Goal: Task Accomplishment & Management: Manage account settings

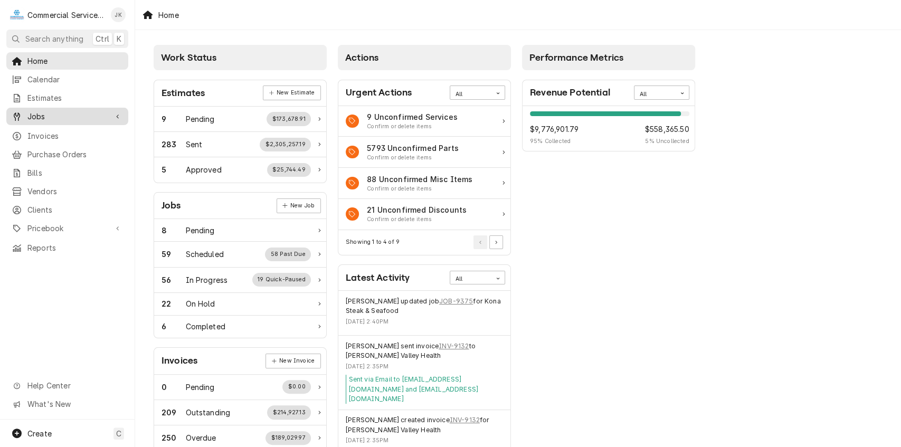
click at [75, 113] on span "Jobs" at bounding box center [67, 116] width 80 height 11
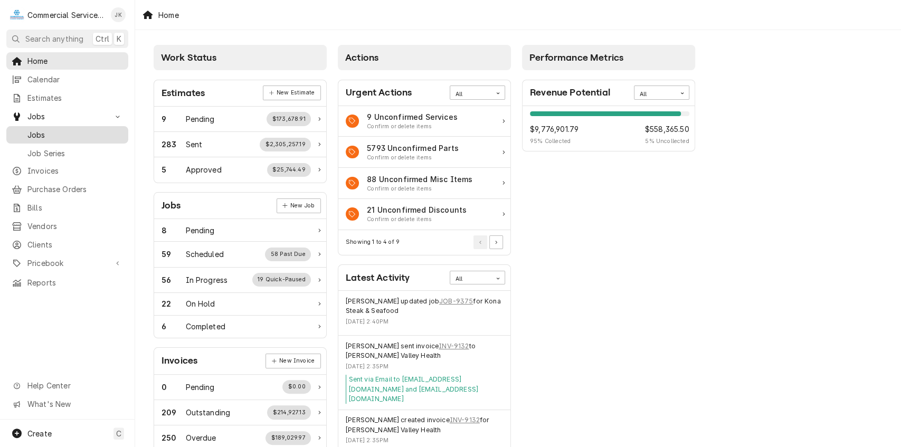
click at [79, 135] on span "Jobs" at bounding box center [75, 134] width 96 height 11
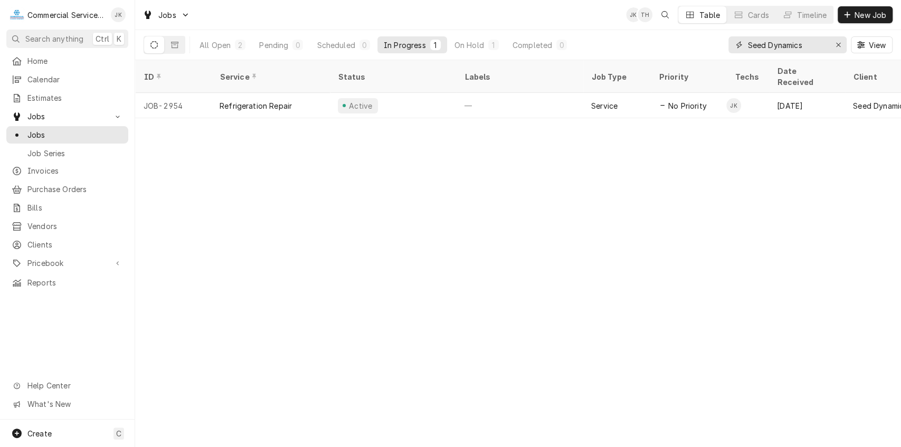
click at [808, 43] on input "Seed Dynamics" at bounding box center [786, 44] width 79 height 17
click at [872, 11] on span "New Job" at bounding box center [870, 14] width 36 height 11
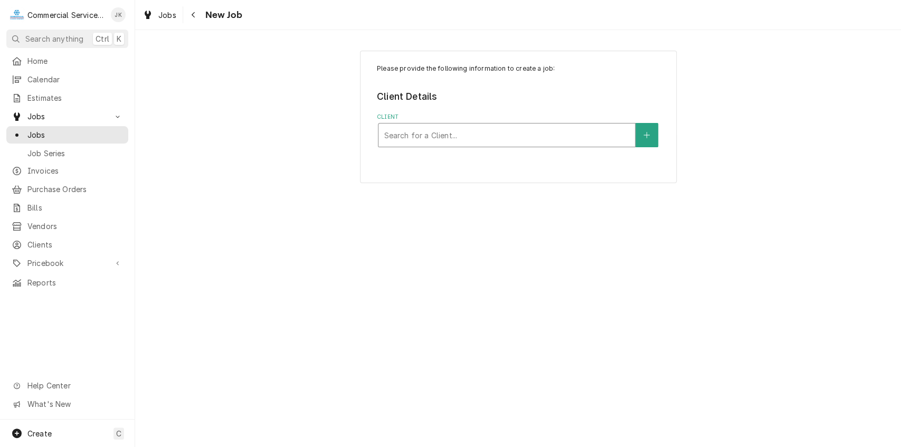
click at [398, 132] on div "Client" at bounding box center [507, 135] width 246 height 19
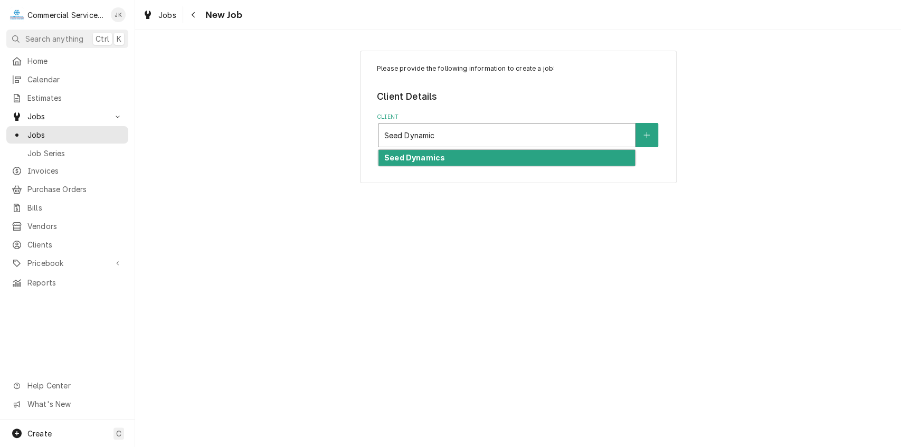
type input "Seed Dynamics"
click at [439, 152] on div "Seed Dynamics" at bounding box center [506, 158] width 256 height 16
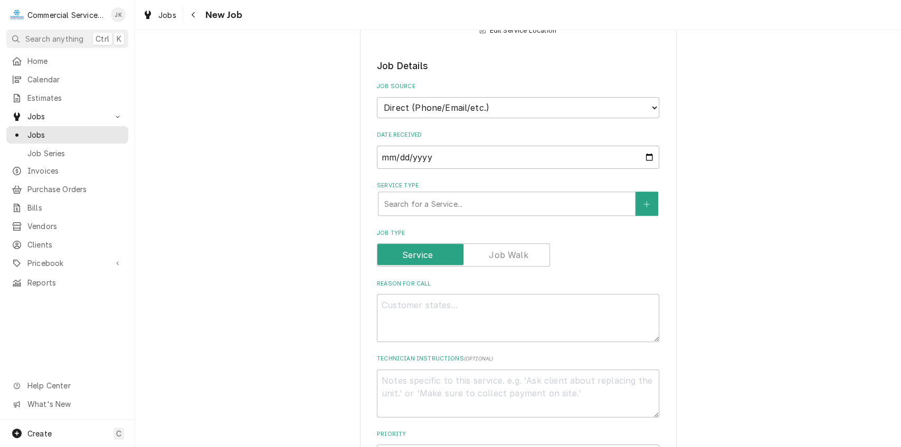
scroll to position [205, 0]
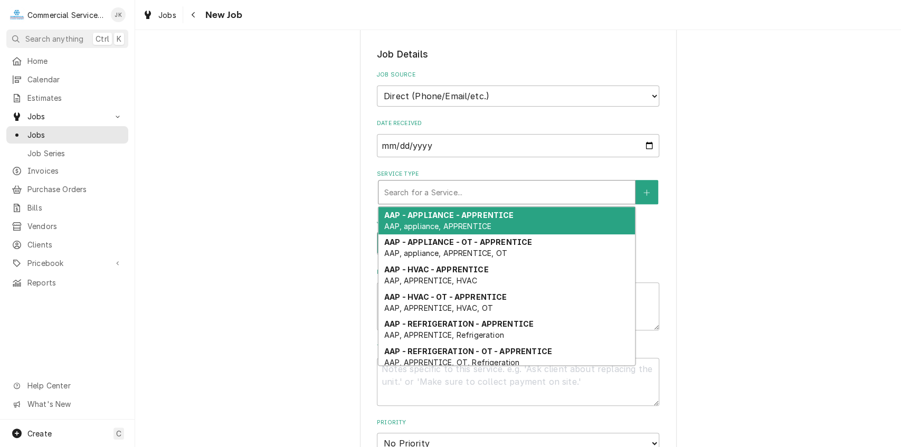
click at [397, 185] on div "Service Type" at bounding box center [507, 192] width 246 height 19
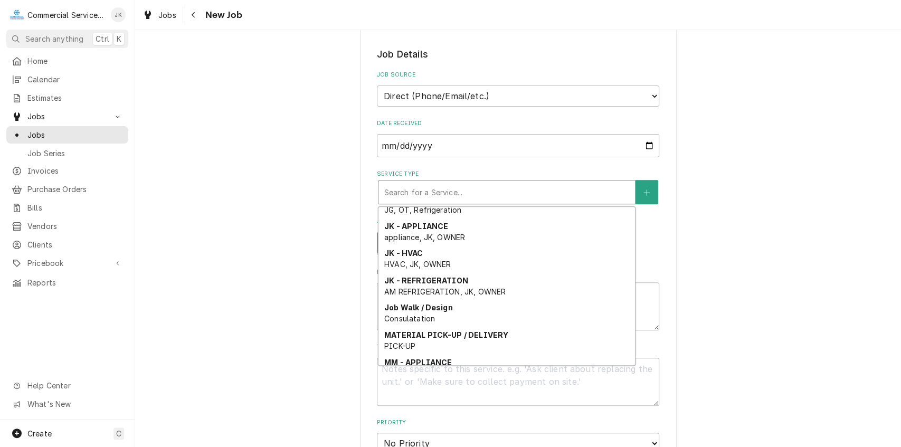
scroll to position [1521, 0]
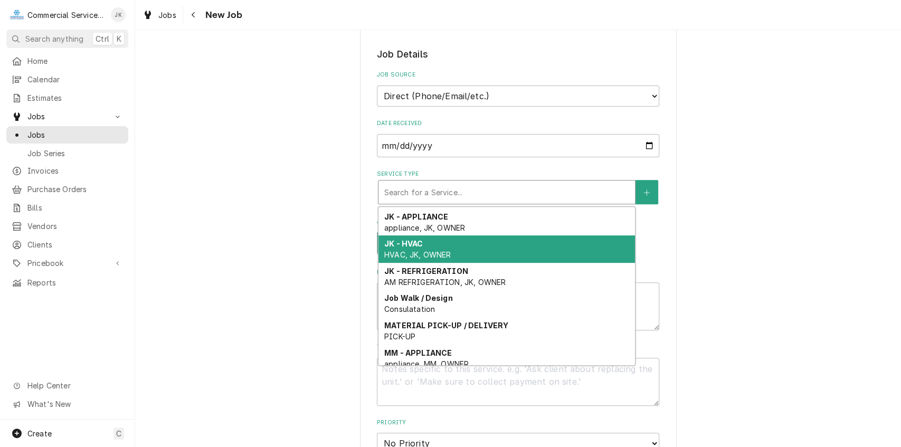
click at [428, 250] on div "JK - HVAC HVAC, JK, OWNER" at bounding box center [506, 248] width 256 height 27
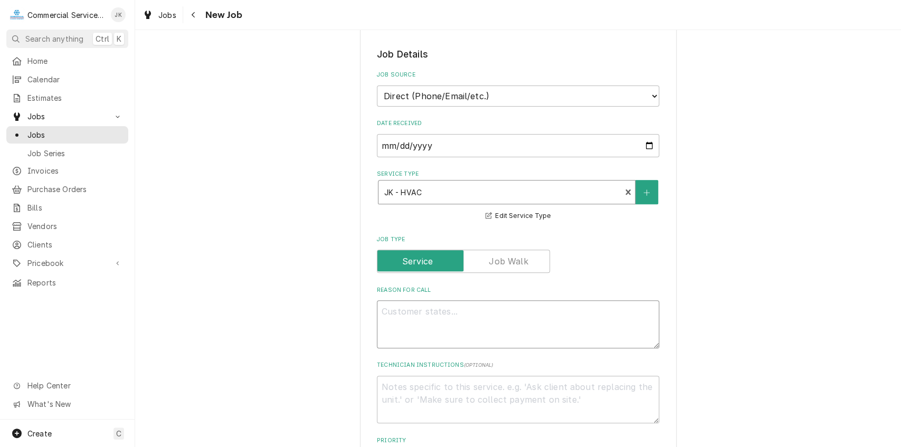
click at [394, 316] on textarea "Reason For Call" at bounding box center [518, 324] width 282 height 48
type textarea "x"
type textarea "L"
type textarea "x"
type textarea "La"
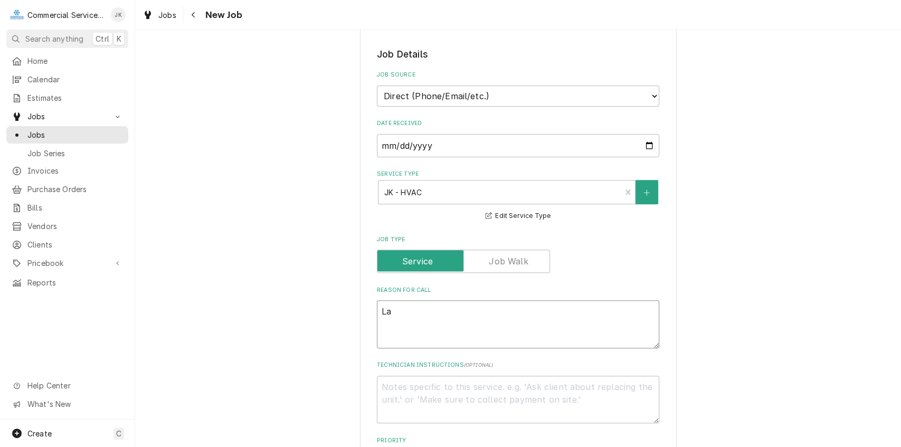
type textarea "x"
type textarea "Lab"
type textarea "x"
type textarea "Lab"
type textarea "x"
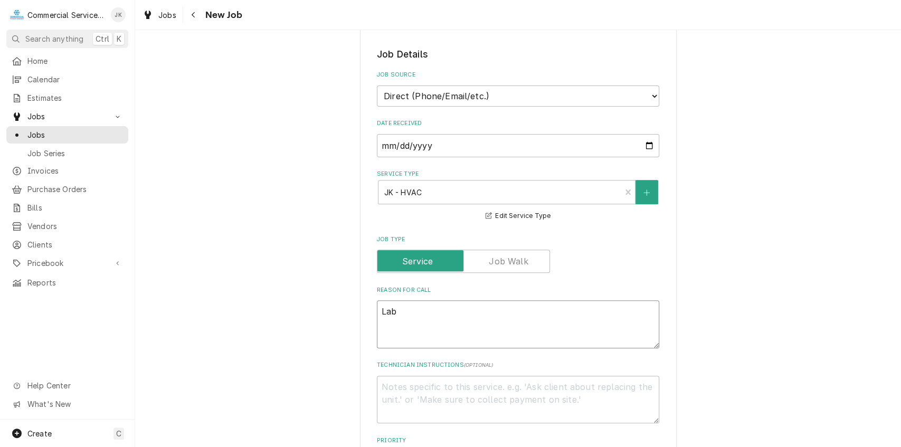
type textarea "Lab"
type textarea "x"
type textarea "La"
type textarea "x"
type textarea "L"
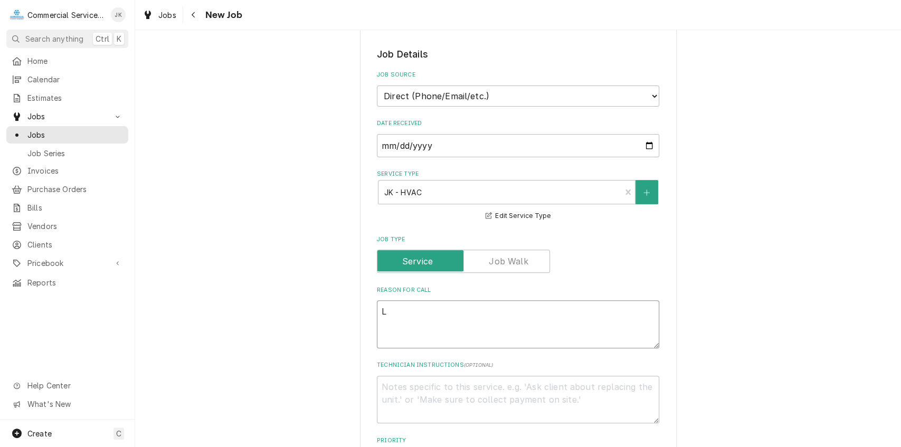
type textarea "x"
type textarea "D"
type textarea "x"
type textarea "Do"
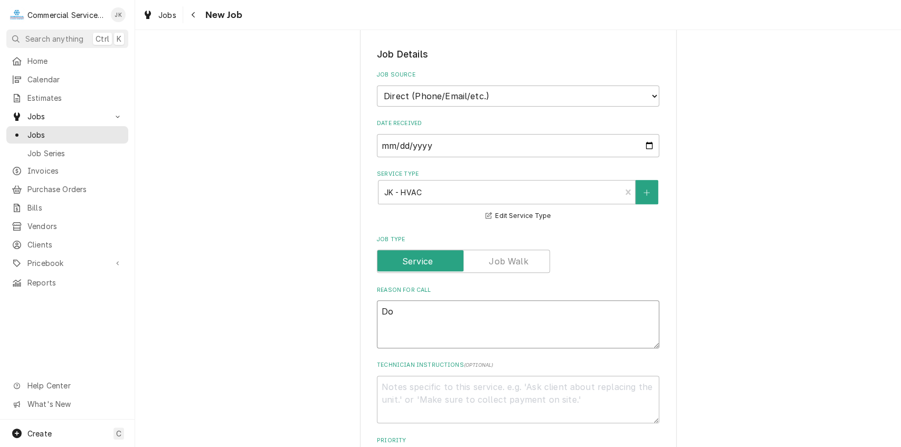
type textarea "x"
type textarea "Dow"
type textarea "x"
type textarea "Down"
type textarea "x"
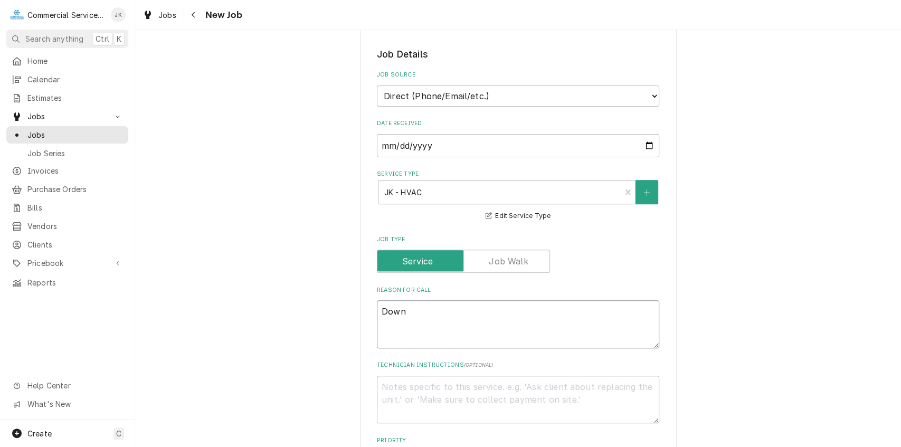
type textarea "Downs"
type textarea "x"
type textarea "Downst"
type textarea "x"
type textarea "Downsta"
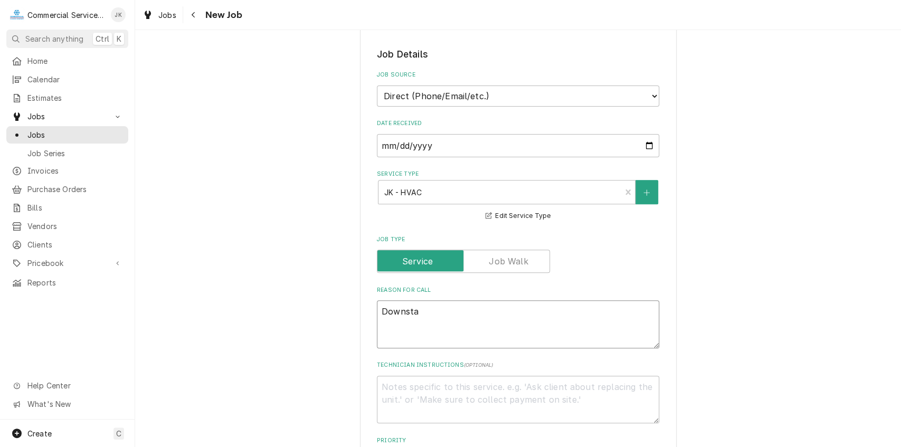
type textarea "x"
type textarea "Downstai"
type textarea "x"
type textarea "Downstair"
type textarea "x"
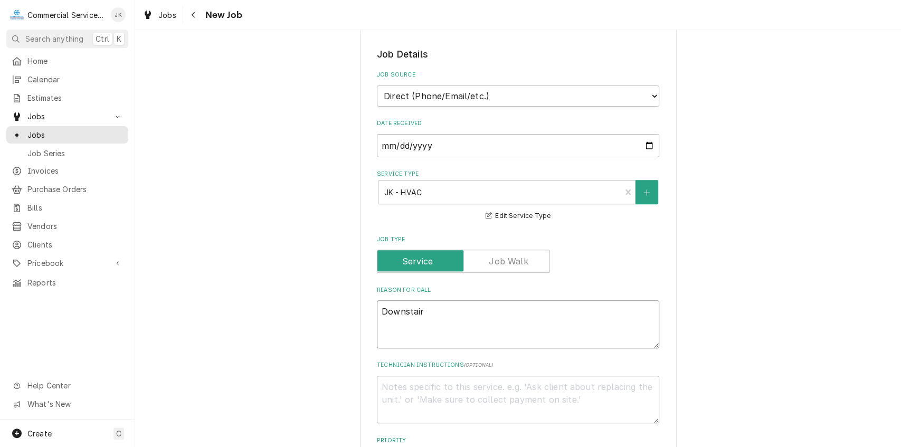
type textarea "Downstairs"
type textarea "x"
type textarea "Downstairs"
type textarea "x"
type textarea "Downstairs L"
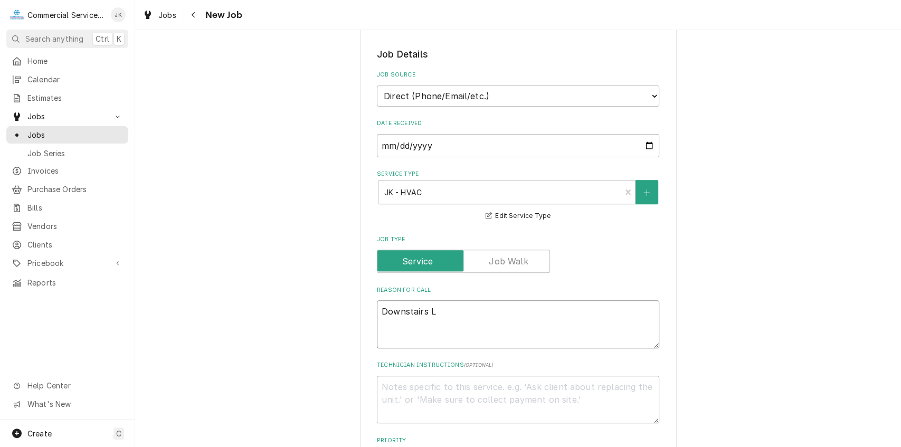
type textarea "x"
type textarea "Downstairs La"
type textarea "x"
type textarea "Downstairs Lab"
type textarea "x"
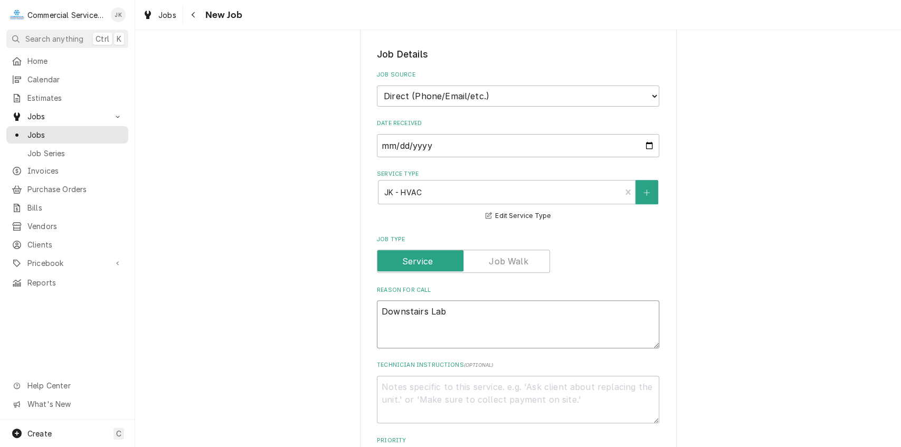
type textarea "Downstairs Lab"
type textarea "x"
type textarea "Downstairs Lab i"
type textarea "x"
type textarea "Downstairs Lab in"
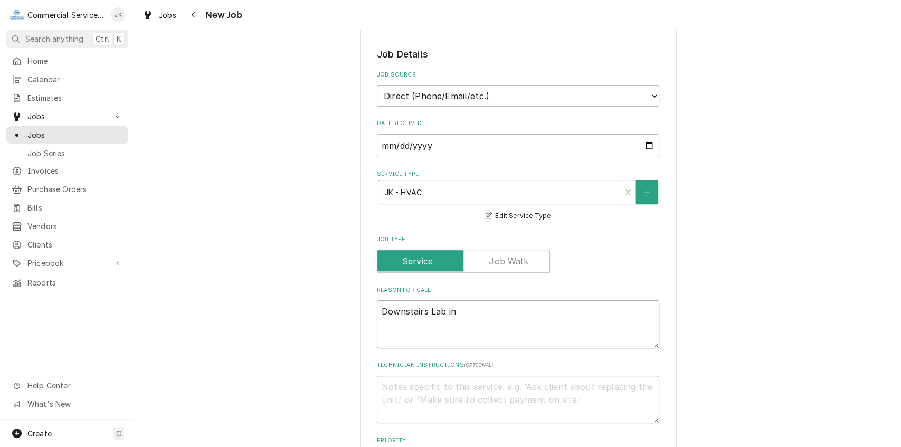
type textarea "x"
type textarea "Downstairs Lab int"
type textarea "x"
type textarea "Downstairs Lab inte"
type textarea "x"
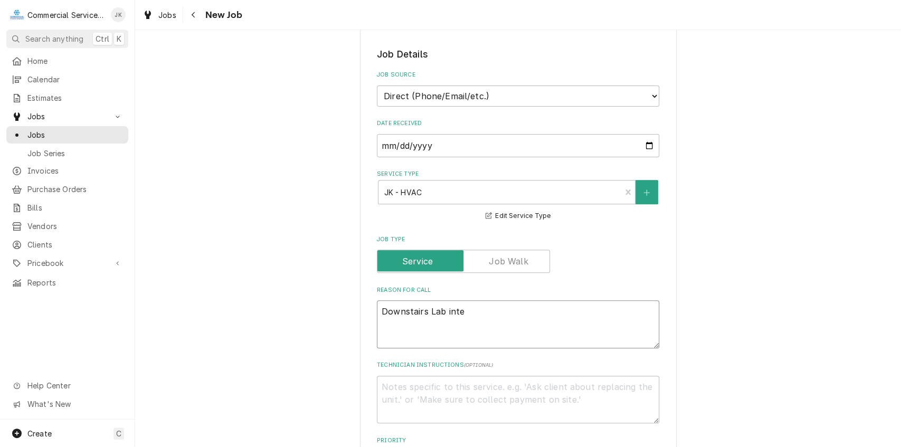
type textarea "Downstairs Lab inter"
type textarea "x"
type textarea "Downstairs Lab intern"
type textarea "x"
type textarea "Downstairs Lab inter"
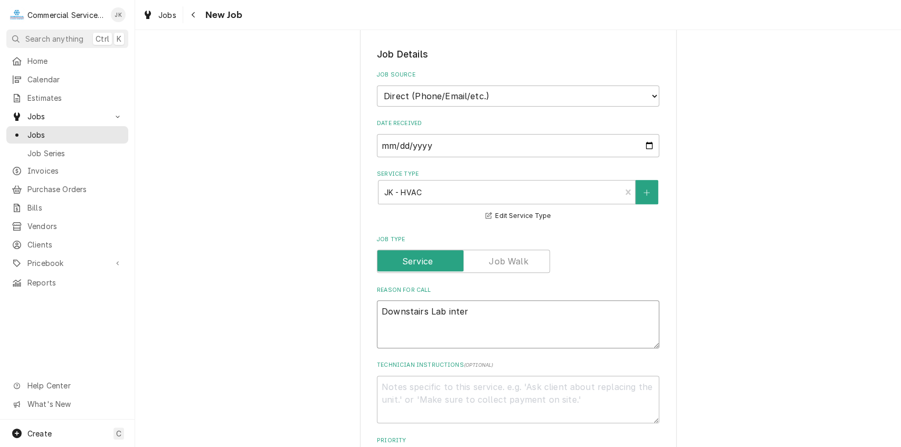
type textarea "x"
type textarea "Downstairs Lab interm"
type textarea "x"
type textarea "Downstairs Lab intermi"
type textarea "x"
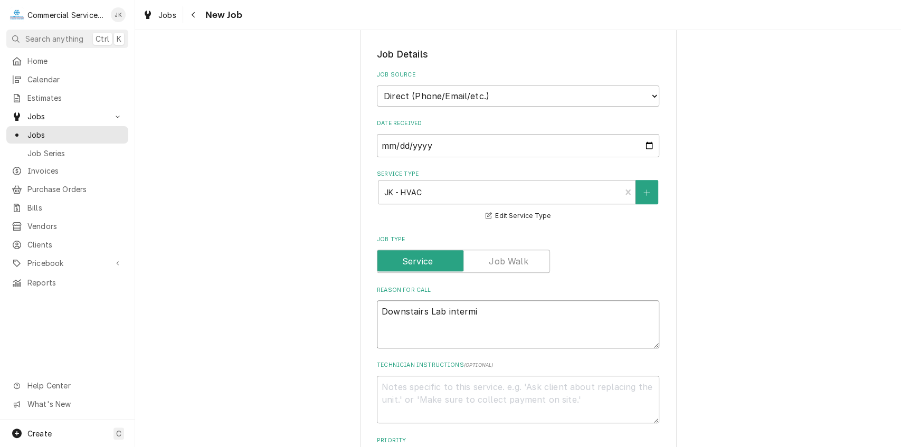
type textarea "Downstairs Lab intermit"
type textarea "x"
type textarea "Downstairs Lab intermitt"
type textarea "x"
type textarea "Downstairs Lab intermitte"
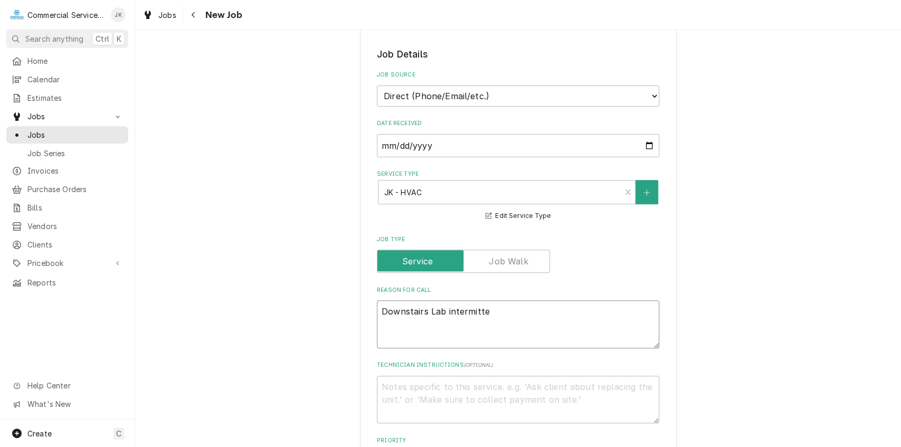
type textarea "x"
type textarea "Downstairs Lab intermitten"
type textarea "x"
type textarea "Downstairs Lab intermittent"
type textarea "x"
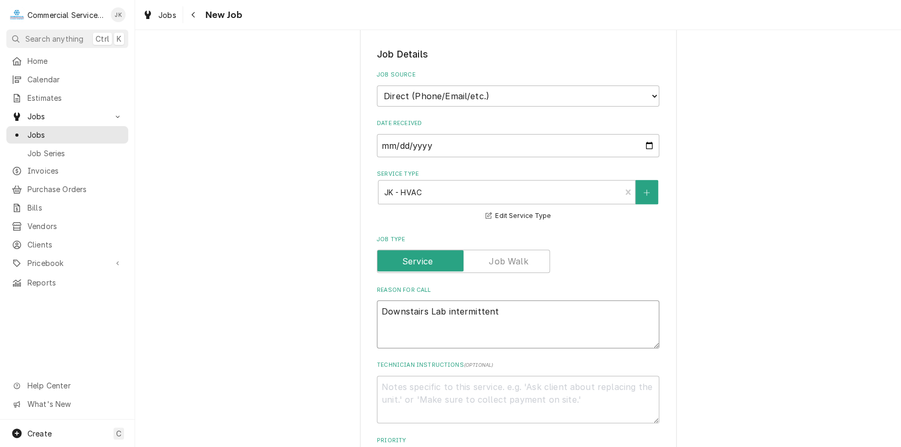
type textarea "Downstairs Lab intermittentl"
type textarea "x"
type textarea "Downstairs Lab intermittently"
type textarea "x"
type textarea "Downstairs Lab intermittently"
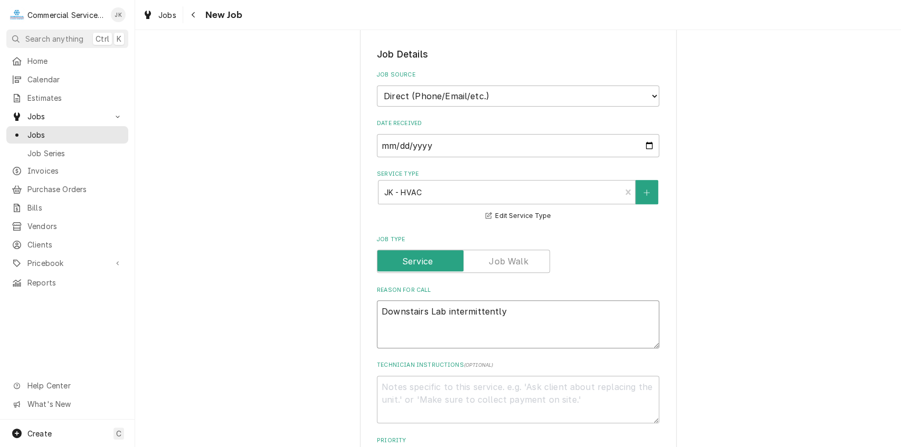
type textarea "x"
type textarea "Downstairs Lab intermittently c"
type textarea "x"
type textarea "Downstairs Lab intermittently ci"
type textarea "x"
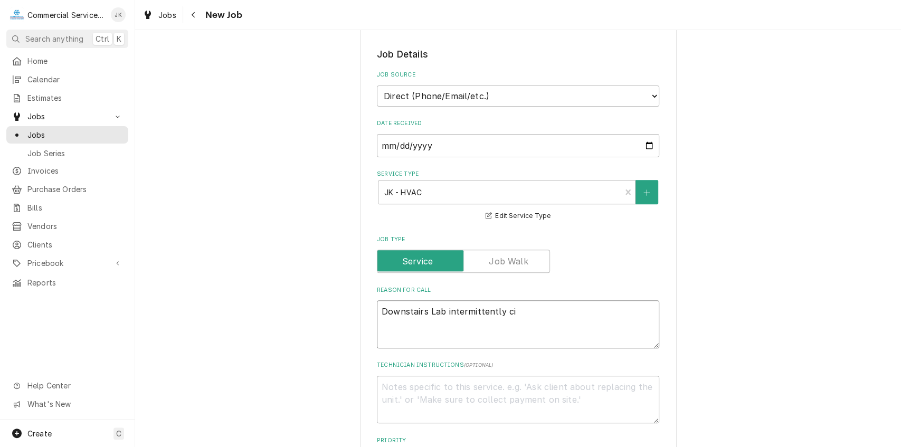
type textarea "Downstairs Lab intermittently cir"
type textarea "x"
type textarea "Downstairs Lab intermittently circ"
type textarea "x"
type textarea "Downstairs Lab intermittently circu"
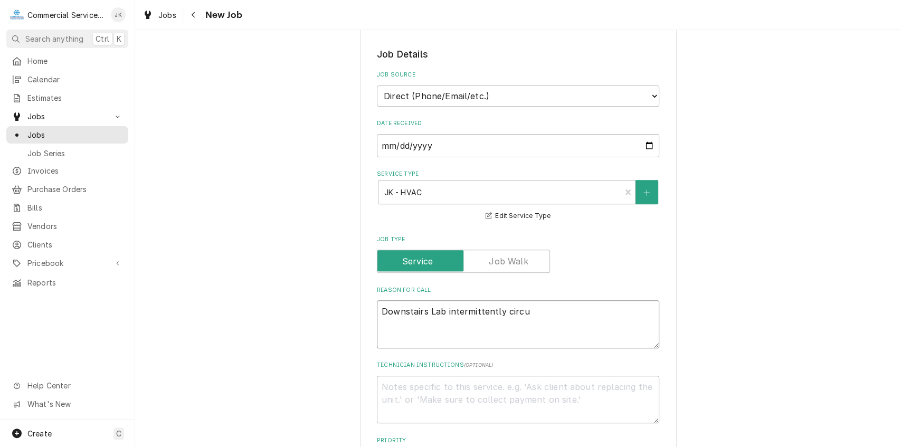
type textarea "x"
type textarea "Downstairs Lab intermittently circui"
type textarea "x"
type textarea "Downstairs Lab intermittently circuit"
type textarea "x"
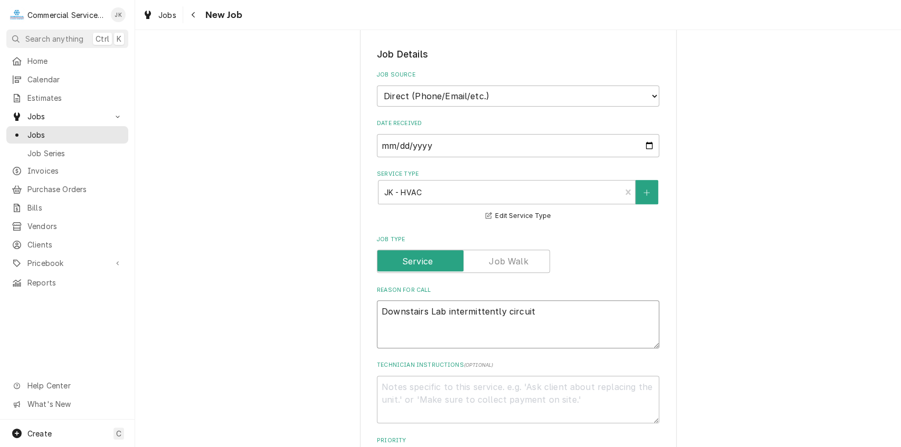
type textarea "Downstairs Lab intermittently circuit"
type textarea "x"
type textarea "Downstairs Lab intermittently circuit b"
type textarea "x"
type textarea "Downstairs Lab intermittently circuit br"
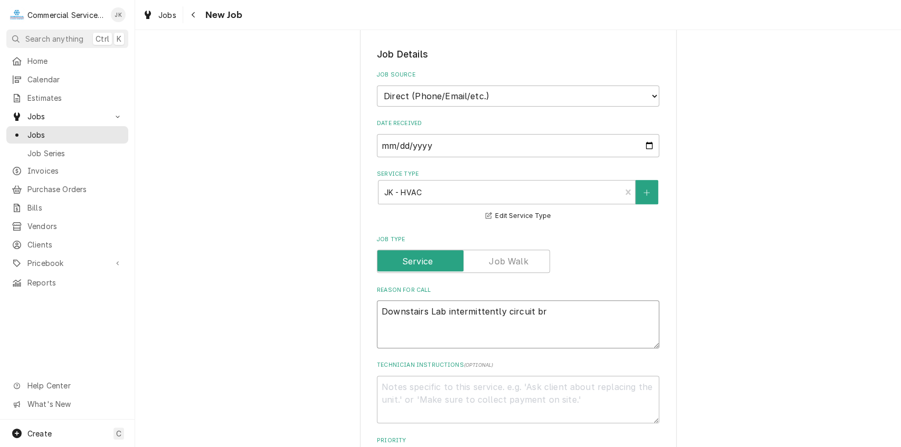
type textarea "x"
type textarea "Downstairs Lab intermittently circuit bre"
type textarea "x"
type textarea "Downstairs Lab intermittently circuit brea"
type textarea "x"
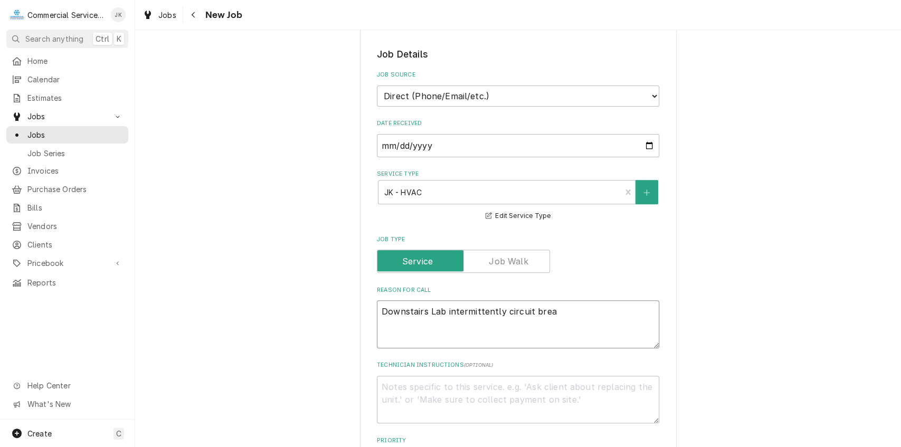
type textarea "Downstairs Lab intermittently circuit break"
type textarea "x"
type textarea "Downstairs Lab intermittently circuit breake"
type textarea "x"
type textarea "Downstairs Lab intermittently circuit breaker"
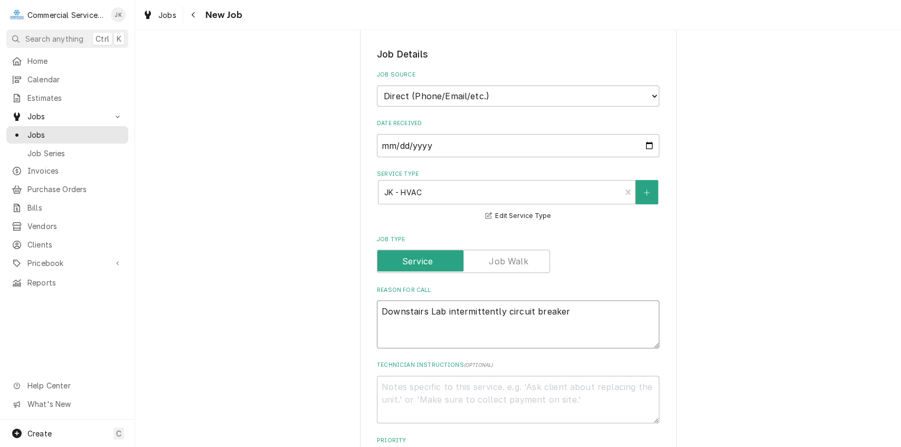
type textarea "x"
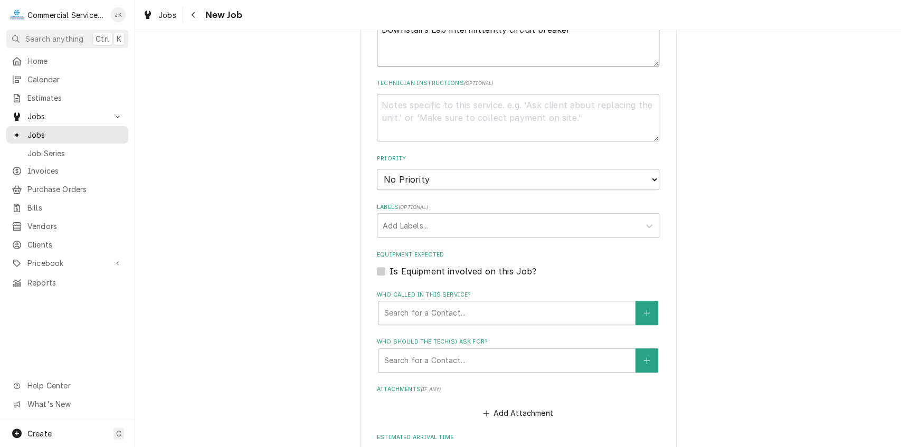
scroll to position [663, 0]
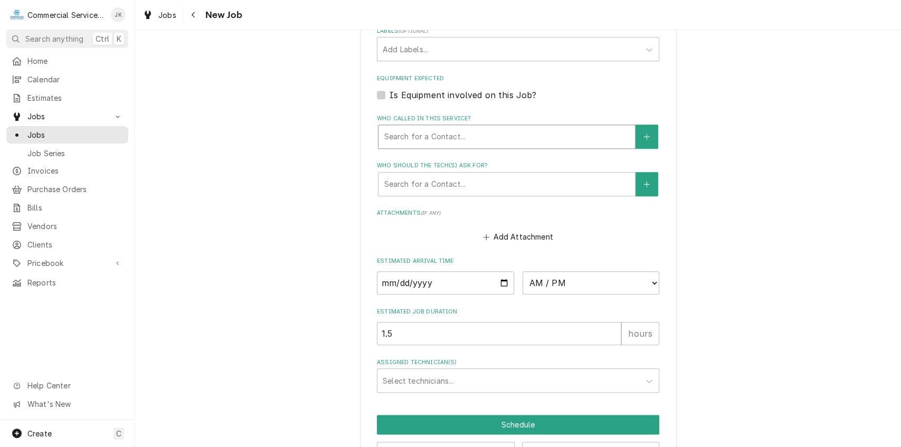
type textarea "Downstairs Lab intermittently circuit breaker"
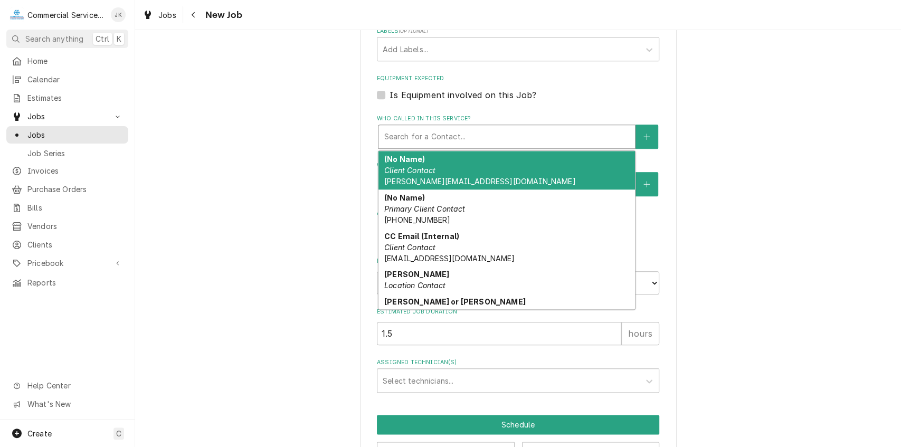
click at [399, 136] on div "Who called in this service?" at bounding box center [507, 136] width 246 height 19
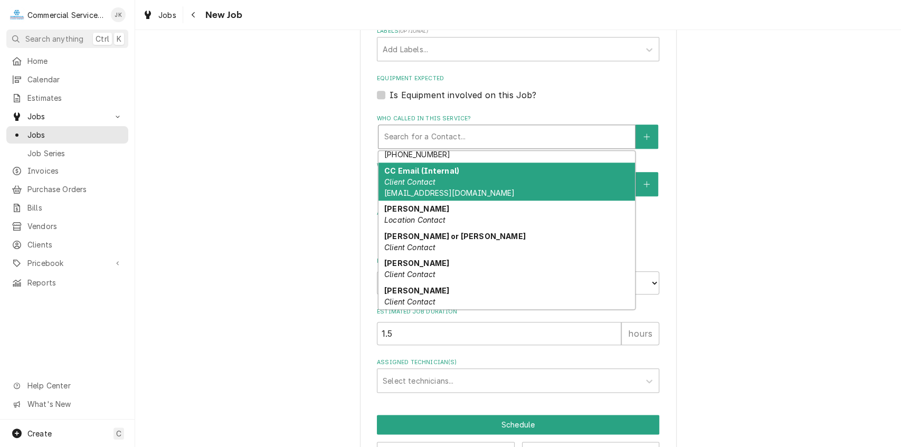
scroll to position [68, 0]
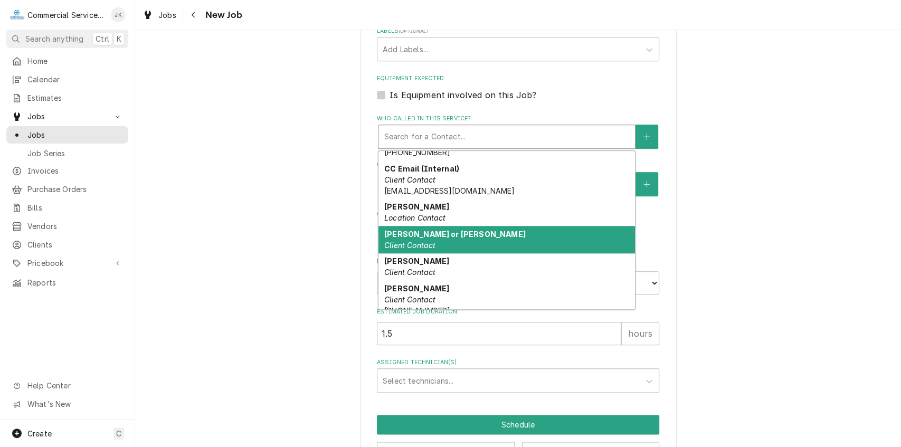
click at [626, 246] on div "Hank Hill or Mel Bachman Client Contact" at bounding box center [506, 239] width 256 height 27
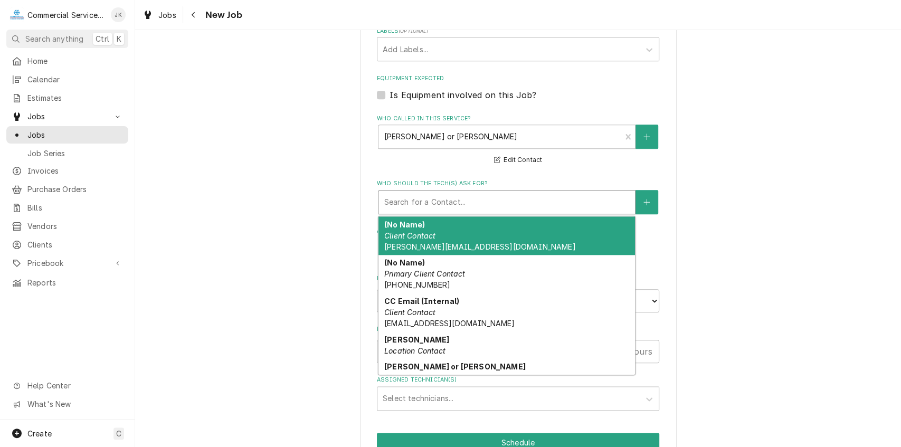
click at [438, 200] on div "Who should the tech(s) ask for?" at bounding box center [507, 202] width 246 height 19
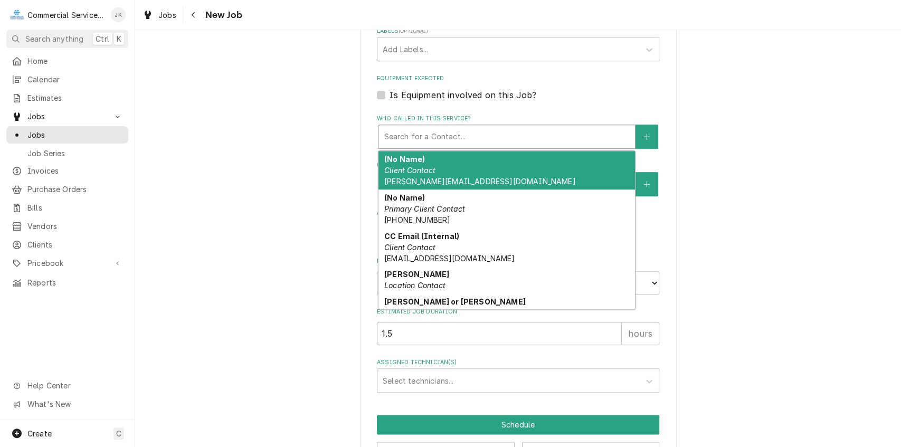
click at [433, 138] on div "Who called in this service?" at bounding box center [507, 136] width 246 height 19
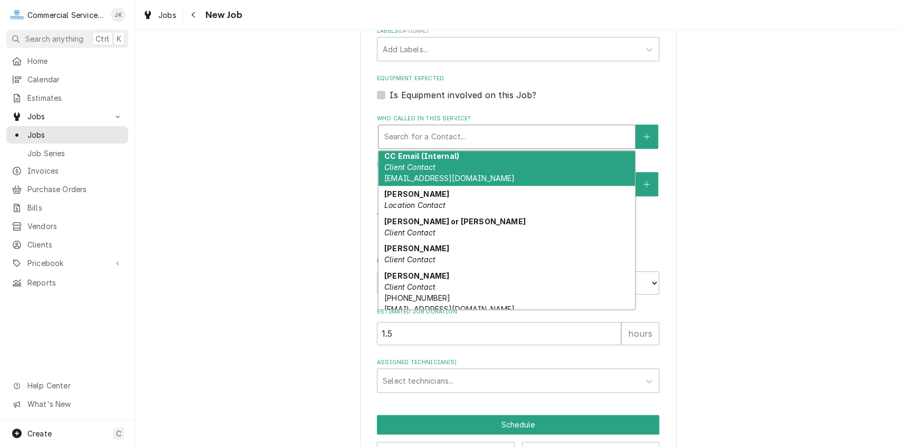
scroll to position [99, 0]
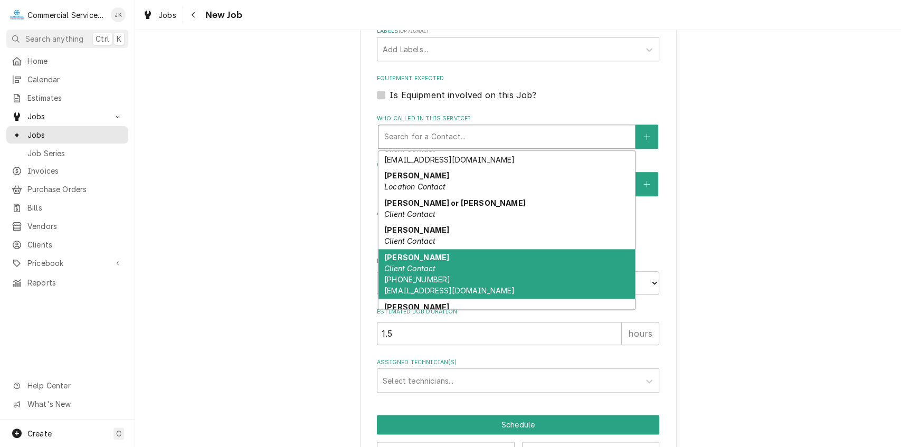
click at [439, 262] on div "Henry Rede Client Contact (831) 424-1177 henryr@seeddynamics.com" at bounding box center [506, 274] width 256 height 50
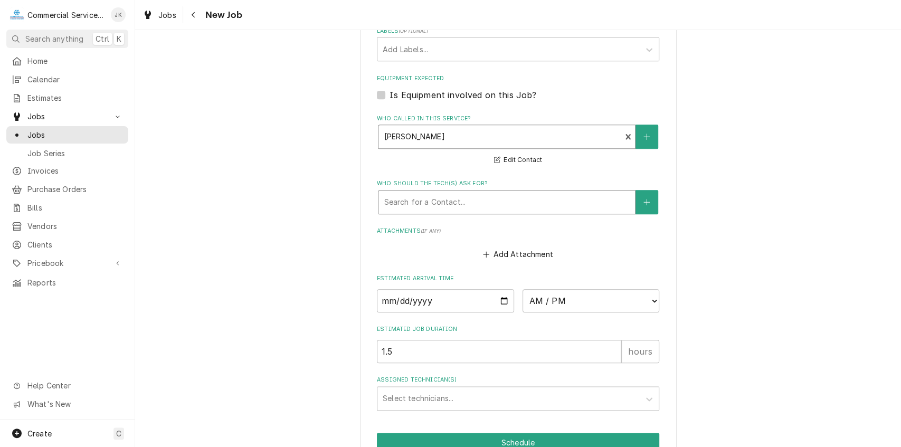
click at [392, 202] on div "Who should the tech(s) ask for?" at bounding box center [507, 202] width 246 height 19
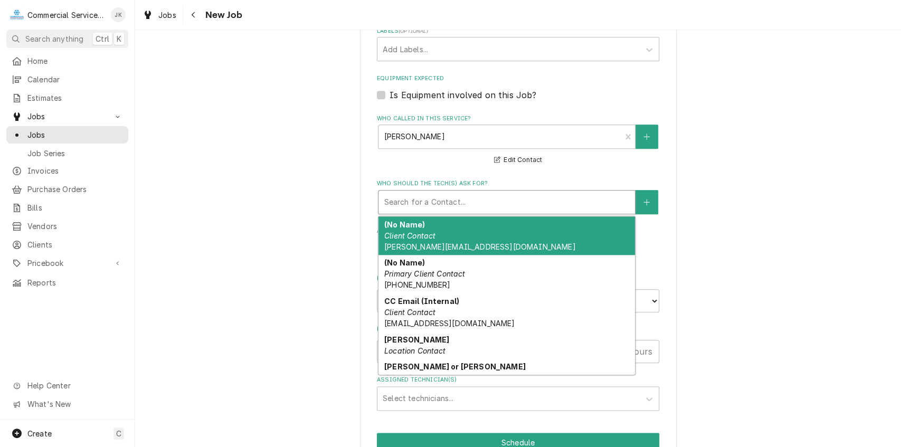
type textarea "x"
type input "H"
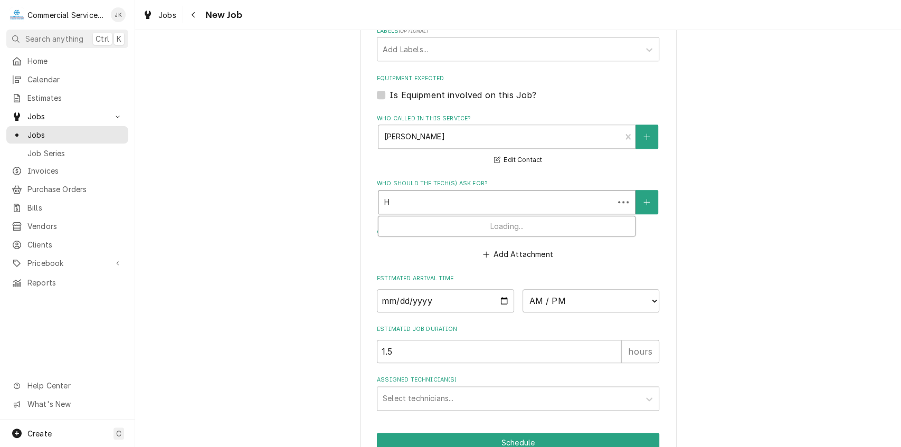
type textarea "x"
type input "He"
type textarea "x"
type input "Hen"
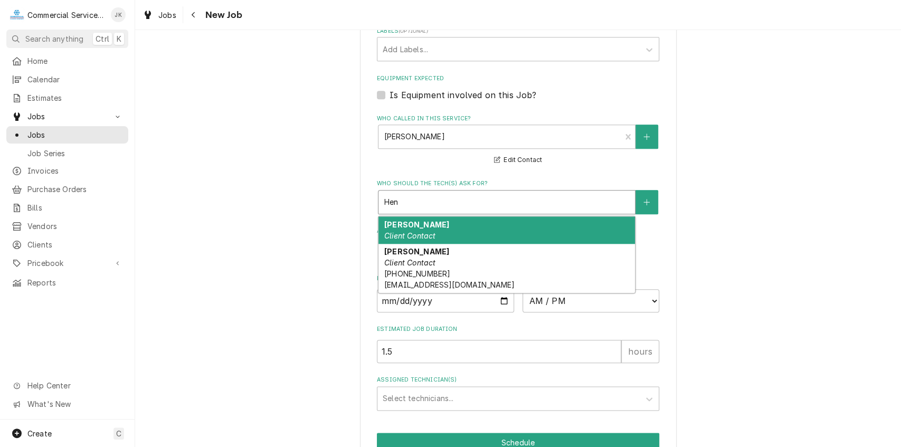
click at [414, 239] on em "Client Contact" at bounding box center [409, 235] width 51 height 9
type textarea "x"
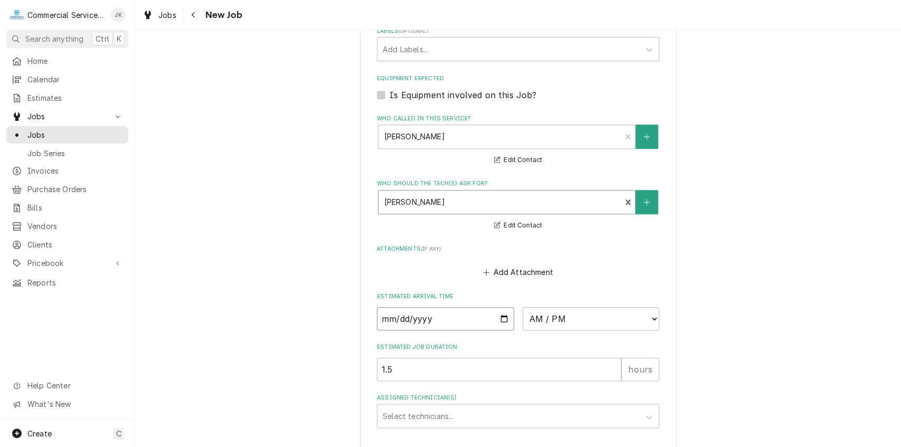
click at [503, 317] on input "Date" at bounding box center [445, 318] width 137 height 23
type textarea "x"
type input "[DATE]"
type textarea "x"
click at [651, 318] on select "AM / PM 6:00 AM 6:15 AM 6:30 AM 6:45 AM 7:00 AM 7:15 AM 7:30 AM 7:45 AM 8:00 AM…" at bounding box center [590, 318] width 137 height 23
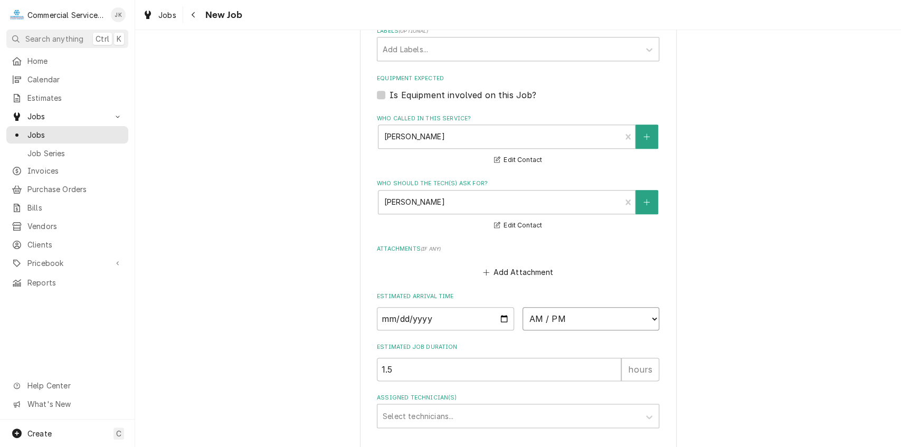
select select "13:30:00"
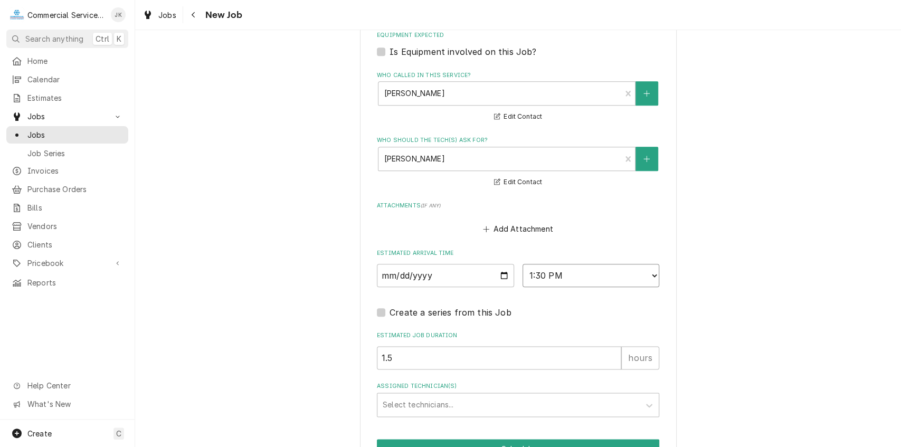
scroll to position [768, 0]
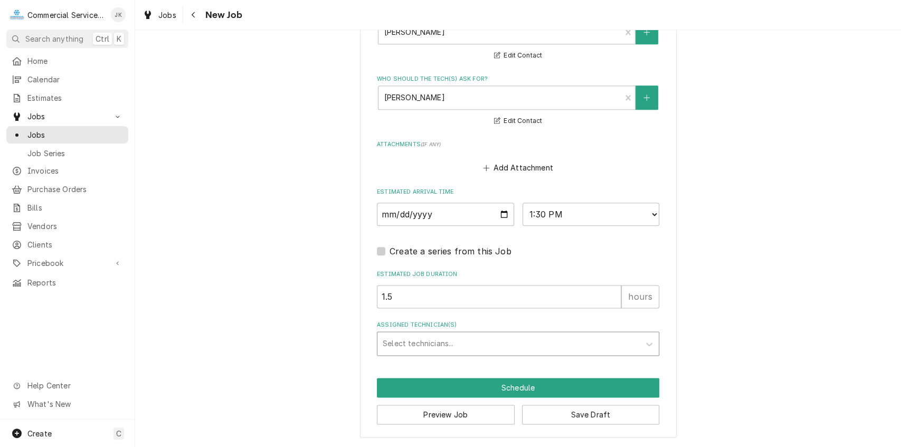
click at [420, 339] on div "Assigned Technician(s)" at bounding box center [509, 343] width 252 height 19
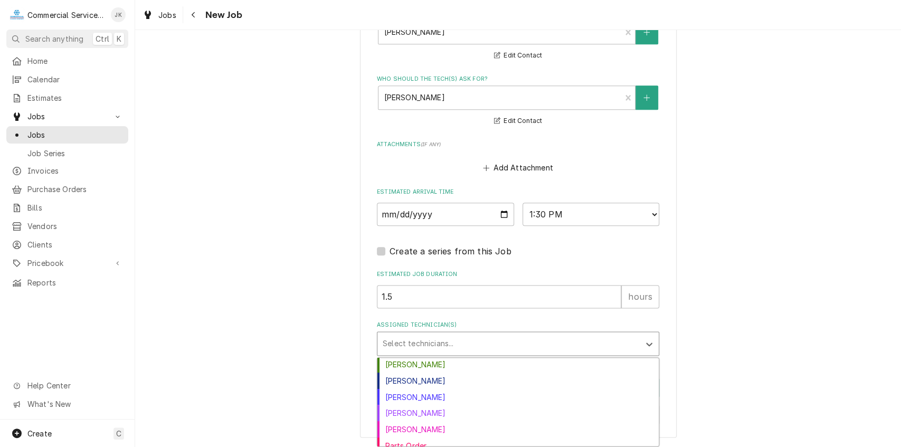
scroll to position [89, 0]
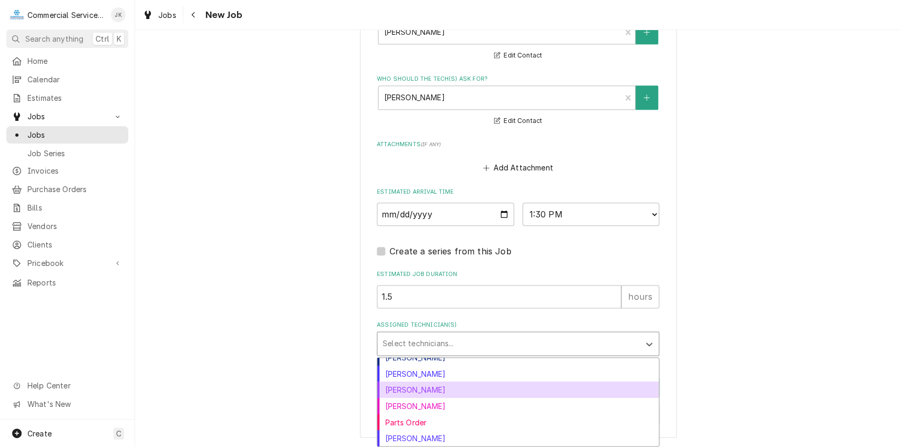
click at [407, 392] on div "John Key" at bounding box center [517, 390] width 281 height 16
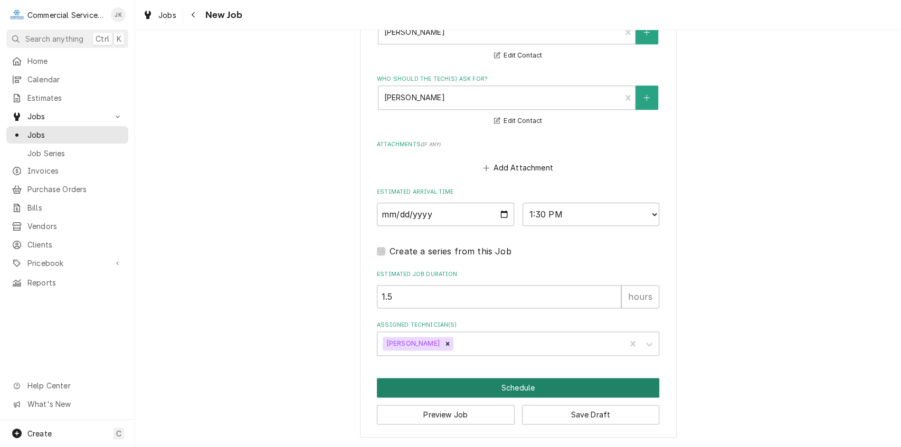
click at [514, 384] on button "Schedule" at bounding box center [518, 388] width 282 height 20
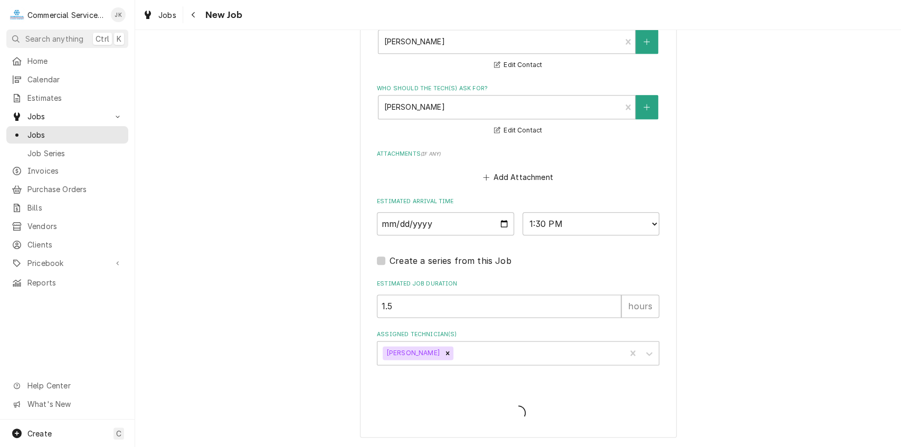
type textarea "x"
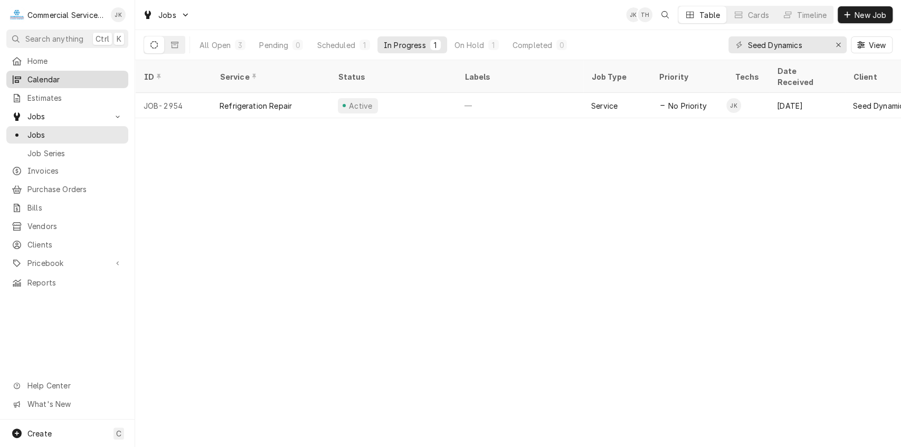
click at [73, 78] on span "Calendar" at bounding box center [75, 79] width 96 height 11
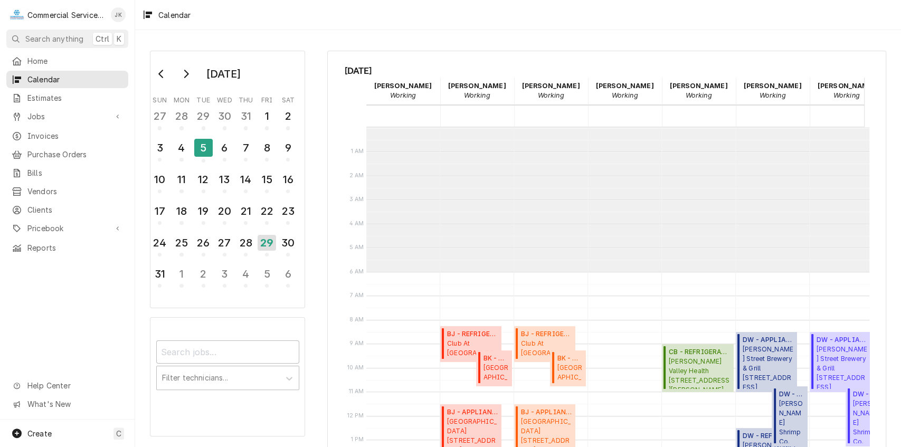
scroll to position [144, 0]
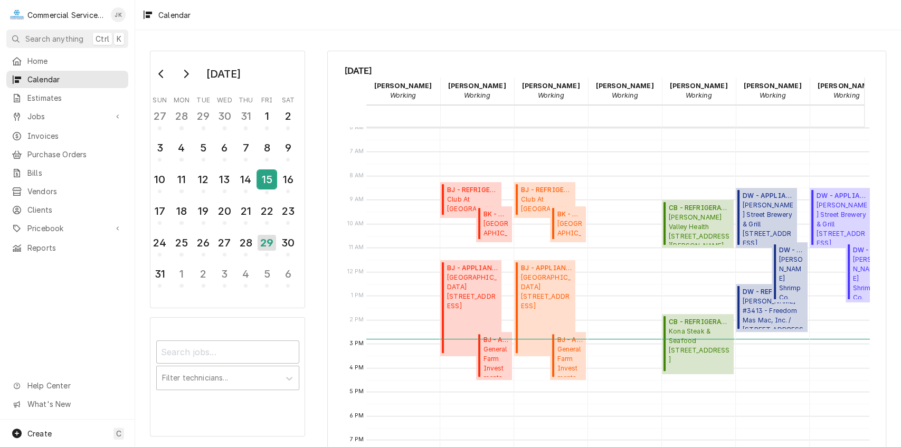
click at [258, 173] on div "15" at bounding box center [267, 179] width 18 height 18
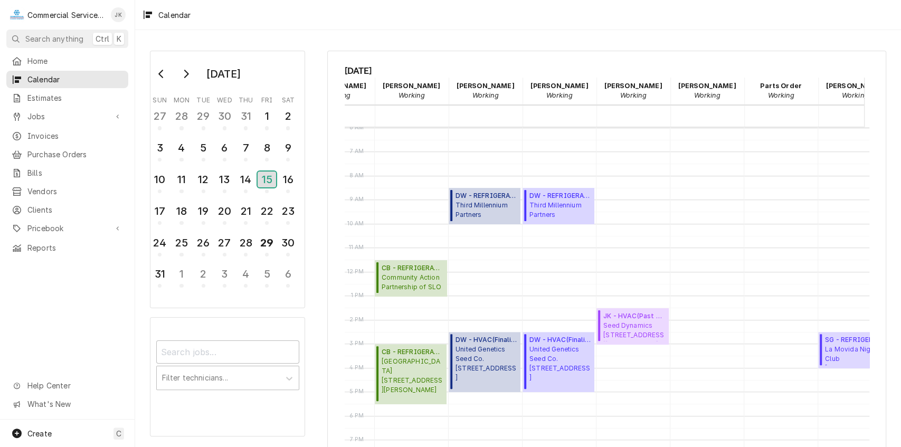
scroll to position [0, 0]
click at [640, 331] on span "Seed Dynamics 1081 B. Harkins Rd., Salinas, CA" at bounding box center [633, 331] width 62 height 20
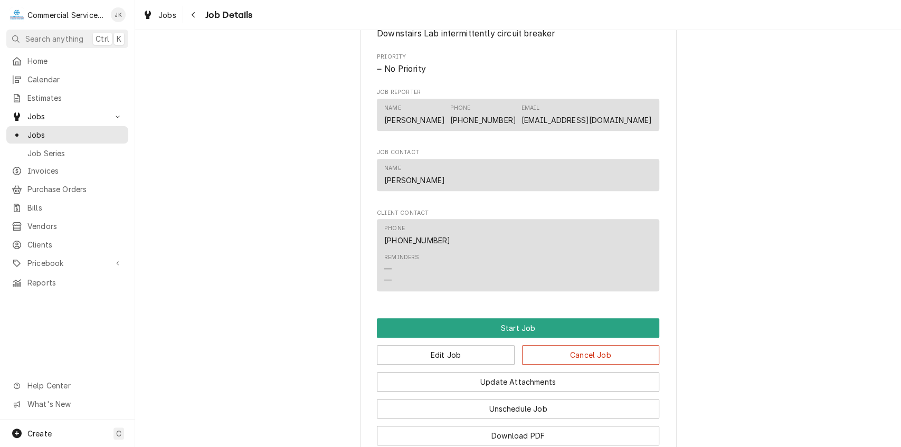
scroll to position [518, 0]
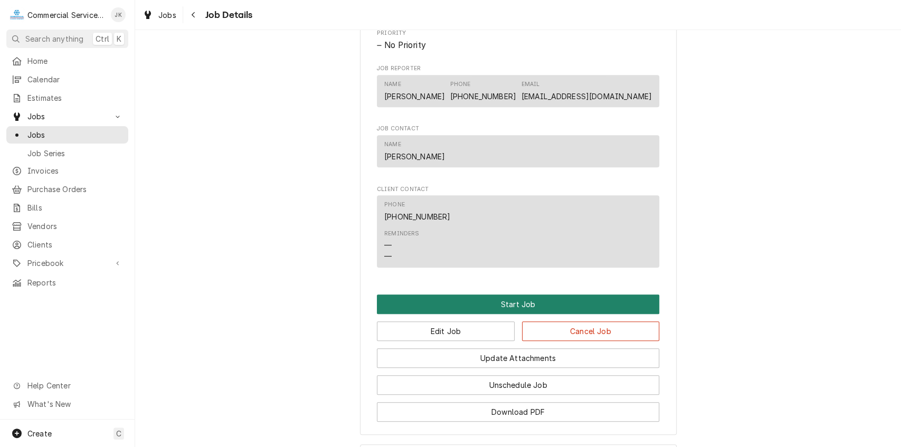
click at [497, 302] on button "Start Job" at bounding box center [518, 304] width 282 height 20
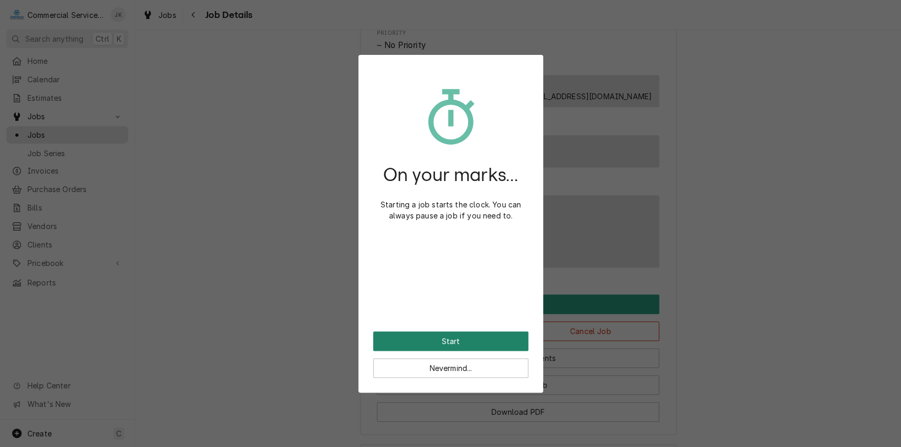
click at [452, 335] on button "Start" at bounding box center [450, 341] width 155 height 20
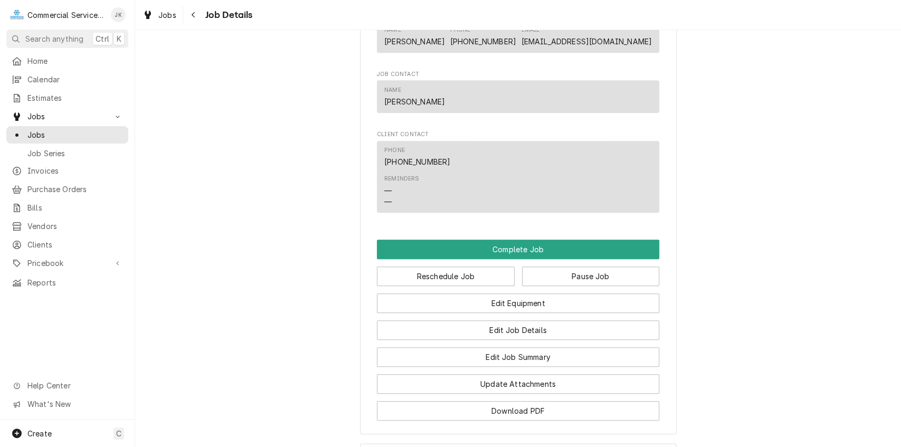
scroll to position [626, 0]
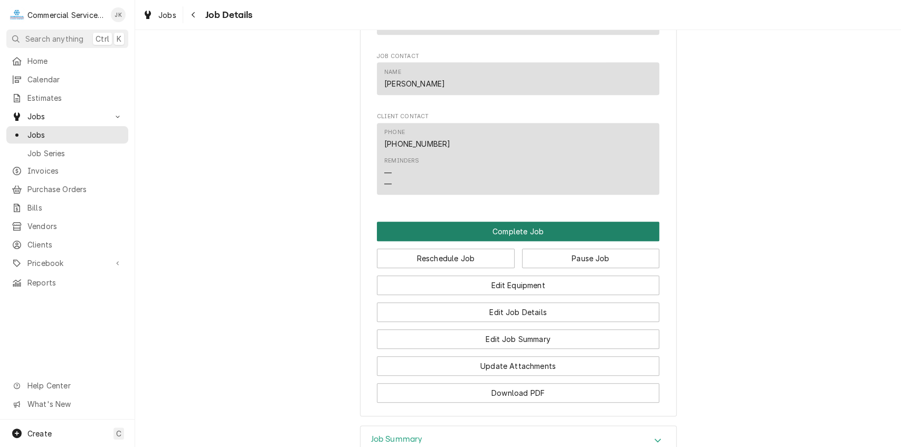
click at [511, 227] on button "Complete Job" at bounding box center [518, 232] width 282 height 20
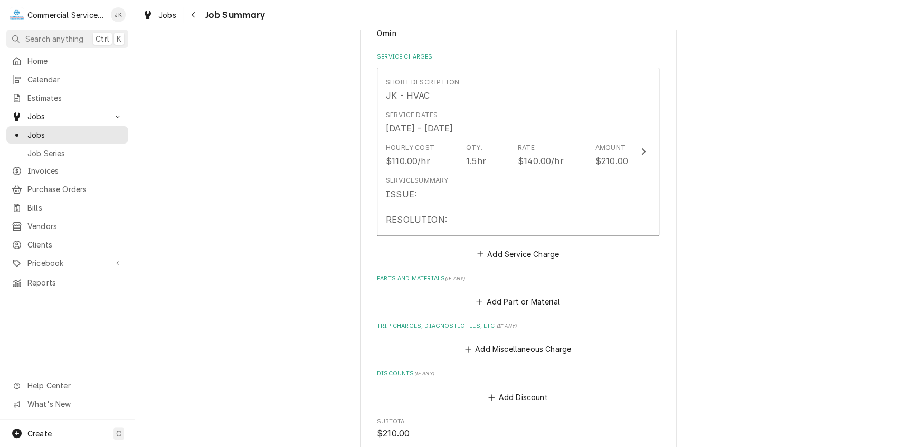
scroll to position [258, 0]
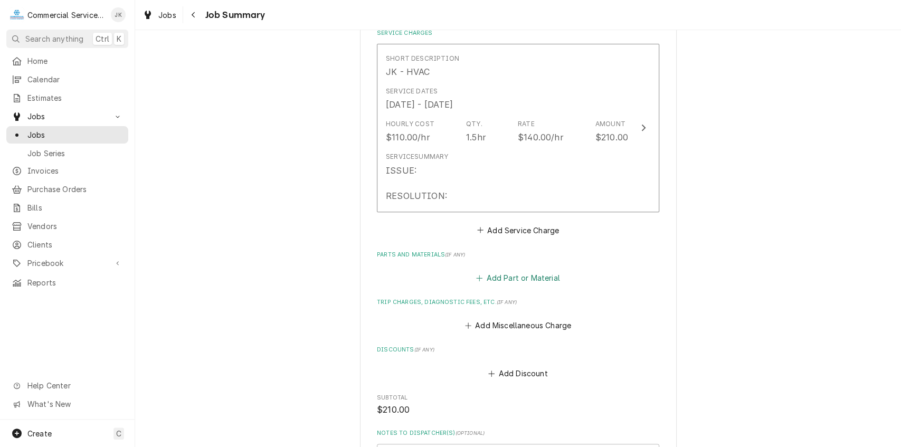
click at [507, 277] on button "Add Part or Material" at bounding box center [517, 278] width 87 height 15
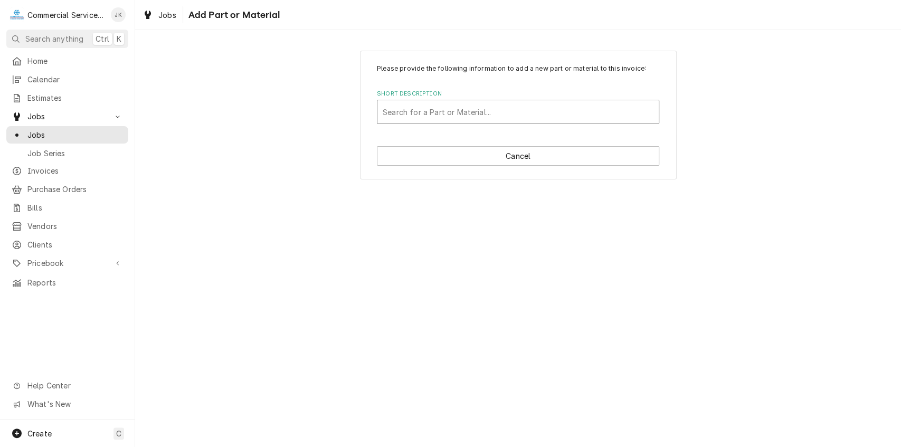
click at [406, 111] on div "Short Description" at bounding box center [518, 111] width 271 height 19
type input "Circuit Breaker"
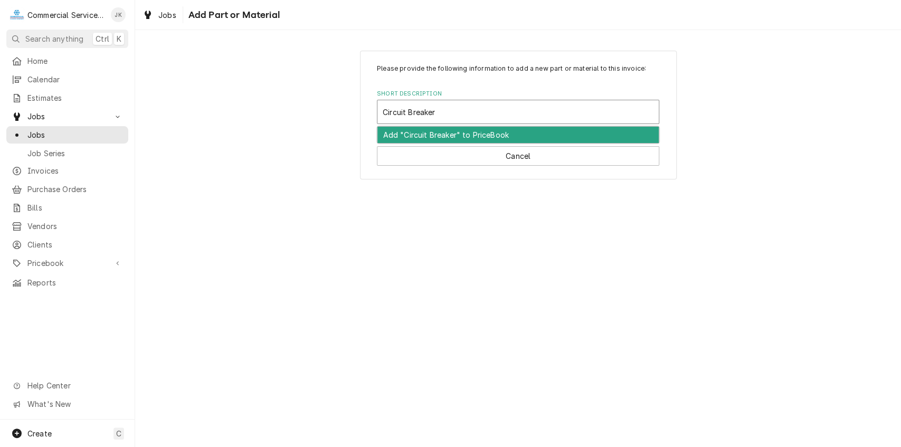
click at [462, 138] on div "Add "Circuit Breaker" to PriceBook" at bounding box center [517, 135] width 281 height 16
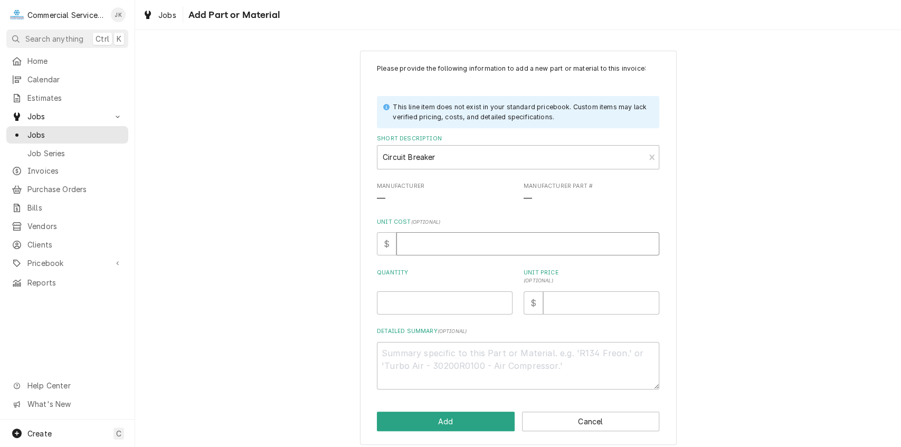
click at [423, 241] on input "Unit Cost ( optional )" at bounding box center [527, 243] width 263 height 23
type textarea "x"
type input "4"
type textarea "x"
type input "45"
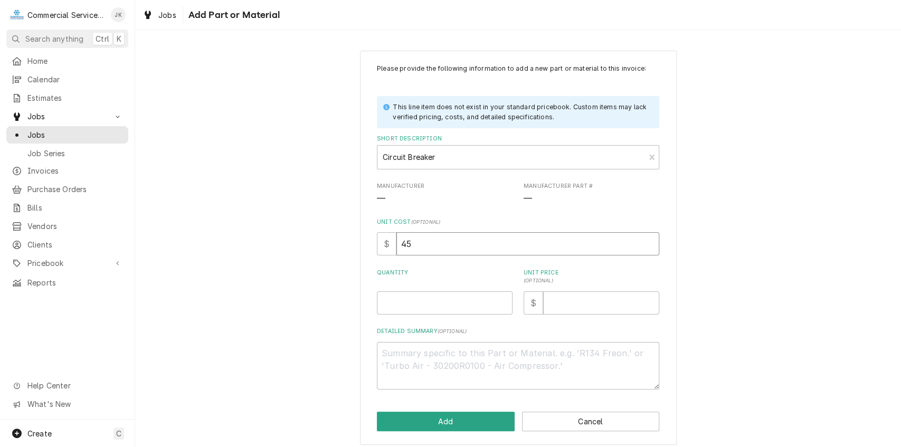
type textarea "x"
type input "45.0"
type textarea "x"
type input "45.00"
click at [411, 308] on input "Quantity" at bounding box center [445, 302] width 136 height 23
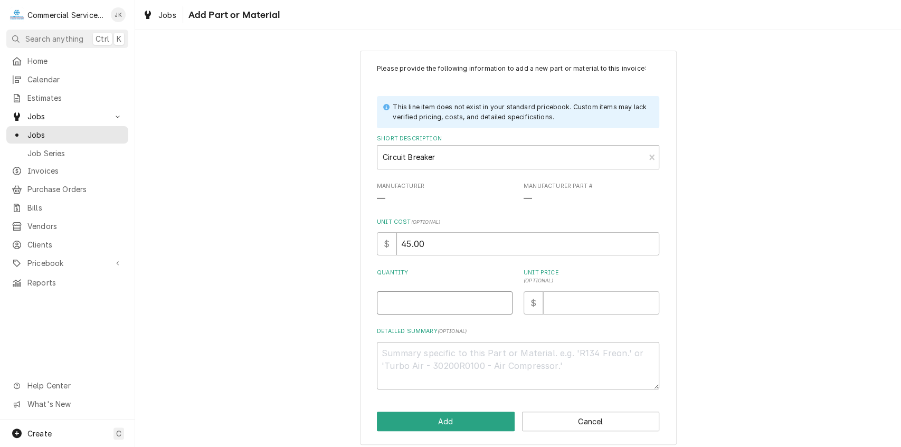
type textarea "x"
type input "1"
click at [574, 300] on input "Unit Price ( optional )" at bounding box center [601, 302] width 116 height 23
type textarea "x"
type input "4"
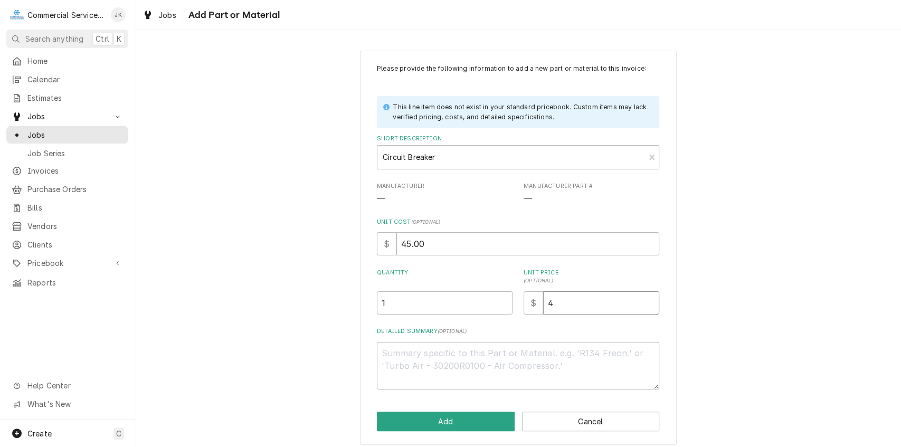
type textarea "x"
type input "45"
type textarea "x"
type input "45.0"
type textarea "x"
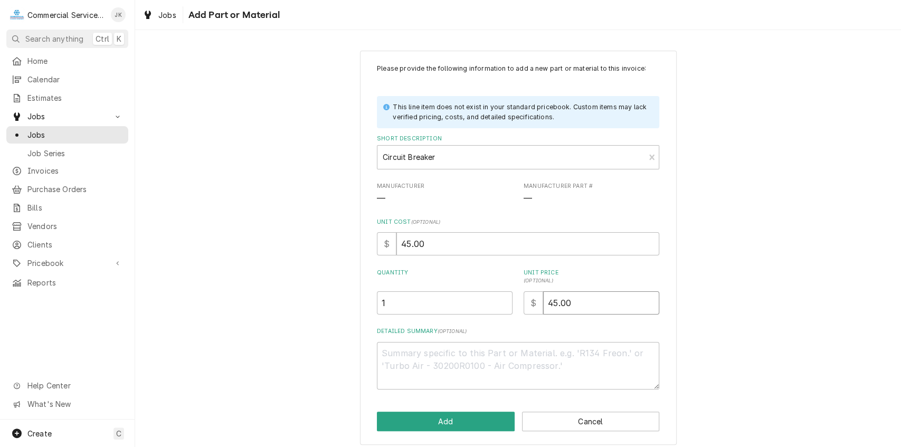
type input "45.00"
click at [393, 356] on textarea "Detailed Summary ( optional )" at bounding box center [518, 366] width 282 height 48
type textarea "x"
type textarea "4"
type textarea "x"
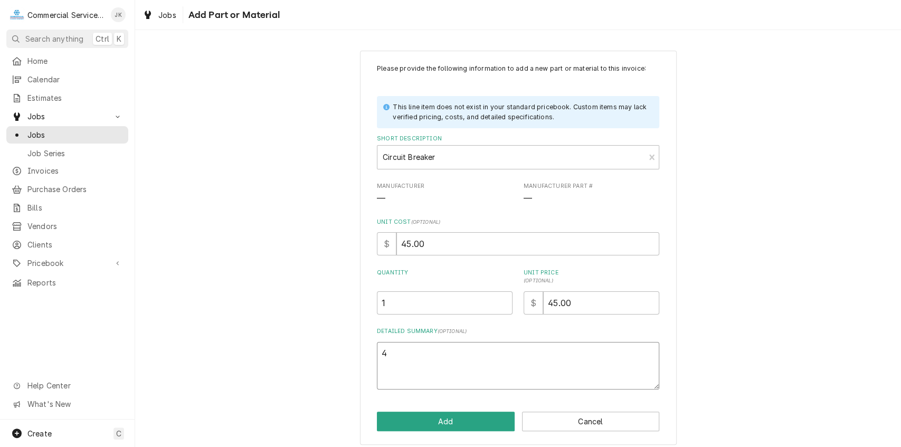
type textarea "40"
type textarea "x"
type textarea "40"
type textarea "x"
type textarea "40 a"
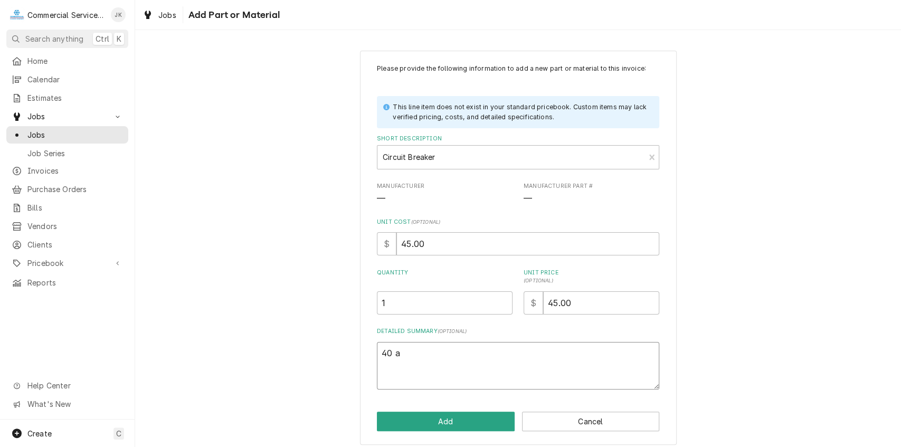
type textarea "x"
type textarea "40 am"
type textarea "x"
type textarea "40 amp"
type textarea "x"
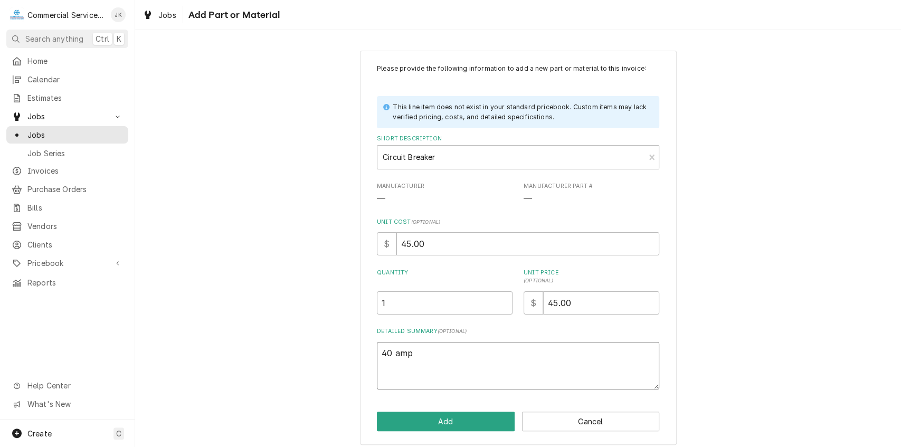
type textarea "40 amp"
type textarea "x"
type textarea "40 amp 2"
type textarea "x"
type textarea "40 amp 20"
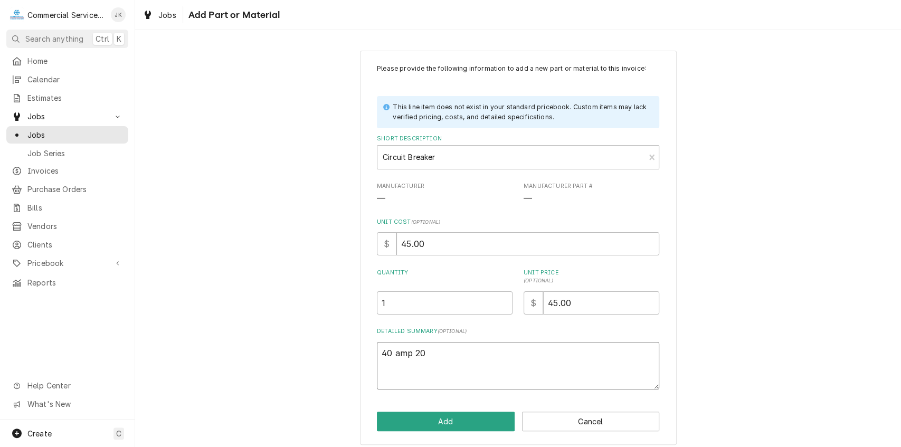
type textarea "x"
type textarea "40 amp 208"
type textarea "x"
type textarea "40 amp 208/"
type textarea "x"
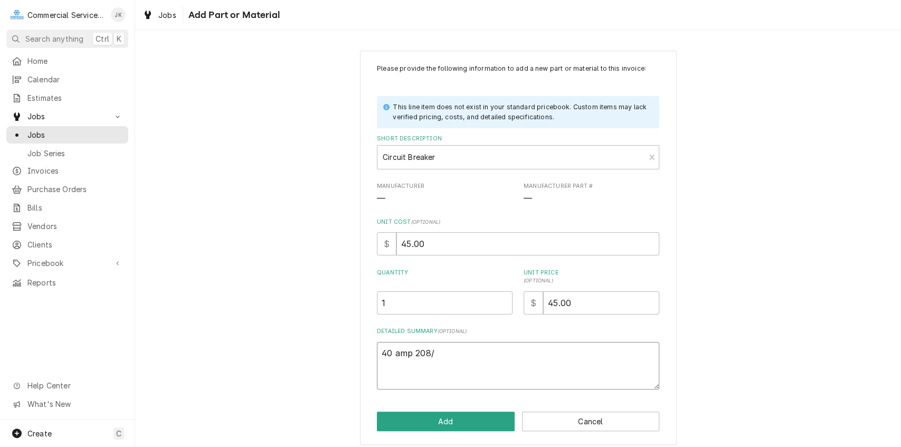
type textarea "40 amp 208/2"
type textarea "x"
type textarea "40 amp 208/23"
type textarea "x"
type textarea "40 amp 208/230"
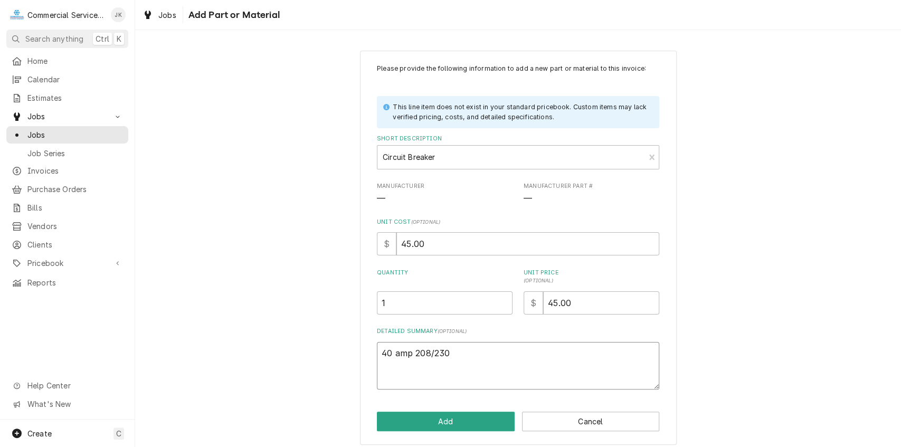
type textarea "x"
type textarea "40 amp 208/230"
type textarea "x"
type textarea "40 amp 208/230 v"
type textarea "x"
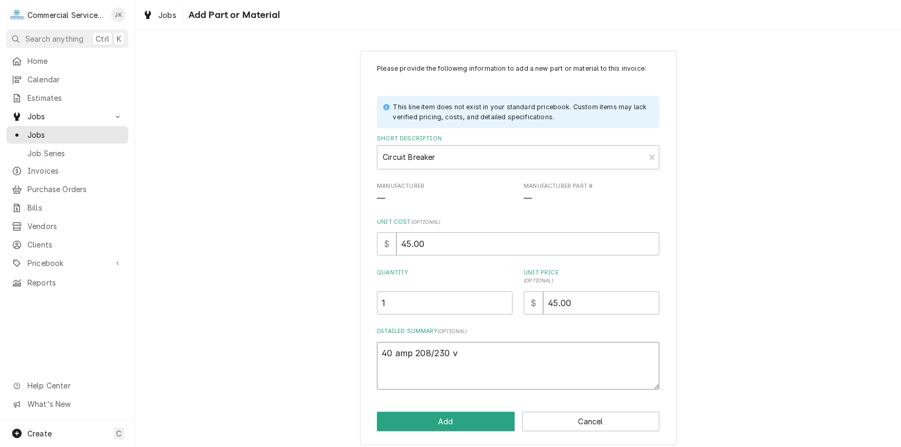
type textarea "40 amp 208/230 vo"
type textarea "x"
type textarea "40 amp 208/230 vol"
type textarea "x"
type textarea "40 amp 208/230 volt"
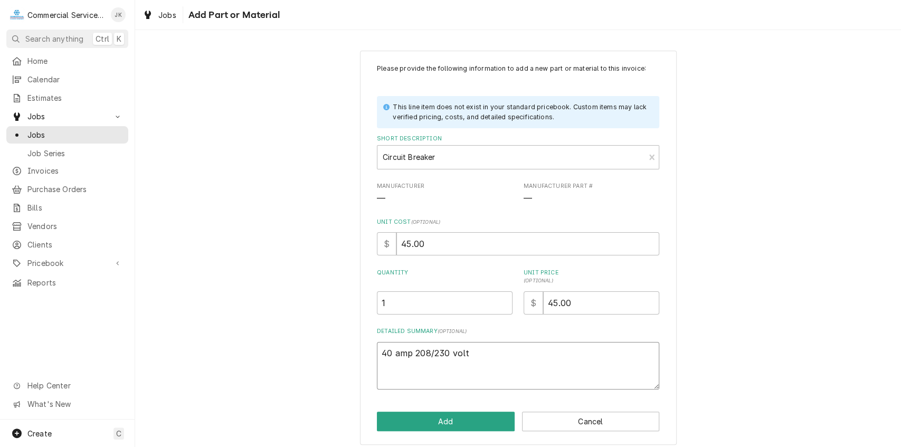
type textarea "x"
type textarea "40 amp 208/230 volt"
type textarea "x"
type textarea "40 amp 208/230 volt"
type textarea "x"
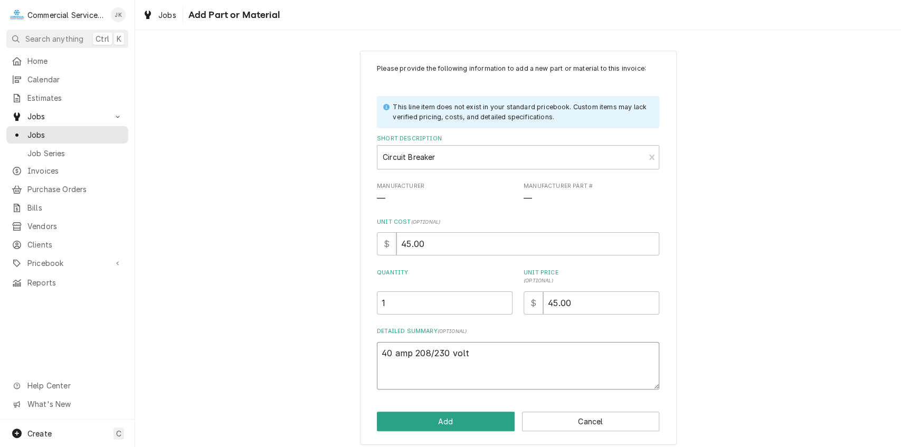
type textarea "40 amp 208/230 volt;"
type textarea "x"
type textarea "40 amp 208/230 volt;"
type textarea "x"
type textarea "40 amp 208/230 volt; 2"
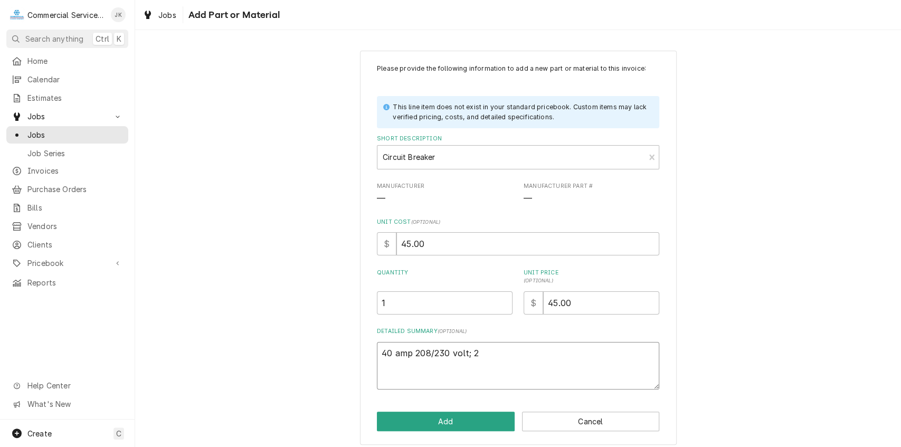
type textarea "x"
type textarea "40 amp 208/230 volt; 2"
type textarea "x"
type textarea "40 amp 208/230 volt; 2 p"
type textarea "x"
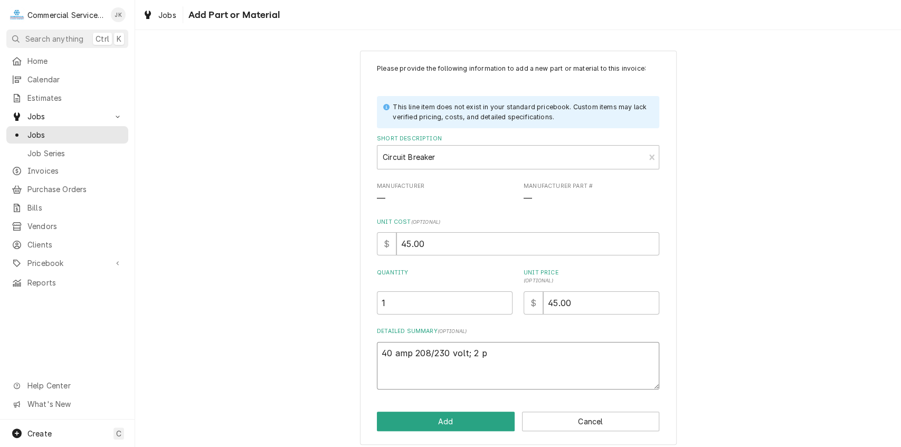
type textarea "40 amp 208/230 volt; 2 po"
type textarea "x"
type textarea "40 amp 208/230 volt; 2 pol"
type textarea "x"
type textarea "40 amp 208/230 volt; 2 pole"
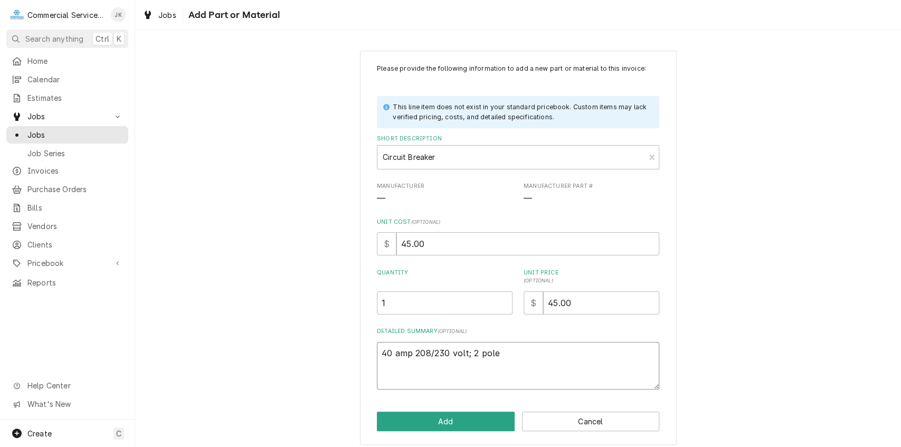
type textarea "x"
type textarea "40 amp 208/230 volt; 2 pole"
type textarea "x"
type textarea "40 amp 208/230 volt; 2 pole A"
type textarea "x"
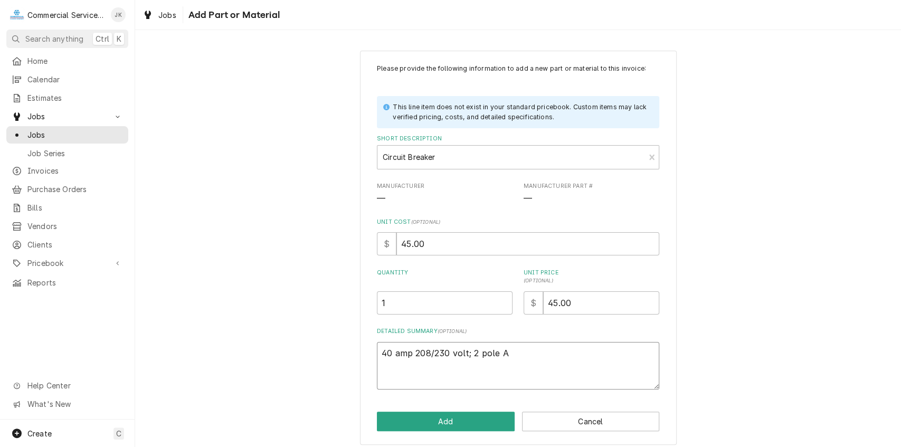
type textarea "40 amp 208/230 volt; 2 pole A/"
type textarea "x"
type textarea "40 amp 208/230 volt; 2 pole A/C"
type textarea "x"
type textarea "40 amp 208/230 volt; 2 pole A/C"
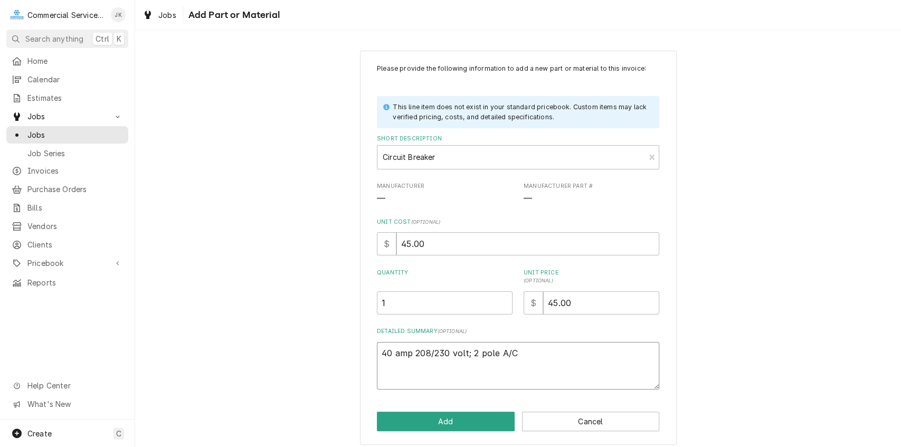
type textarea "x"
type textarea "40 amp 208/230 volt; 2 pole A/C B"
type textarea "x"
type textarea "40 amp 208/230 volt; 2 pole A/C Br"
type textarea "x"
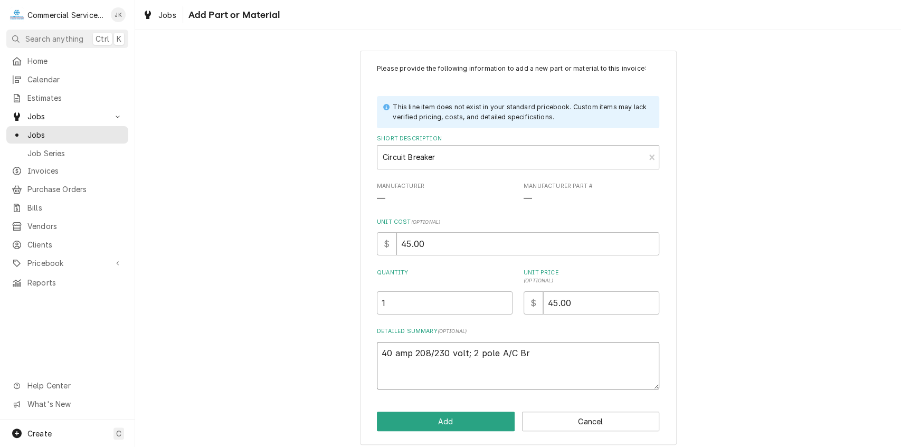
type textarea "40 amp 208/230 volt; 2 pole A/C Bre"
type textarea "x"
type textarea "40 amp 208/230 volt; 2 pole A/C Brea"
type textarea "x"
type textarea "40 amp 208/230 volt; 2 pole A/C Break"
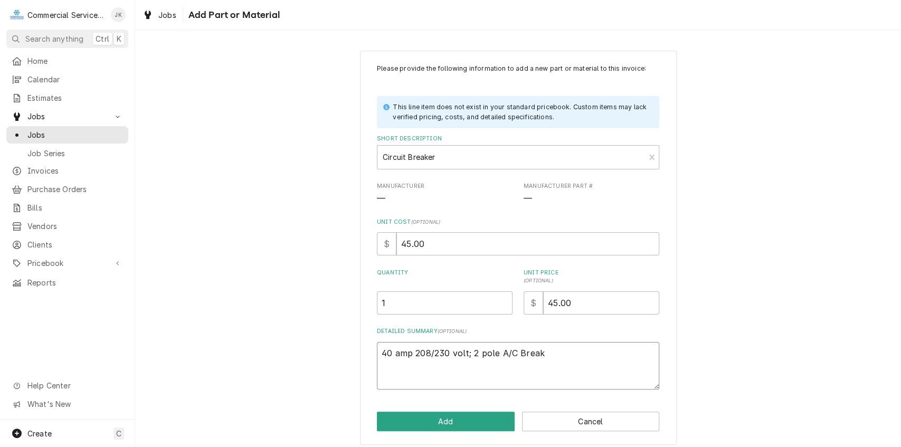
type textarea "x"
type textarea "40 amp 208/230 volt; 2 pole A/C Breake"
type textarea "x"
type textarea "40 amp 208/230 volt; 2 pole A/C Breaker"
click at [441, 416] on button "Add" at bounding box center [446, 422] width 138 height 20
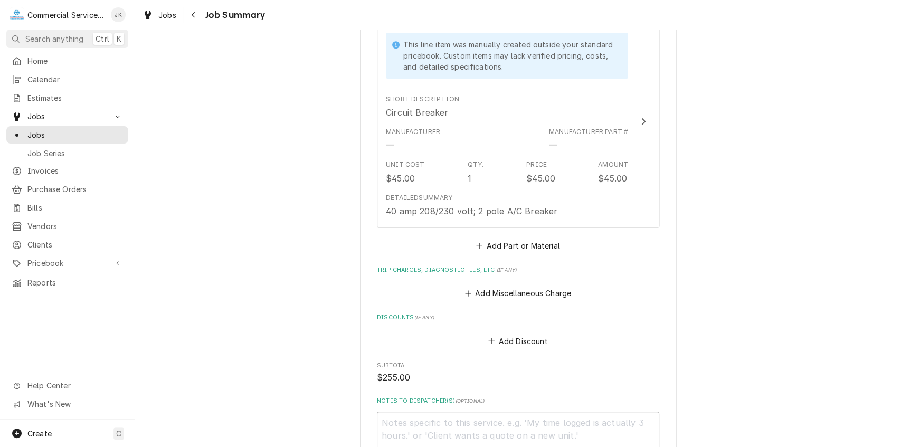
scroll to position [562, 0]
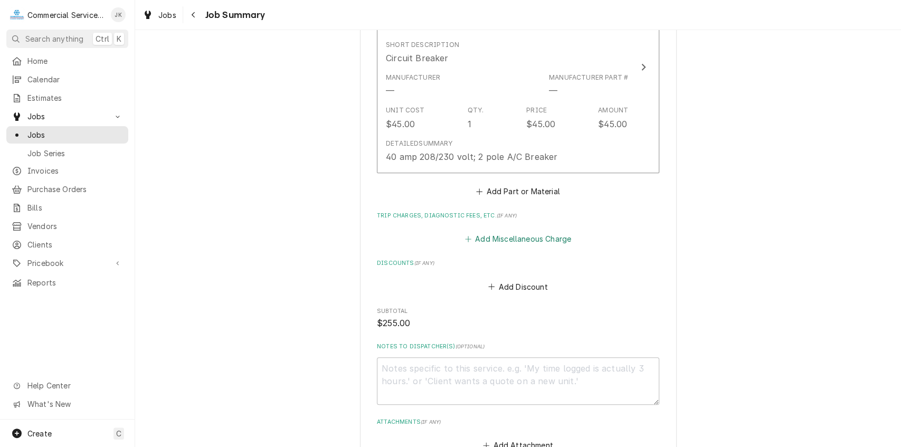
click at [513, 235] on button "Add Miscellaneous Charge" at bounding box center [518, 239] width 110 height 15
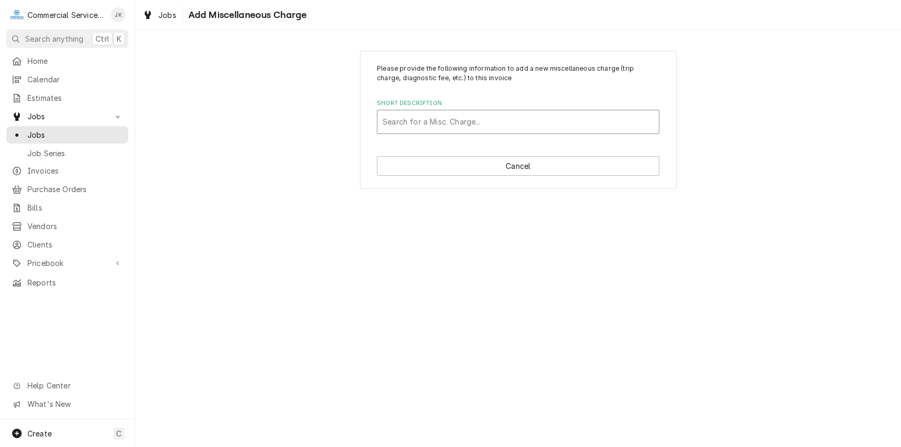
click at [411, 129] on div "Short Description" at bounding box center [518, 121] width 271 height 19
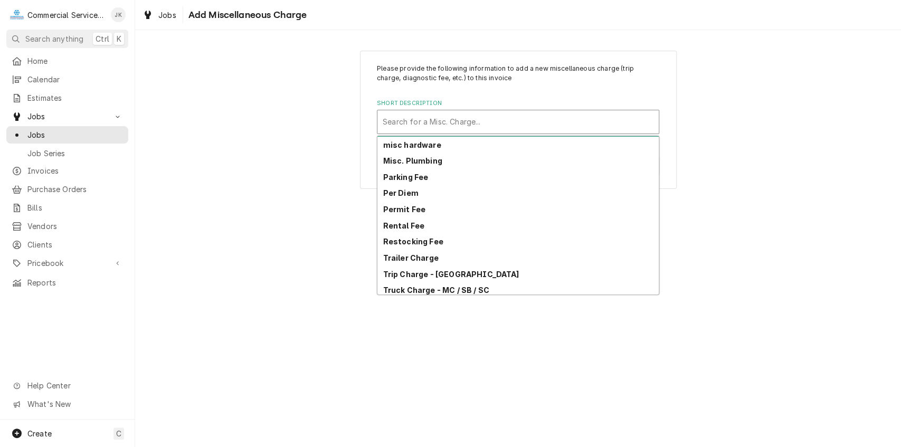
scroll to position [80, 0]
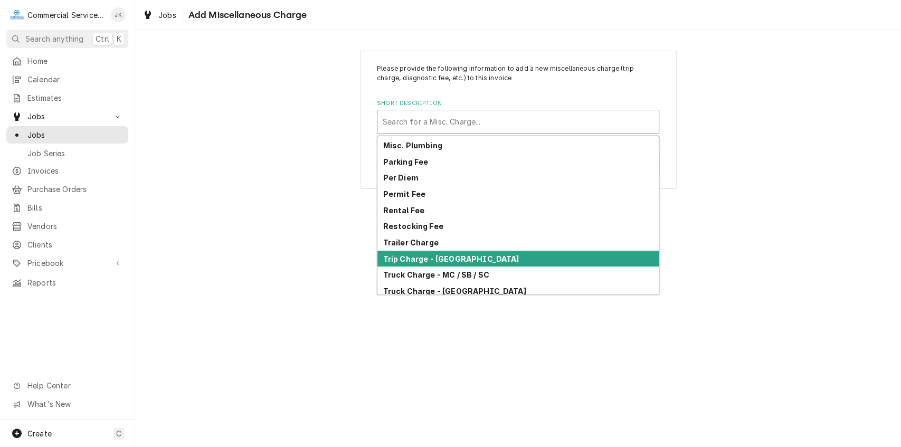
click at [432, 254] on strong "Trip Charge - [GEOGRAPHIC_DATA]" at bounding box center [451, 258] width 136 height 9
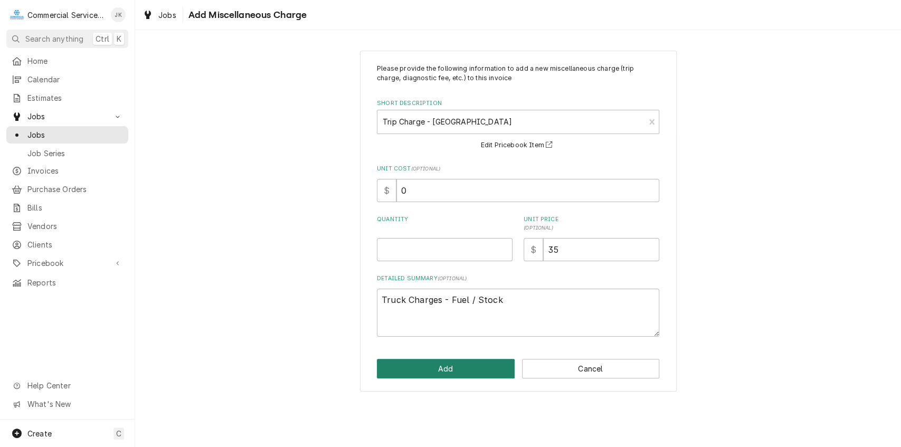
click at [454, 363] on button "Add" at bounding box center [446, 369] width 138 height 20
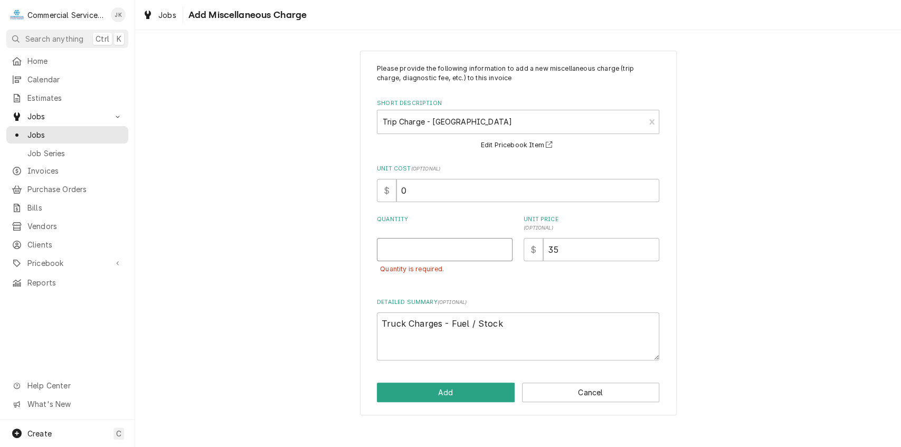
click at [396, 249] on input "Quantity" at bounding box center [445, 249] width 136 height 23
type textarea "x"
type input "1"
click at [461, 389] on button "Add" at bounding box center [446, 393] width 138 height 20
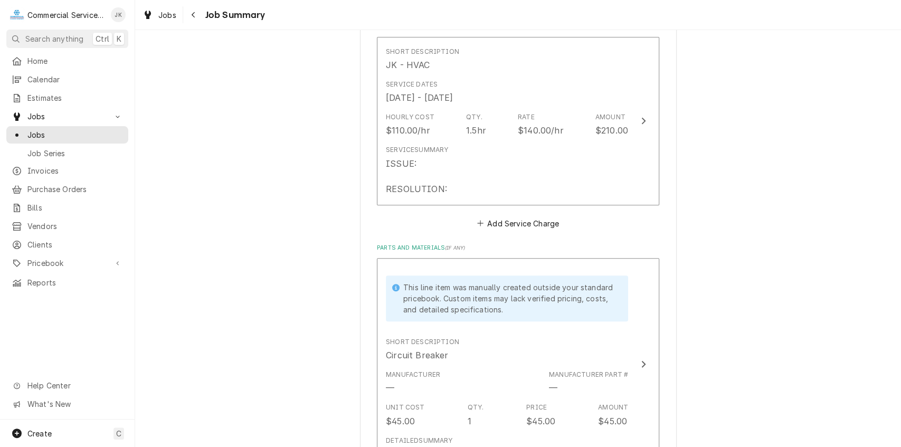
scroll to position [223, 0]
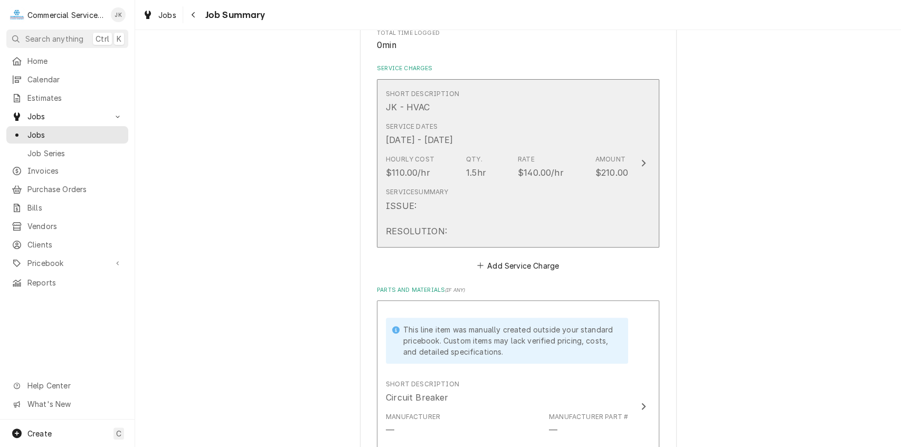
click at [437, 203] on div "ISSUE: RESOLUTION:" at bounding box center [416, 218] width 61 height 38
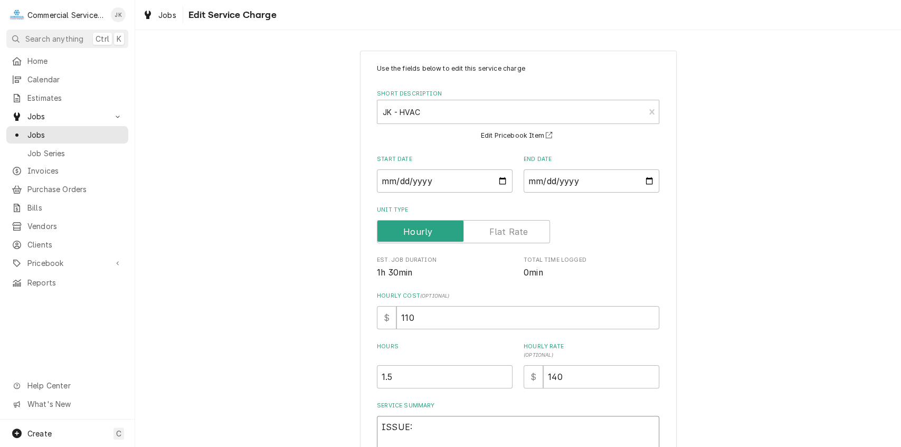
drag, startPoint x: 409, startPoint y: 425, endPoint x: 415, endPoint y: 425, distance: 5.8
click at [411, 425] on textarea "ISSUE: RESOLUTION:" at bounding box center [518, 440] width 282 height 48
type textarea "x"
type textarea "ISSUE: RESOLUTION:"
type textarea "x"
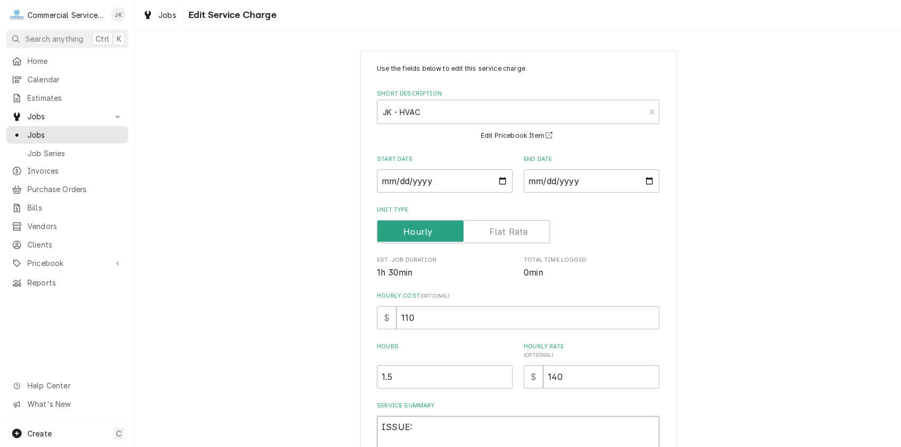
type textarea "ISSUE: RESOLUTION:"
type textarea "x"
type textarea "ISSUE RESOLUTION:"
type textarea "x"
type textarea "ISSU RESOLUTION:"
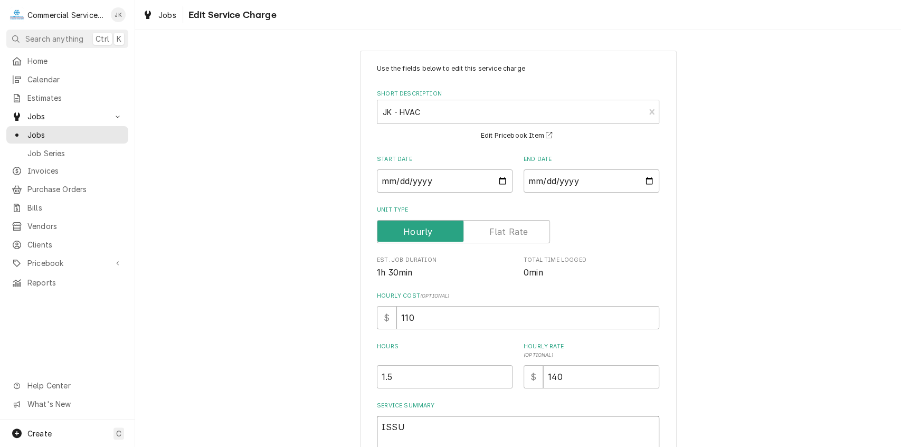
type textarea "x"
type textarea "ISS RESOLUTION:"
type textarea "x"
type textarea "IS RESOLUTION:"
type textarea "x"
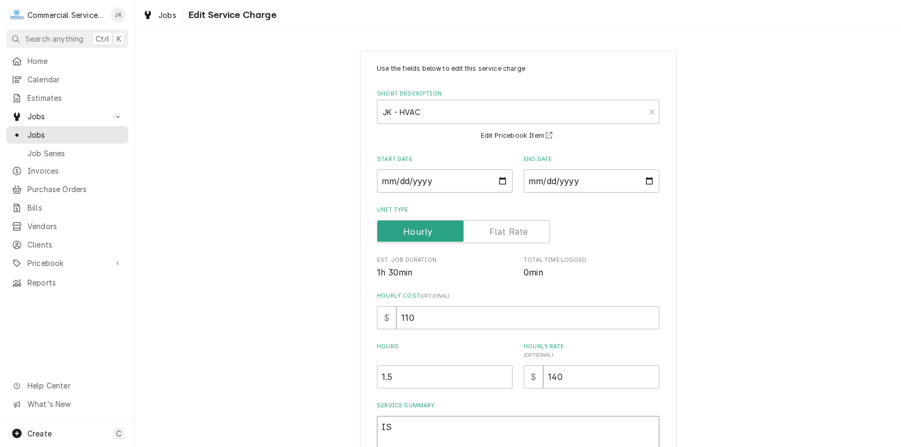
type textarea "I RESOLUTION:"
type textarea "x"
type textarea "RESOLUTION:"
type textarea "x"
type textarea "C RESOLUTION:"
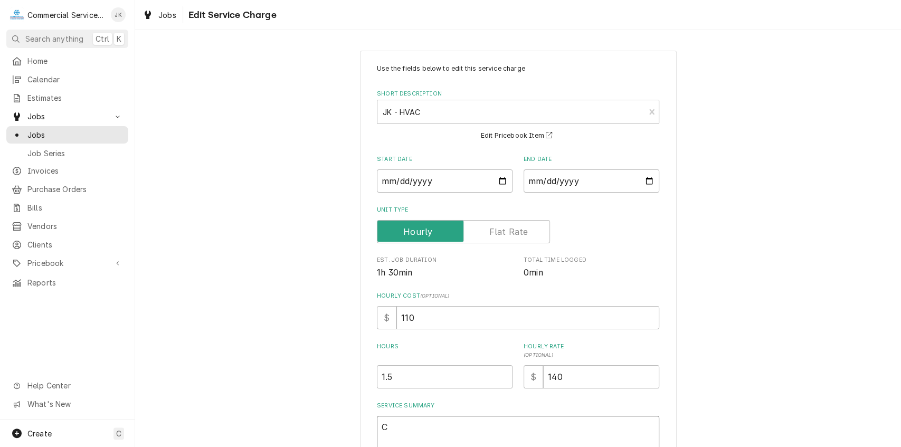
type textarea "x"
type textarea "Ci RESOLUTION:"
type textarea "x"
type textarea "Cir RESOLUTION:"
type textarea "x"
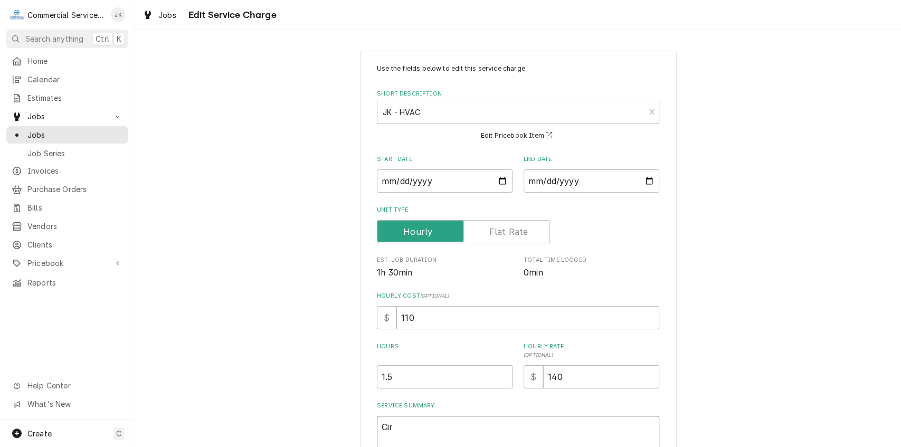
type textarea "Circ RESOLUTION:"
type textarea "x"
type textarea "Circu RESOLUTION:"
type textarea "x"
type textarea "Circui RESOLUTION:"
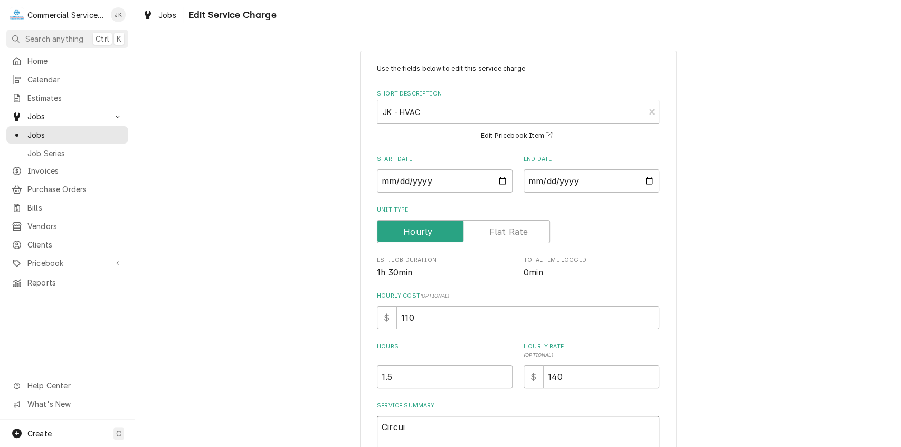
type textarea "x"
type textarea "Circuit RESOLUTION:"
type textarea "x"
type textarea "Circuit RESOLUTION:"
type textarea "x"
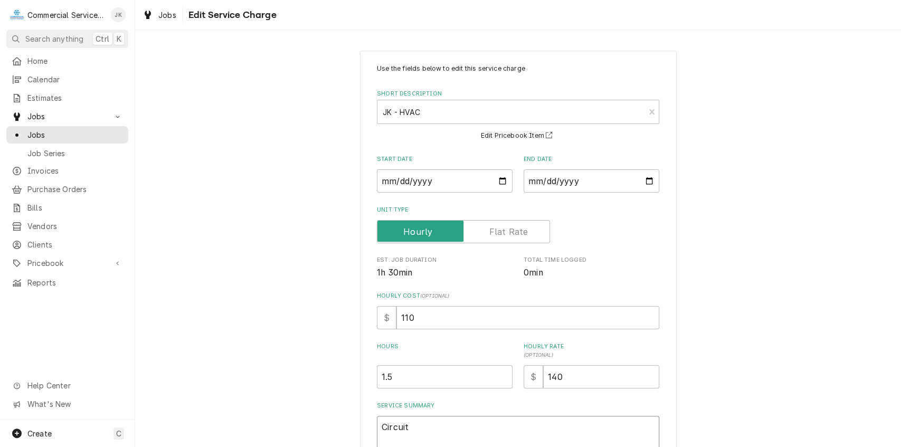
type textarea "Circuit b RESOLUTION:"
type textarea "x"
type textarea "Circuit br RESOLUTION:"
type textarea "x"
type textarea "Circuit bre RESOLUTION:"
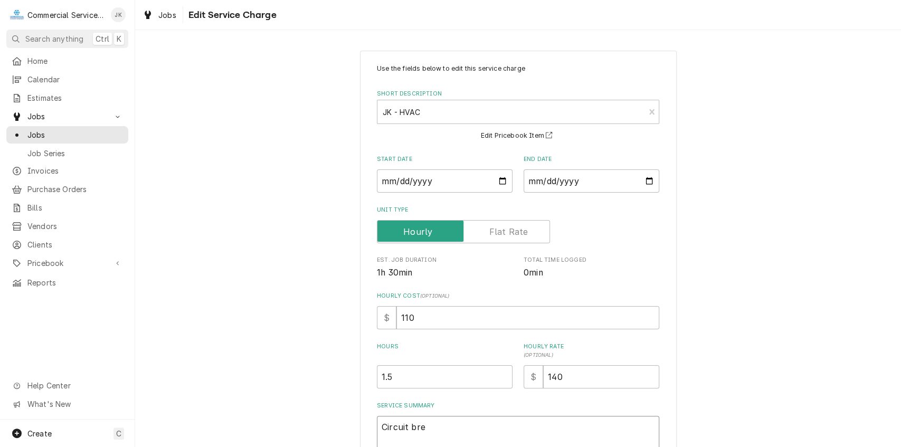
type textarea "x"
type textarea "Circuit brea RESOLUTION:"
type textarea "x"
type textarea "Circuit break RESOLUTION:"
type textarea "x"
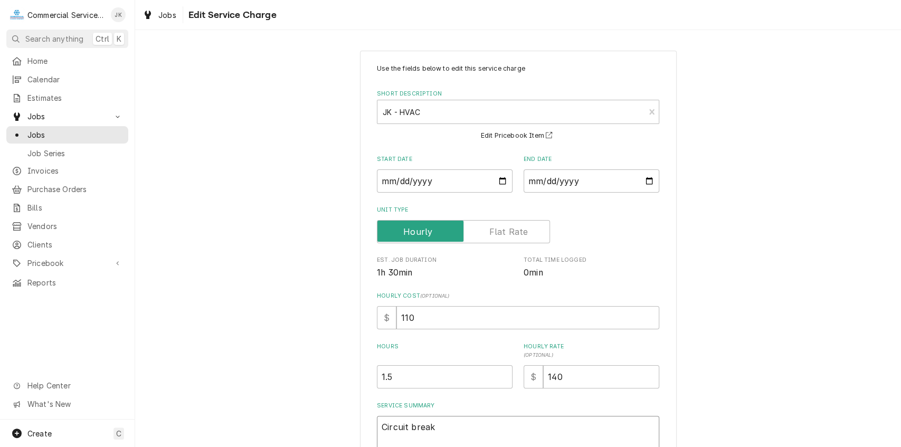
type textarea "Circuit breake RESOLUTION:"
type textarea "x"
type textarea "Circuit breaker RESOLUTION:"
type textarea "x"
type textarea "Circuit breaker RESOLUTION:"
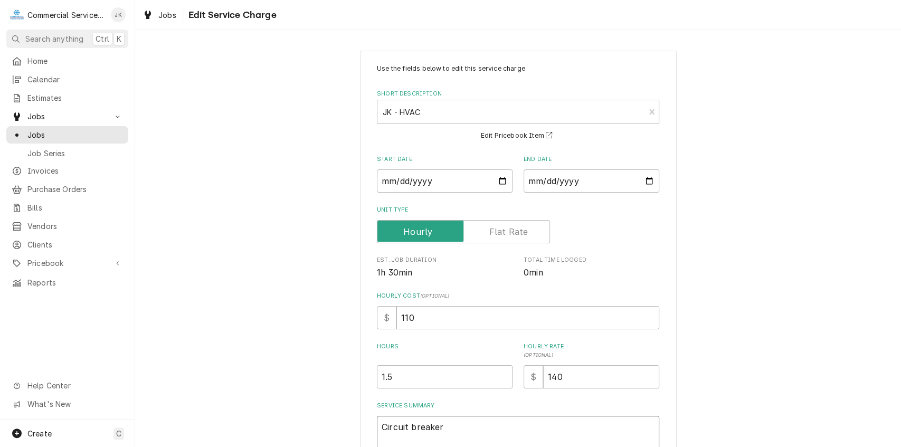
type textarea "x"
type textarea "Circuit breaker i RESOLUTION:"
type textarea "x"
type textarea "Circuit breaker in RESOLUTION:"
type textarea "x"
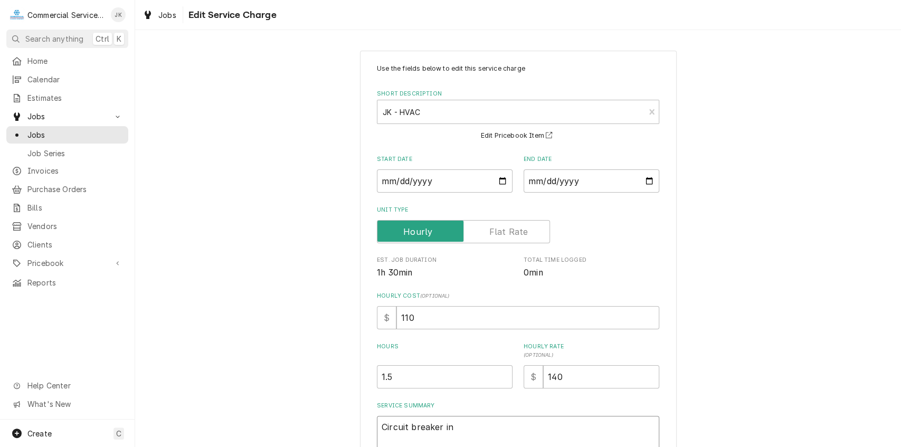
type textarea "Circuit breaker int RESOLUTION:"
type textarea "x"
type textarea "Circuit breaker inte RESOLUTION:"
type textarea "x"
type textarea "Circuit breaker inter RESOLUTION:"
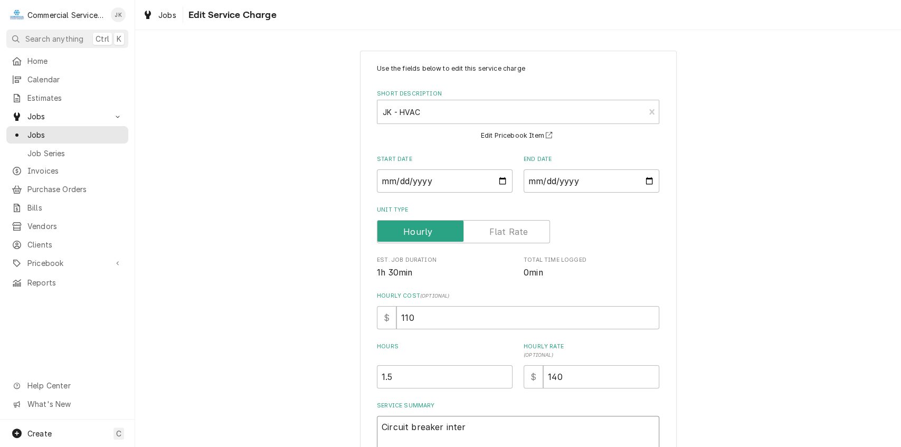
type textarea "x"
type textarea "Circuit breaker interm RESOLUTION:"
type textarea "x"
type textarea "Circuit breaker intermi RESOLUTION:"
type textarea "x"
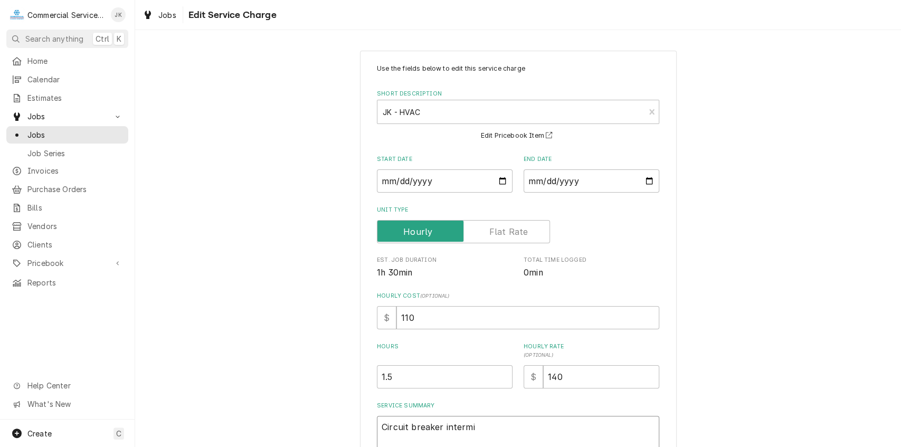
type textarea "Circuit breaker intermit RESOLUTION:"
type textarea "x"
type textarea "Circuit breaker intermitt RESOLUTION:"
type textarea "x"
type textarea "Circuit breaker intermitte RESOLUTION:"
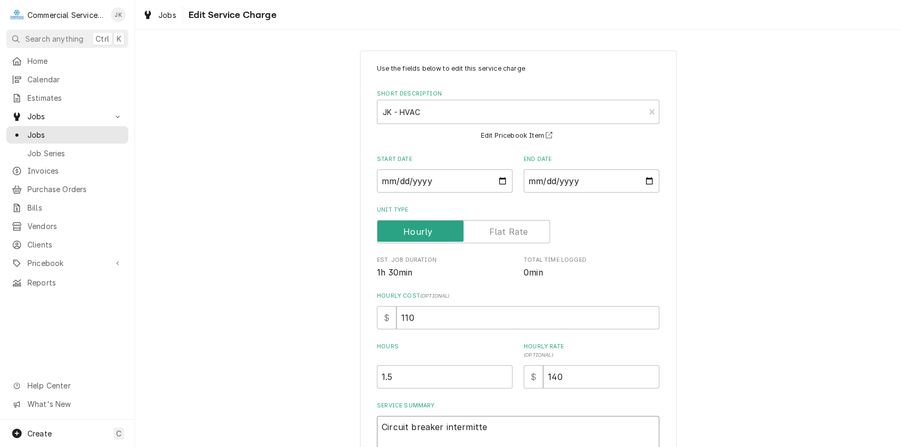
type textarea "x"
type textarea "Circuit breaker intermitten RESOLUTION:"
type textarea "x"
type textarea "Circuit breaker intermittent RESOLUTION:"
type textarea "x"
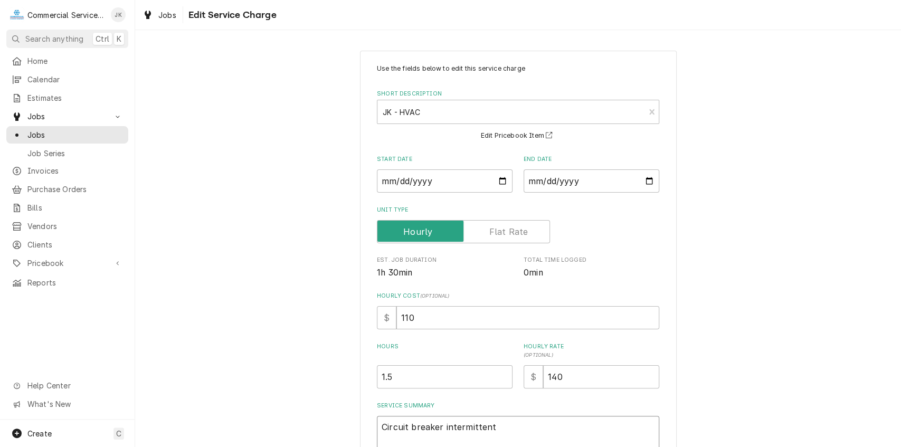
type textarea "Circuit breaker intermittentl RESOLUTION:"
type textarea "x"
type textarea "Circuit breaker intermittently RESOLUTION:"
type textarea "x"
type textarea "Circuit breaker intermittently RESOLUTION:"
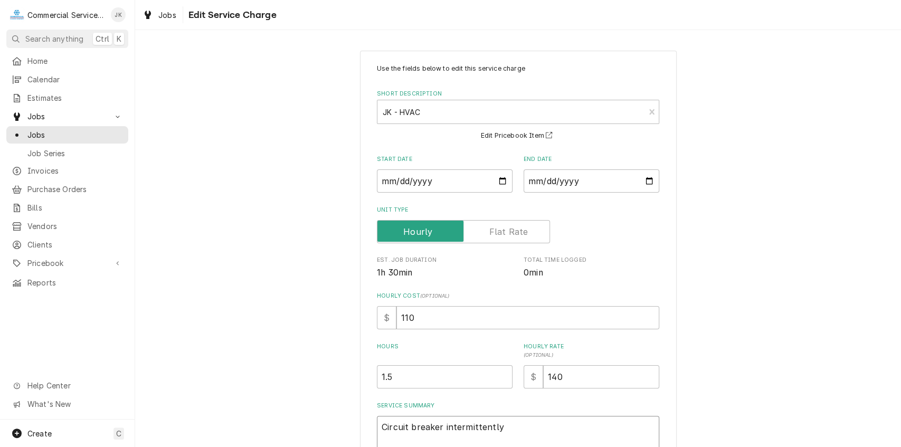
type textarea "x"
type textarea "Circuit breaker intermittently t RESOLUTION:"
type textarea "x"
type textarea "Circuit breaker intermittently tr RESOLUTION:"
type textarea "x"
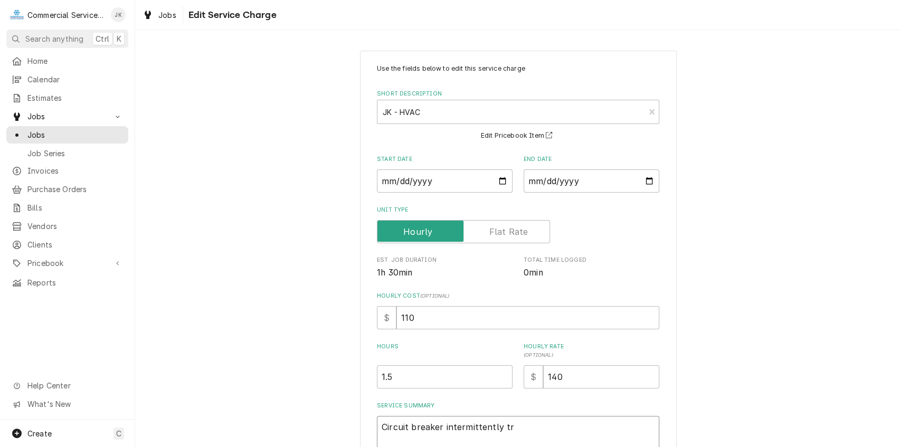
type textarea "Circuit breaker intermittently tri RESOLUTION:"
type textarea "x"
type textarea "Circuit breaker intermittently trip RESOLUTION:"
type textarea "x"
type textarea "Circuit breaker intermittently trips RESOLUTION:"
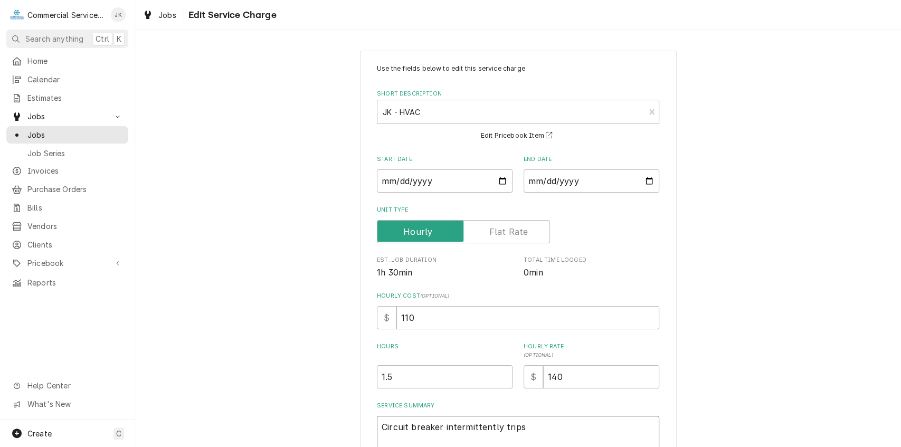
type textarea "x"
type textarea "Circuit breaker intermittently trips, RESOLUTION:"
type textarea "x"
type textarea "Circuit breaker intermittently trips, RESOLUTION:"
type textarea "x"
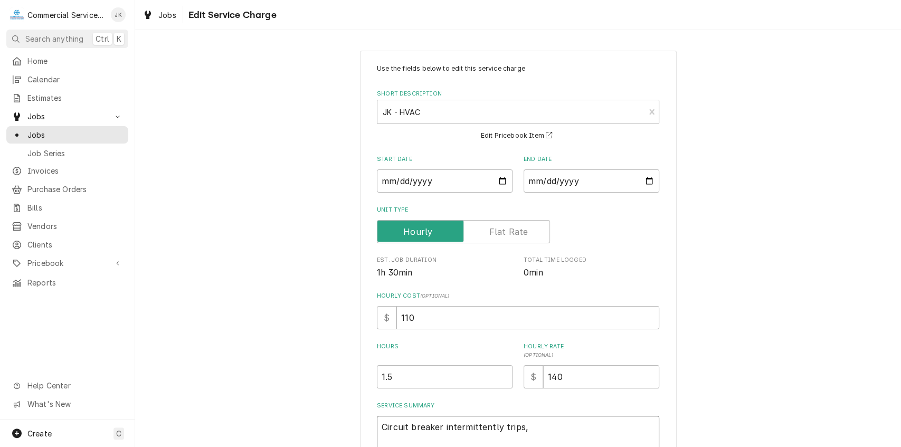
type textarea "Circuit breaker intermittently trips, A RESOLUTION:"
type textarea "x"
type textarea "Circuit breaker intermittently trips, A/ RESOLUTION:"
type textarea "x"
click at [459, 440] on textarea "Circuit breaker intermittently trips, A/C unit has been checked no problems wit…" at bounding box center [518, 446] width 282 height 61
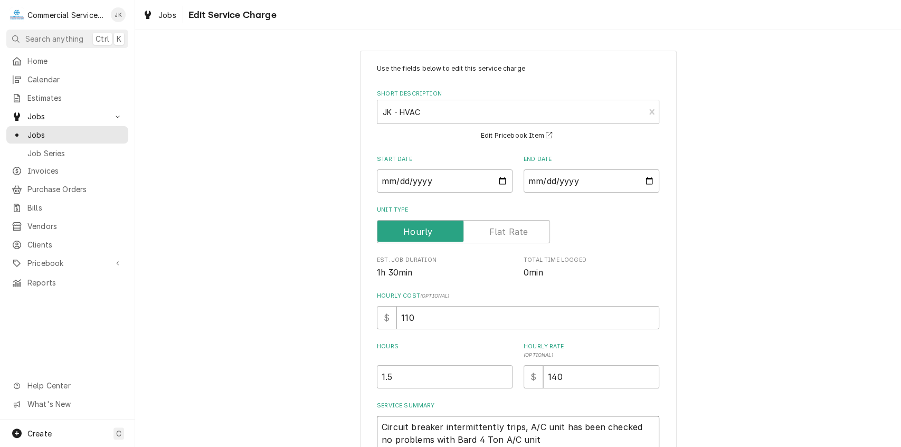
click at [526, 441] on textarea "Circuit breaker intermittently trips, A/C unit has been checked no problems wit…" at bounding box center [518, 446] width 282 height 61
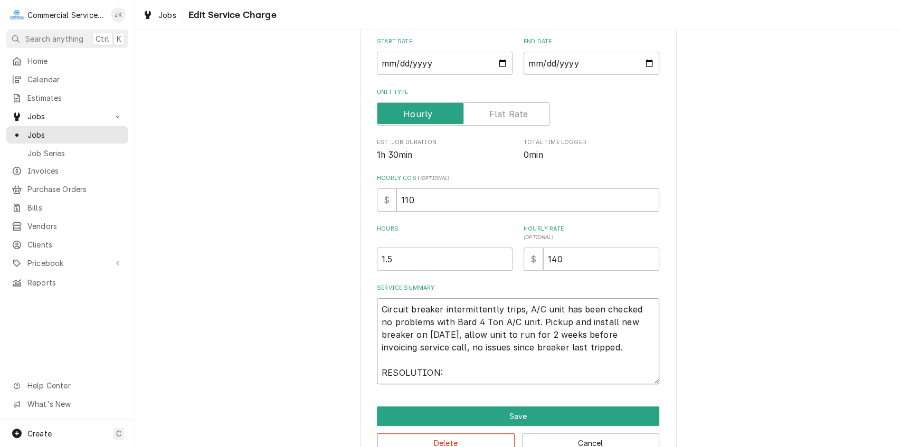
scroll to position [146, 0]
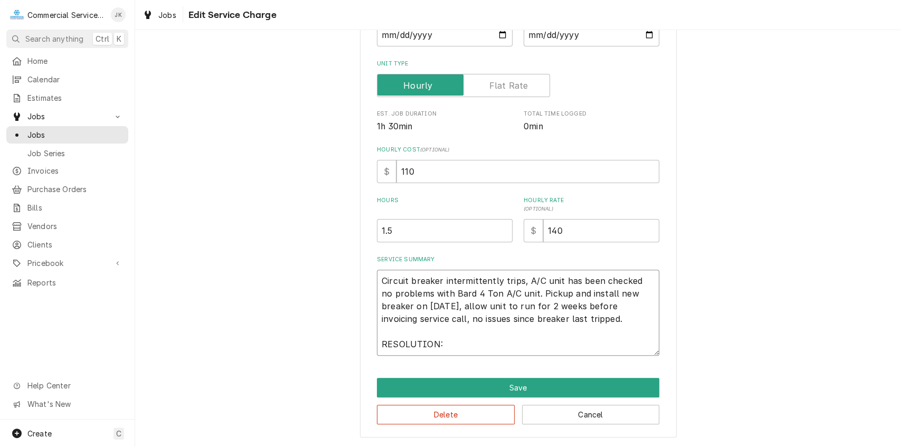
click at [442, 344] on textarea "Circuit breaker intermittently trips, A/C unit has been checked no problems wit…" at bounding box center [518, 313] width 282 height 86
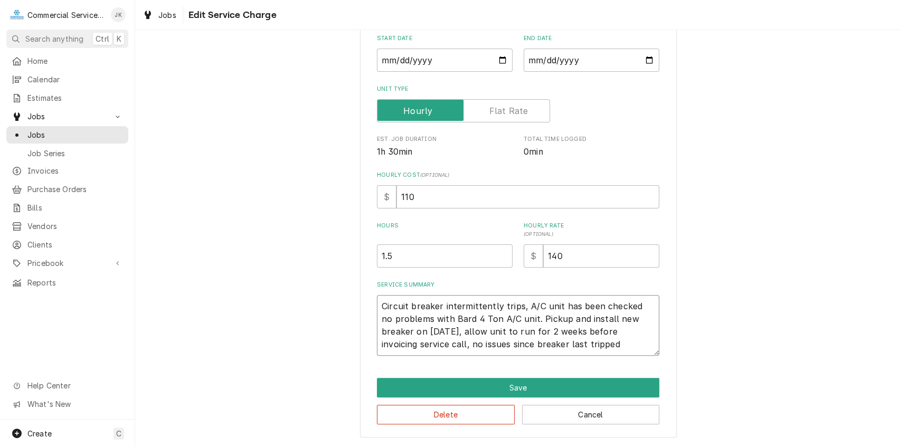
scroll to position [121, 0]
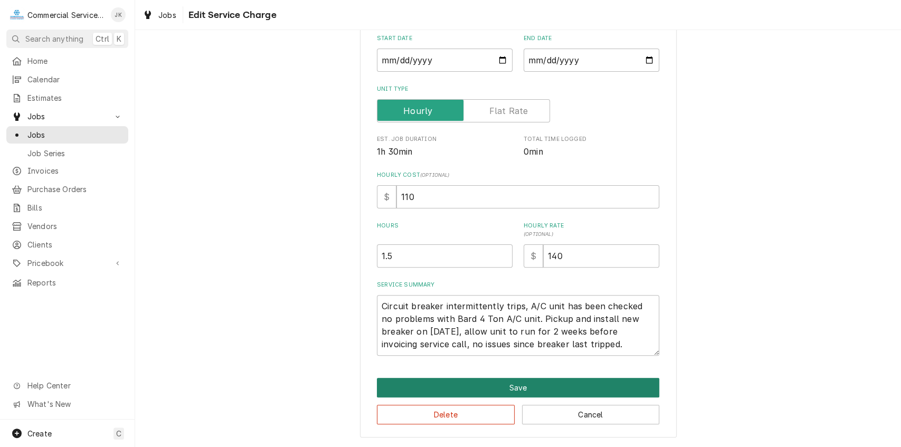
click at [527, 384] on button "Save" at bounding box center [518, 388] width 282 height 20
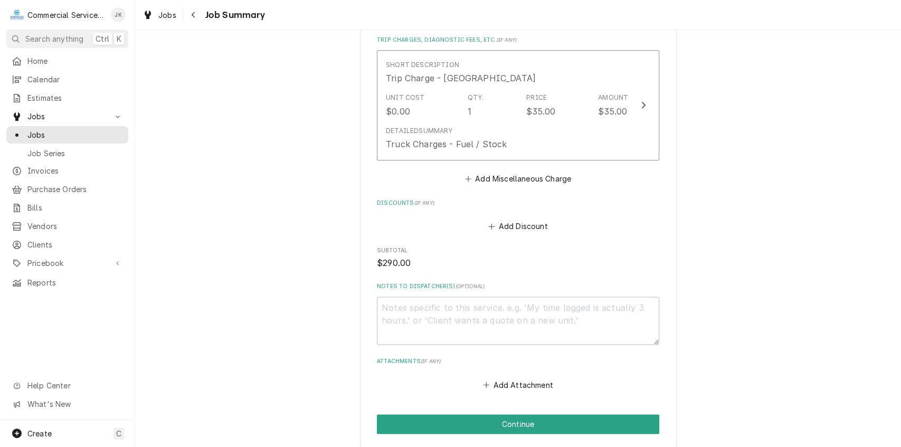
scroll to position [823, 0]
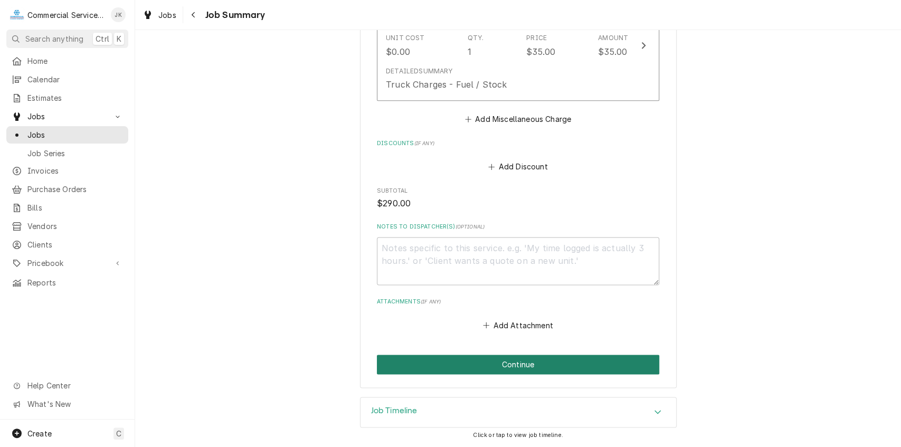
click at [495, 357] on button "Continue" at bounding box center [518, 365] width 282 height 20
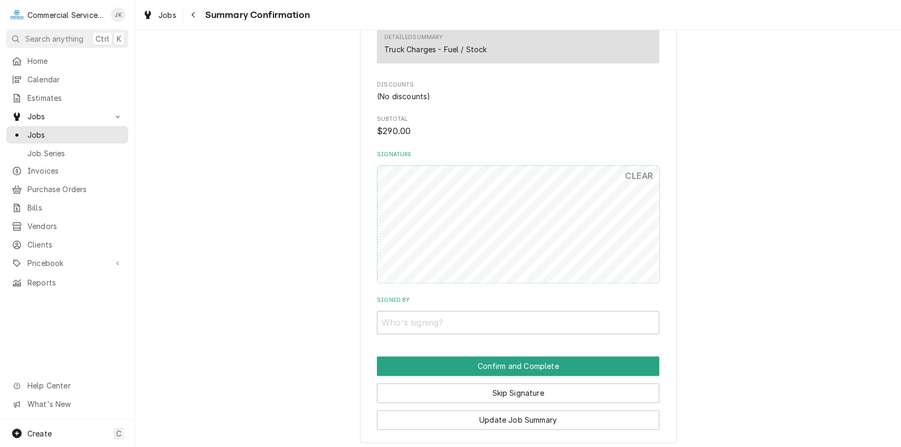
scroll to position [766, 0]
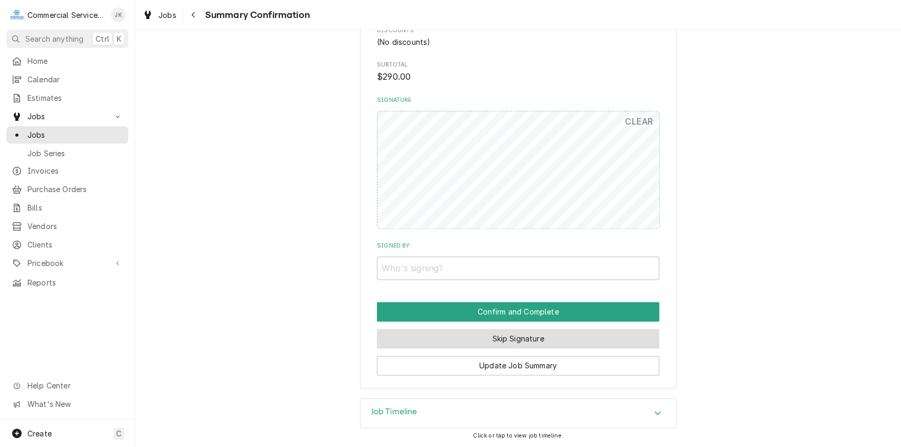
click at [503, 339] on button "Skip Signature" at bounding box center [518, 339] width 282 height 20
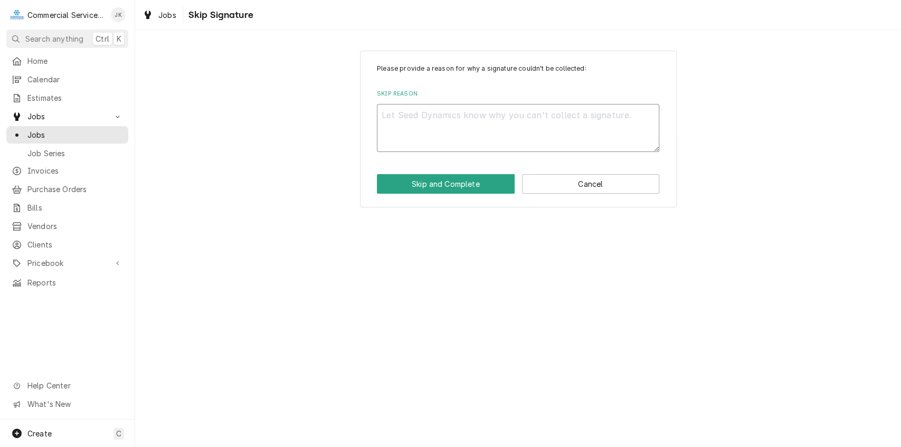
click at [420, 119] on textarea "Skip Reason" at bounding box center [518, 128] width 282 height 48
type textarea "x"
type textarea "V"
type textarea "x"
type textarea "Ve"
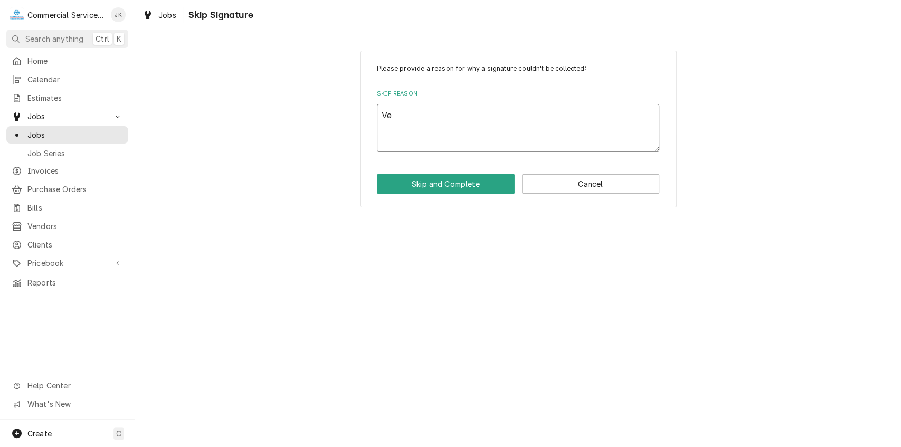
type textarea "x"
type textarea "Ver"
type textarea "x"
type textarea "Verb"
type textarea "x"
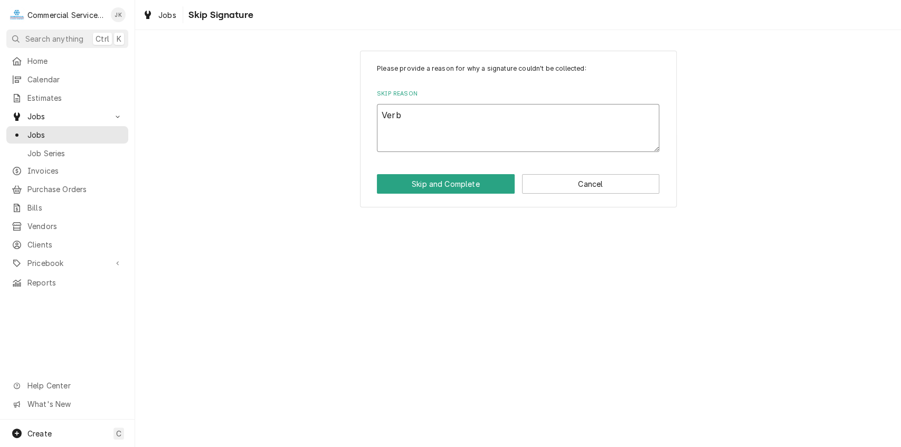
type textarea "Verba"
type textarea "x"
type textarea "Verbal"
type textarea "x"
type textarea "Verbal"
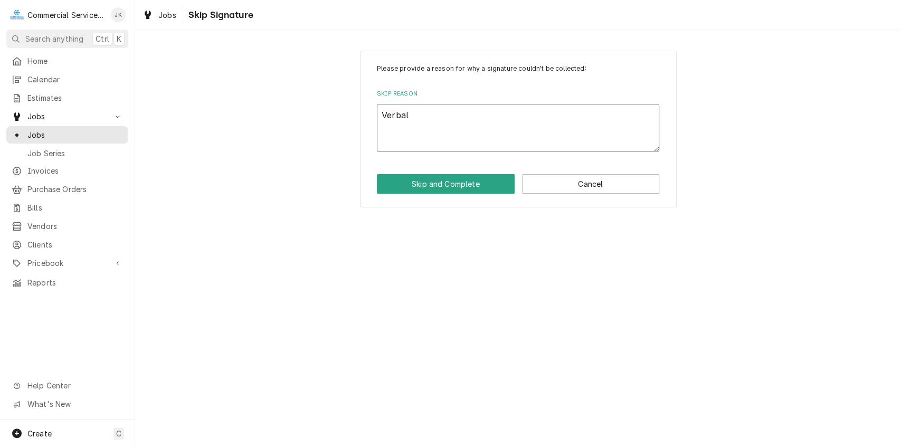
type textarea "x"
type textarea "Verbal H"
type textarea "x"
type textarea "Verbal He"
type textarea "x"
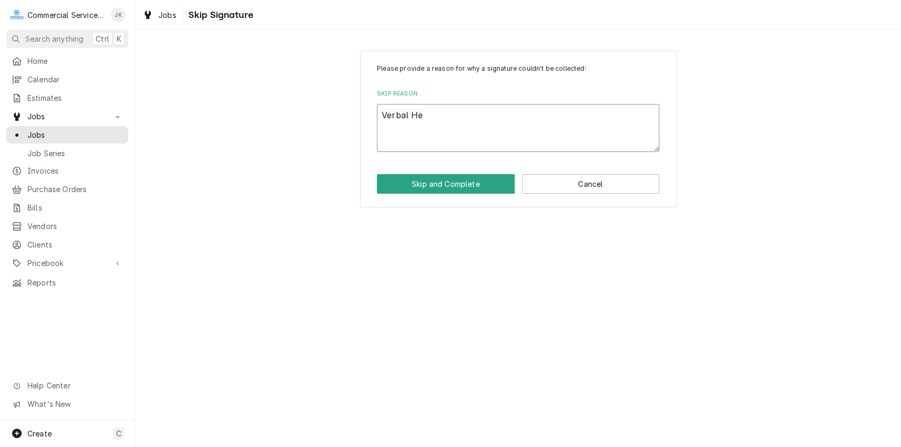
type textarea "Verbal Hen"
type textarea "x"
type textarea "Verbal Henr"
type textarea "x"
type textarea "Verbal Henry"
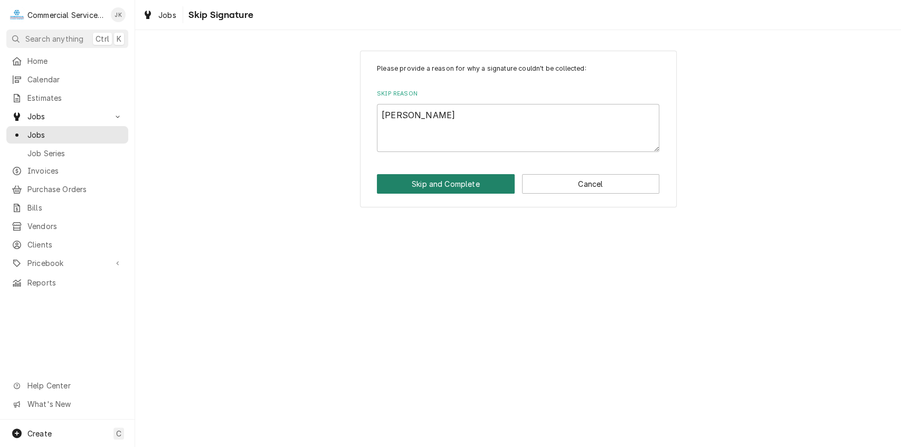
click at [440, 179] on button "Skip and Complete" at bounding box center [446, 184] width 138 height 20
type textarea "x"
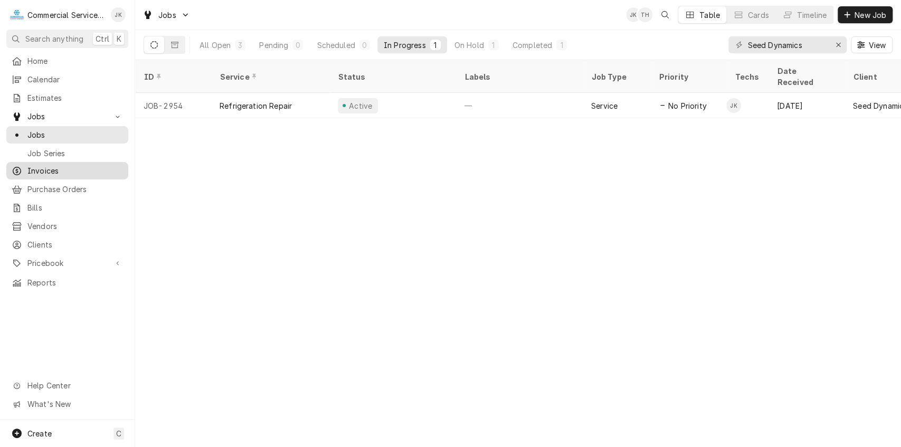
click at [97, 166] on span "Invoices" at bounding box center [75, 170] width 96 height 11
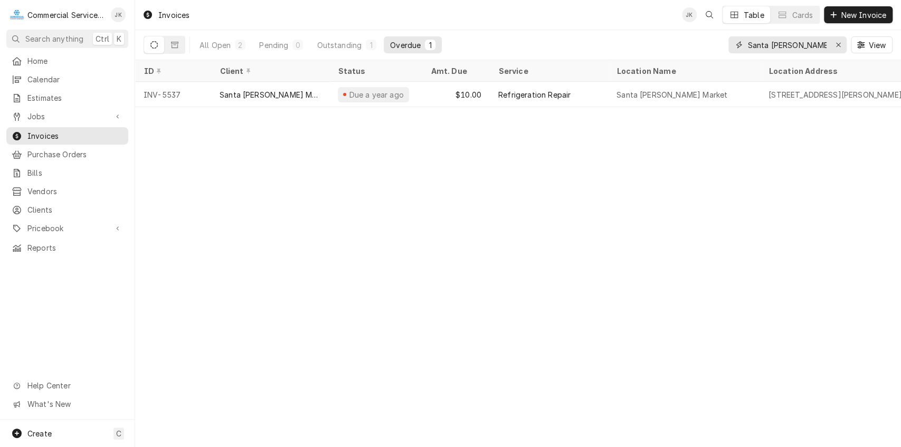
click at [818, 43] on input "Santa [PERSON_NAME] Market" at bounding box center [786, 44] width 79 height 17
type input "S"
type input "Seed Dynamics"
click at [218, 40] on div "All Open" at bounding box center [214, 45] width 31 height 11
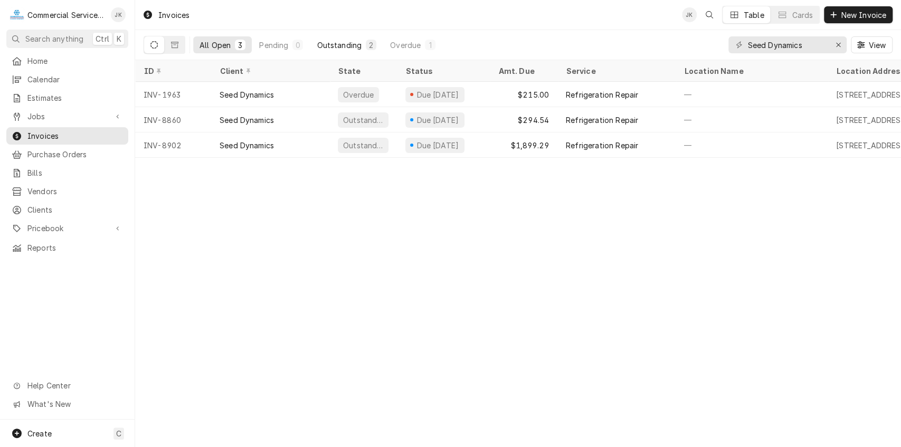
click at [351, 45] on div "Outstanding" at bounding box center [339, 45] width 45 height 11
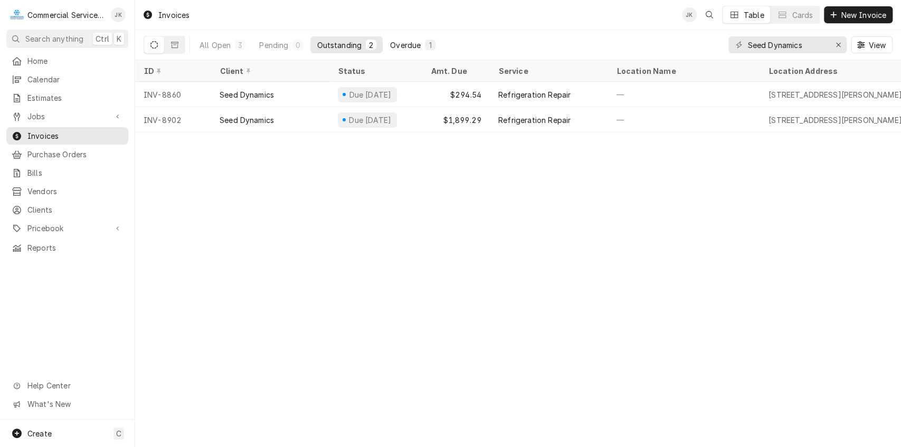
click at [414, 43] on div "Overdue" at bounding box center [405, 45] width 31 height 11
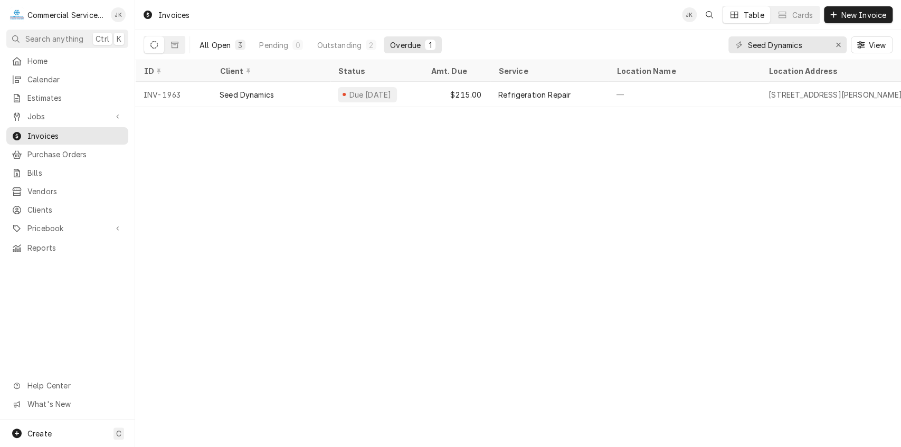
click at [215, 42] on div "All Open" at bounding box center [214, 45] width 31 height 11
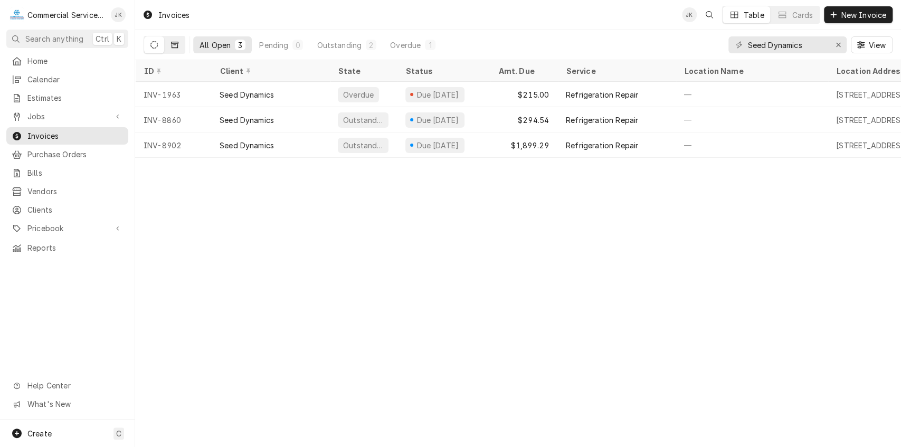
click at [174, 44] on icon "Dynamic Content Wrapper" at bounding box center [174, 45] width 7 height 6
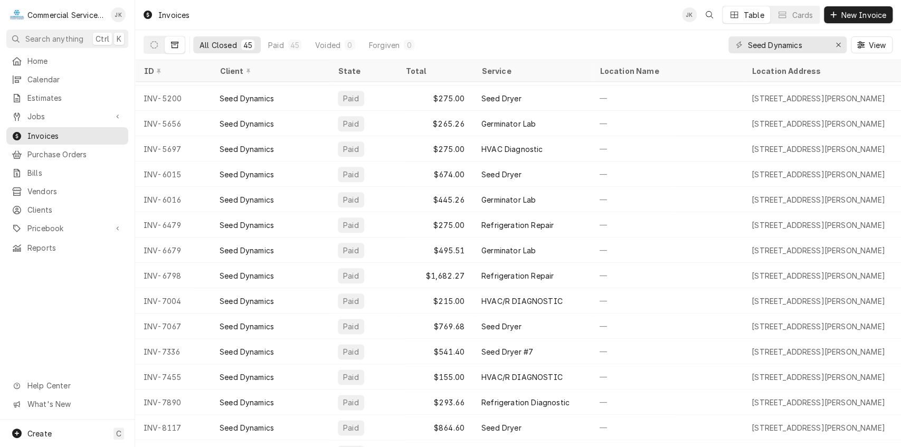
scroll to position [778, 0]
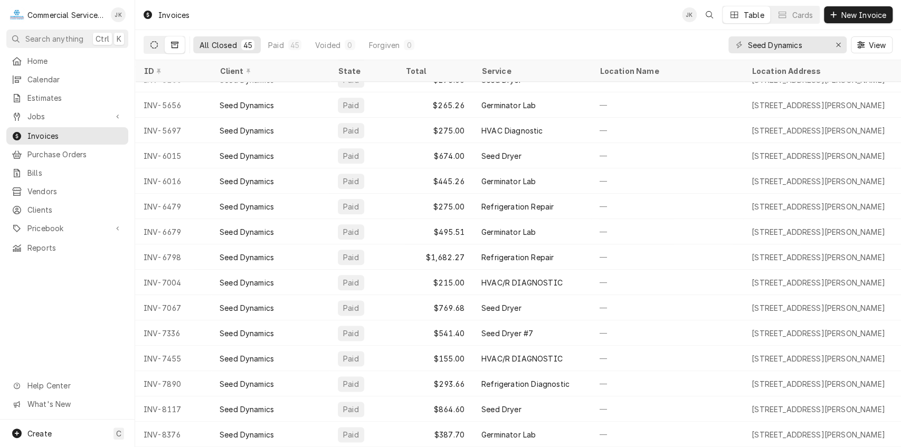
click at [153, 40] on button "Dynamic Content Wrapper" at bounding box center [154, 44] width 20 height 17
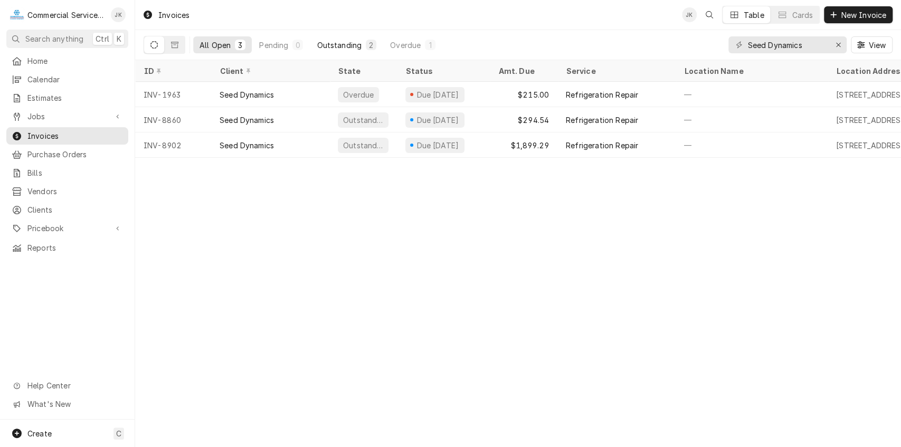
click at [331, 41] on div "Outstanding" at bounding box center [339, 45] width 45 height 11
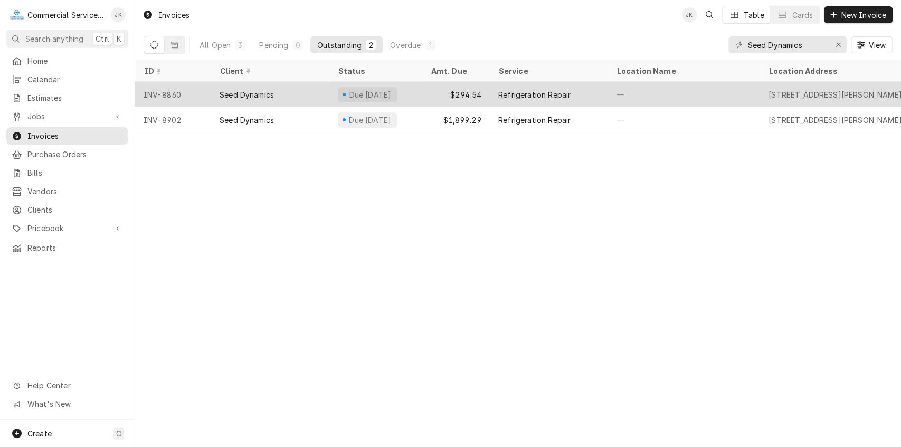
click at [376, 91] on div "Due in 5 days" at bounding box center [370, 94] width 45 height 11
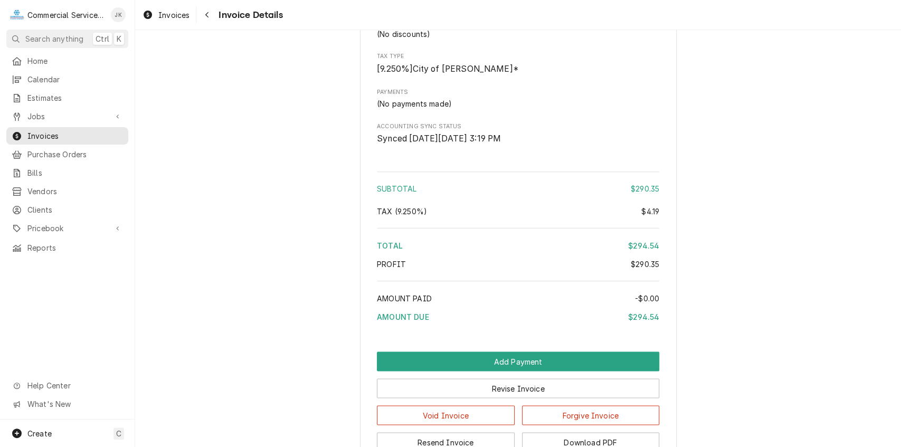
scroll to position [1286, 0]
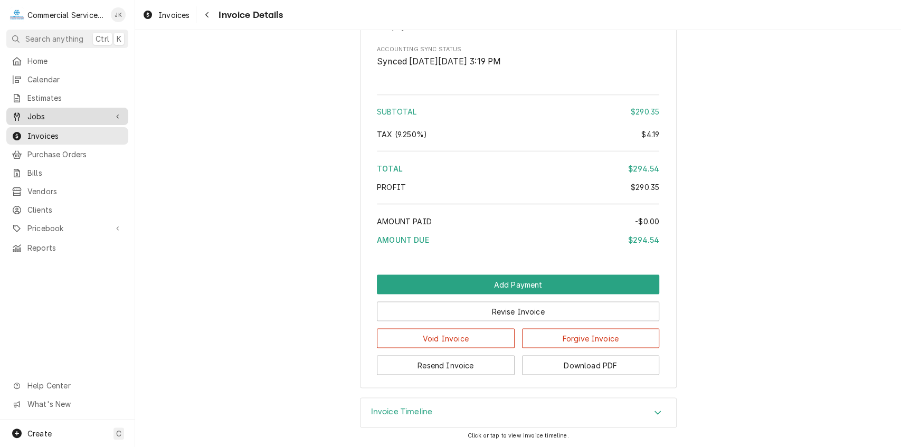
click at [56, 115] on span "Jobs" at bounding box center [67, 116] width 80 height 11
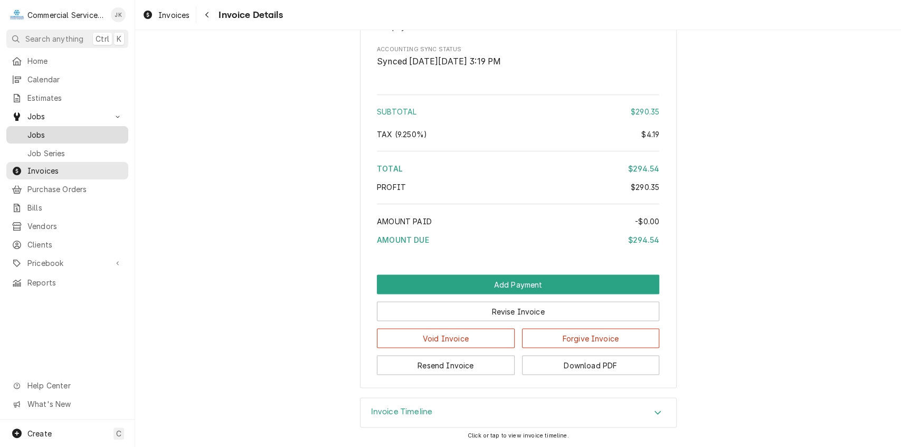
click at [47, 129] on span "Jobs" at bounding box center [75, 134] width 96 height 11
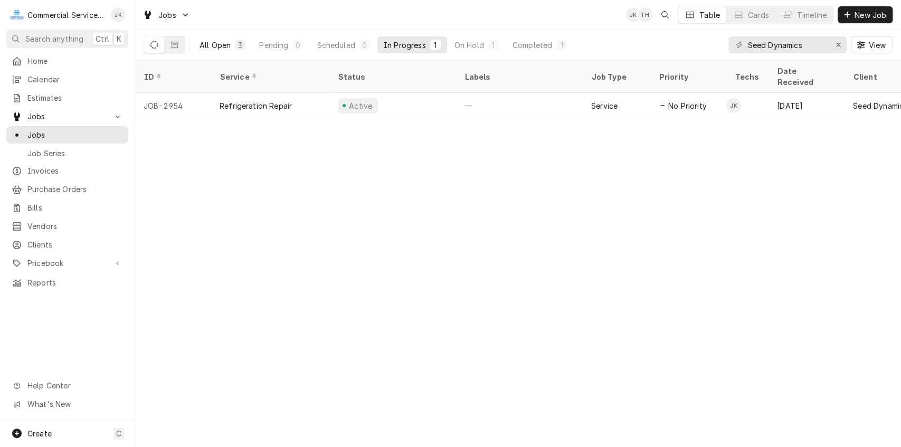
click at [239, 43] on div "3" at bounding box center [240, 45] width 6 height 11
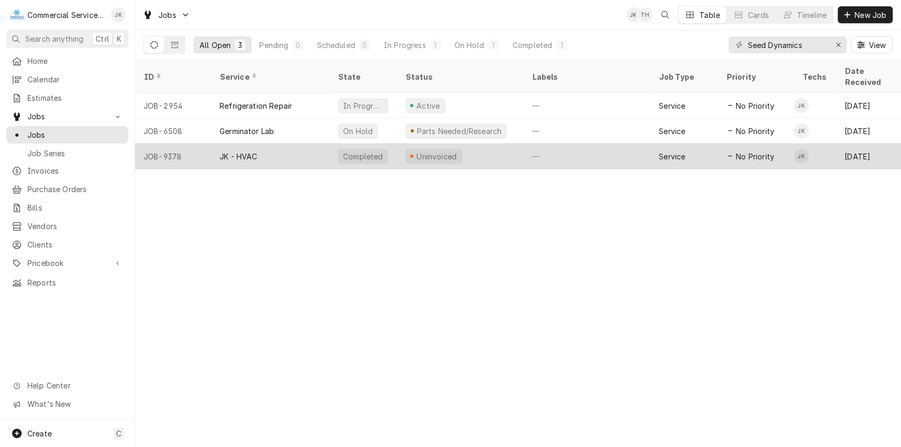
click at [434, 149] on div "Uninvoiced" at bounding box center [433, 156] width 57 height 15
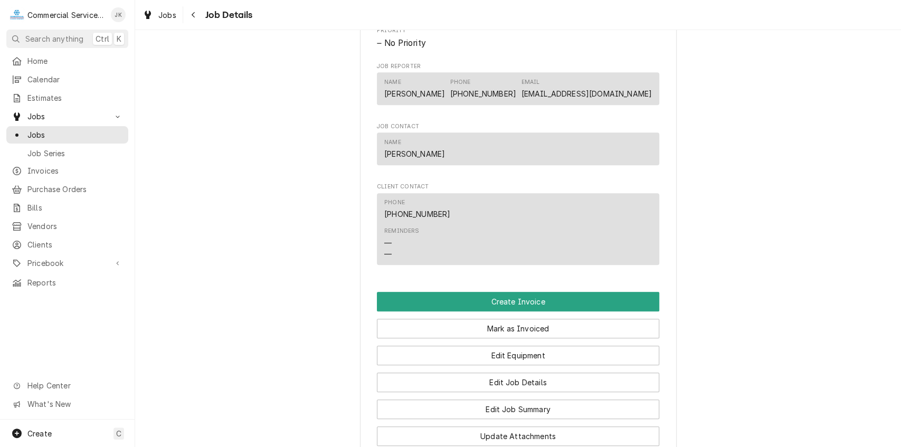
scroll to position [502, 0]
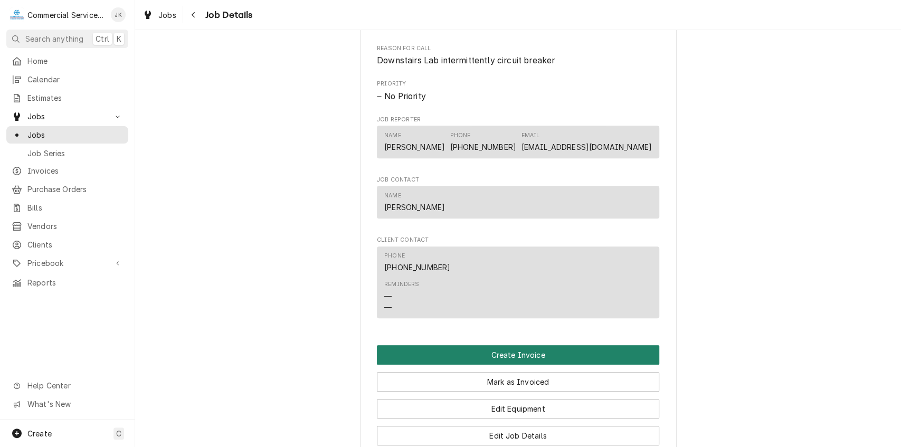
click at [496, 353] on button "Create Invoice" at bounding box center [518, 355] width 282 height 20
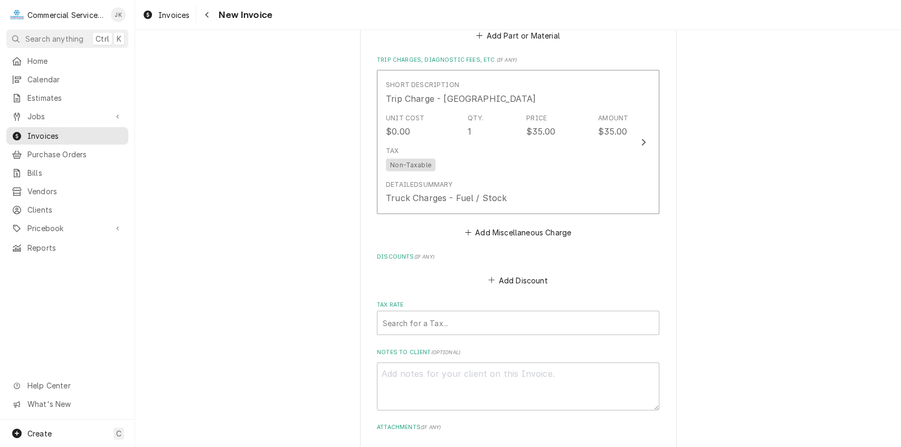
scroll to position [1474, 0]
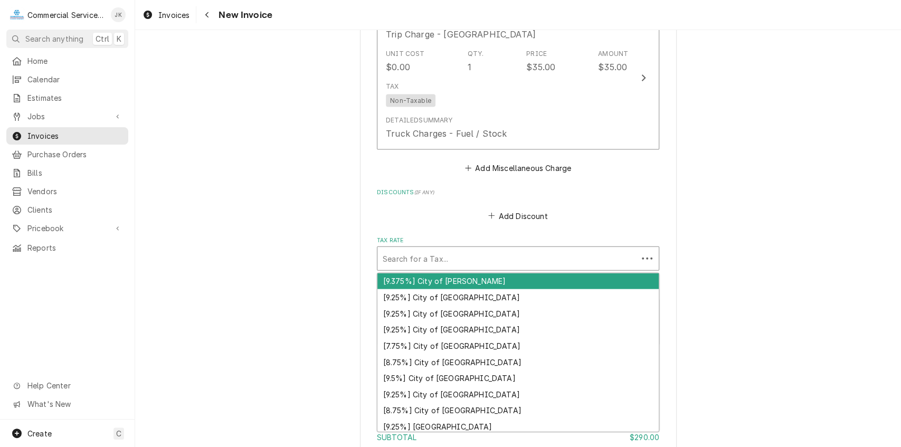
click at [396, 256] on div "Tax Rate" at bounding box center [508, 258] width 250 height 19
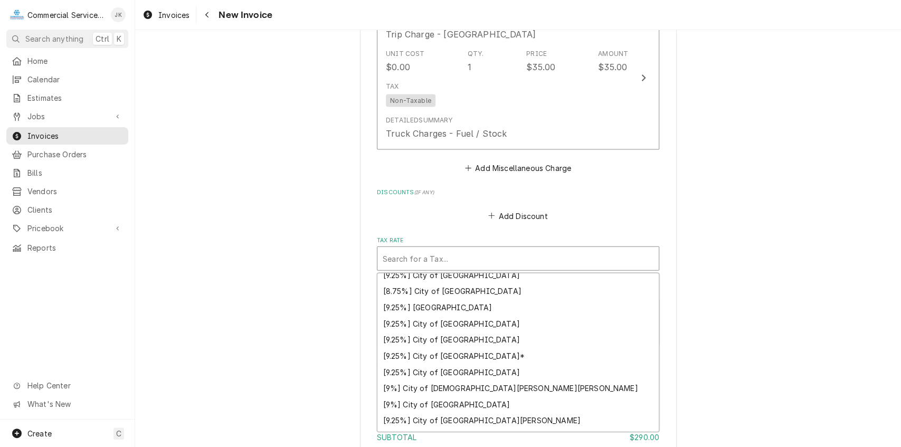
scroll to position [121, 0]
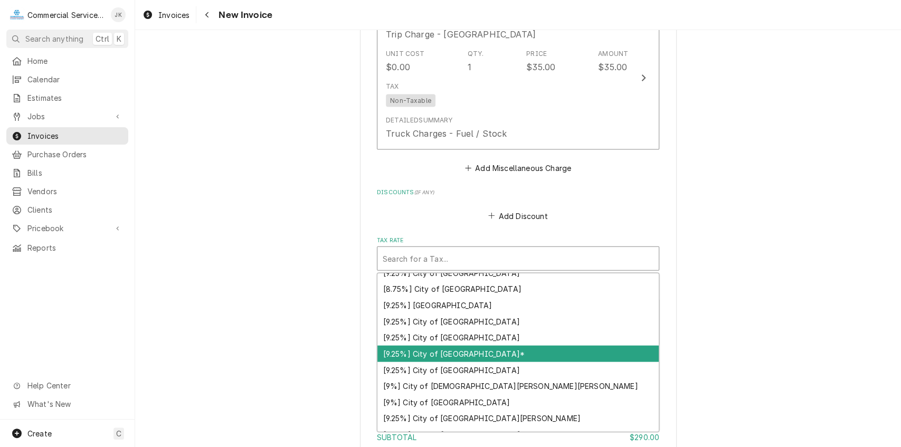
click at [452, 354] on div "[9.25%] City of Salinas*" at bounding box center [517, 354] width 281 height 16
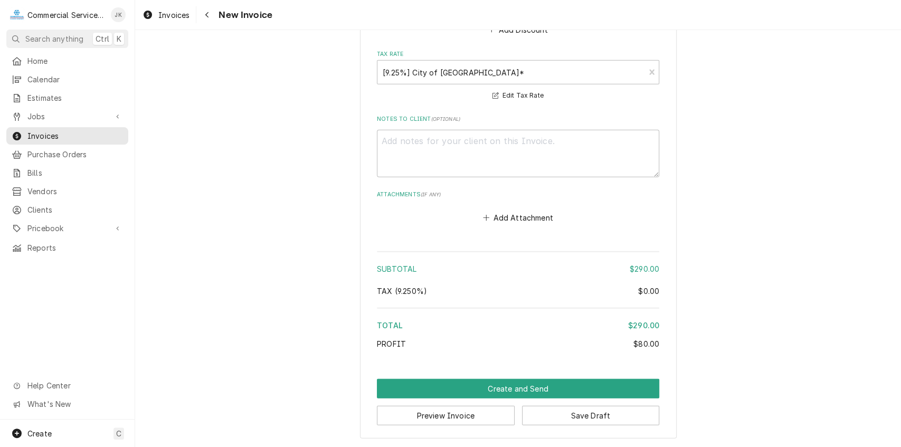
scroll to position [1663, 0]
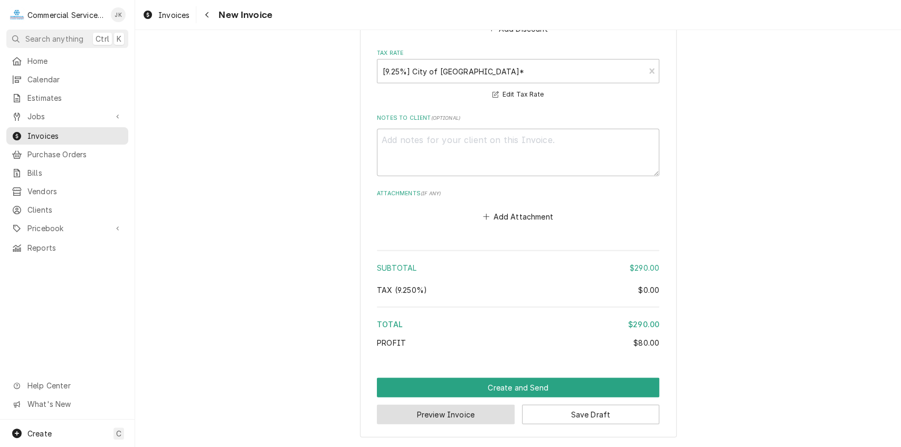
click at [430, 414] on button "Preview Invoice" at bounding box center [446, 415] width 138 height 20
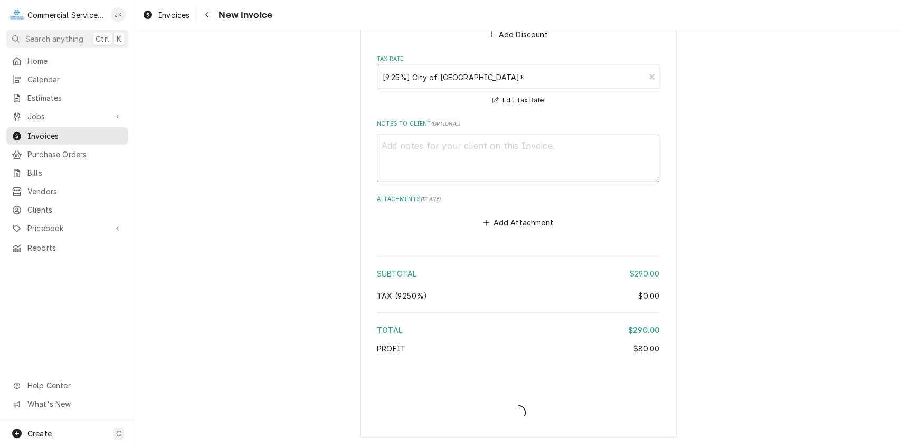
scroll to position [1656, 0]
type textarea "x"
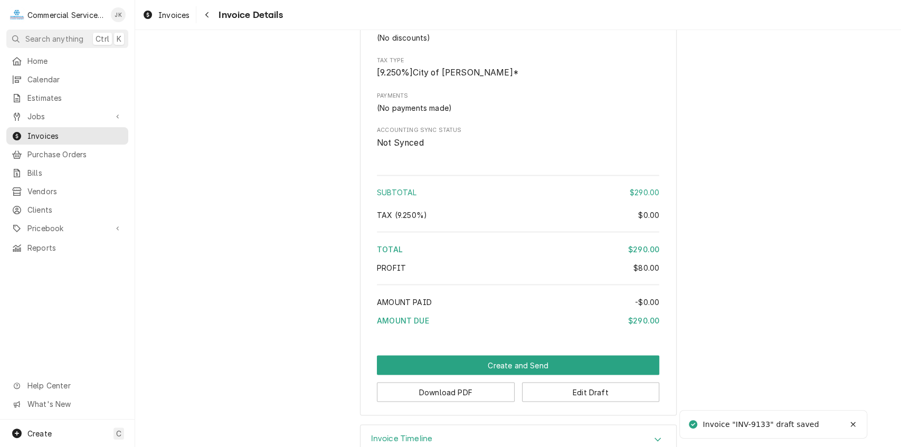
scroll to position [1223, 0]
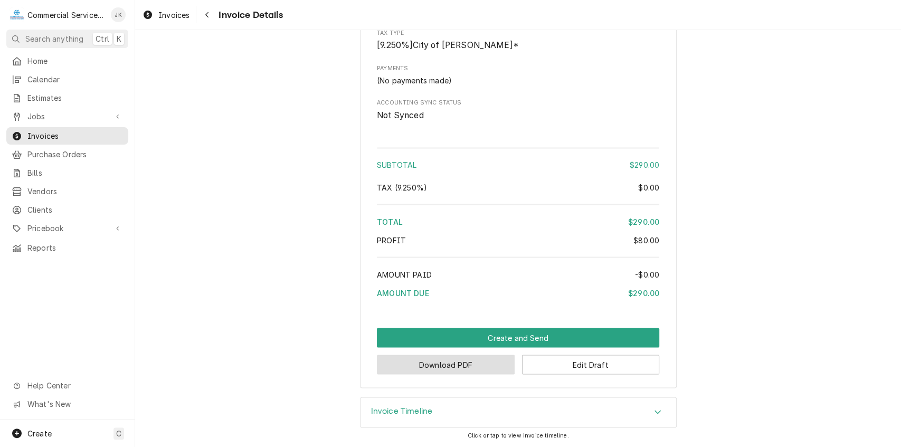
click at [460, 365] on button "Download PDF" at bounding box center [446, 365] width 138 height 20
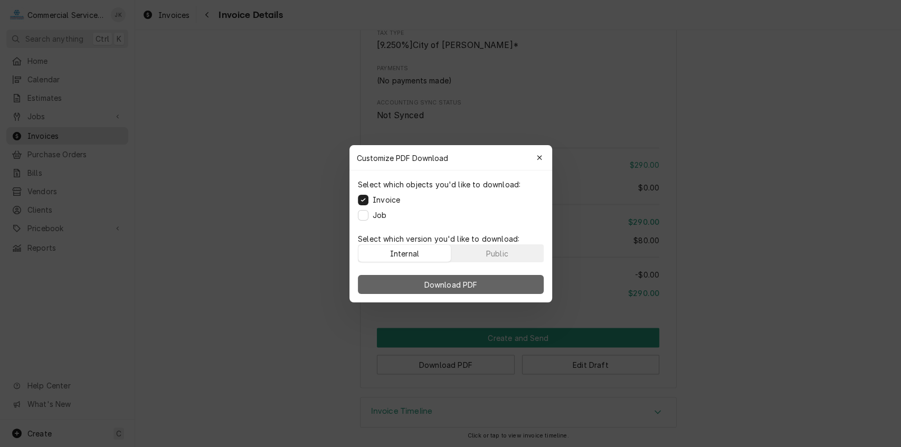
click at [469, 285] on span "Download PDF" at bounding box center [451, 284] width 58 height 11
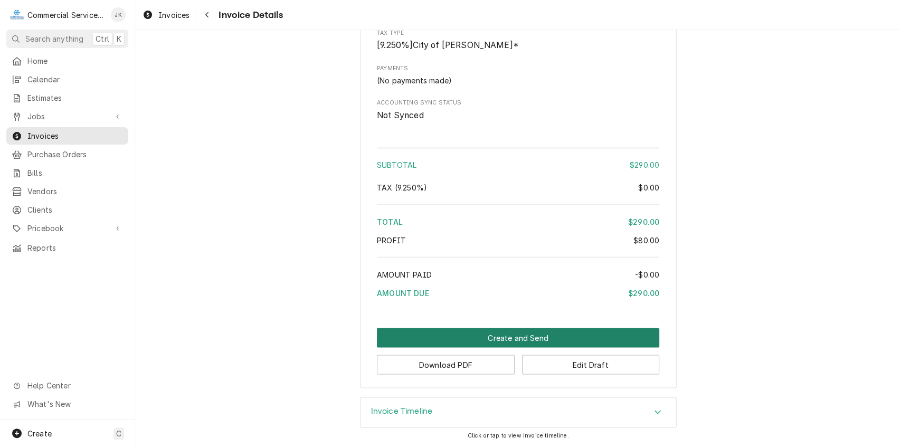
click at [510, 339] on button "Create and Send" at bounding box center [518, 338] width 282 height 20
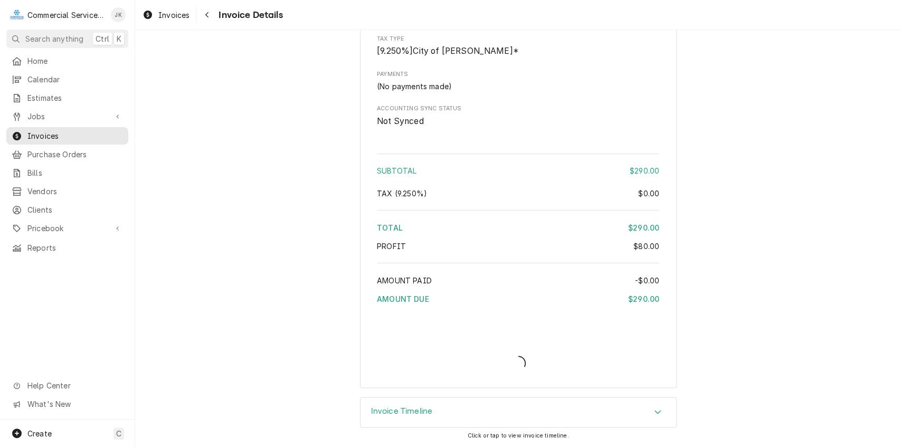
scroll to position [1216, 0]
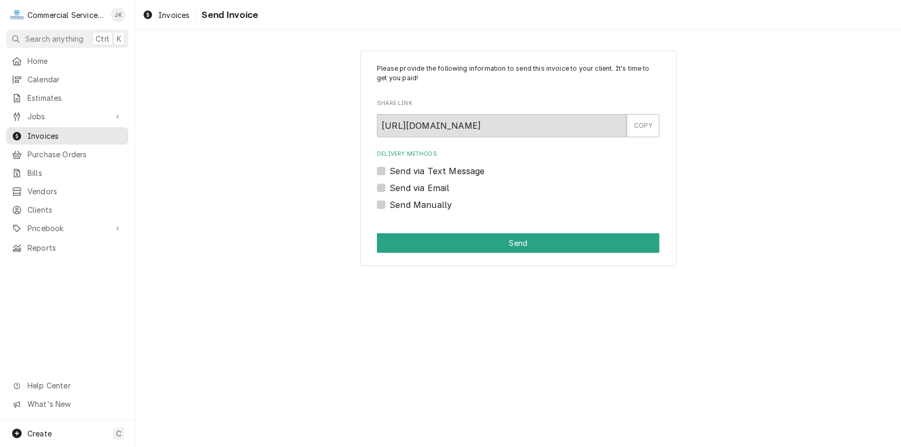
click at [389, 185] on label "Send via Email" at bounding box center [419, 188] width 60 height 13
click at [389, 185] on input "Send via Email" at bounding box center [530, 193] width 282 height 23
checkbox input "true"
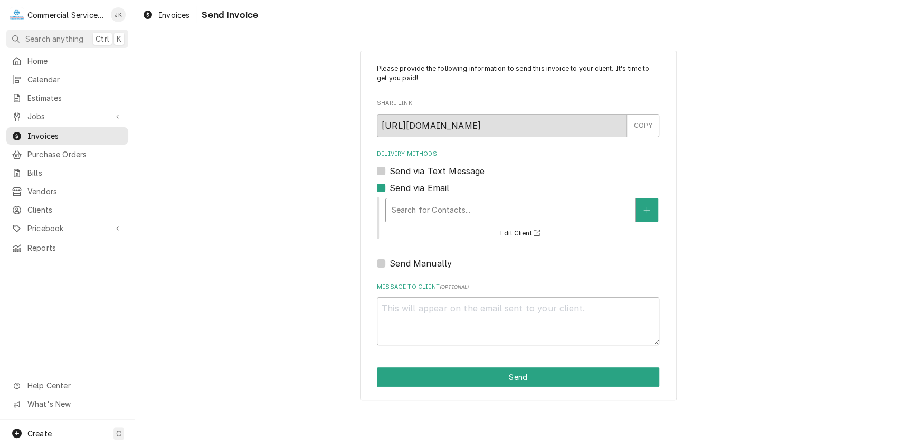
click at [406, 206] on div "Delivery Methods" at bounding box center [510, 210] width 239 height 19
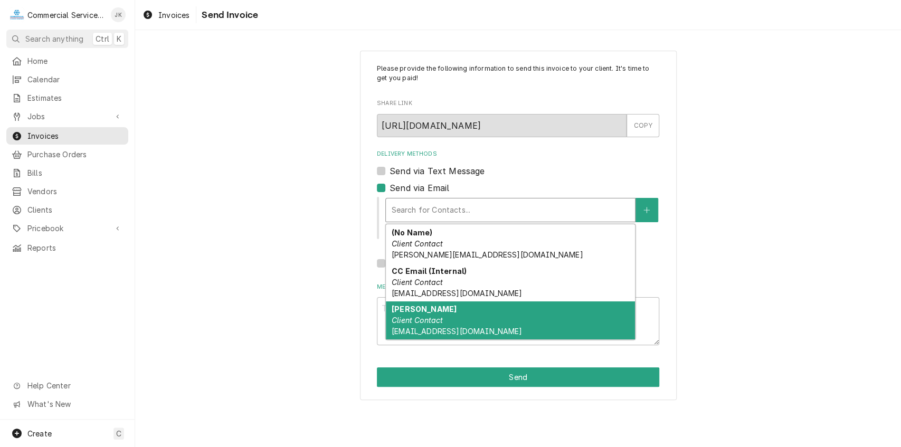
click at [403, 319] on em "Client Contact" at bounding box center [417, 320] width 51 height 9
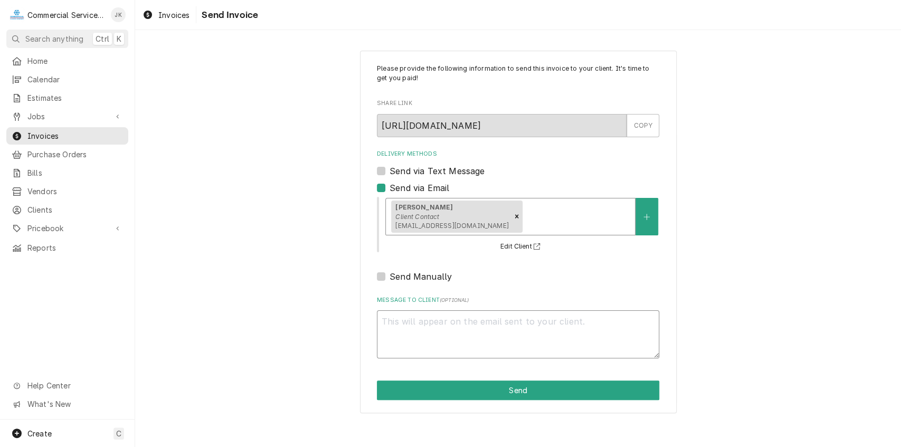
click at [388, 318] on textarea "Message to Client ( optional )" at bounding box center [518, 334] width 282 height 48
type textarea "x"
type textarea "H"
type textarea "x"
type textarea "He"
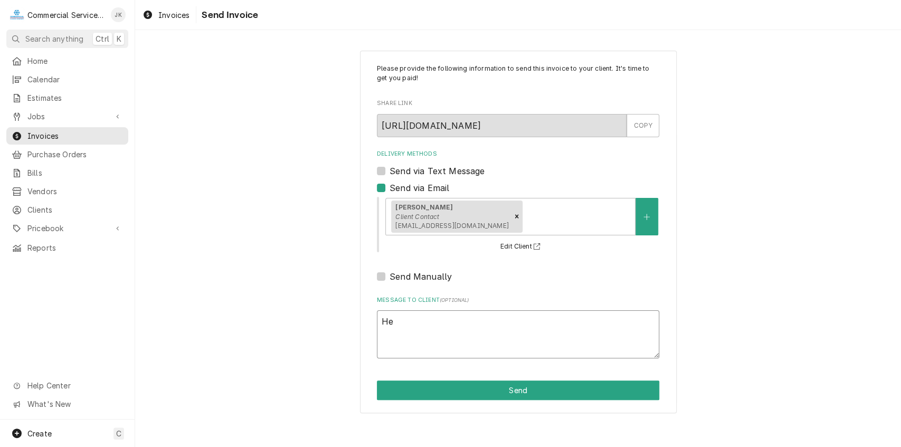
type textarea "x"
type textarea "Hen"
type textarea "x"
type textarea "Henr"
type textarea "x"
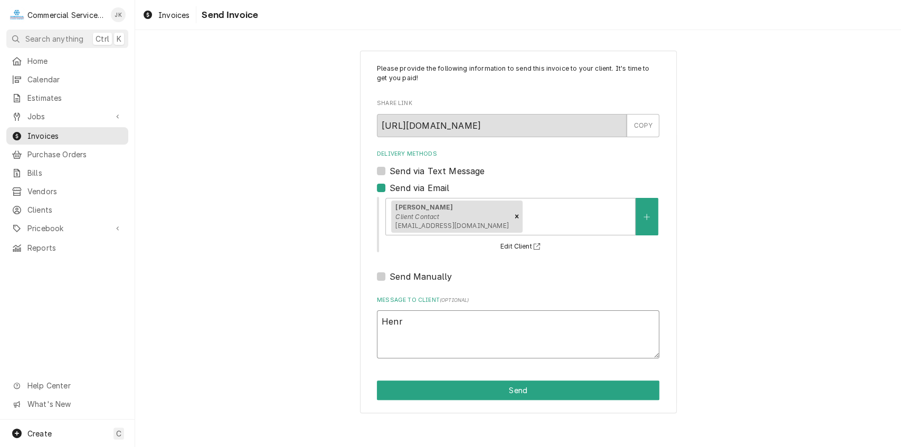
type textarea "Henry"
type textarea "x"
type textarea "Henry,"
type textarea "x"
type textarea "Henry,"
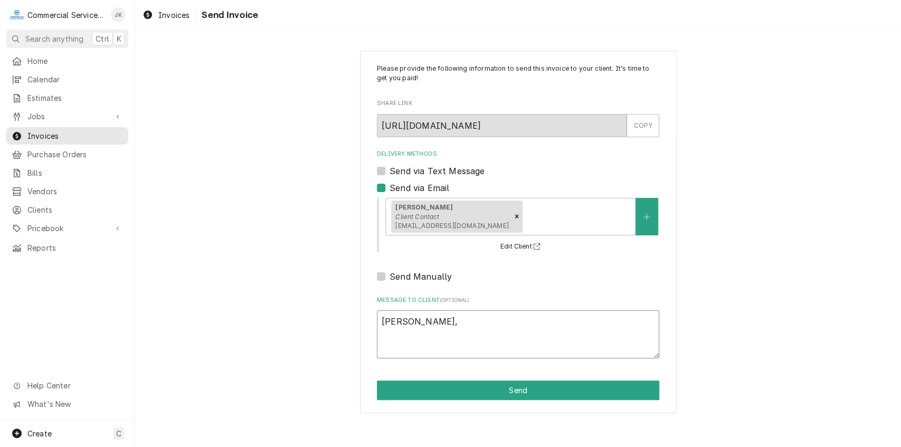
type textarea "x"
type textarea "Henry, L"
type textarea "x"
type textarea "Henry, La"
type textarea "x"
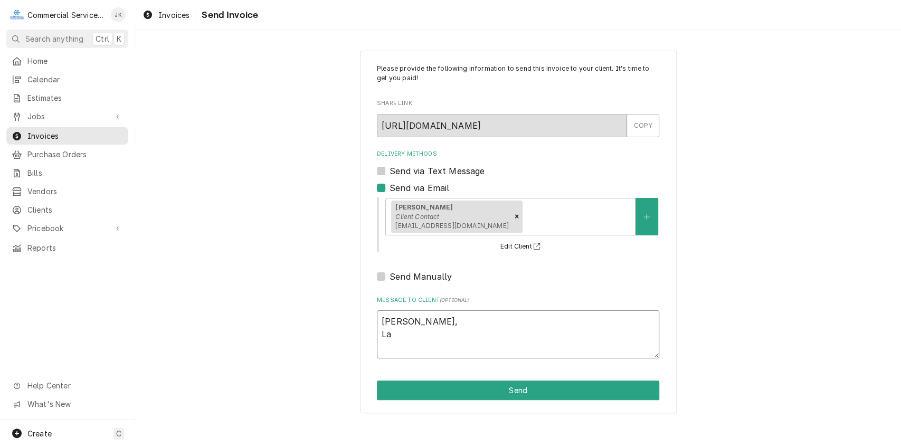
type textarea "Henry, Lab"
type textarea "x"
type textarea "Henry, Lab"
type textarea "x"
type textarea "Henry, Lab A"
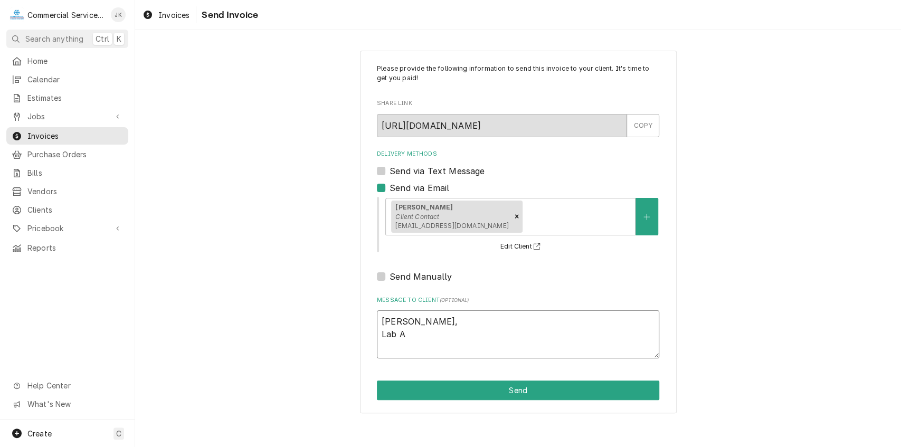
type textarea "x"
type textarea "Henry, Lab"
type textarea "x"
type textarea "Henry, Lab"
type textarea "x"
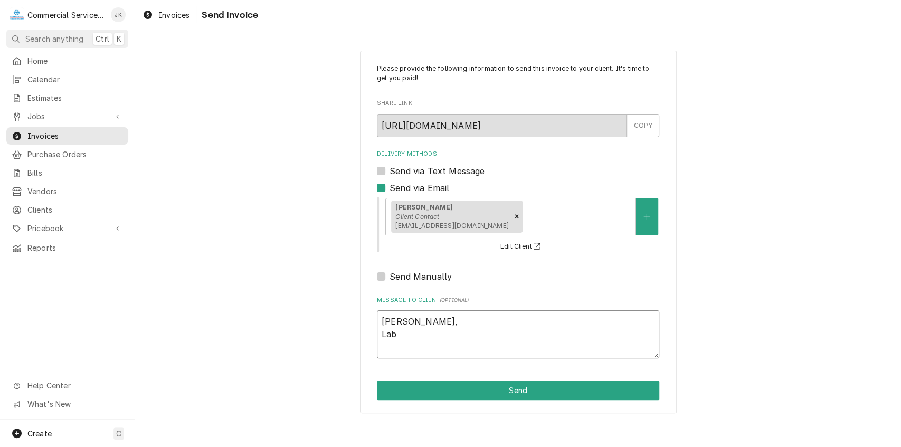
type textarea "Henry, La"
type textarea "x"
type textarea "Henry, L"
type textarea "x"
type textarea "Henry,"
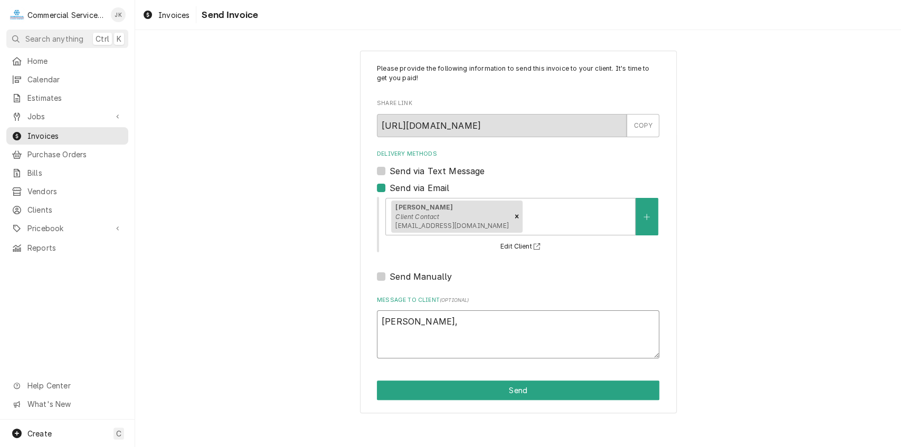
type textarea "x"
type textarea "Henry, D"
type textarea "x"
type textarea "Henry, Do"
type textarea "x"
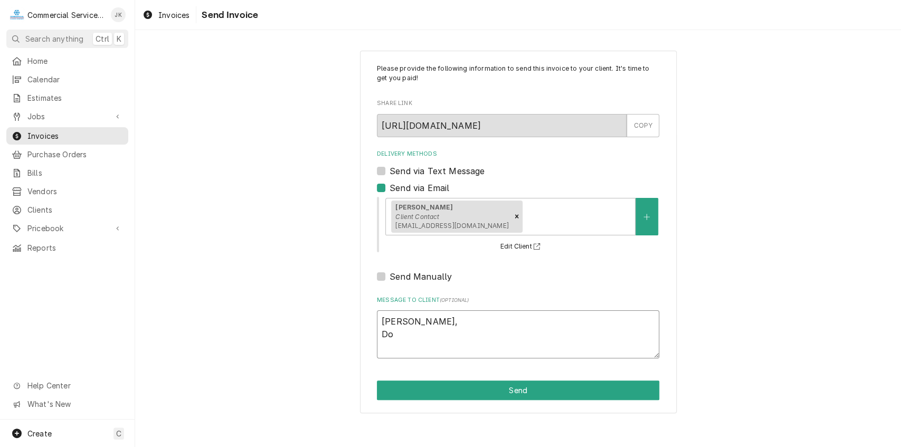
type textarea "Henry, Dow"
type textarea "x"
type textarea "Henry, Down"
type textarea "x"
type textarea "Henry, Downs"
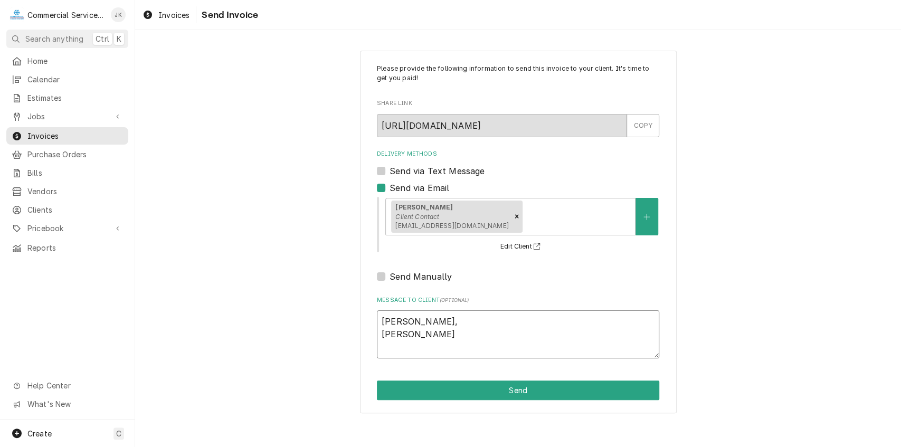
type textarea "x"
type textarea "Henry, Downst"
type textarea "x"
type textarea "Henry, Downsta"
type textarea "x"
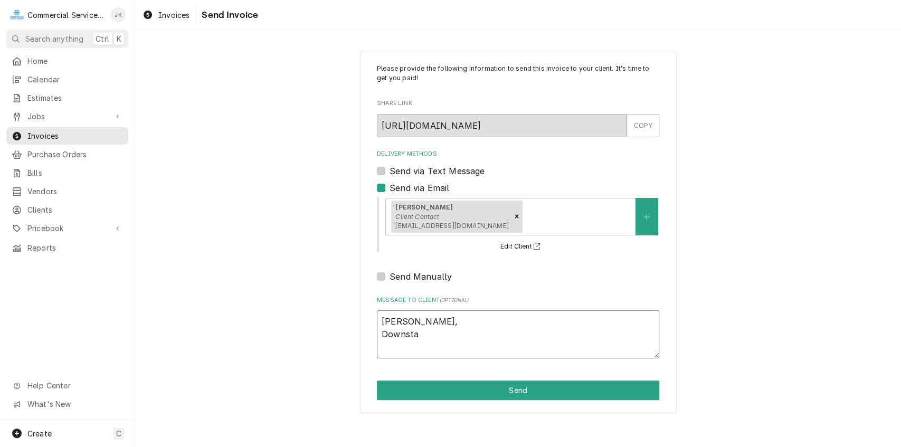
type textarea "Henry, Downstai"
type textarea "x"
type textarea "Henry, Downstair"
type textarea "x"
type textarea "Henry, Downstairs"
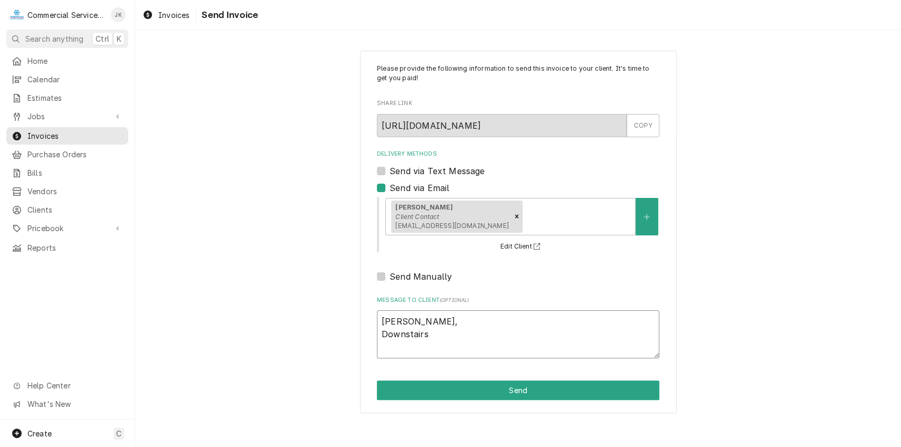
type textarea "x"
type textarea "Henry, Downstairs"
type textarea "x"
type textarea "Henry, Downstairs l"
type textarea "x"
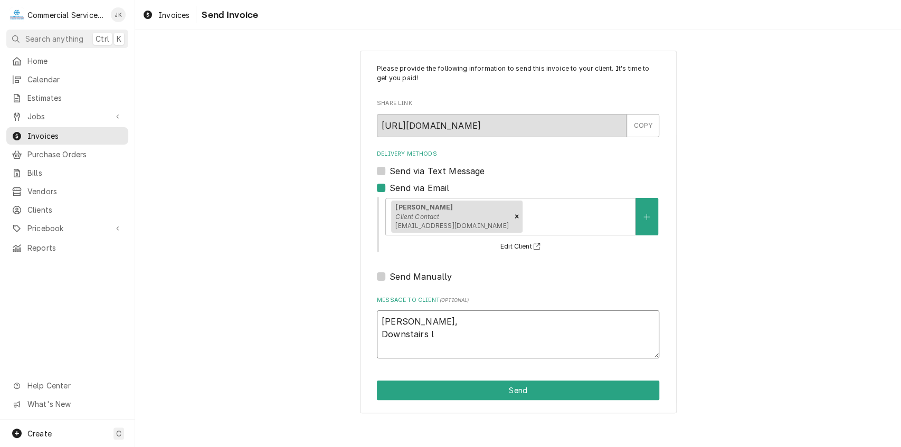
type textarea "Henry, Downstairs la"
type textarea "x"
type textarea "Henry, Downstairs lab"
type textarea "x"
type textarea "Henry, Downstairs lab"
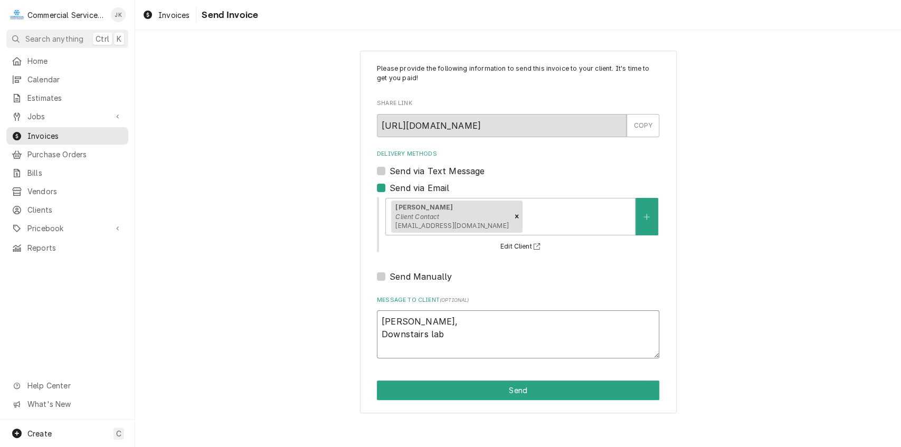
type textarea "x"
type textarea "Henry, Downstairs lab A"
type textarea "x"
type textarea "Henry, Downstairs lab A/"
type textarea "x"
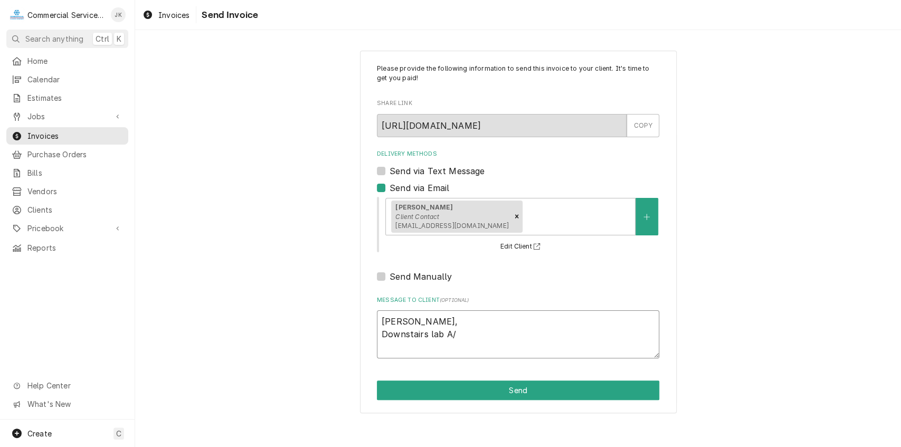
type textarea "Henry, Downstairs lab A/C"
type textarea "x"
type textarea "Henry, Downstairs lab A/C"
type textarea "x"
type textarea "Henry, Downstairs lab A/C h"
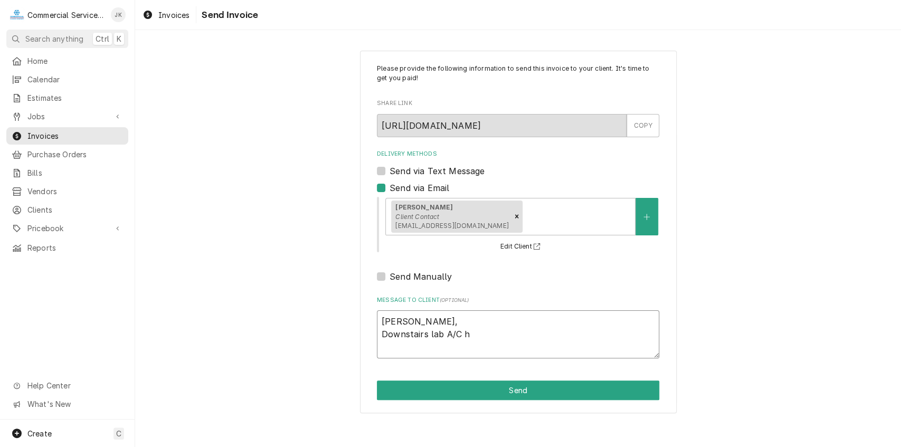
type textarea "x"
type textarea "Henry, Downstairs lab A/C ha"
type textarea "x"
type textarea "Henry, Downstairs lab A/C has"
type textarea "x"
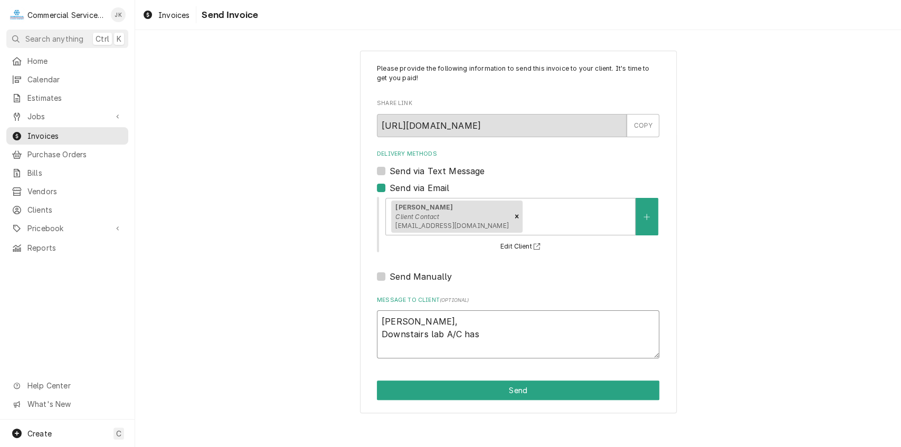
type textarea "Henry, Downstairs lab A/C has"
type textarea "x"
type textarea "Henry, Downstairs lab A/C has n"
type textarea "x"
type textarea "Henry, Downstairs lab A/C has no"
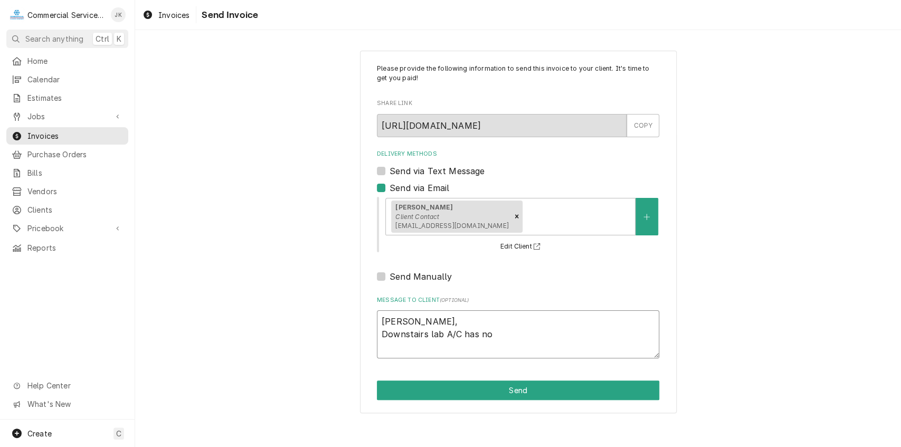
type textarea "x"
type textarea "Henry, Downstairs lab A/C has not"
type textarea "x"
type textarea "Henry, Downstairs lab A/C has not"
type textarea "x"
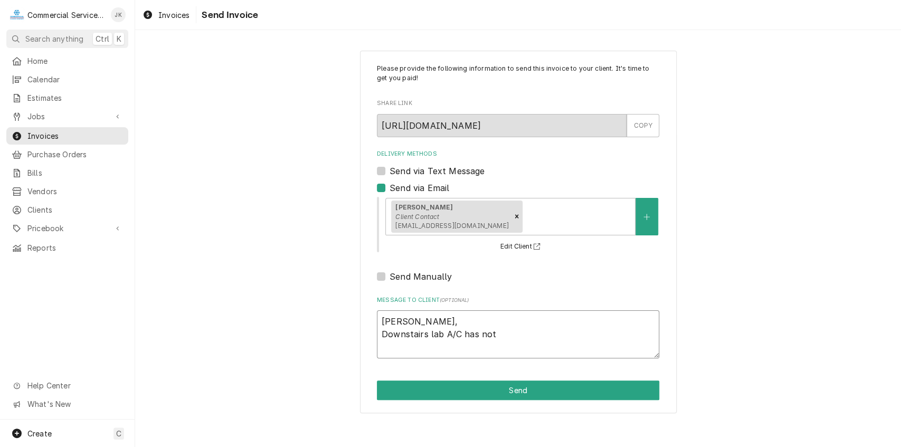
type textarea "Henry, Downstairs lab A/C has not t"
type textarea "x"
type textarea "Henry, Downstairs lab A/C has not tr"
type textarea "x"
type textarea "Henry, Downstairs lab A/C has not tri"
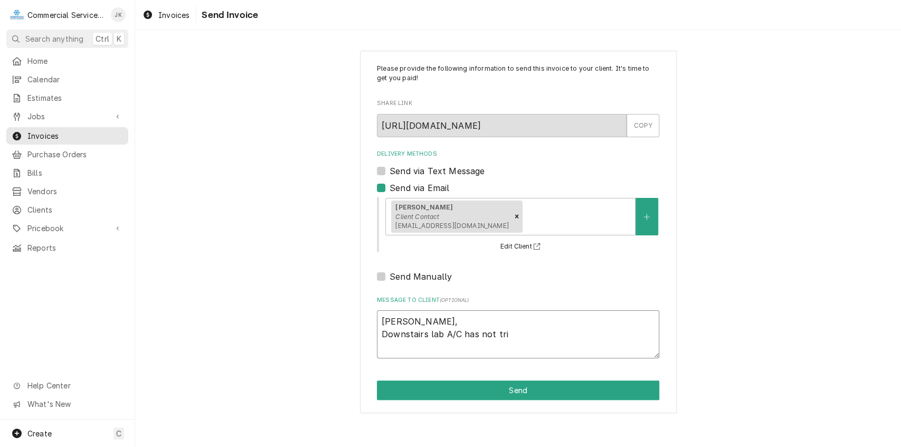
type textarea "x"
type textarea "Henry, Downstairs lab A/C has not trip"
type textarea "x"
type textarea "Henry, Downstairs lab A/C has not tripp"
type textarea "x"
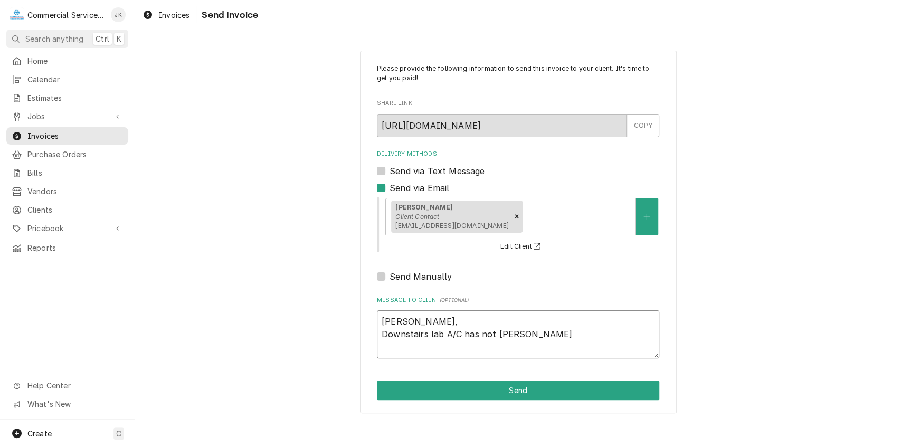
type textarea "Henry, Downstairs lab A/C has not trippe"
type textarea "x"
type textarea "Henry, Downstairs lab A/C has not tripped"
type textarea "x"
type textarea "Henry, Downstairs lab A/C has not tripped"
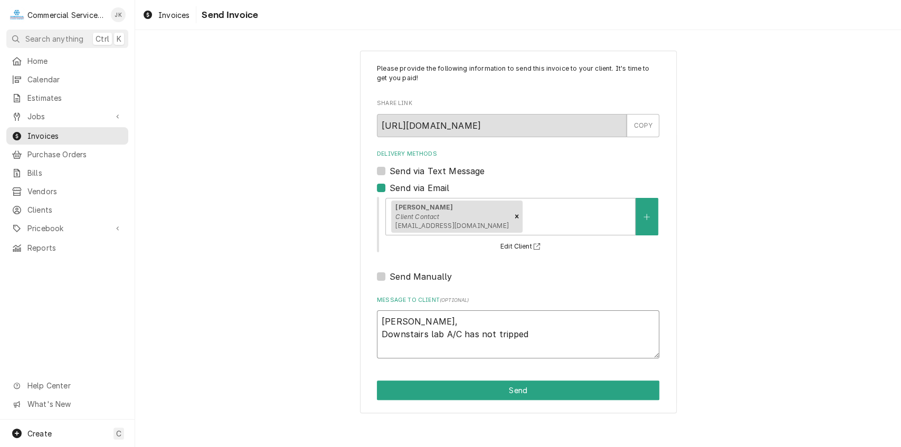
type textarea "x"
type textarea "Henry, Downstairs lab A/C has not tripped t"
type textarea "x"
type textarea "Henry, Downstairs lab A/C has not tripped to"
type textarea "x"
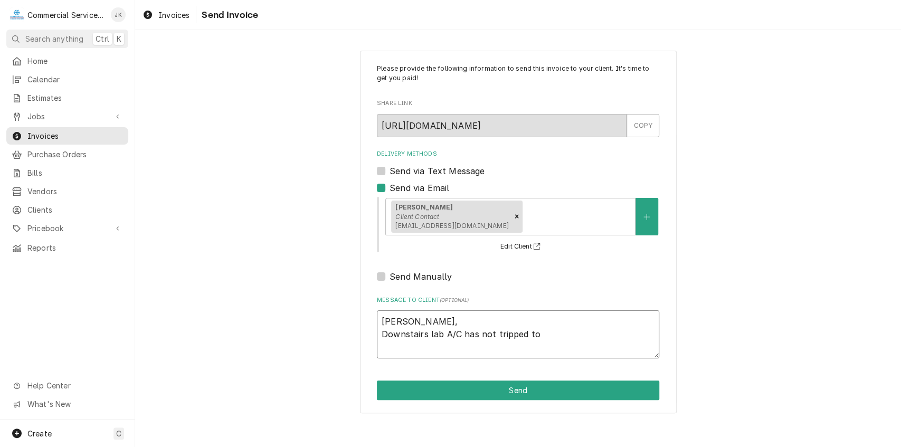
type textarea "Henry, Downstairs lab A/C has not tripped to"
type textarea "x"
type textarea "Henry, Downstairs lab A/C has not tripped to k"
type textarea "x"
type textarea "Henry, Downstairs lab A/C has not tripped to kn"
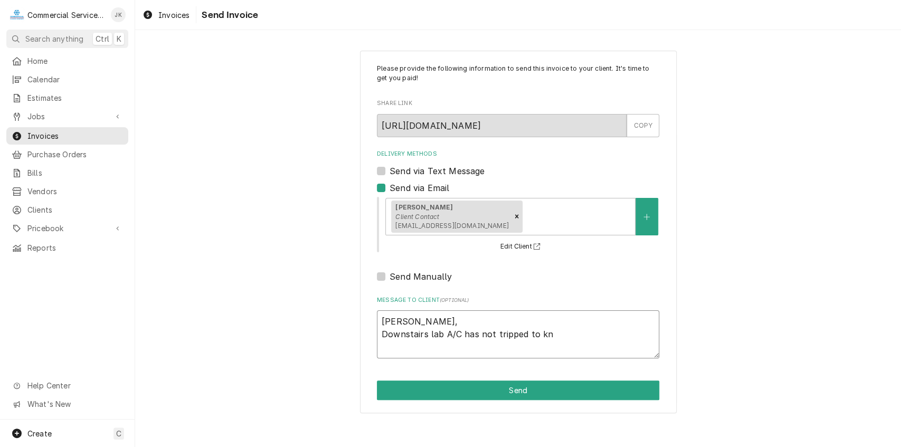
type textarea "x"
type textarea "Henry, Downstairs lab A/C has not tripped to kno"
type textarea "x"
type textarea "Henry, Downstairs lab A/C has not tripped to know"
type textarea "x"
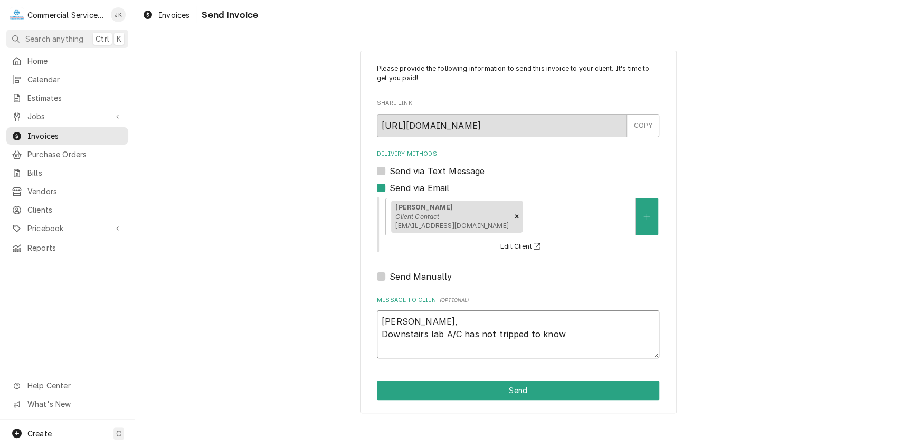
type textarea "Henry, Downstairs lab A/C has not tripped to knowl"
type textarea "x"
type textarea "Henry, Downstairs lab A/C has not tripped to knowlw"
type textarea "x"
type textarea "Henry, Downstairs lab A/C has not tripped to knowlwd"
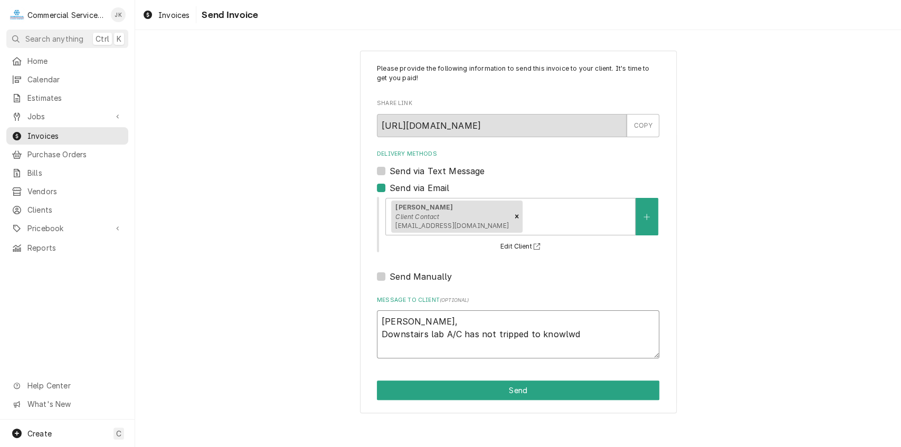
type textarea "x"
type textarea "Henry, Downstairs lab A/C has not tripped to knowlwdg"
type textarea "x"
type textarea "Henry, Downstairs lab A/C has not tripped to knowlwdge"
click at [568, 330] on textarea "Henry, Downstairs lab A/C has not tripped to knowlwdge" at bounding box center [518, 334] width 282 height 48
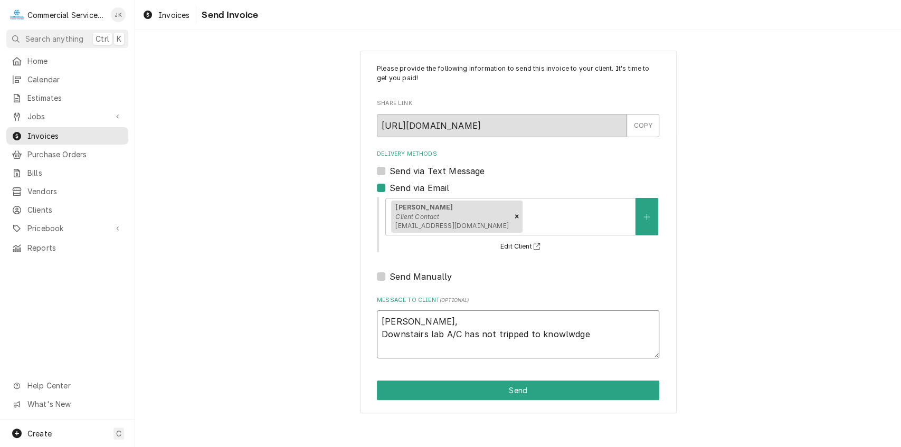
type textarea "x"
type textarea "Henry, Downstairs lab A/C has not tripped to knowldge"
type textarea "x"
type textarea "Henry, Downstairs lab A/C has not tripped to knowledge"
click at [534, 333] on textarea "Henry, Downstairs lab A/C has not tripped to knowledge" at bounding box center [518, 334] width 282 height 48
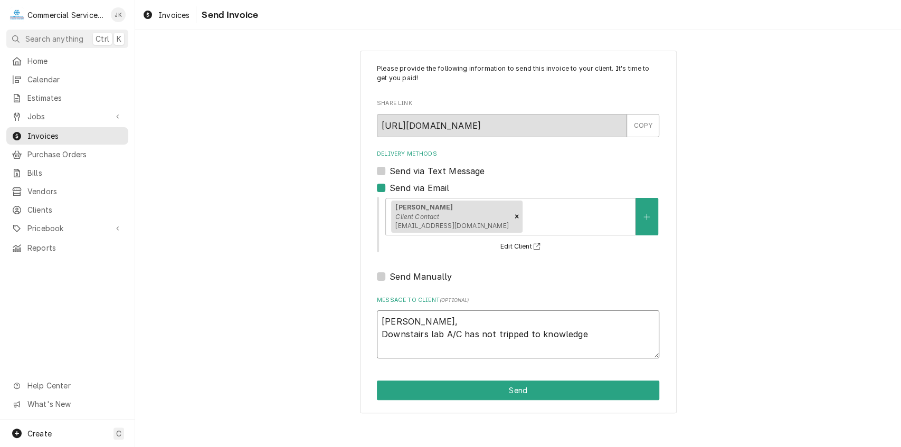
type textarea "x"
type textarea "Henry, Downstairs lab A/C has not tripped to knowledge"
type textarea "x"
type textarea "Henry, Downstairs lab A/C has not tripped to m knowledge"
type textarea "x"
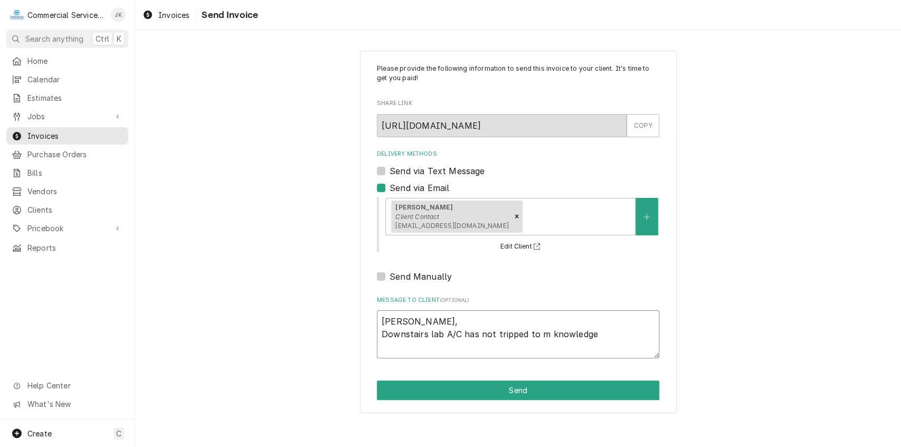
type textarea "Henry, Downstairs lab A/C has not tripped to my knowledge"
click at [596, 337] on textarea "Henry, Downstairs lab A/C has not tripped to my knowledge" at bounding box center [518, 334] width 282 height 48
type textarea "x"
type textarea "Henry, Downstairs lab A/C has not tripped to my knowledge,"
type textarea "x"
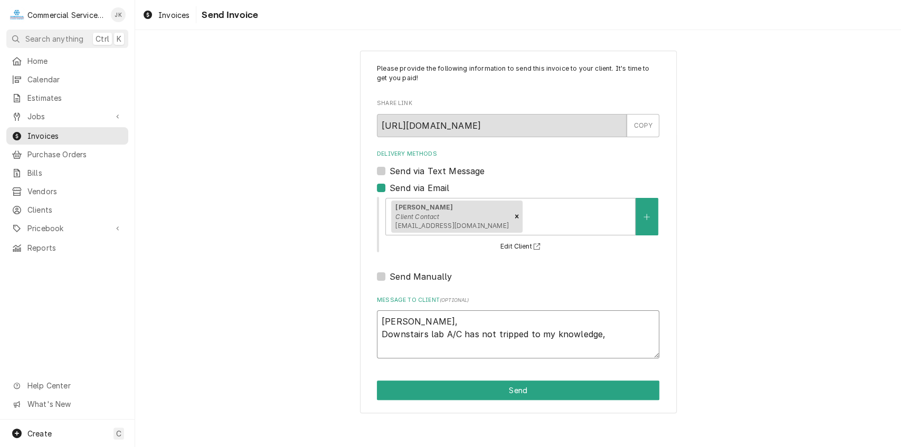
type textarea "Henry, Downstairs lab A/C has not tripped to my knowledge,"
type textarea "x"
type textarea "Henry, Downstairs lab A/C has not tripped to my knowledge, i"
type textarea "x"
type textarea "Henry, Downstairs lab A/C has not tripped to my knowledge, in"
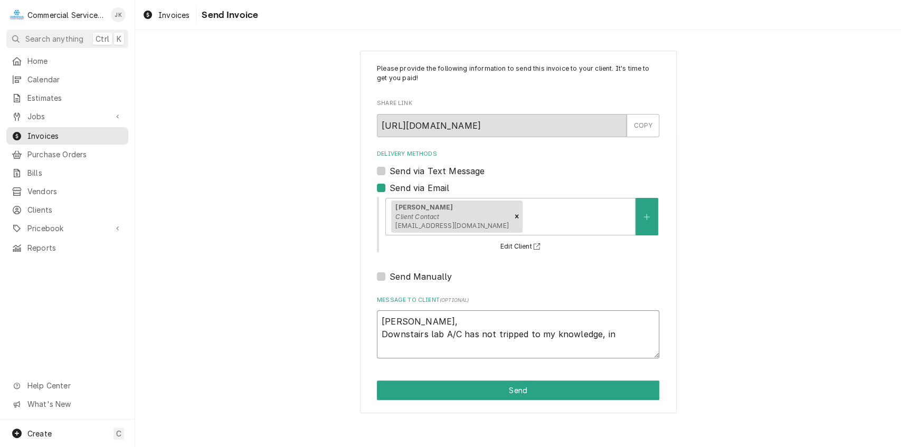
type textarea "x"
type textarea "Henry, Downstairs lab A/C has not tripped to my knowledge, inv"
type textarea "x"
type textarea "Henry, Downstairs lab A/C has not tripped to my knowledge, invo"
type textarea "x"
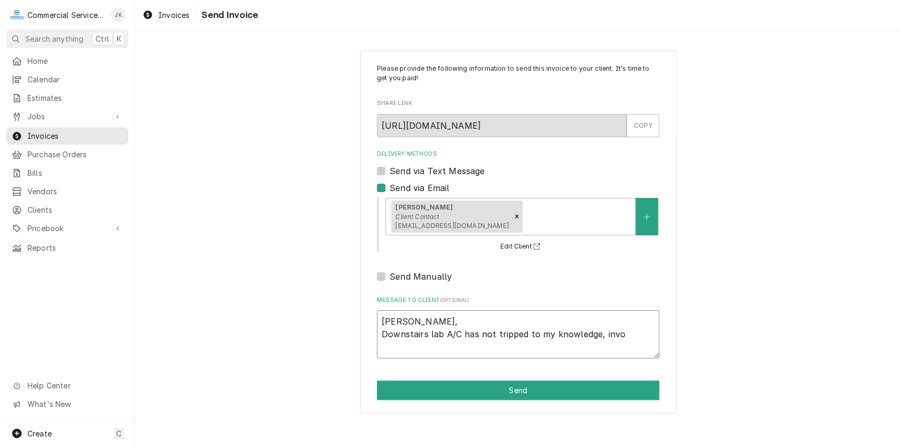
type textarea "Henry, Downstairs lab A/C has not tripped to my knowledge, invoi"
type textarea "x"
type textarea "Henry, Downstairs lab A/C has not tripped to my knowledge, invoic"
type textarea "x"
type textarea "Henry, Downstairs lab A/C has not tripped to my knowledge, invoice"
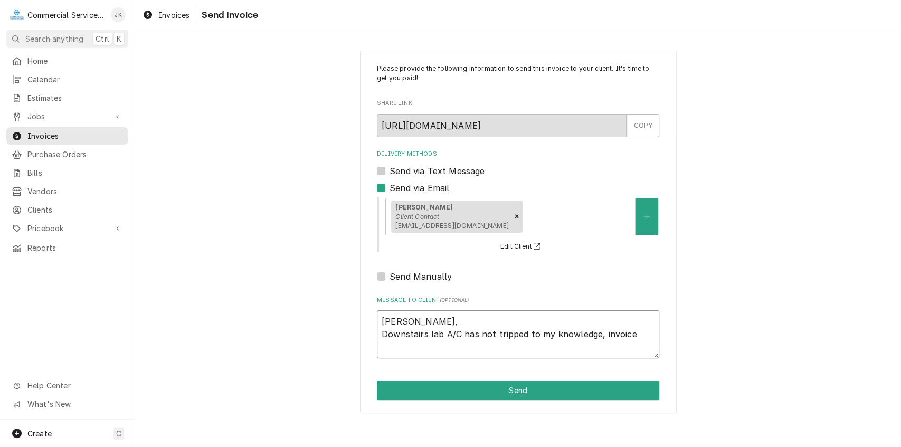
type textarea "x"
type textarea "Henry, Downstairs lab A/C has not tripped to my knowledge, invoice"
type textarea "x"
type textarea "Henry, Downstairs lab A/C has not tripped to my knowledge, invoice t"
type textarea "x"
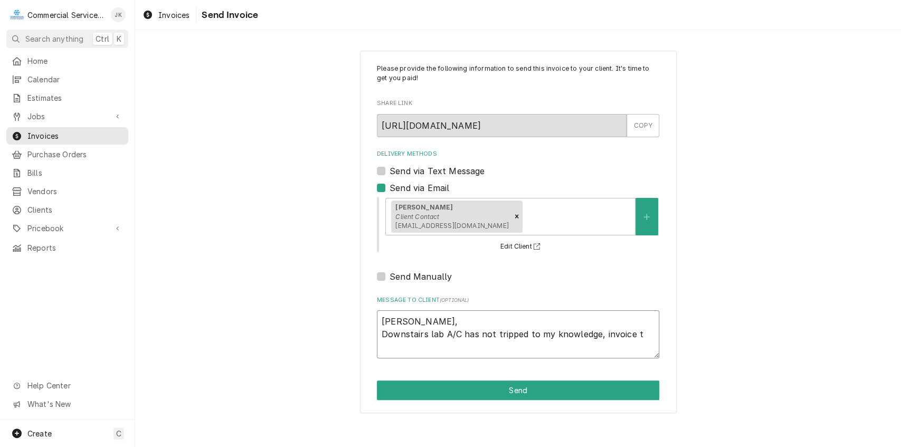
type textarea "Henry, Downstairs lab A/C has not tripped to my knowledge, invoice to"
type textarea "x"
type textarea "Henry, Downstairs lab A/C has not tripped to my knowledge, invoice to"
type textarea "x"
type textarea "Henry, Downstairs lab A/C has not tripped to my knowledge, invoice to p"
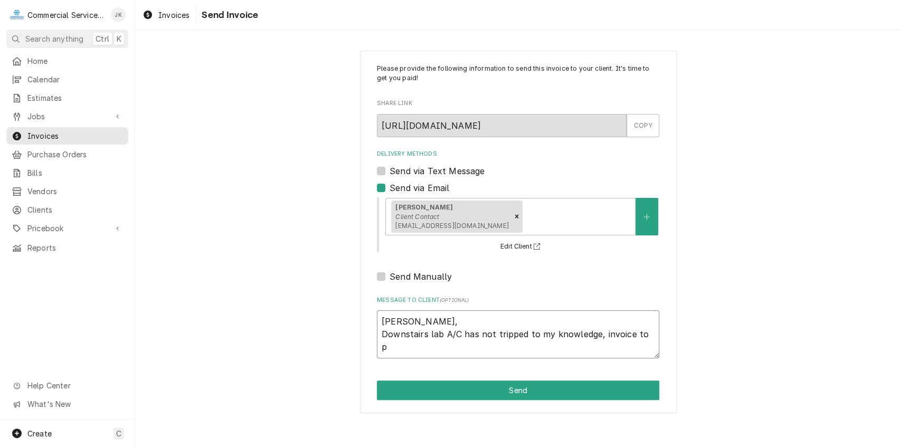
type textarea "x"
type textarea "Henry, Downstairs lab A/C has not tripped to my knowledge, invoice to pi"
type textarea "x"
type textarea "Henry, Downstairs lab A/C has not tripped to my knowledge, invoice to pic"
type textarea "x"
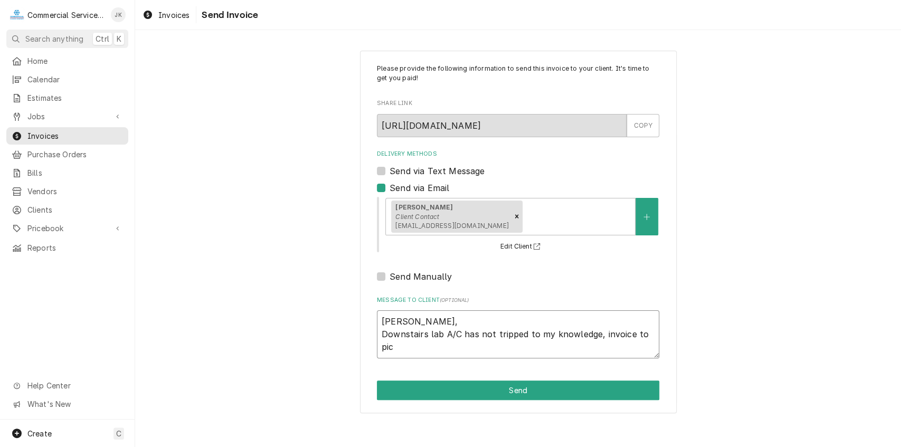
type textarea "Henry, Downstairs lab A/C has not tripped to my knowledge, invoice to pick"
type textarea "x"
type textarea "Henry, Downstairs lab A/C has not tripped to my knowledge, invoice to picku"
type textarea "x"
type textarea "Henry, Downstairs lab A/C has not tripped to my knowledge, invoice to pickup"
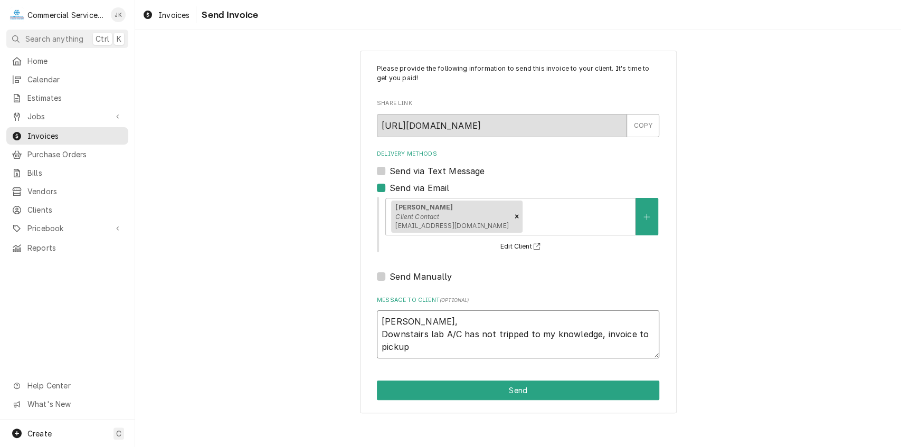
type textarea "x"
type textarea "Henry, Downstairs lab A/C has not tripped to my knowledge, invoice to pickup"
type textarea "x"
type textarea "Henry, Downstairs lab A/C has not tripped to my knowledge, invoice to pickup a"
type textarea "x"
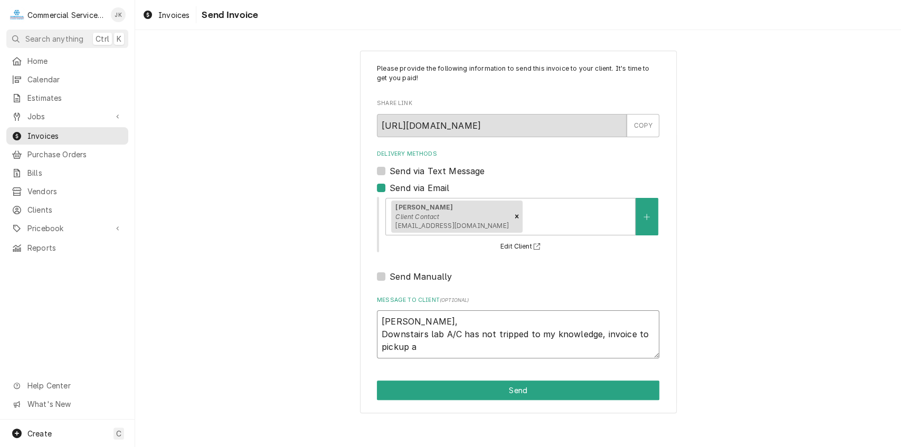
type textarea "Henry, Downstairs lab A/C has not tripped to my knowledge, invoice to pickup an"
type textarea "x"
type textarea "Henry, Downstairs lab A/C has not tripped to my knowledge, invoice to pickup and"
type textarea "x"
type textarea "Henry, Downstairs lab A/C has not tripped to my knowledge, invoice to pickup and"
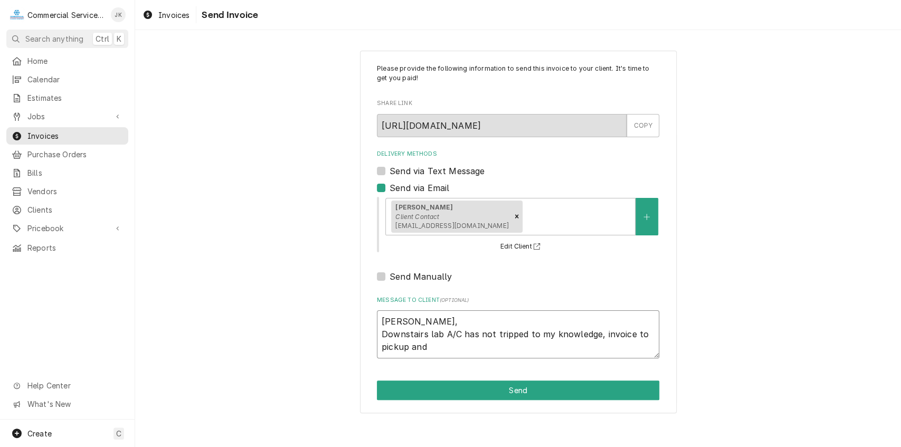
type textarea "x"
type textarea "Henry, Downstairs lab A/C has not tripped to my knowledge, invoice to pickup an…"
type textarea "x"
type textarea "Henry, Downstairs lab A/C has not tripped to my knowledge, invoice to pickup an…"
type textarea "x"
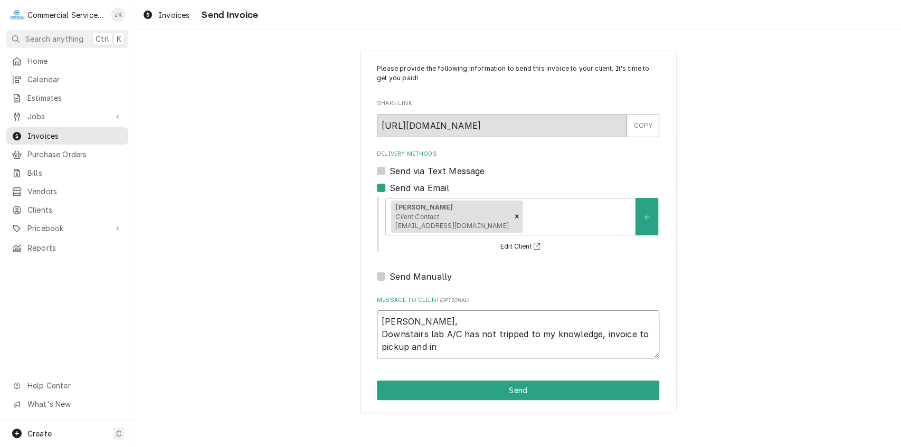
type textarea "Henry, Downstairs lab A/C has not tripped to my knowledge, invoice to pickup an…"
type textarea "x"
type textarea "Henry, Downstairs lab A/C has not tripped to my knowledge, invoice to pickup an…"
type textarea "x"
type textarea "Henry, Downstairs lab A/C has not tripped to my knowledge, invoice to pickup an…"
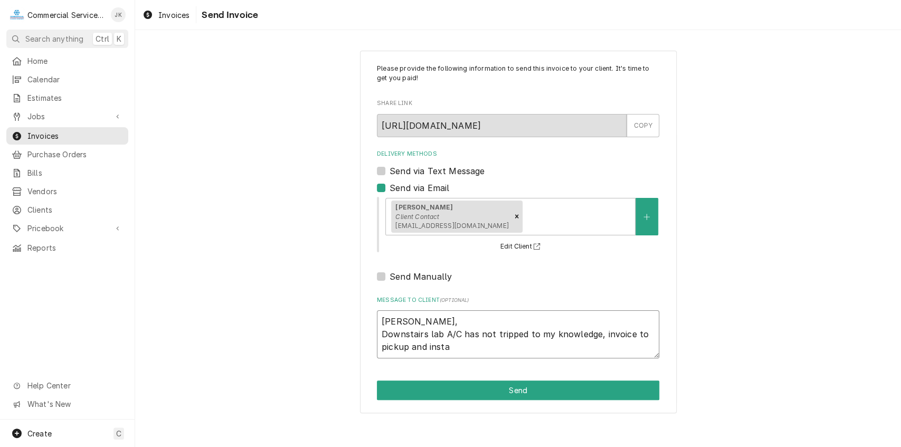
type textarea "x"
type textarea "Henry, Downstairs lab A/C has not tripped to my knowledge, invoice to pickup an…"
type textarea "x"
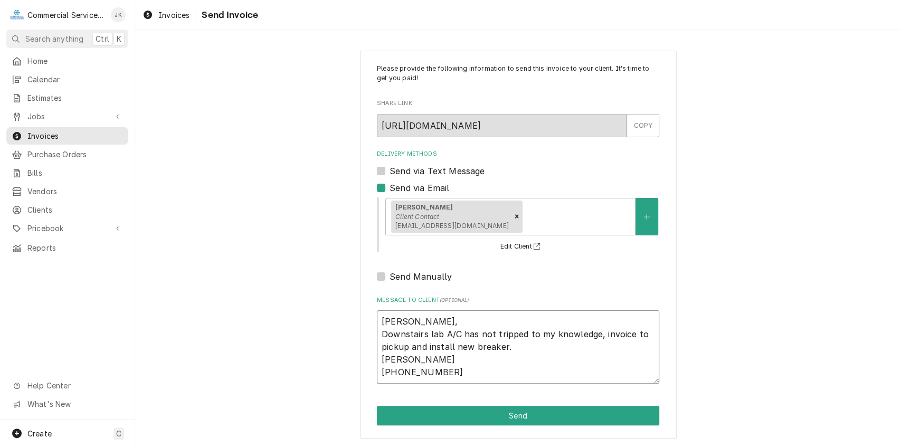
click at [506, 348] on textarea "Henry, Downstairs lab A/C has not tripped to my knowledge, invoice to pickup an…" at bounding box center [518, 346] width 282 height 73
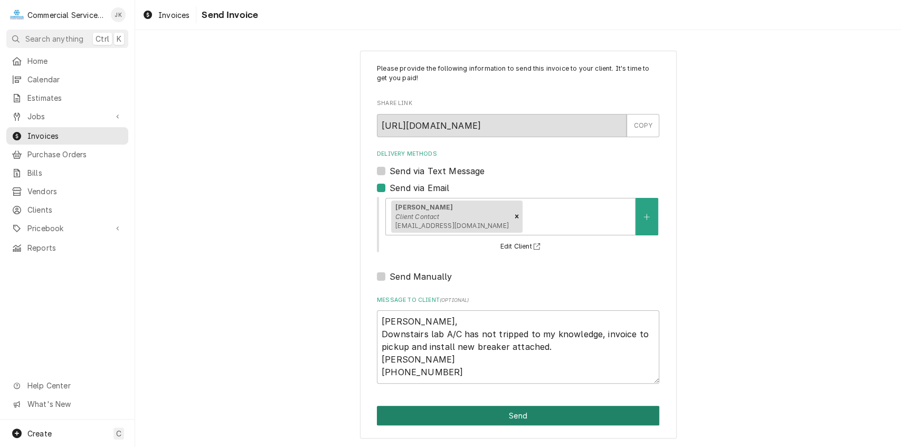
click at [527, 415] on button "Send" at bounding box center [518, 416] width 282 height 20
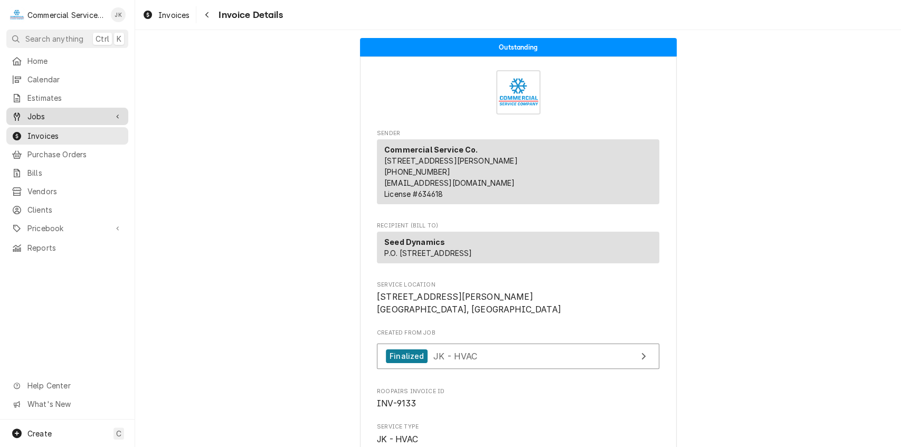
click at [51, 112] on span "Jobs" at bounding box center [67, 116] width 80 height 11
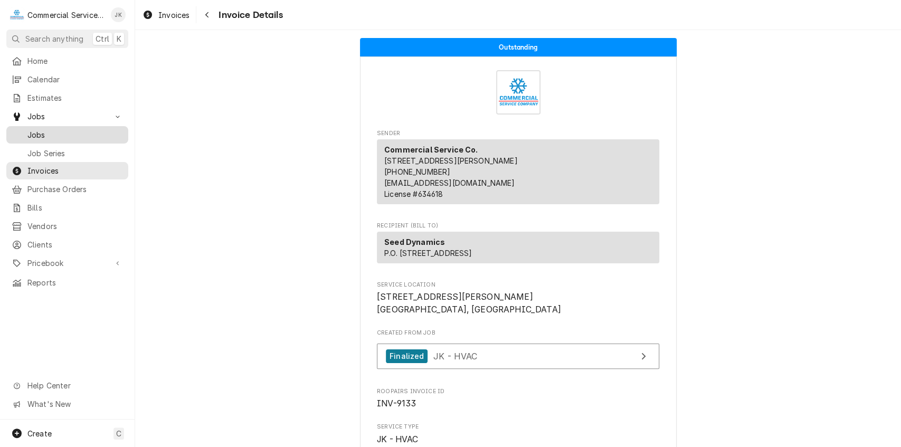
click at [54, 129] on span "Jobs" at bounding box center [75, 134] width 96 height 11
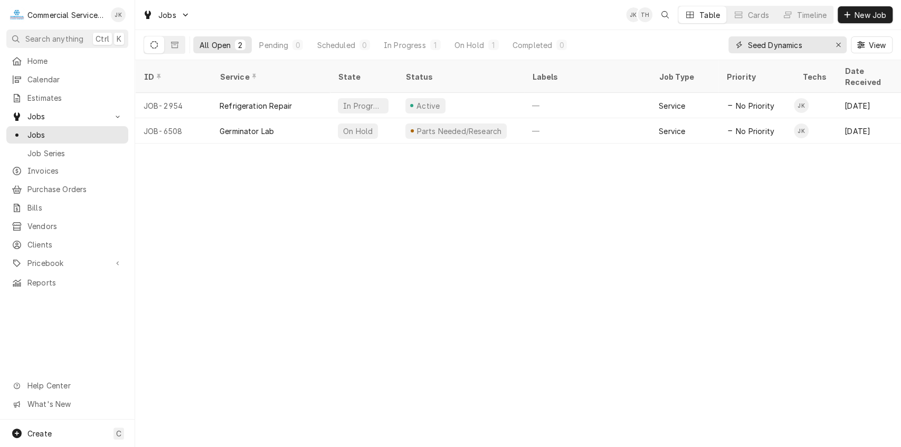
click at [815, 41] on input "Seed Dynamics" at bounding box center [786, 44] width 79 height 17
type input "S"
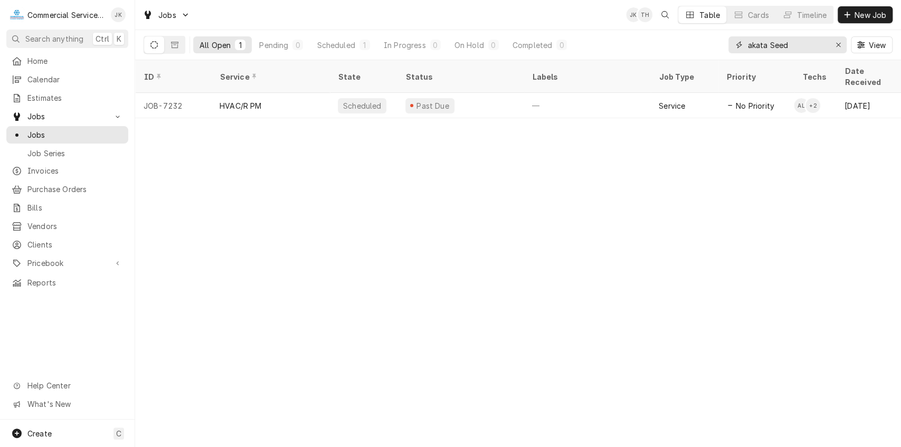
click at [748, 42] on input "akata Seed" at bounding box center [786, 44] width 79 height 17
type input "Sakata Seed"
click at [856, 11] on span "New Job" at bounding box center [870, 14] width 36 height 11
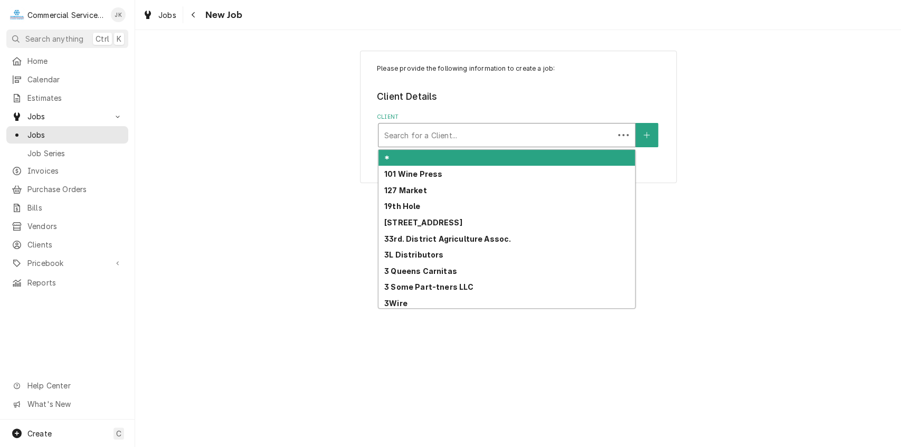
click at [403, 135] on div "Client" at bounding box center [496, 135] width 225 height 19
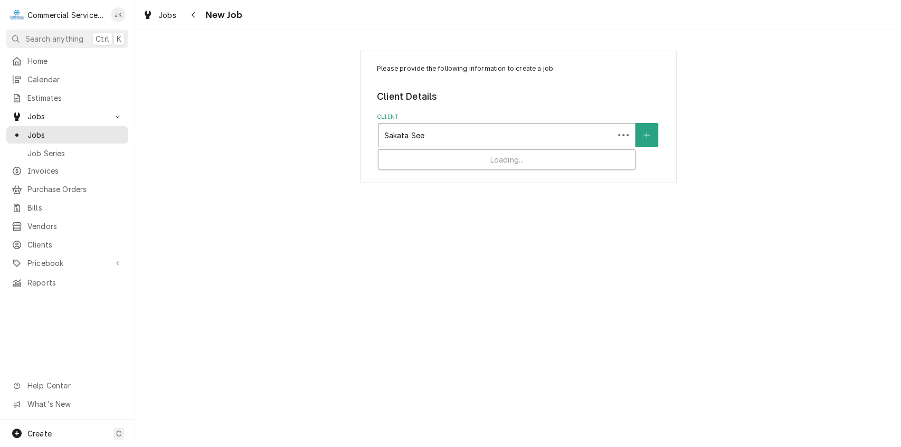
type input "Sakata Seed"
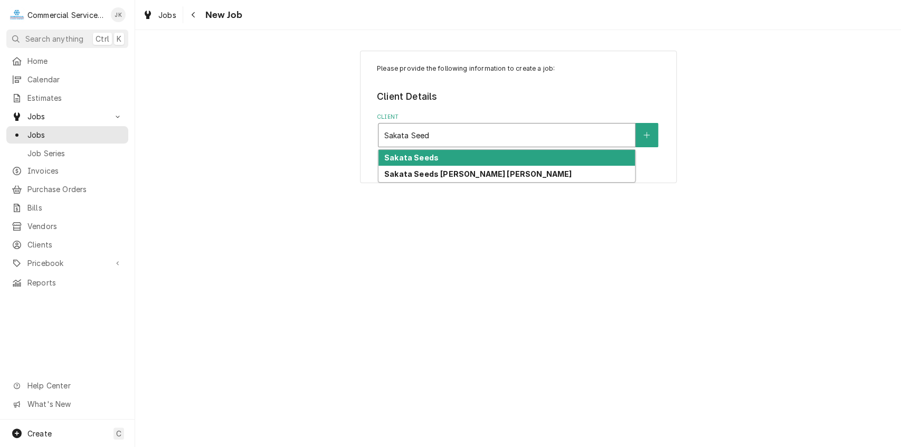
click at [414, 155] on strong "Sakata Seeds" at bounding box center [411, 157] width 54 height 9
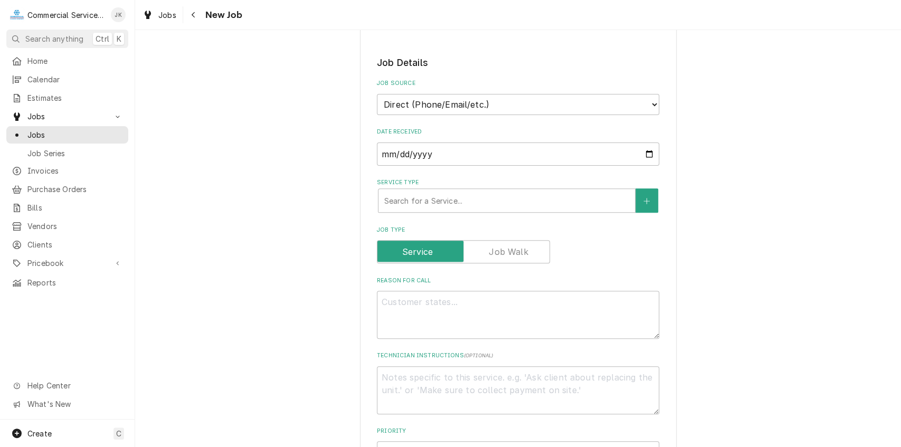
scroll to position [204, 0]
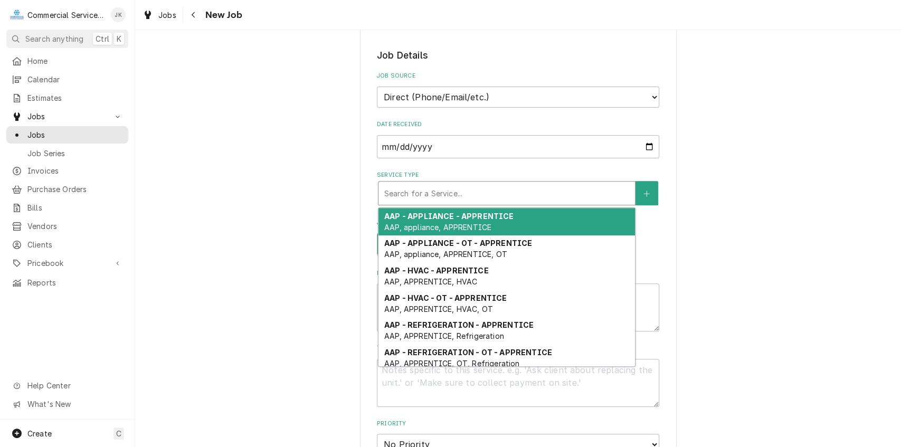
click at [396, 187] on div "Service Type" at bounding box center [507, 193] width 246 height 19
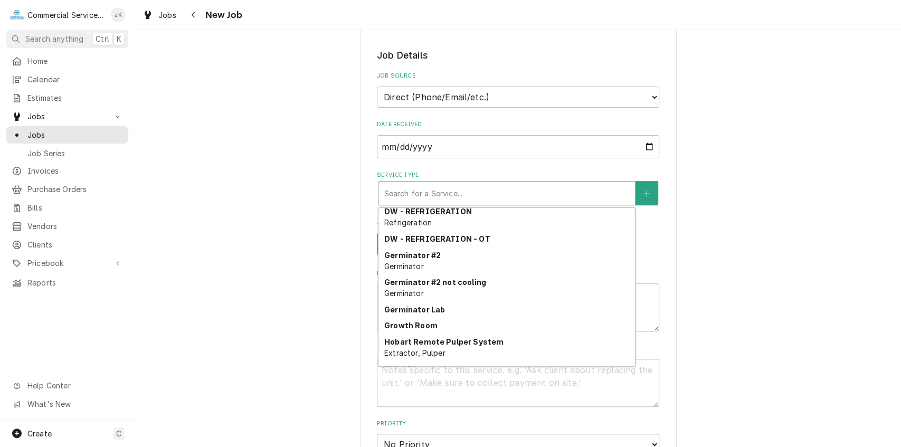
scroll to position [1137, 0]
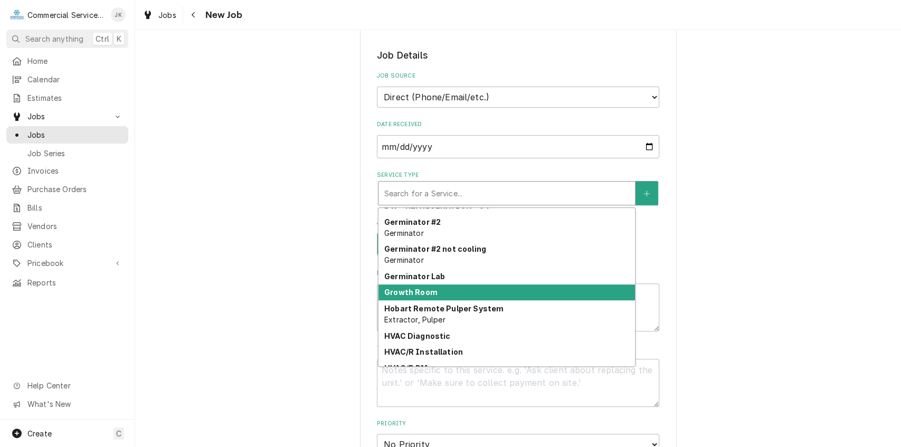
click at [401, 289] on strong "Growth Room" at bounding box center [410, 292] width 53 height 9
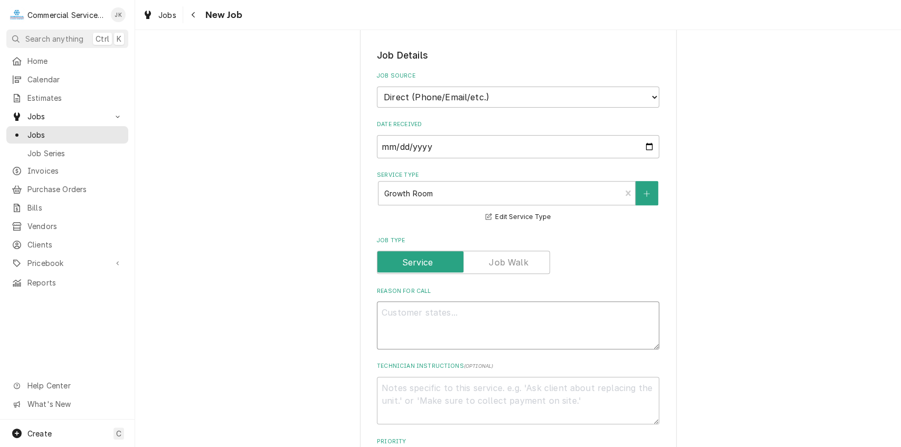
click at [405, 320] on textarea "Reason For Call" at bounding box center [518, 325] width 282 height 48
type textarea "x"
type textarea "G"
type textarea "x"
type textarea "Gr"
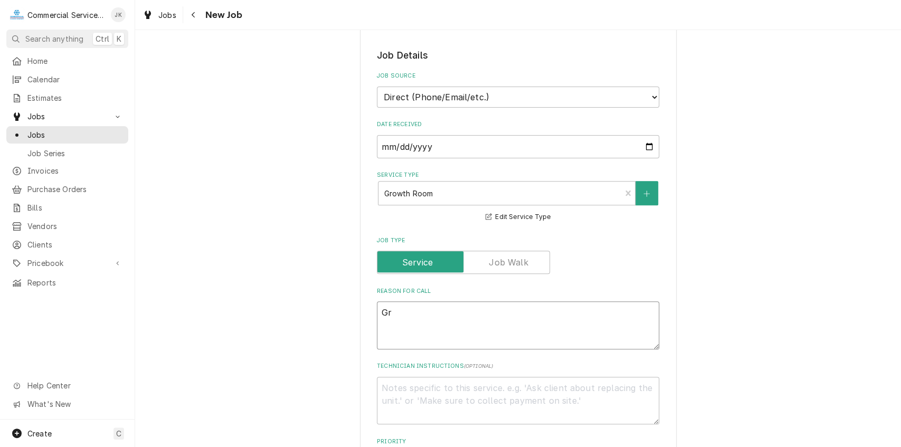
type textarea "x"
type textarea "Gro"
type textarea "x"
type textarea "Grow"
type textarea "x"
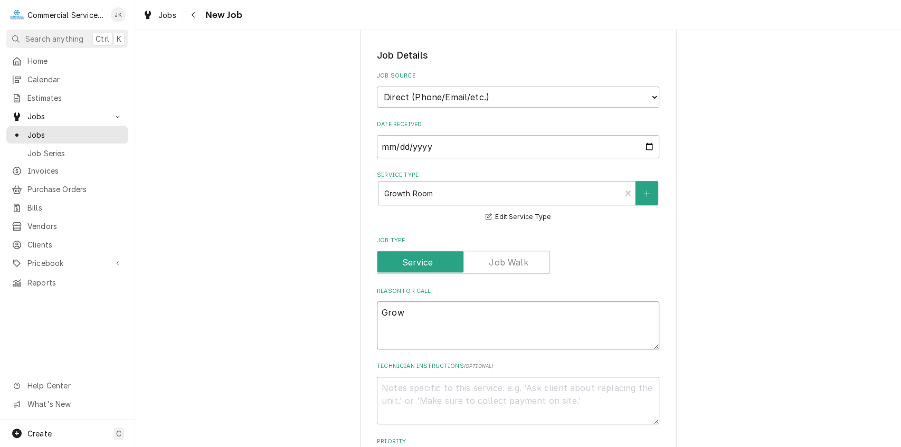
type textarea "Growt"
type textarea "x"
type textarea "Growth"
type textarea "x"
type textarea "Growth"
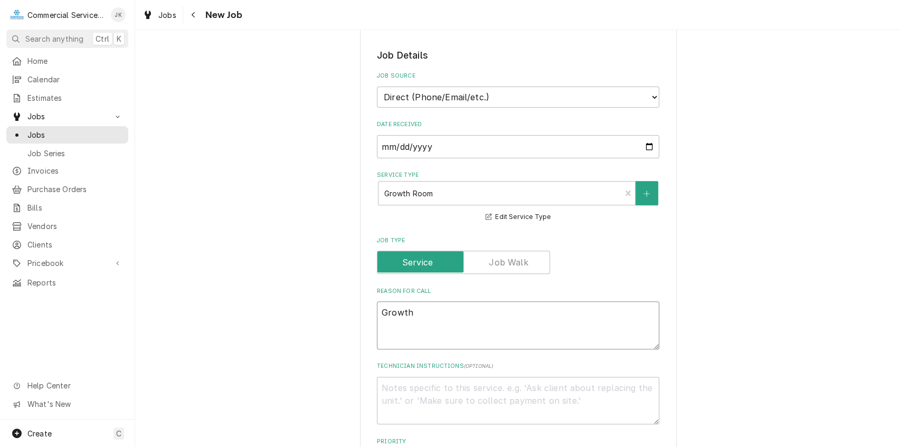
type textarea "x"
type textarea "Growth P"
type textarea "x"
type textarea "Growth"
type textarea "x"
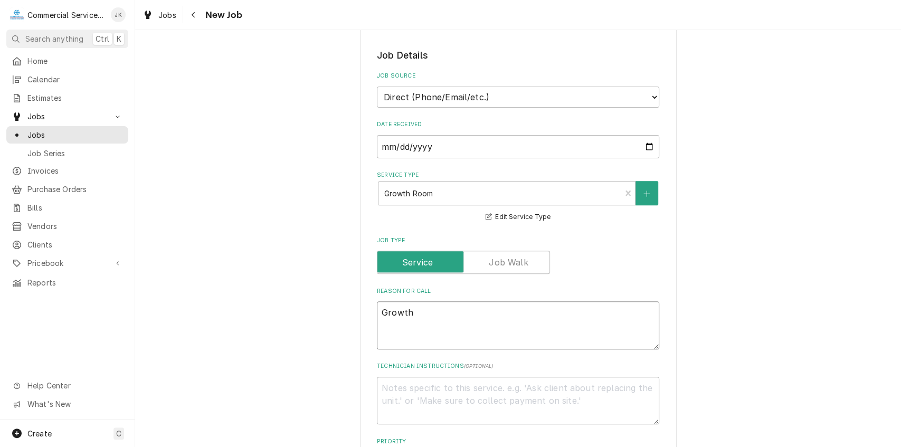
type textarea "Growth R"
type textarea "x"
type textarea "Growth Ro"
type textarea "x"
type textarea "Growth Roo"
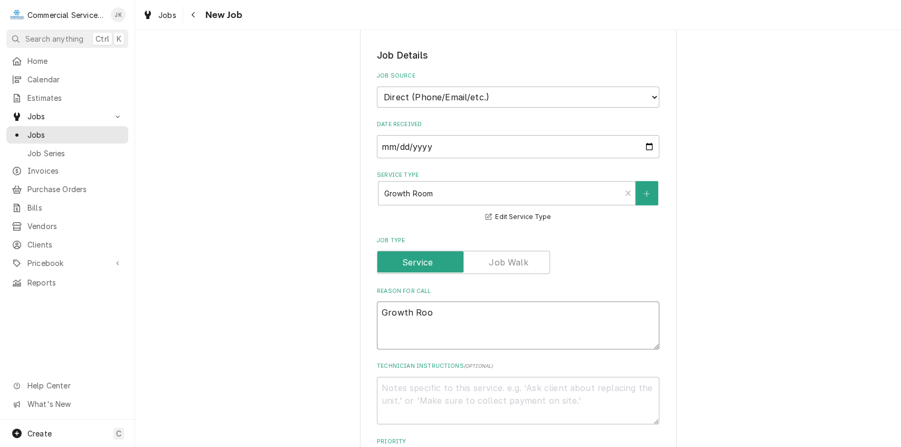
type textarea "x"
type textarea "Growth Room"
type textarea "x"
type textarea "Growth Room"
type textarea "x"
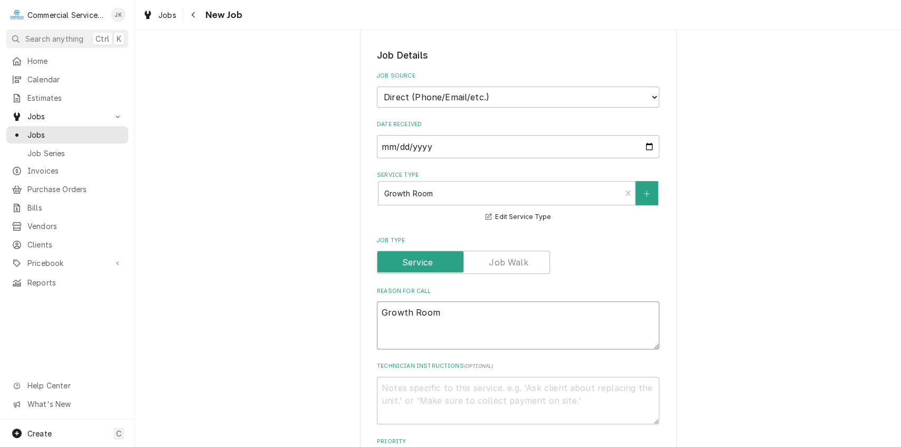
type textarea "Growth Room #"
type textarea "x"
type textarea "Growth Room #1"
type textarea "x"
type textarea "Growth Room #1"
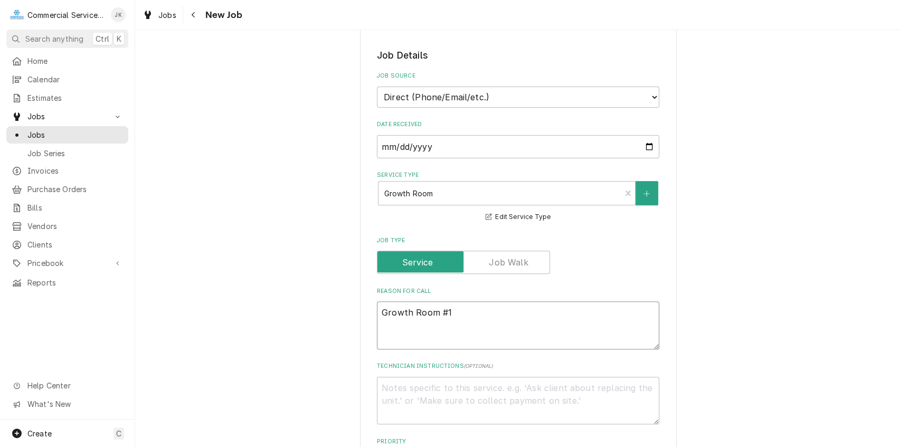
type textarea "x"
type textarea "Growth Room #1 n"
type textarea "x"
type textarea "Growth Room #1 no"
type textarea "x"
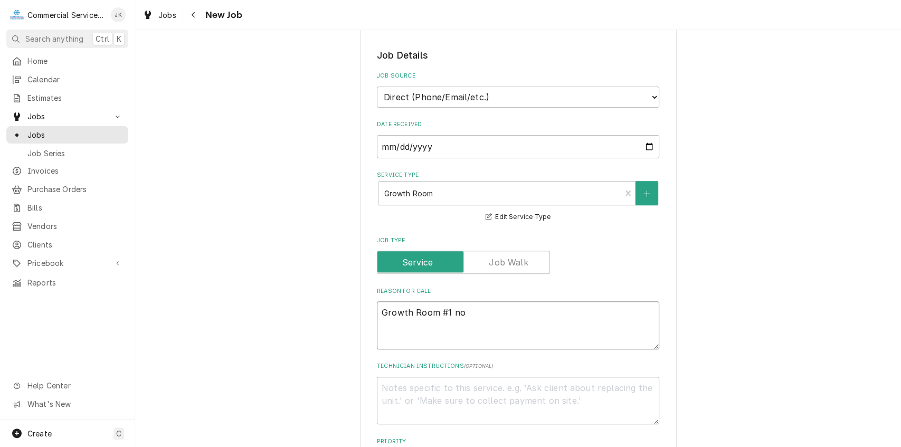
type textarea "Growth Room #1 not"
type textarea "x"
type textarea "Growth Room #1 not"
type textarea "x"
type textarea "Growth Room #1 not c"
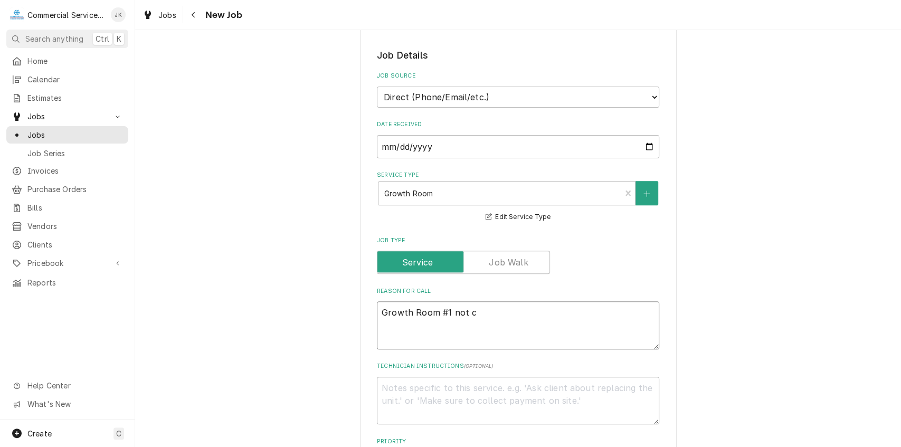
type textarea "x"
type textarea "Growth Room #1 not co"
type textarea "x"
type textarea "Growth Room #1 not coo"
type textarea "x"
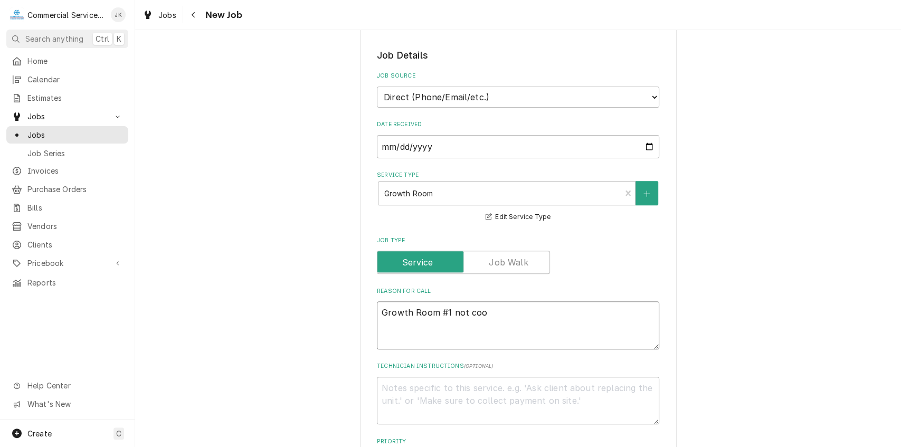
type textarea "Growth Room #1 not cool"
type textarea "x"
type textarea "Growth Room #1 not cooli"
type textarea "x"
type textarea "Growth Room #1 not coolin"
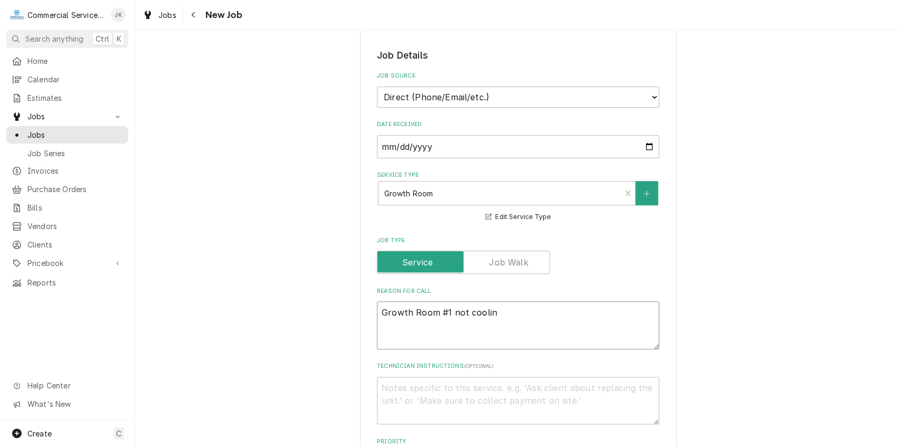
type textarea "x"
type textarea "Growth Room #1 not cooling"
type textarea "x"
type textarea "Growth Room #1 not cooling"
drag, startPoint x: 895, startPoint y: 123, endPoint x: 888, endPoint y: 171, distance: 48.1
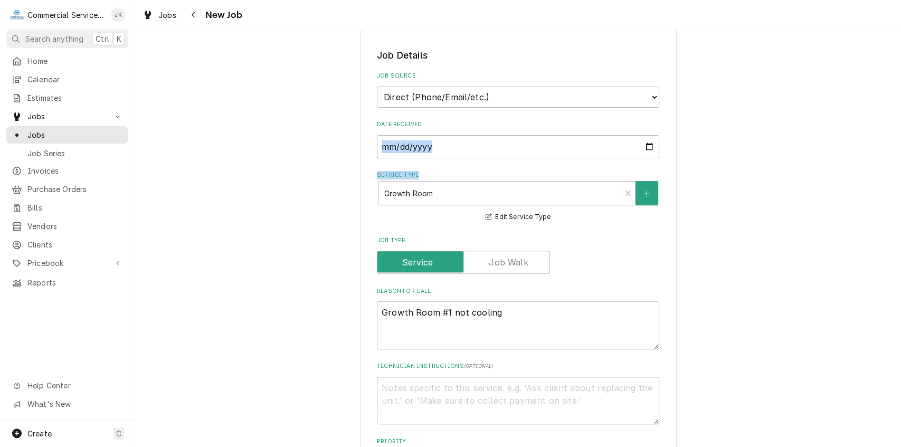
click at [888, 171] on div "Please provide the following information to create a job: Client Details Client…" at bounding box center [518, 390] width 766 height 1106
click at [793, 210] on div "Please provide the following information to create a job: Client Details Client…" at bounding box center [518, 390] width 766 height 1106
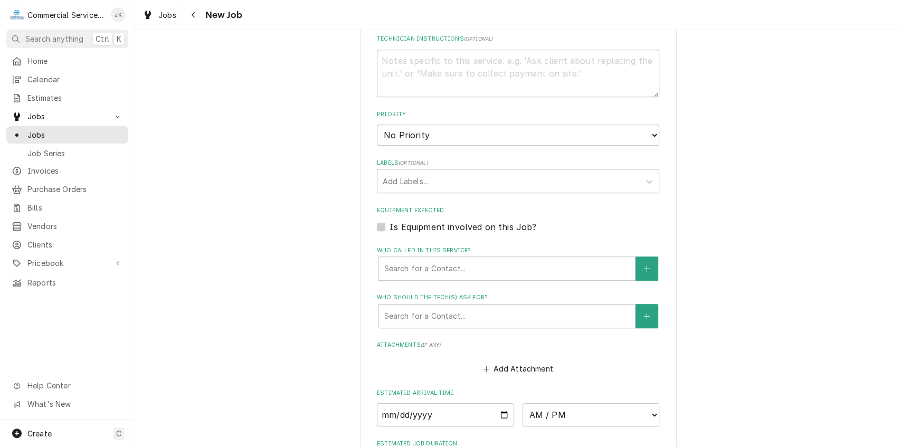
scroll to position [564, 0]
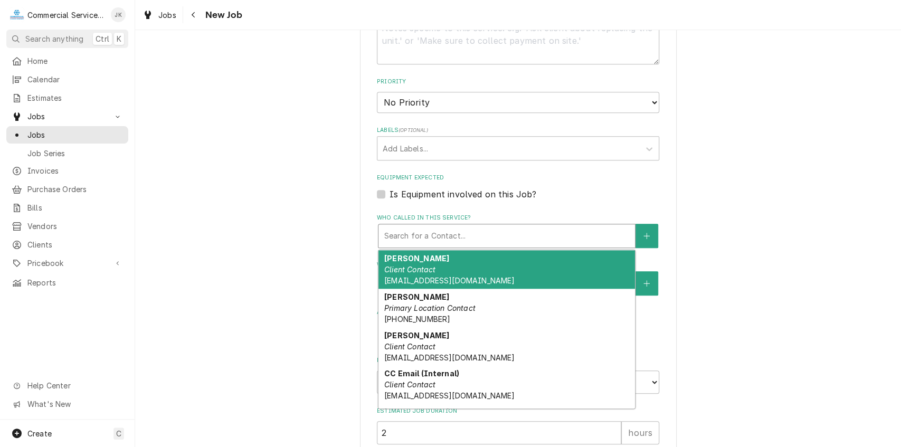
click at [407, 232] on div "Who called in this service?" at bounding box center [507, 235] width 246 height 19
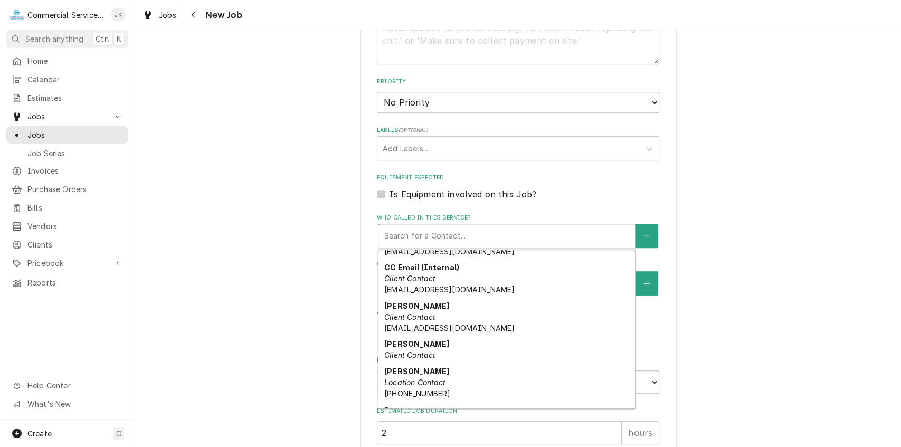
scroll to position [160, 0]
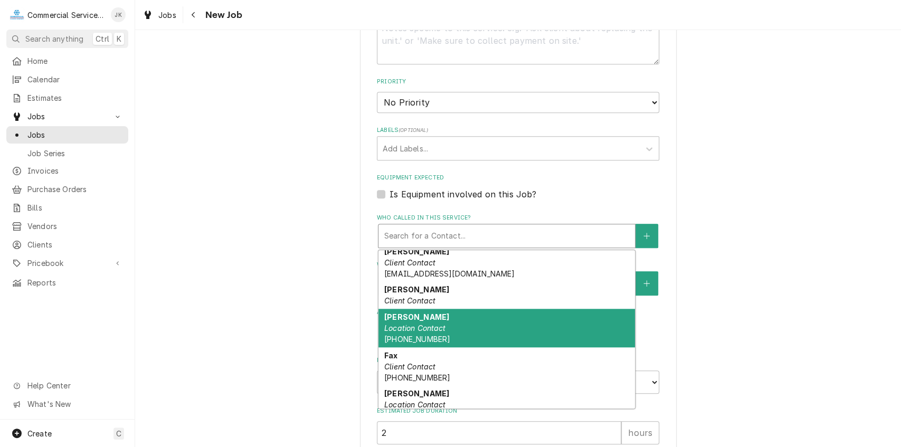
click at [413, 327] on em "Location Contact" at bounding box center [415, 327] width 62 height 9
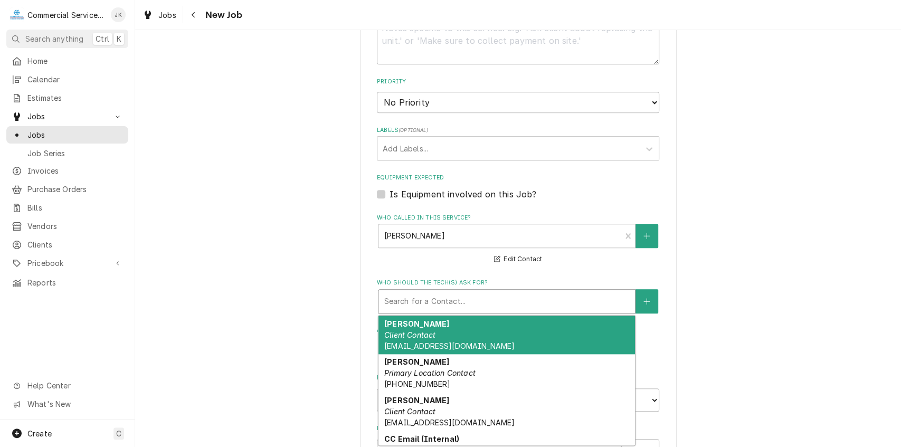
click at [401, 302] on div "Who should the tech(s) ask for?" at bounding box center [507, 301] width 246 height 19
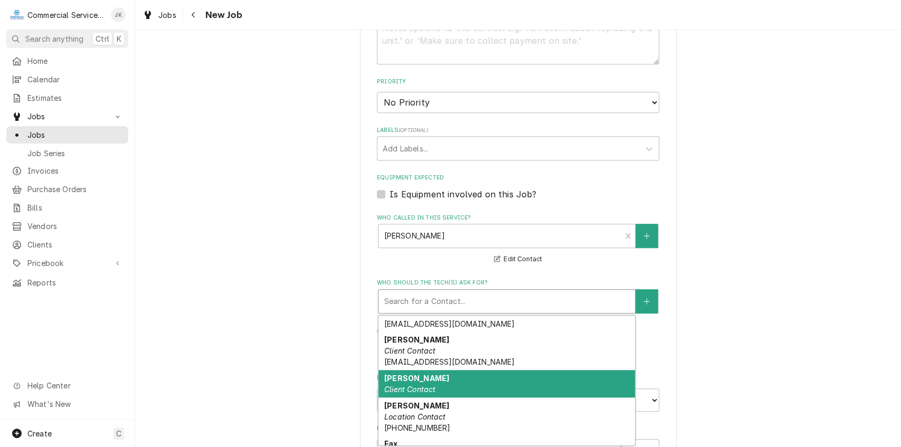
scroll to position [502, 0]
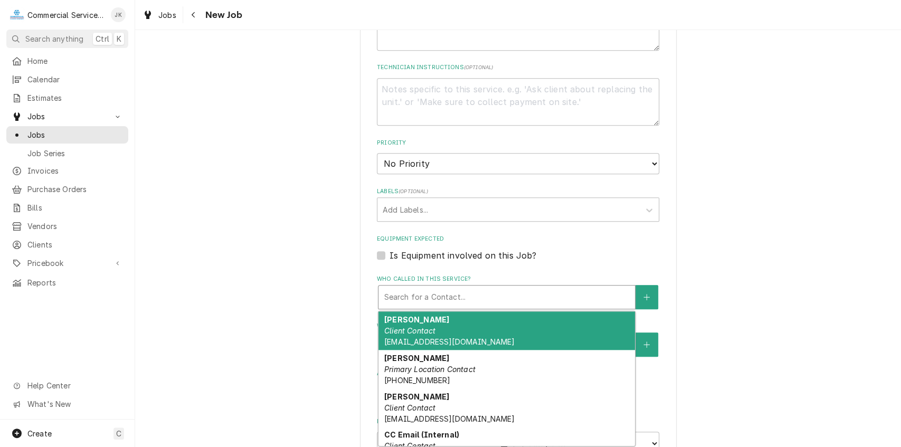
click at [465, 292] on div "Who called in this service?" at bounding box center [507, 297] width 246 height 19
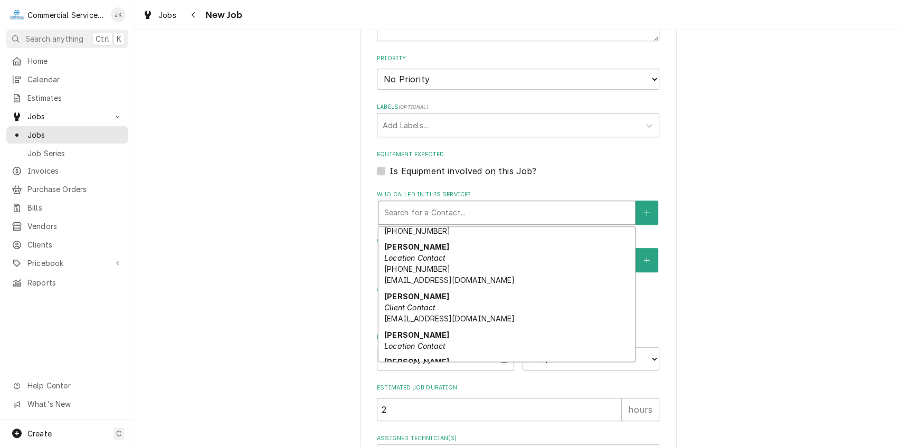
scroll to position [213, 0]
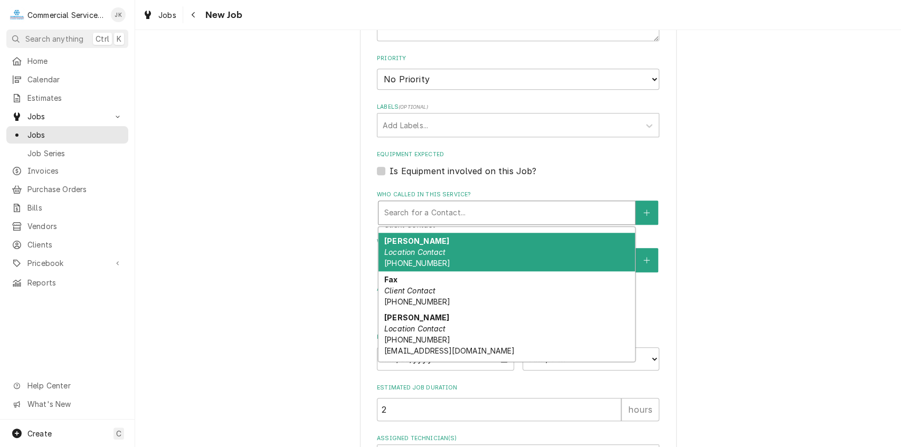
click at [471, 256] on div "Ely Location Contact (530) 723-9679" at bounding box center [506, 252] width 256 height 39
type textarea "x"
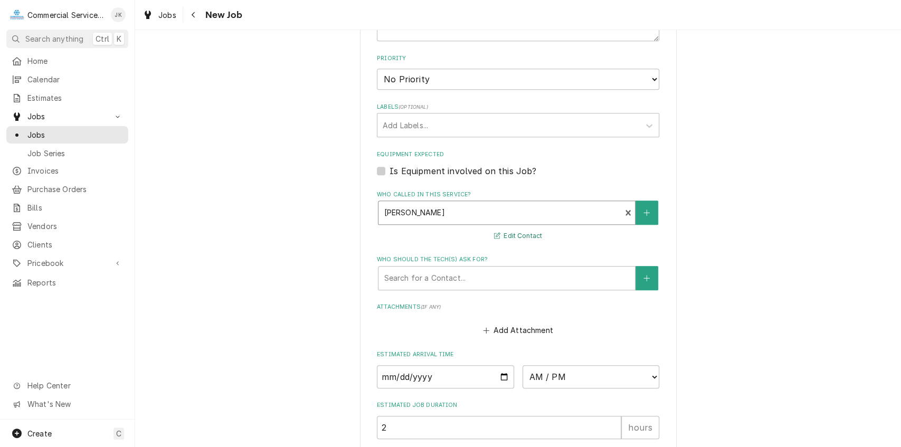
click at [511, 234] on button "Edit Contact" at bounding box center [517, 236] width 51 height 13
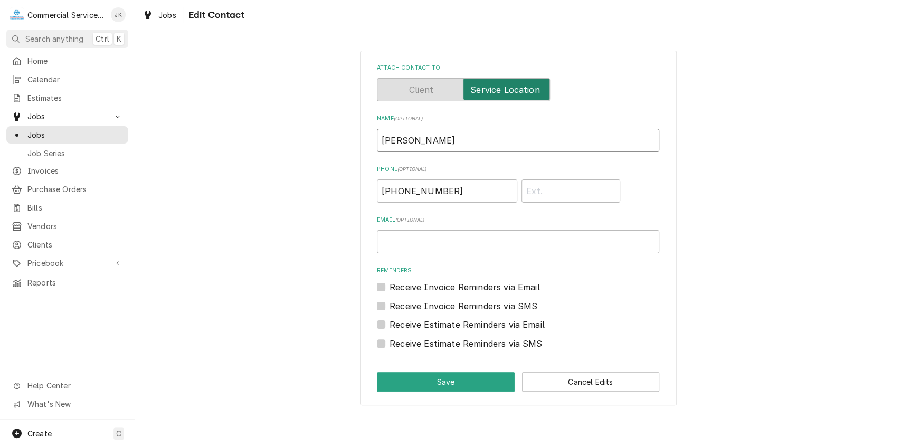
click at [406, 145] on input "Ely" at bounding box center [518, 140] width 282 height 23
type input "[PERSON_NAME]"
click at [402, 243] on input "Email ( optional )" at bounding box center [518, 241] width 282 height 23
type input "[EMAIL_ADDRESS][DOMAIN_NAME]"
click at [440, 378] on button "Save" at bounding box center [446, 382] width 138 height 20
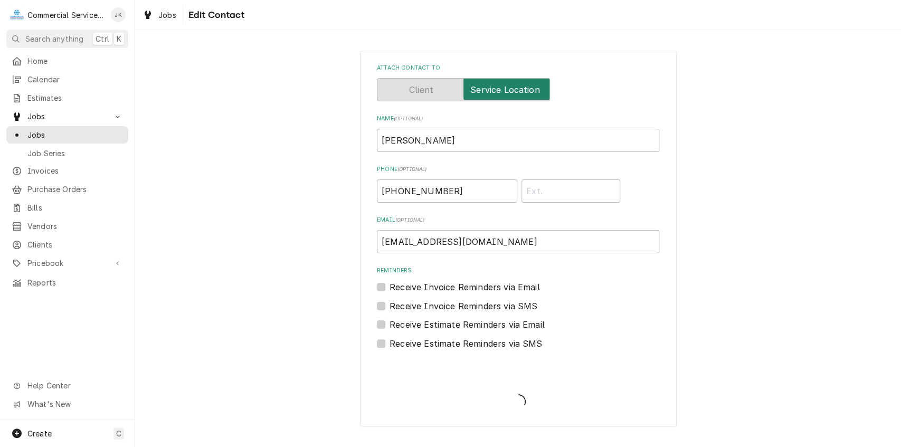
scroll to position [587, 0]
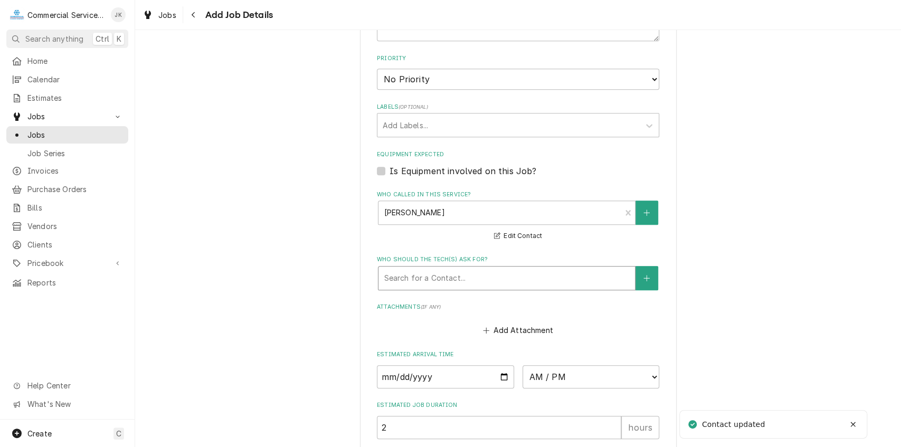
click at [394, 274] on div "Who should the tech(s) ask for?" at bounding box center [507, 278] width 246 height 19
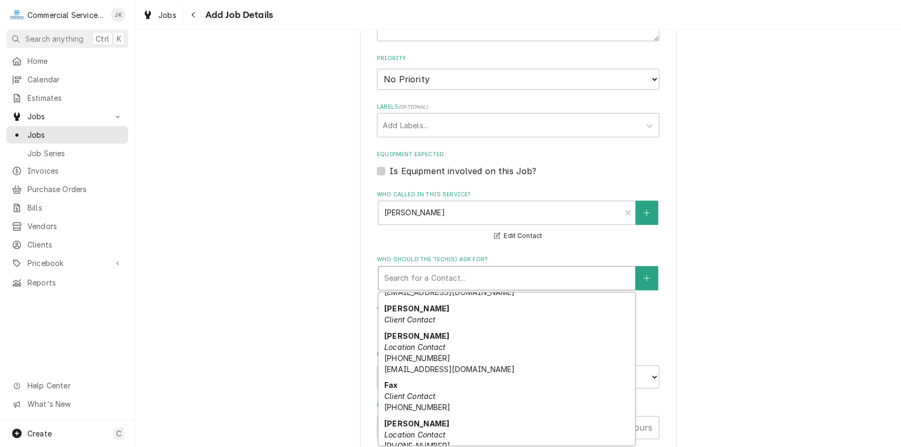
scroll to position [180, 0]
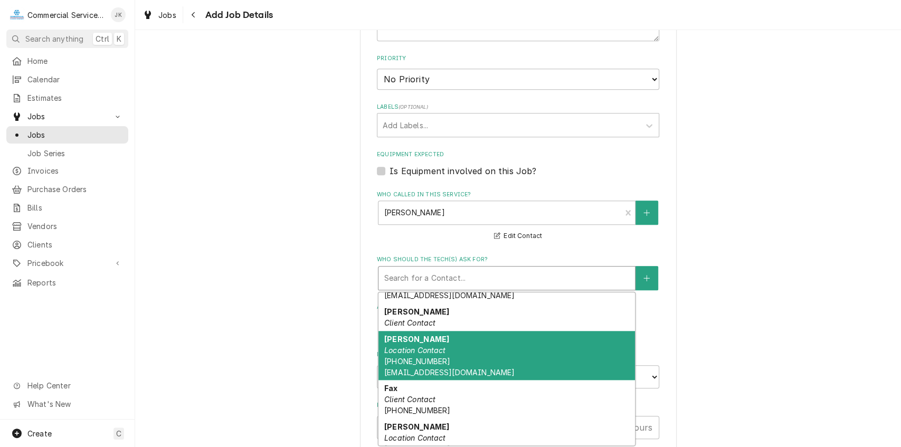
click at [450, 360] on div "Ely Garcia Location Contact (530) 723-9679 EOGarcia@sakata.com" at bounding box center [506, 356] width 256 height 50
type textarea "x"
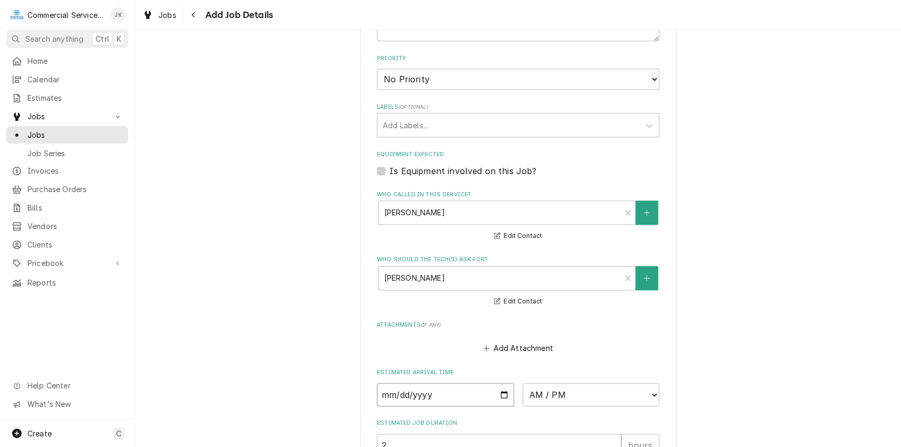
click at [502, 393] on input "Date" at bounding box center [445, 394] width 137 height 23
type input "2025-08-29"
type textarea "x"
click at [652, 395] on select "AM / PM 6:00 AM 6:15 AM 6:30 AM 6:45 AM 7:00 AM 7:15 AM 7:30 AM 7:45 AM 8:00 AM…" at bounding box center [590, 394] width 137 height 23
select select "10:30:00"
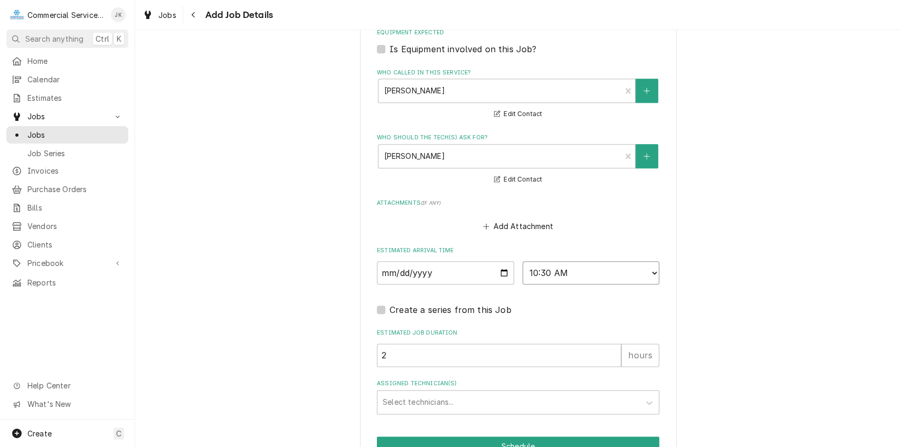
scroll to position [768, 0]
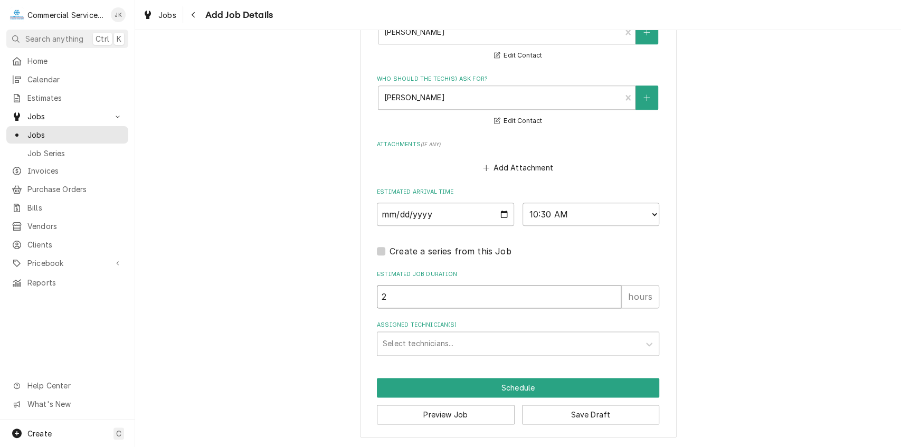
click at [387, 293] on input "2" at bounding box center [499, 296] width 244 height 23
type textarea "x"
type input "1"
type textarea "x"
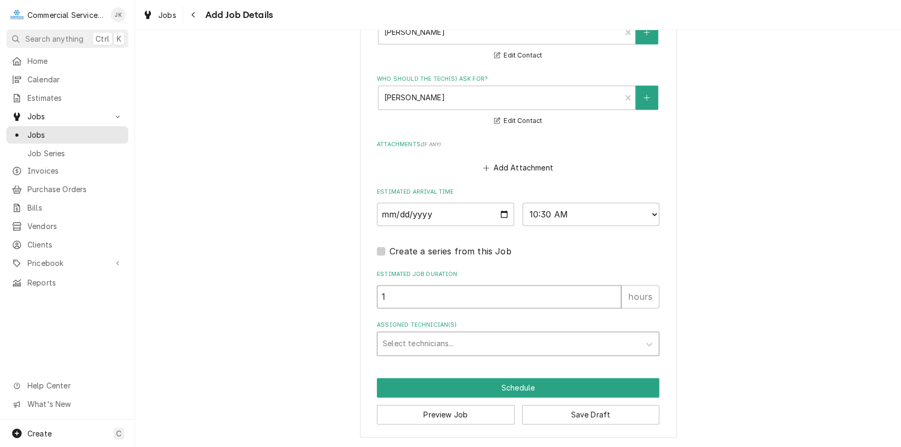
type input "1"
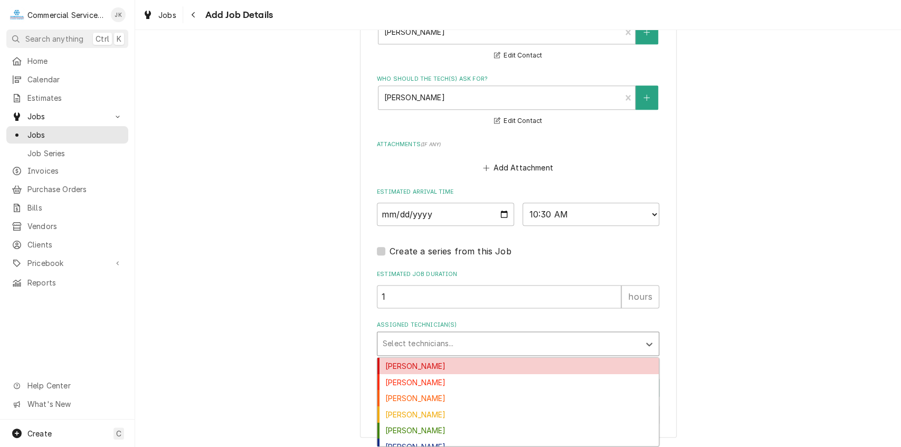
click at [399, 346] on div "Assigned Technician(s)" at bounding box center [509, 343] width 252 height 19
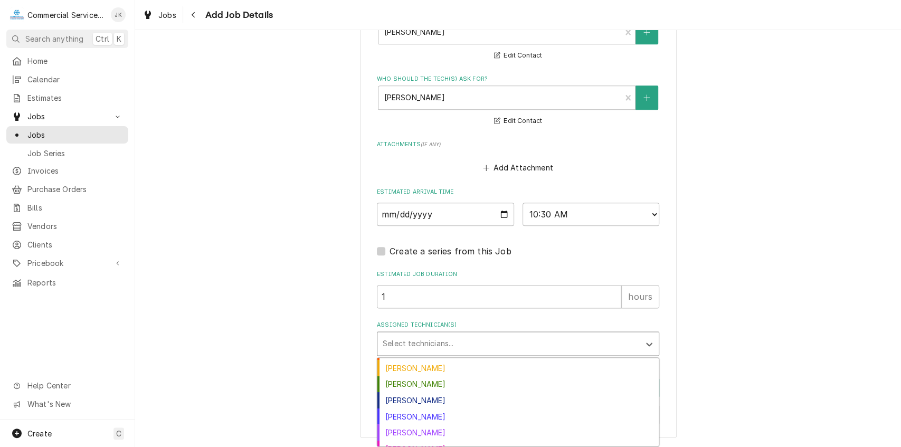
scroll to position [50, 0]
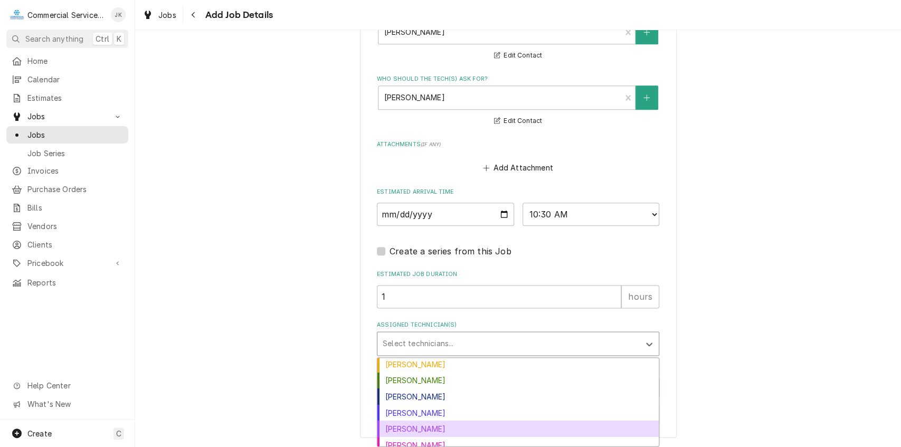
click at [459, 427] on div "John Key" at bounding box center [517, 429] width 281 height 16
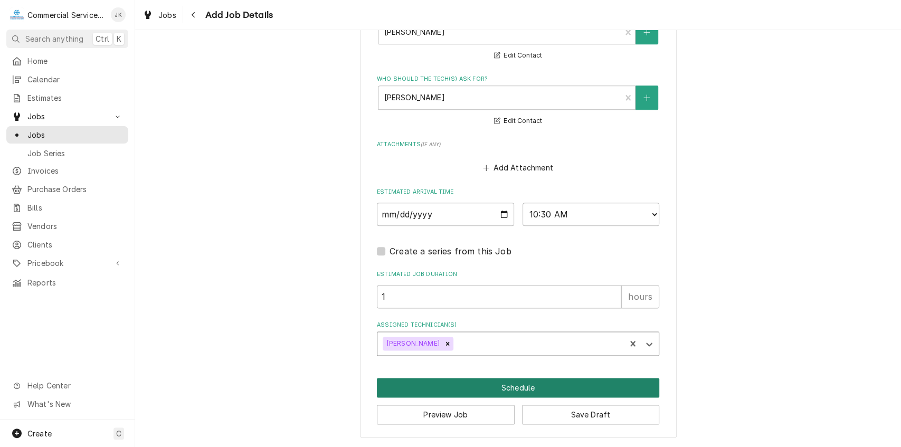
click at [515, 387] on button "Schedule" at bounding box center [518, 388] width 282 height 20
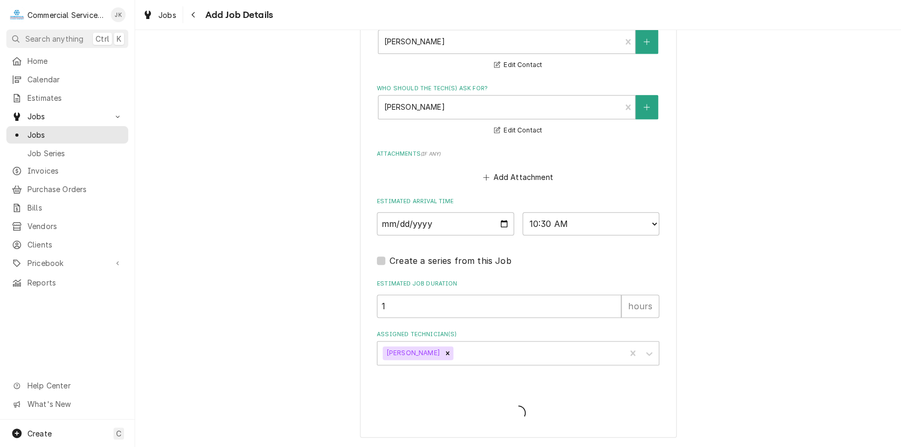
scroll to position [758, 0]
type textarea "x"
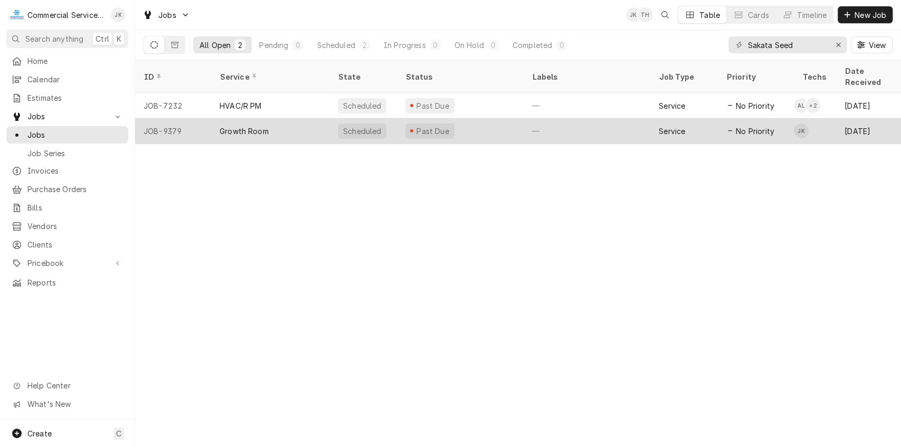
click at [429, 126] on div "Past Due" at bounding box center [432, 131] width 35 height 11
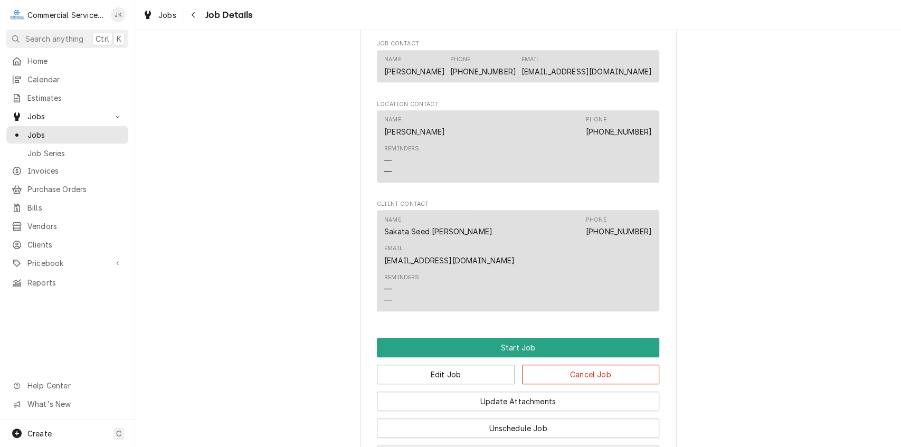
scroll to position [656, 0]
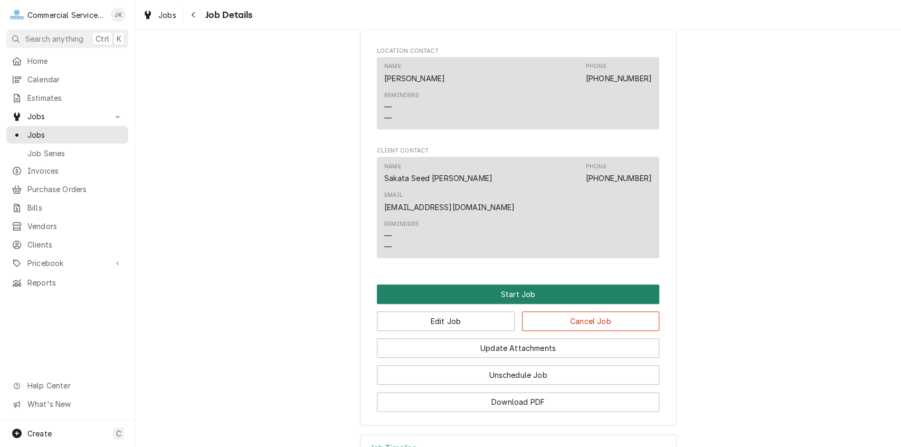
click at [509, 284] on button "Start Job" at bounding box center [518, 294] width 282 height 20
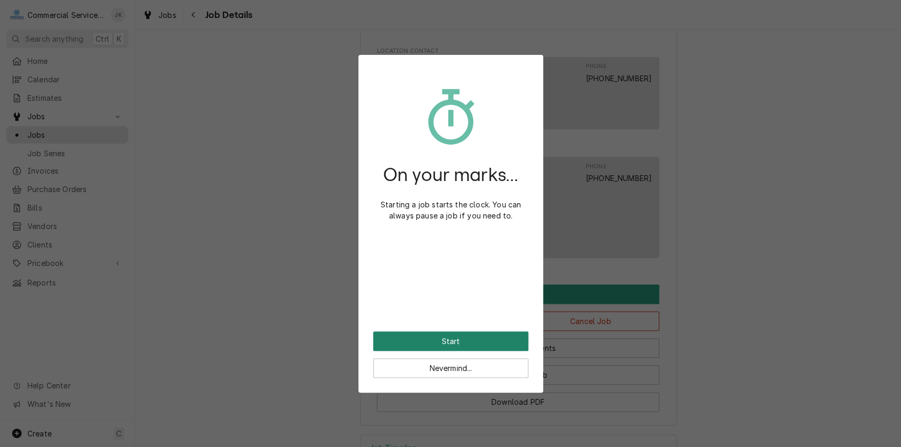
click at [456, 339] on button "Start" at bounding box center [450, 341] width 155 height 20
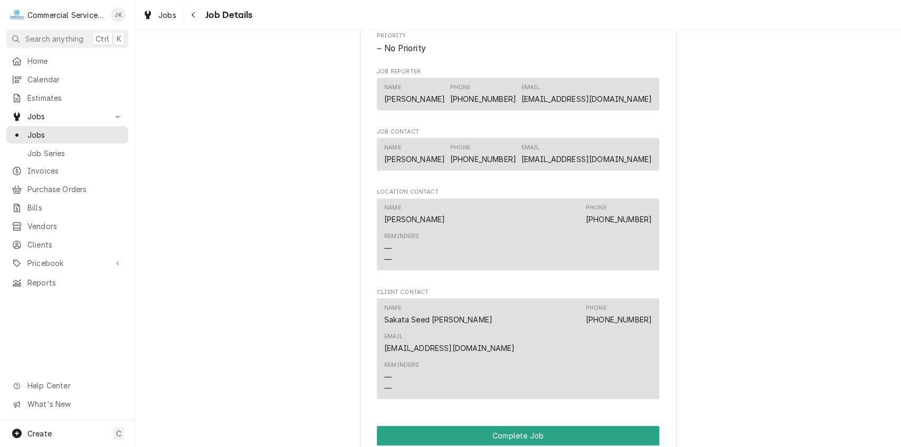
scroll to position [631, 0]
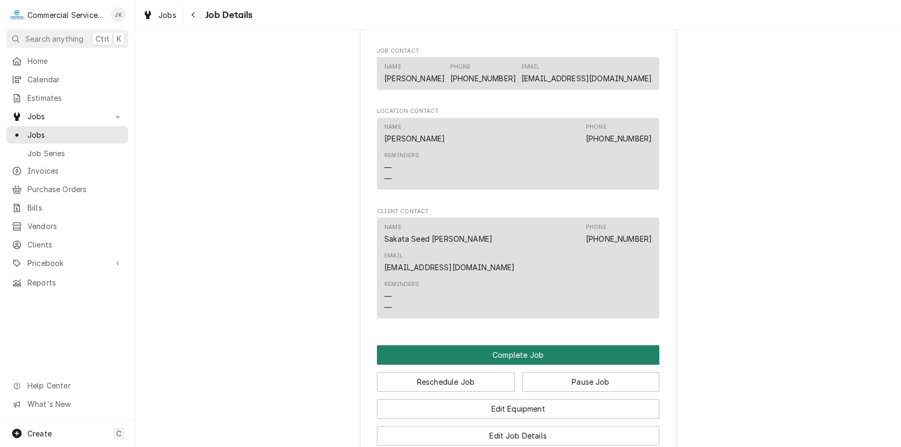
click at [511, 345] on button "Complete Job" at bounding box center [518, 355] width 282 height 20
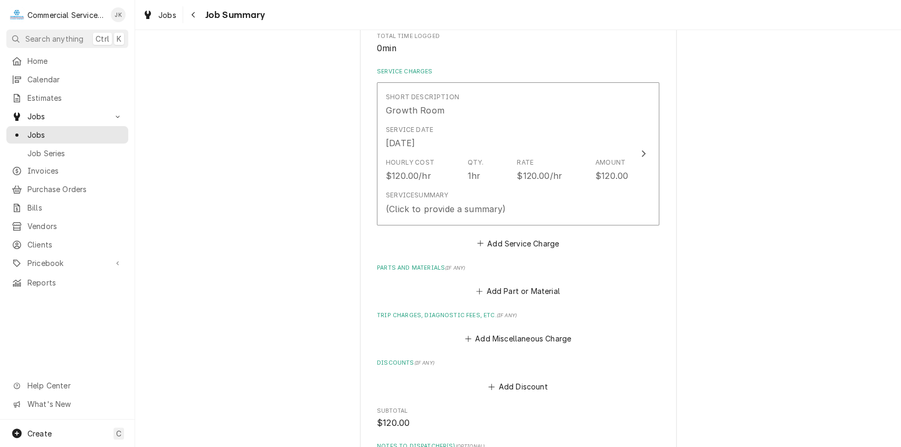
scroll to position [248, 0]
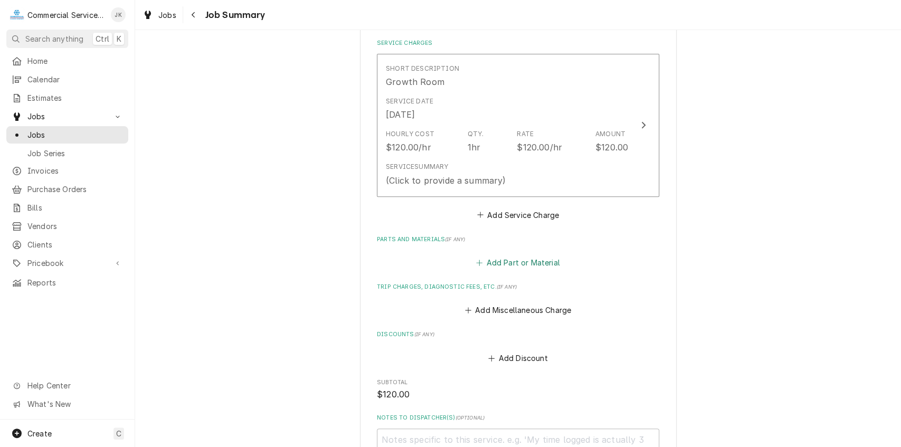
click at [503, 259] on button "Add Part or Material" at bounding box center [517, 262] width 87 height 15
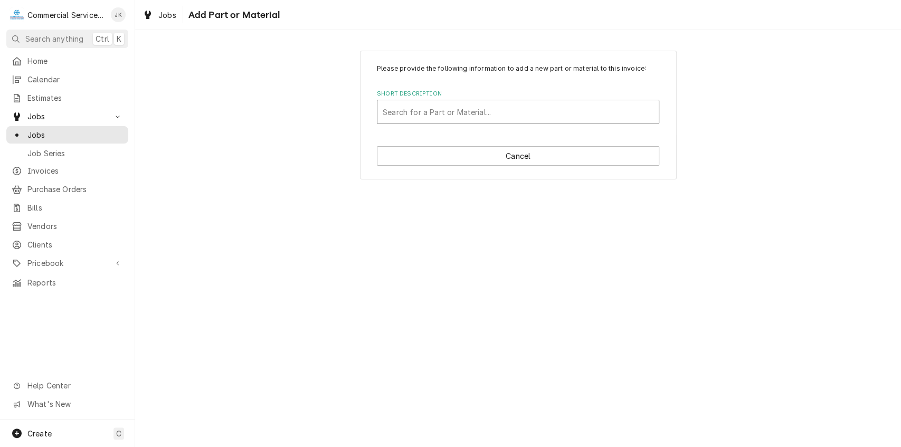
click at [393, 116] on div "Short Description" at bounding box center [518, 111] width 271 height 19
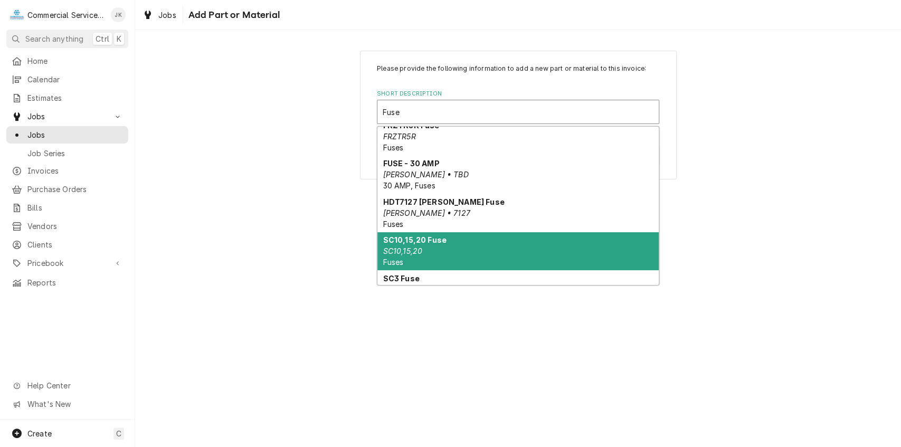
scroll to position [437, 0]
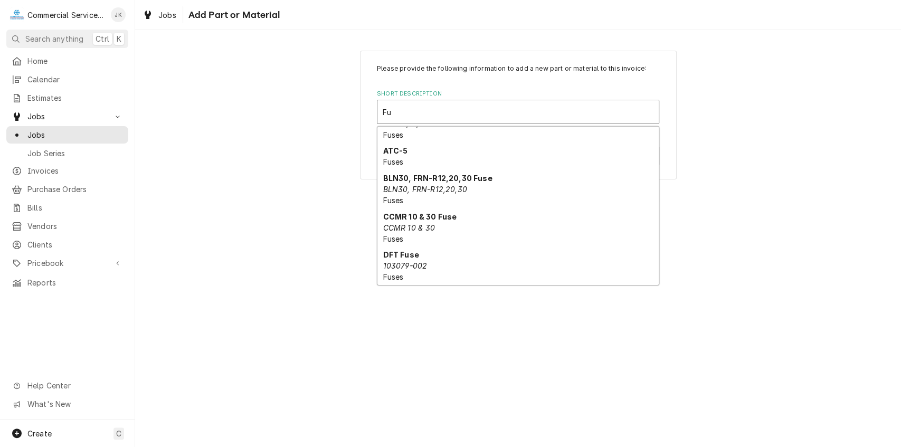
type input "F"
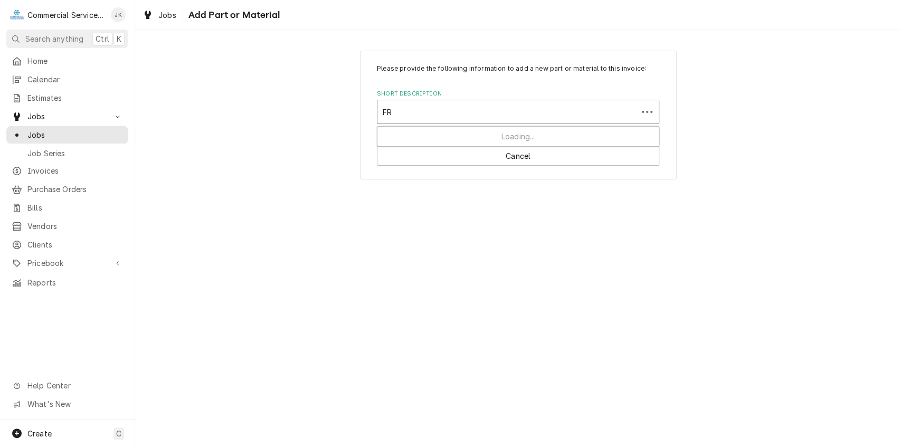
scroll to position [0, 0]
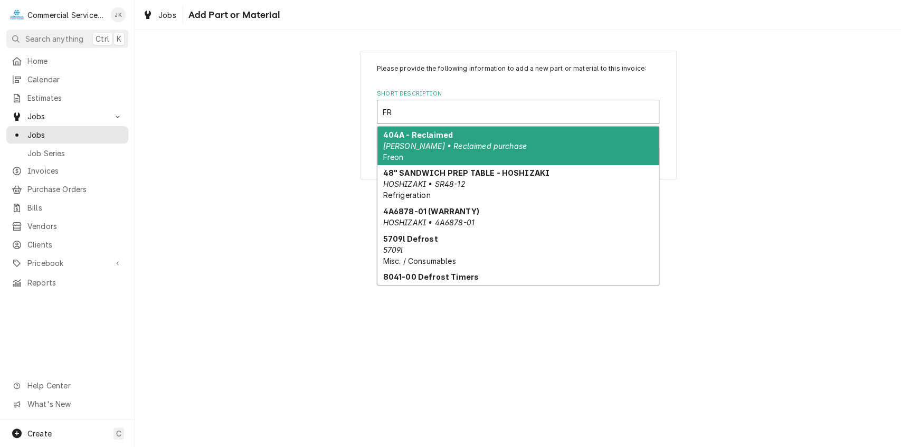
type input "F"
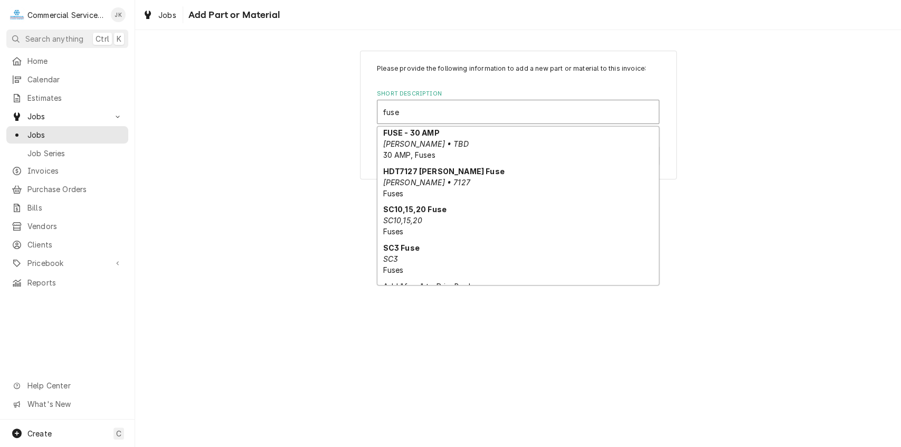
scroll to position [431, 0]
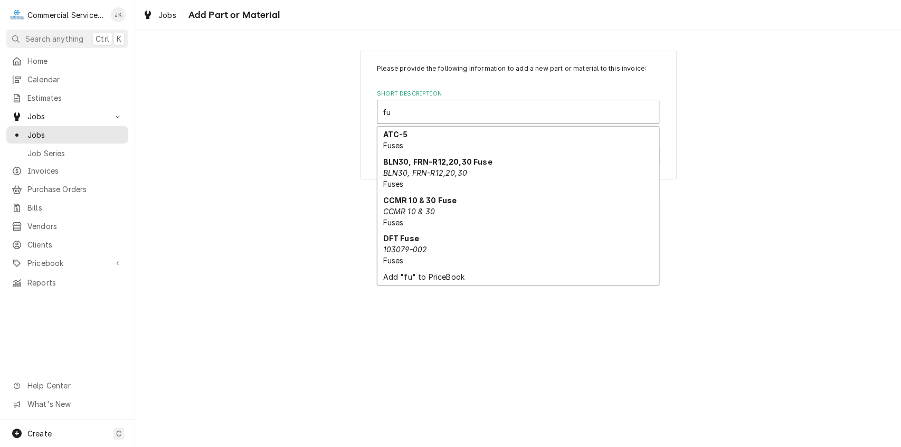
type input "f"
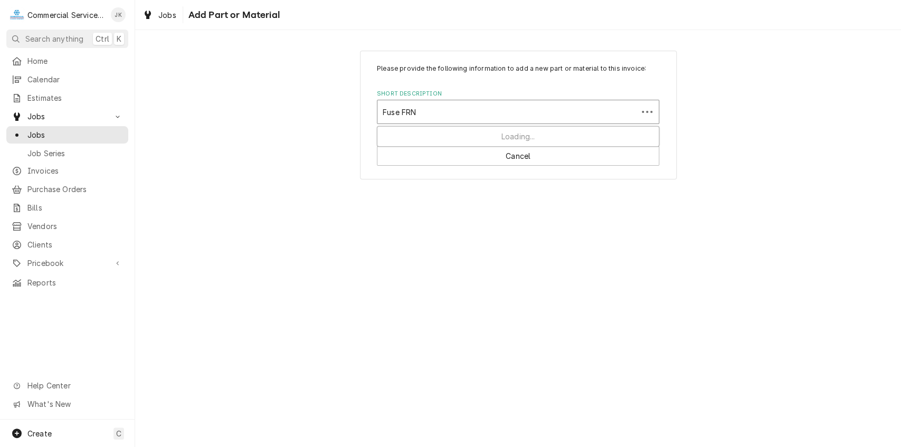
scroll to position [0, 0]
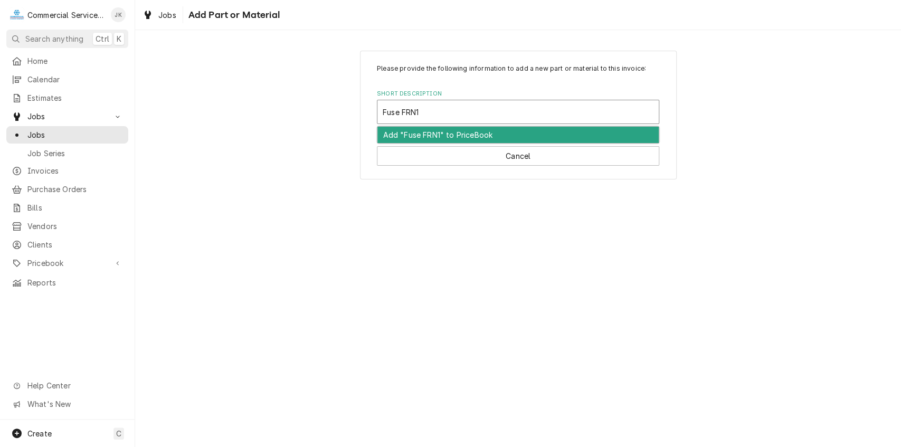
type input "Fuse FRN15"
click at [445, 141] on div "Add "Fuse FRN15" to PriceBook" at bounding box center [517, 135] width 281 height 16
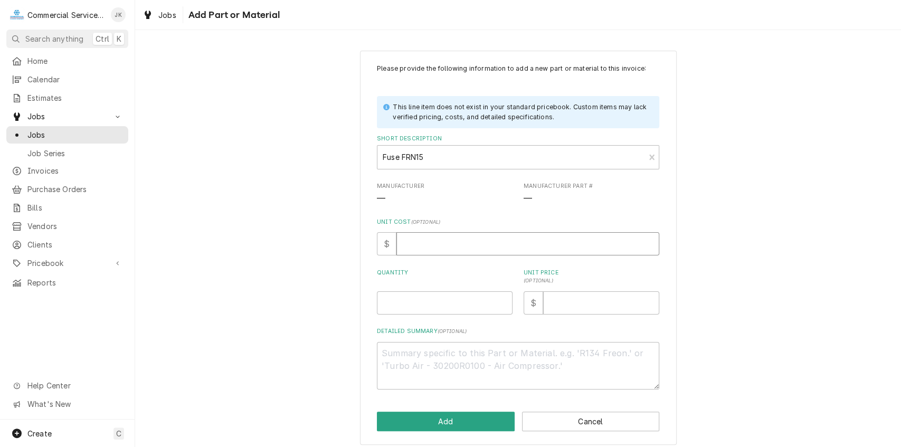
click at [413, 236] on input "Unit Cost ( optional )" at bounding box center [527, 243] width 263 height 23
type textarea "x"
type input "2"
type textarea "x"
type input "22"
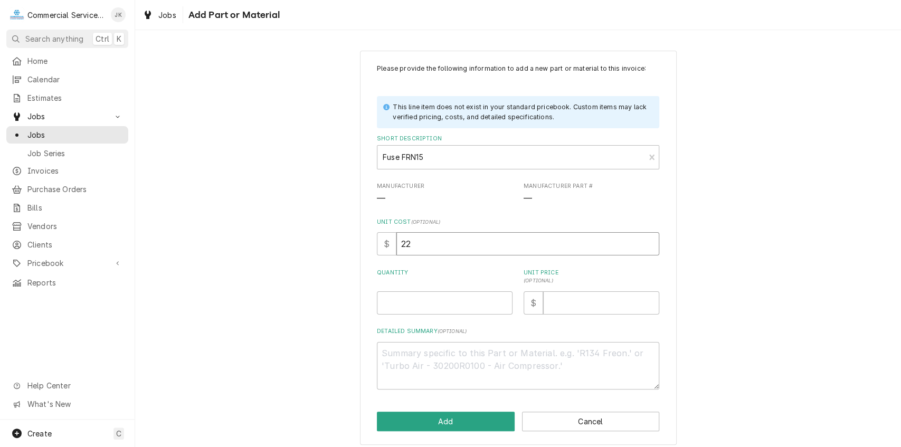
type textarea "x"
type input "22.0"
type textarea "x"
type input "22.00"
click at [384, 310] on input "Quantity" at bounding box center [445, 302] width 136 height 23
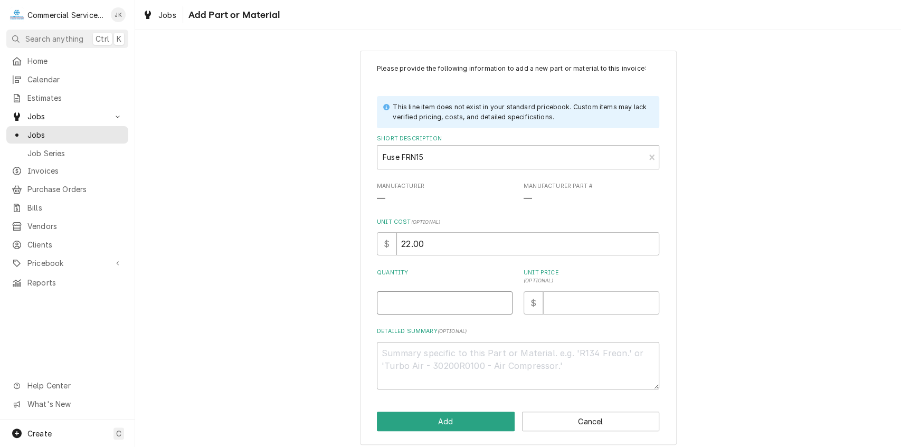
type textarea "x"
type input "1"
click at [549, 305] on input "Unit Price ( optional )" at bounding box center [601, 302] width 116 height 23
type textarea "x"
type input "2"
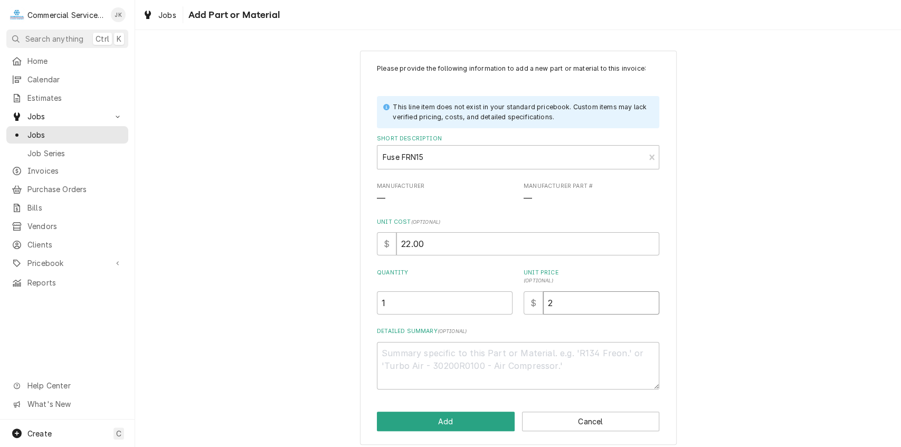
type textarea "x"
type input "22"
type textarea "x"
type input "22.0"
type textarea "x"
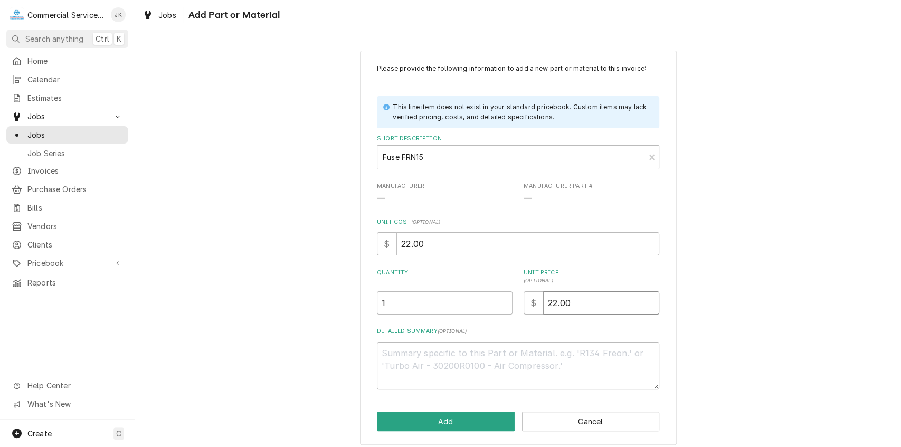
type input "22.00"
click at [406, 348] on textarea "Detailed Summary ( optional )" at bounding box center [518, 366] width 282 height 48
type textarea "x"
type textarea "F"
type textarea "x"
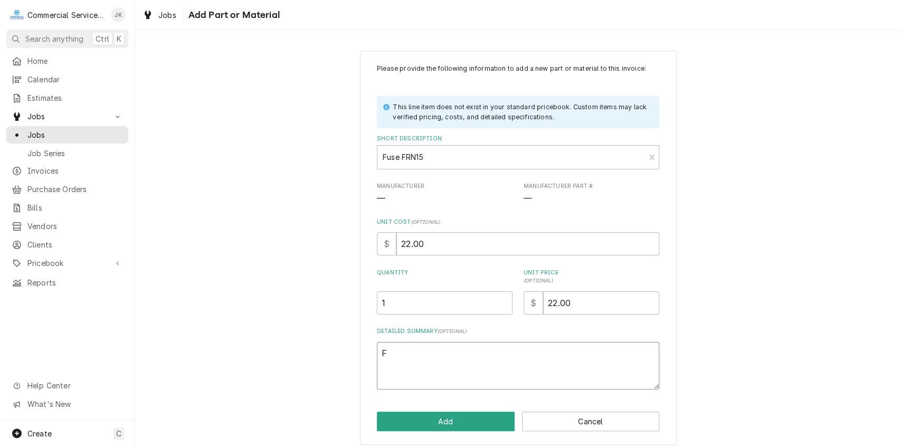
type textarea "Fu"
type textarea "x"
type textarea "Fus"
type textarea "x"
type textarea "Fuse"
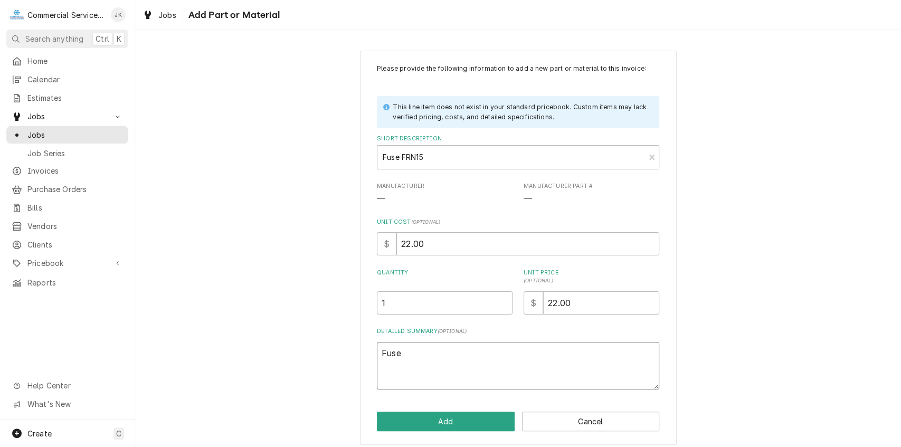
type textarea "x"
type textarea "Fuset"
type textarea "x"
type textarea "Fusetr"
type textarea "x"
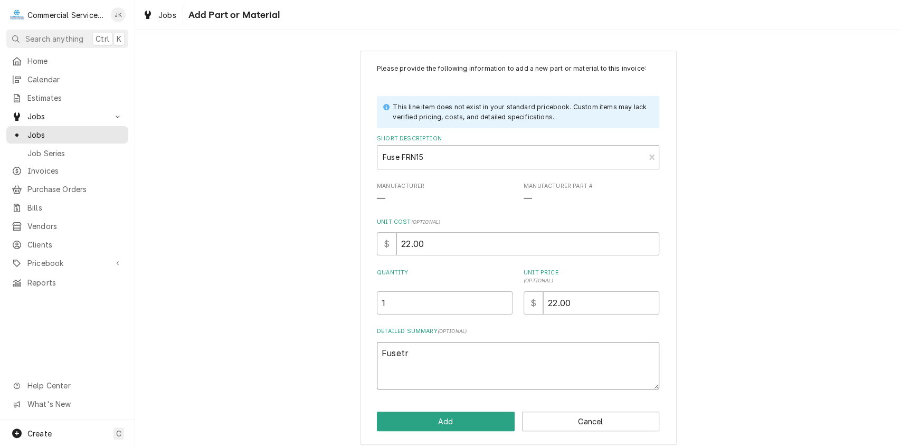
type textarea "Fusetro"
type textarea "x"
type textarea "Fusetron"
type textarea "x"
type textarea "Fusetron"
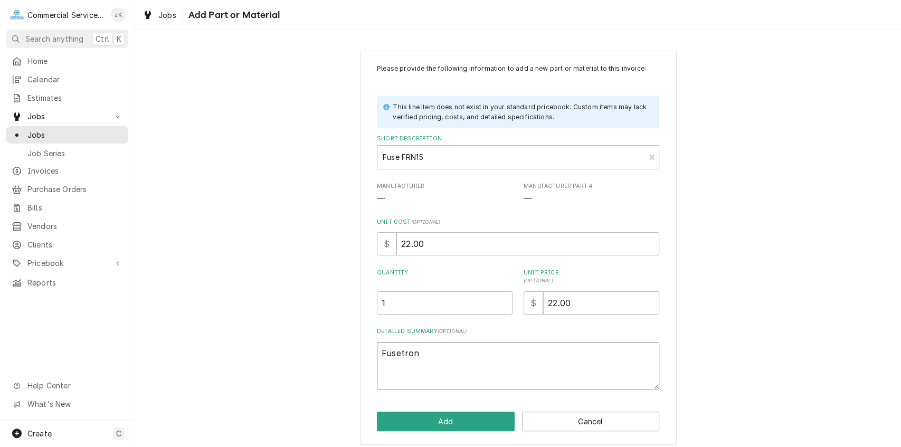
type textarea "x"
type textarea "Fusetron 2"
type textarea "x"
type textarea "Fusetron 24"
type textarea "x"
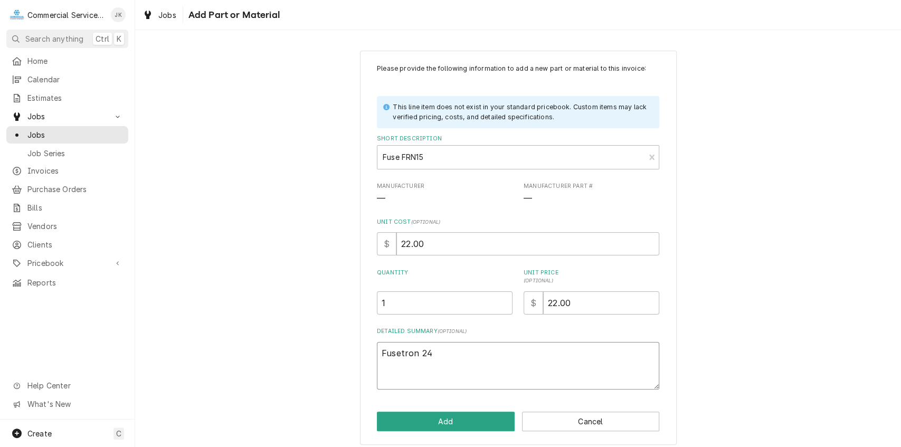
type textarea "Fusetron 240"
type textarea "x"
type textarea "Fusetron 240"
type textarea "x"
type textarea "Fusetron 240 v"
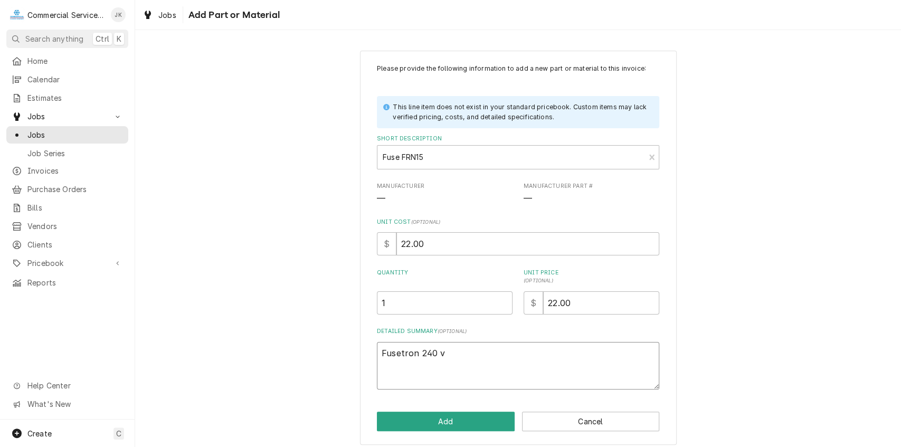
type textarea "x"
type textarea "Fusetron 240 vo"
type textarea "x"
type textarea "Fusetron 240 vol"
type textarea "x"
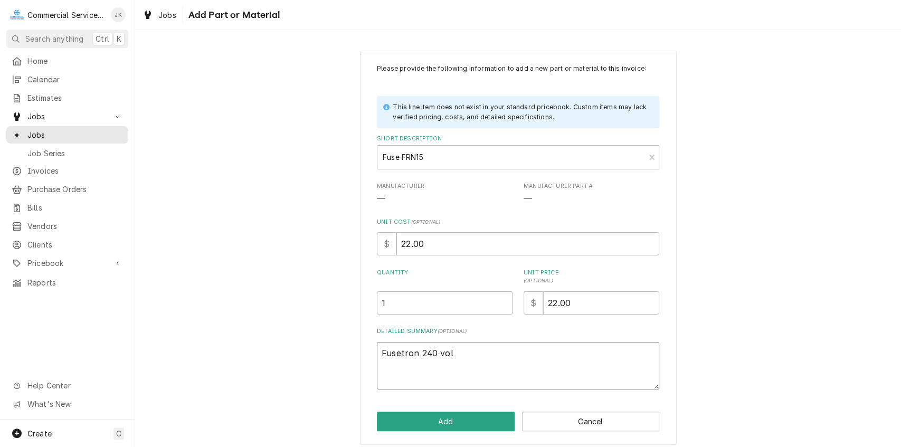
type textarea "Fusetron 240 volt"
type textarea "x"
type textarea "Fusetron 240 volt"
type textarea "x"
type textarea "Fusetron 240 volt"
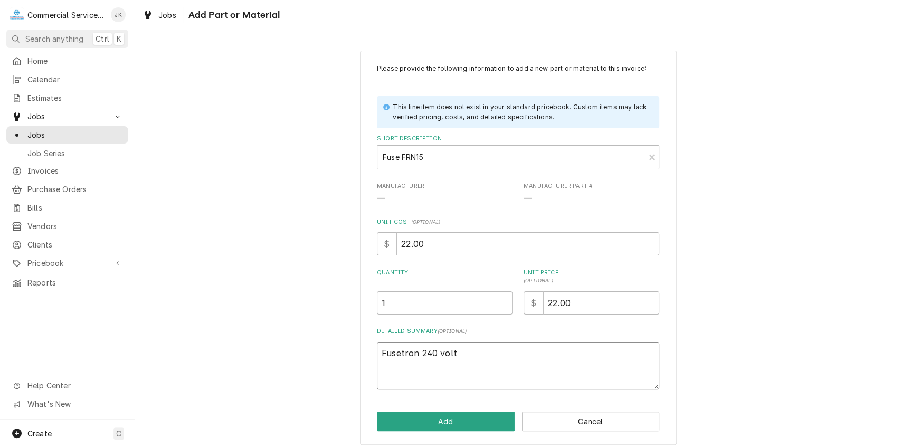
type textarea "x"
type textarea "Fusetron 240 volt;"
type textarea "x"
type textarea "Fusetron 240 volt;"
type textarea "x"
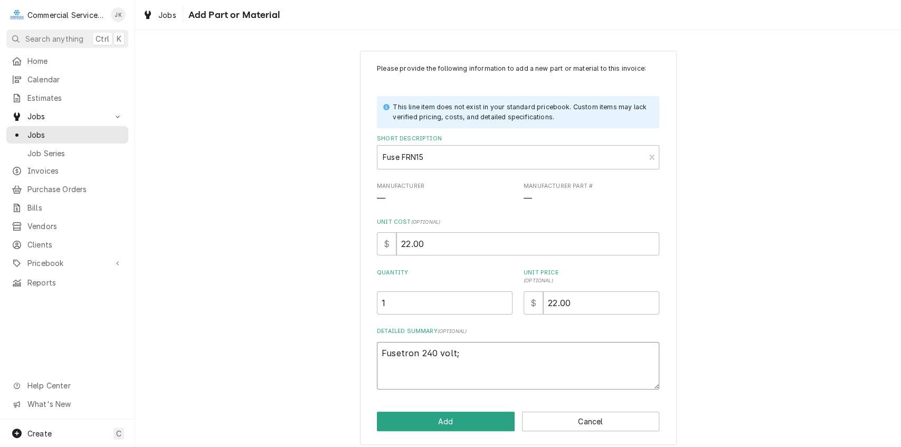
type textarea "Fusetron 240 volt; 1"
type textarea "x"
type textarea "Fusetron 240 volt; 15"
type textarea "x"
type textarea "Fusetron 240 volt; 15"
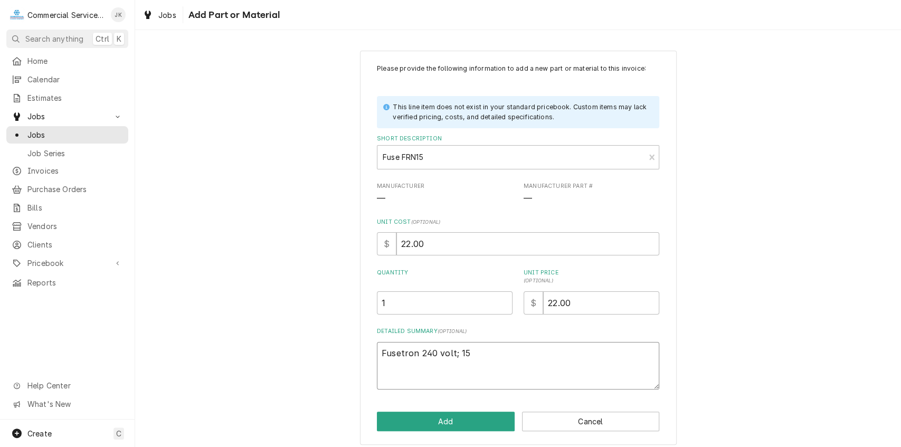
type textarea "x"
type textarea "Fusetron 240 volt; 15 a"
type textarea "x"
type textarea "Fusetron 240 volt; 15 am"
type textarea "x"
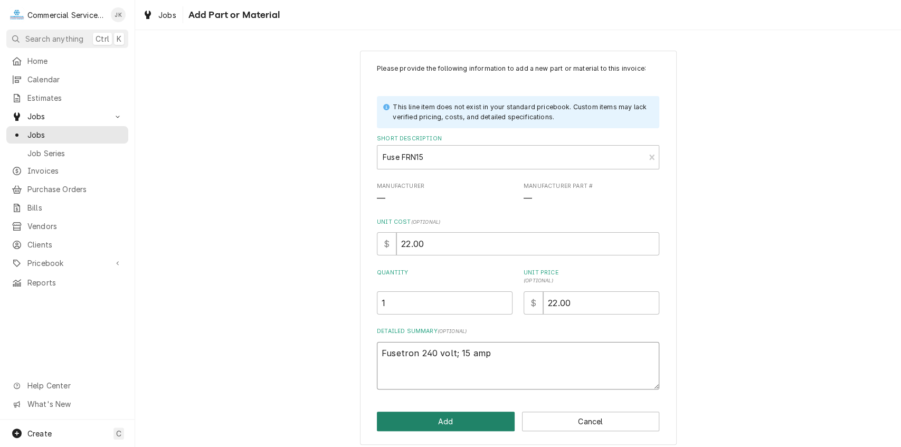
type textarea "Fusetron 240 volt; 15 amp"
click at [454, 431] on button "Add" at bounding box center [446, 422] width 138 height 20
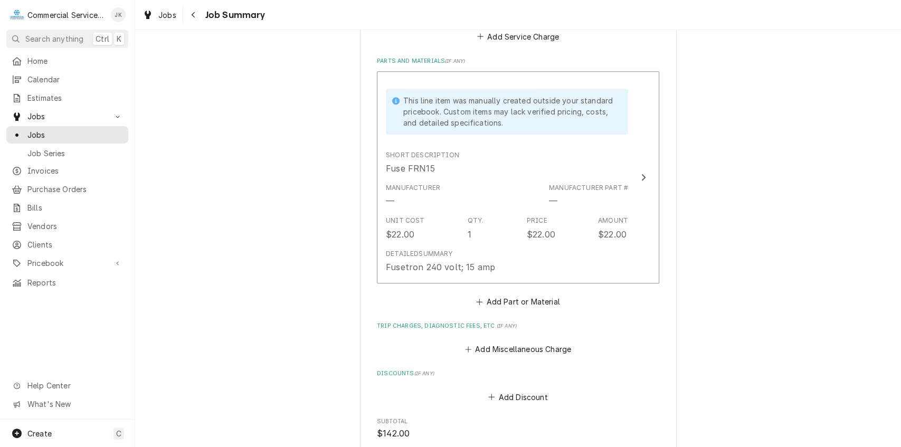
scroll to position [511, 0]
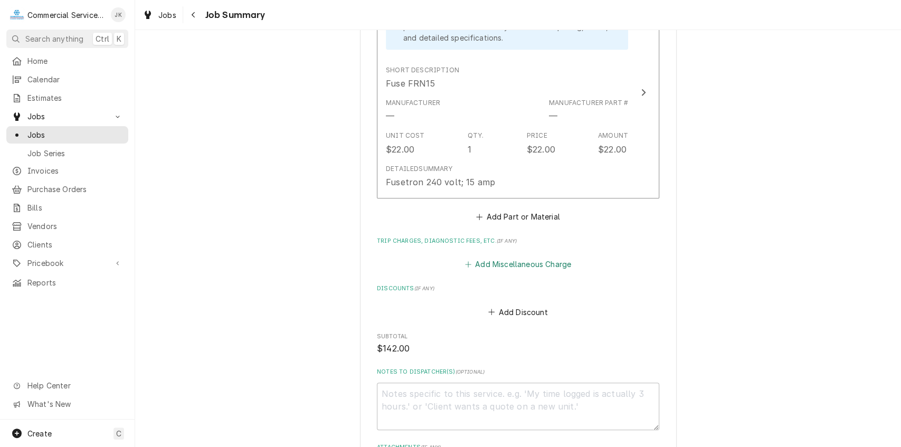
click at [496, 264] on button "Add Miscellaneous Charge" at bounding box center [518, 264] width 110 height 15
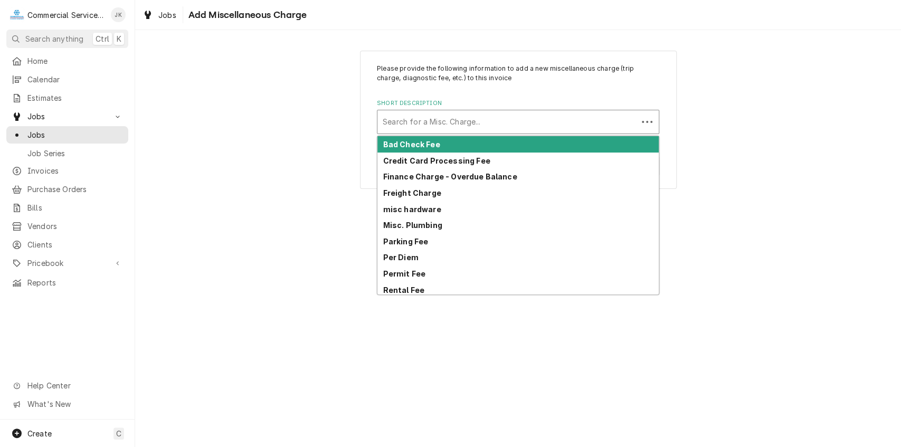
click at [412, 126] on div "Short Description" at bounding box center [508, 121] width 250 height 19
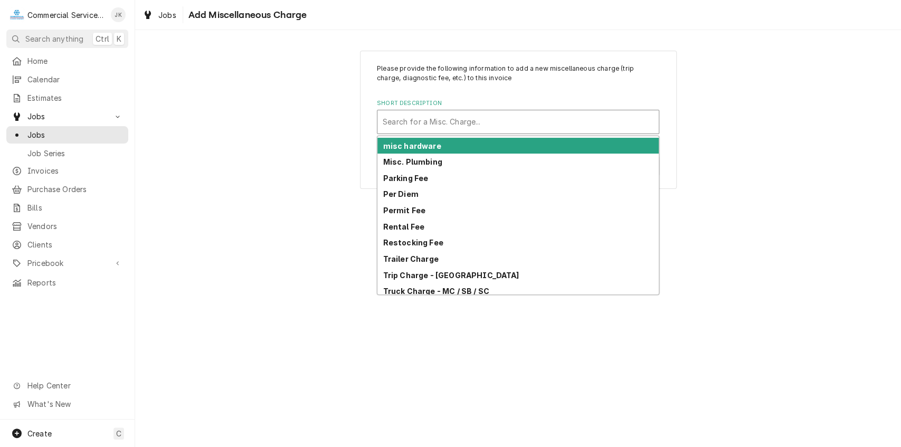
scroll to position [66, 0]
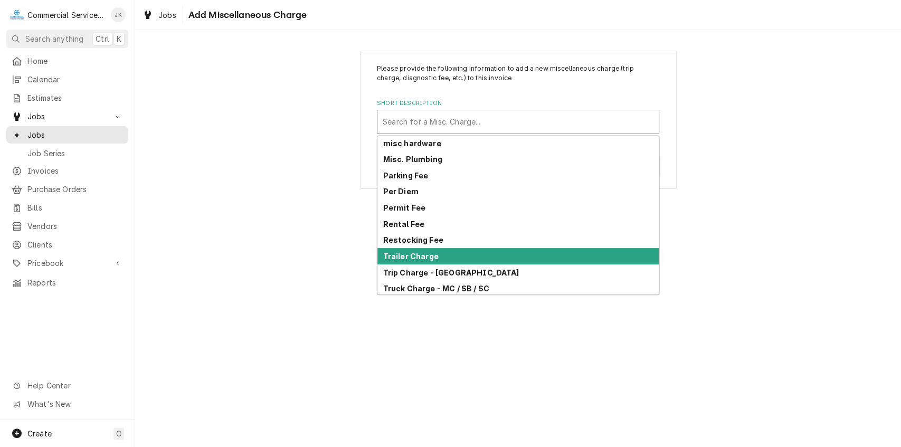
click at [446, 255] on div "Trailer Charge" at bounding box center [517, 256] width 281 height 16
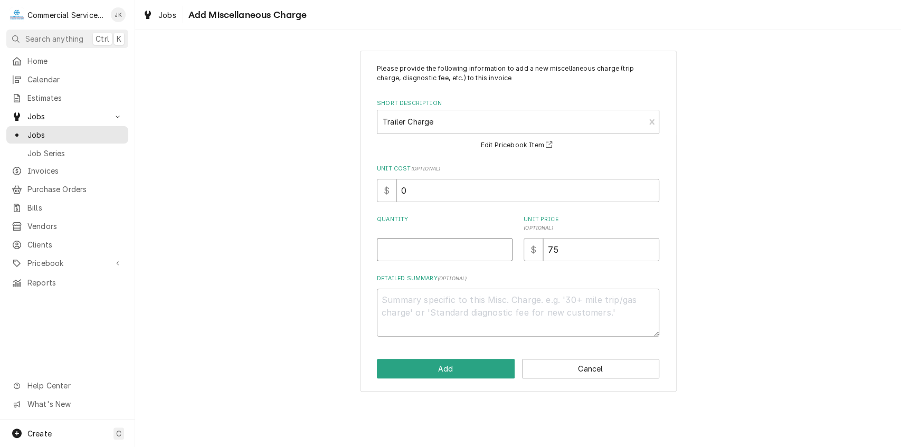
click at [386, 244] on input "Quantity" at bounding box center [445, 249] width 136 height 23
type textarea "x"
type input "1"
click at [386, 300] on textarea "Detailed Summary ( optional )" at bounding box center [518, 313] width 282 height 48
click at [466, 374] on button "Add" at bounding box center [446, 369] width 138 height 20
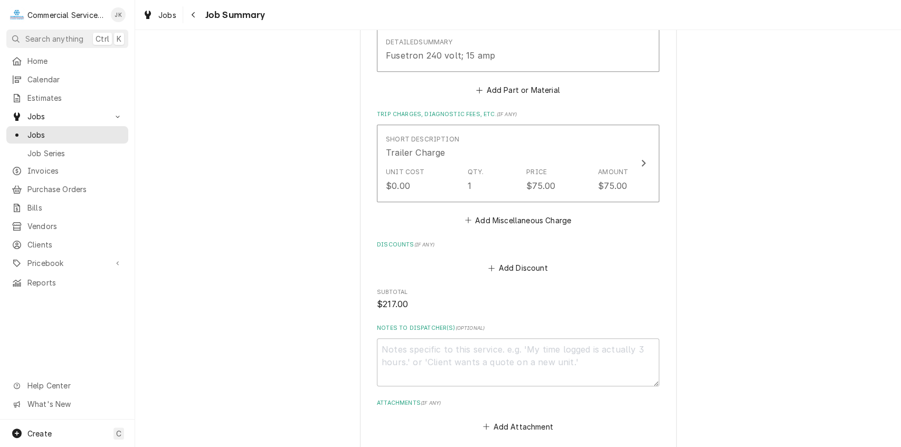
scroll to position [706, 0]
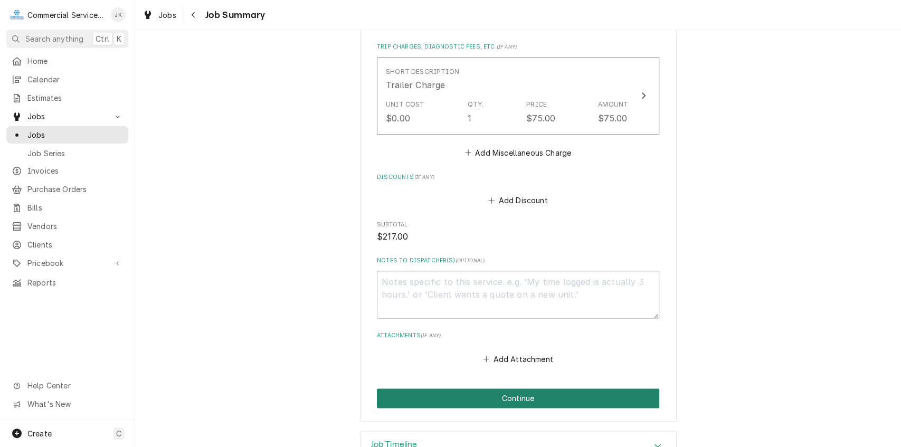
click at [522, 401] on button "Continue" at bounding box center [518, 398] width 282 height 20
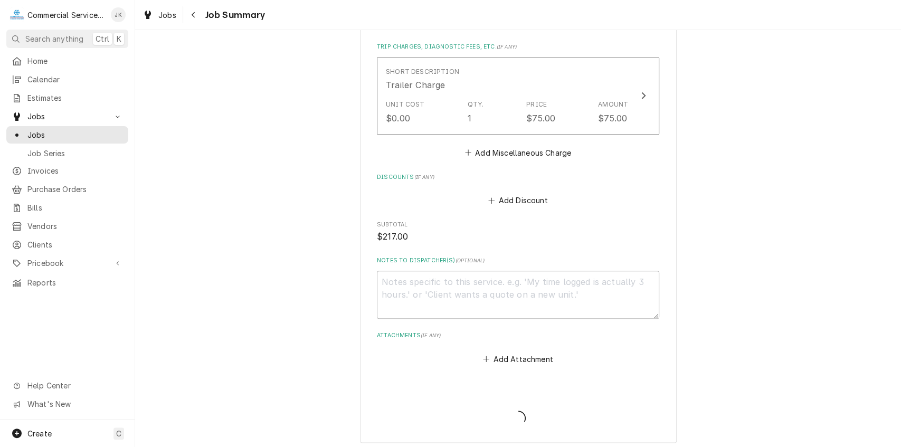
scroll to position [257, 0]
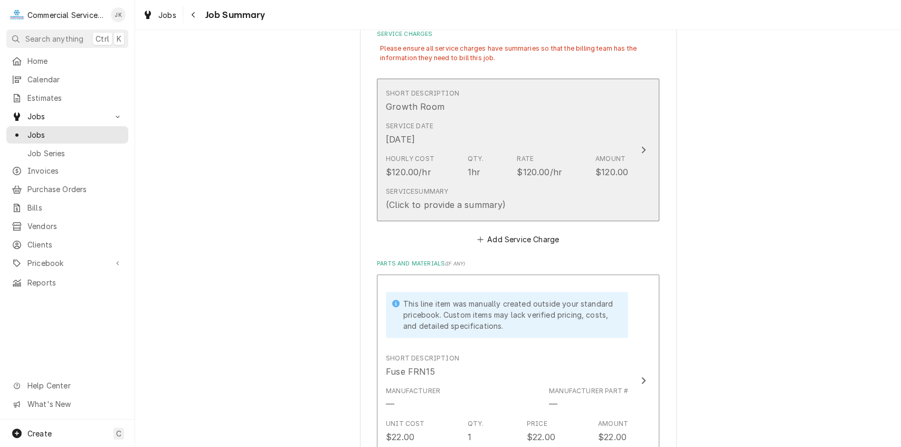
click at [505, 203] on div "Service Summary (Click to provide a summary)" at bounding box center [507, 199] width 242 height 33
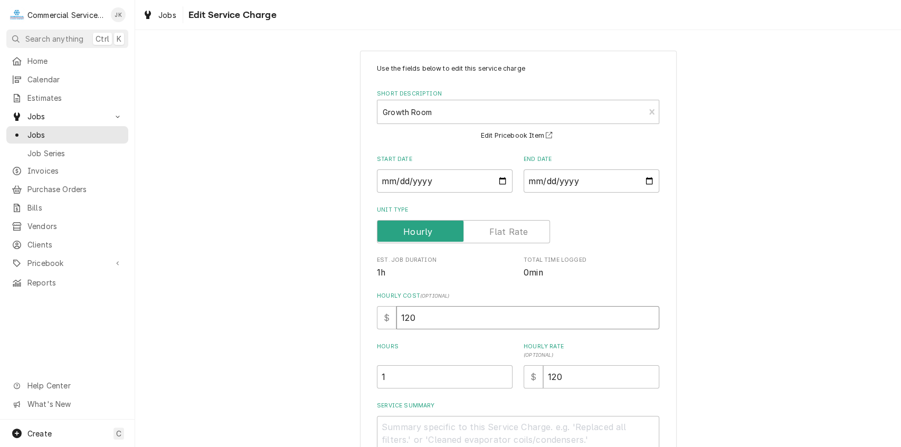
click at [422, 317] on input "120" at bounding box center [527, 317] width 263 height 23
type textarea "x"
type input "12"
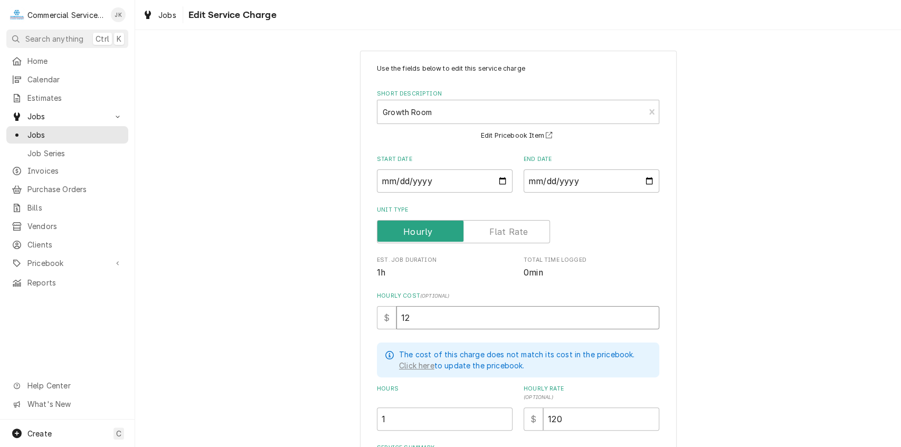
type textarea "x"
type input "1"
type textarea "x"
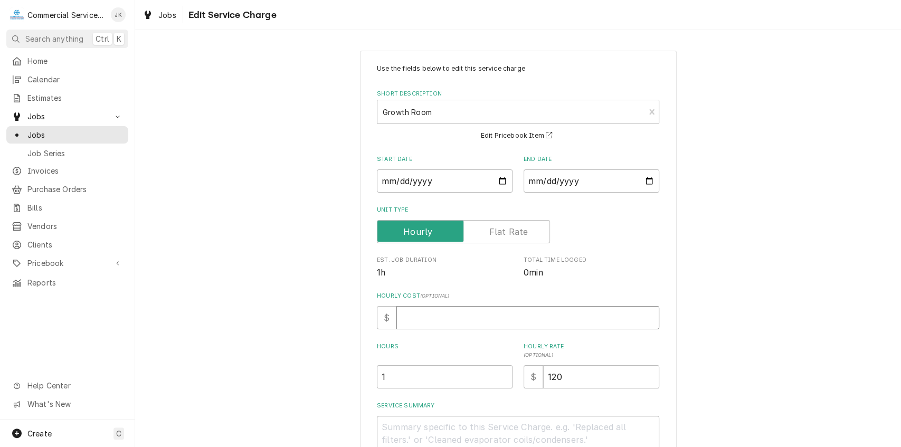
type textarea "x"
type input "1"
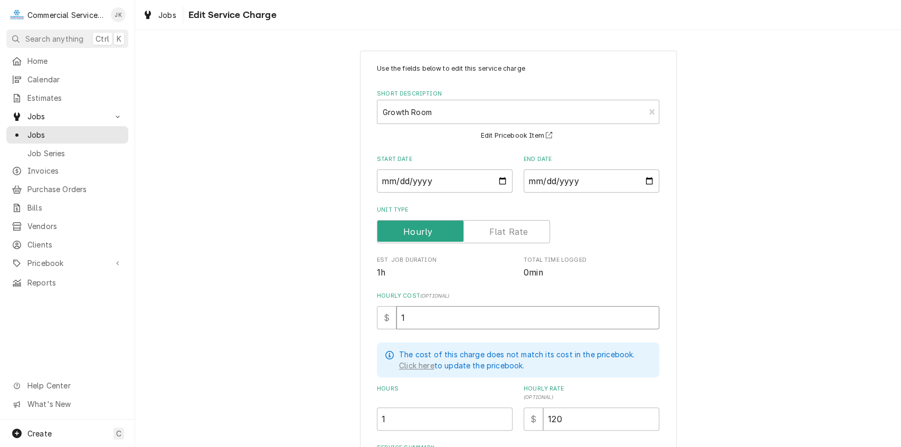
type textarea "x"
type input "14"
type textarea "x"
type input "140"
click at [564, 419] on input "120" at bounding box center [601, 418] width 116 height 23
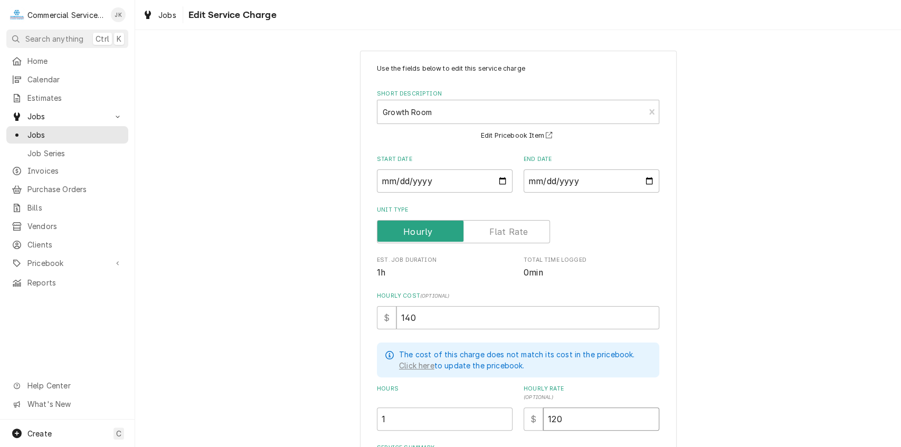
type textarea "x"
type input "12"
type textarea "x"
type input "1"
type textarea "x"
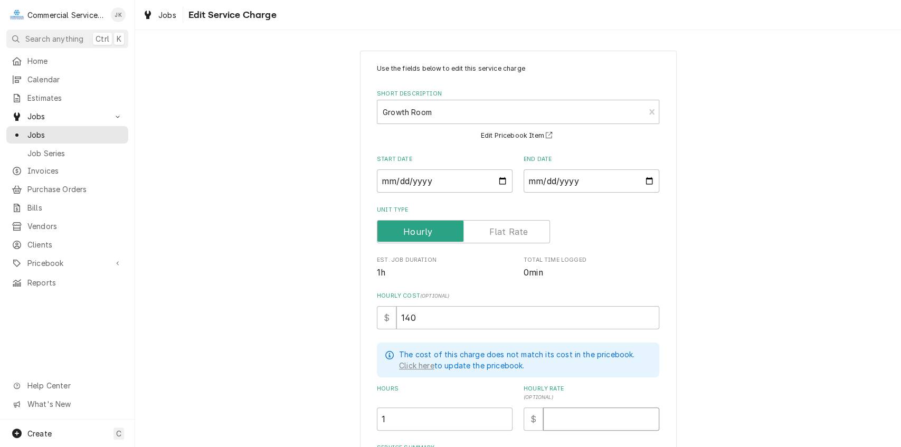
type textarea "x"
type input "1"
type textarea "x"
type input "14"
type textarea "x"
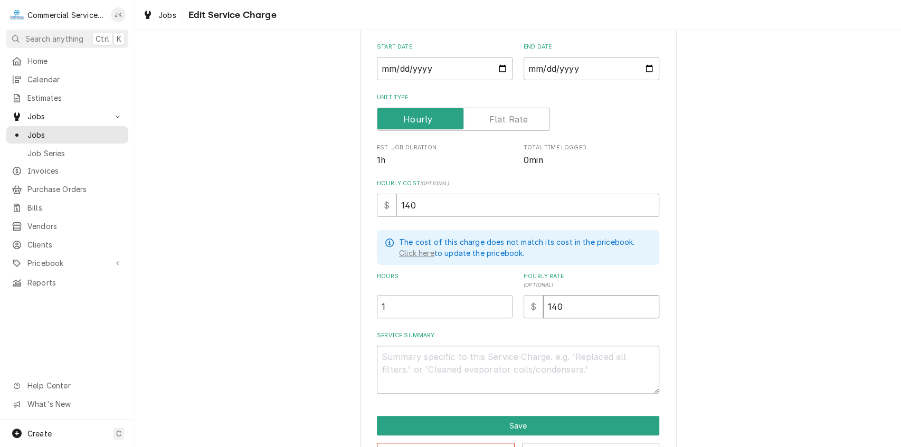
scroll to position [149, 0]
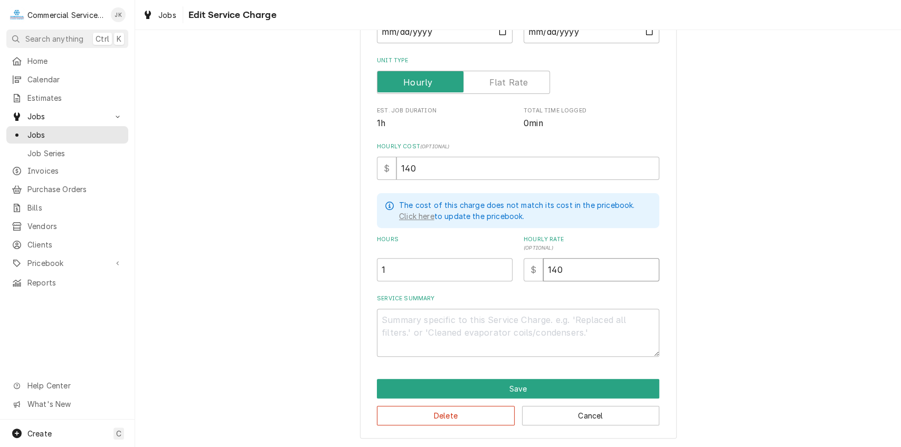
type input "140"
click at [388, 317] on textarea "Service Summary" at bounding box center [518, 333] width 282 height 48
type textarea "x"
type textarea "F"
type textarea "x"
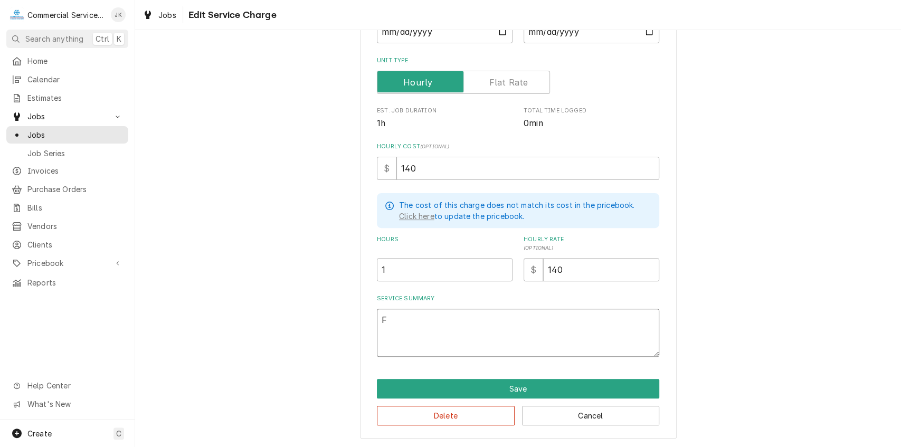
type textarea "Fo"
type textarea "x"
type textarea "Fou"
type textarea "x"
type textarea "Foun"
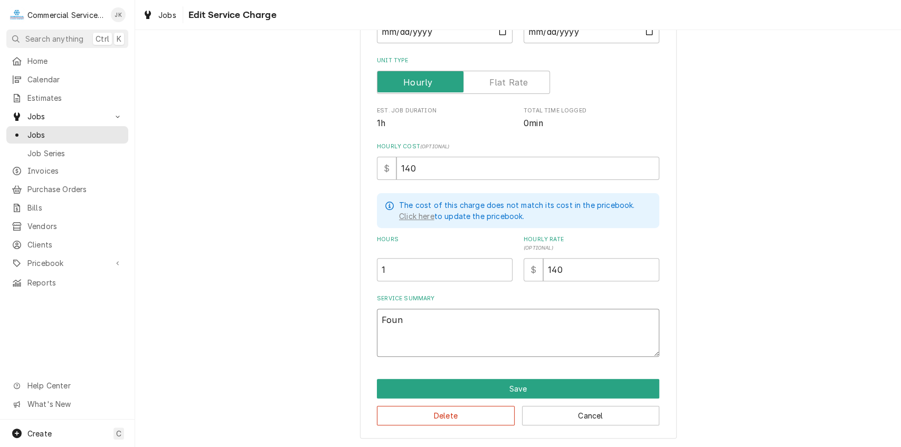
type textarea "x"
type textarea "Found"
type textarea "x"
type textarea "Found"
type textarea "x"
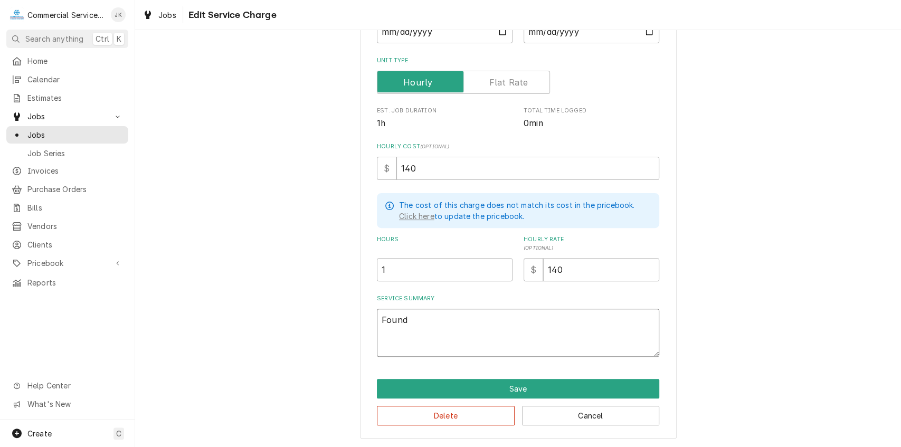
type textarea "Found f"
type textarea "x"
type textarea "Found fu"
type textarea "x"
type textarea "Found fus"
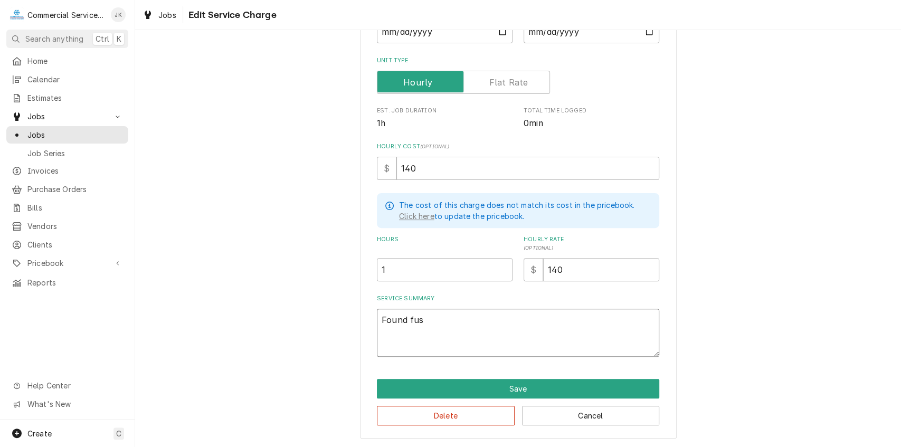
type textarea "x"
type textarea "Found fuse"
type textarea "x"
type textarea "Found fuse"
type textarea "x"
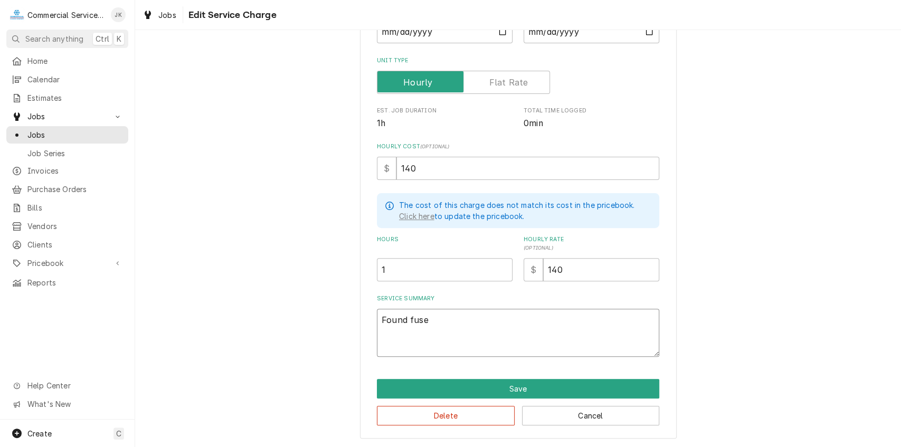
type textarea "Found fuse b"
type textarea "x"
type textarea "Found fuse bl"
type textarea "x"
type textarea "Found fuse blo"
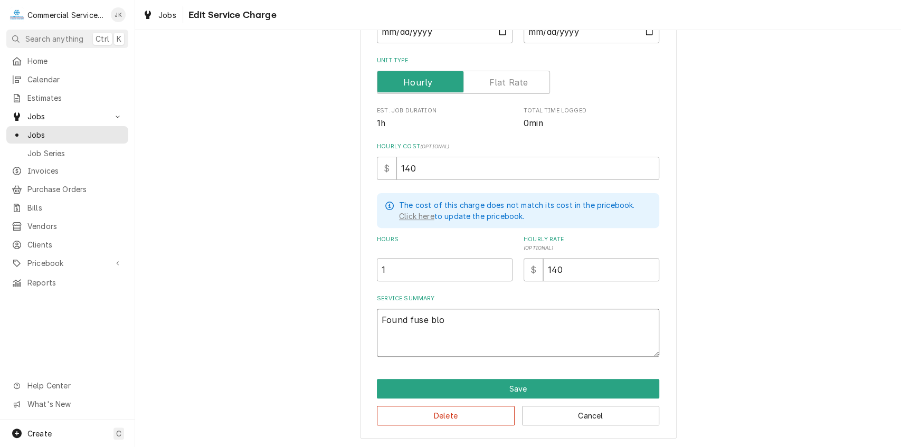
type textarea "x"
type textarea "Found fuse blow"
type textarea "x"
type textarea "Found fuse blown"
type textarea "x"
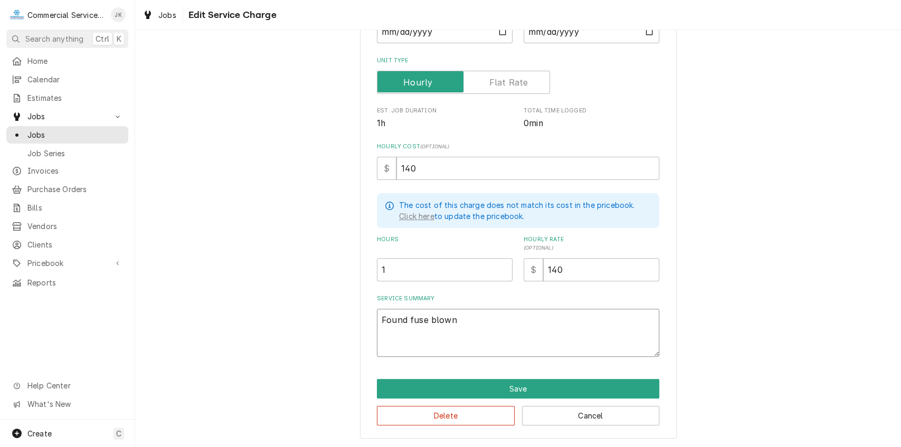
type textarea "Found fuse blown"
type textarea "x"
type textarea "Found fuse blown 3"
type textarea "x"
type textarea "Found fuse blown 3"
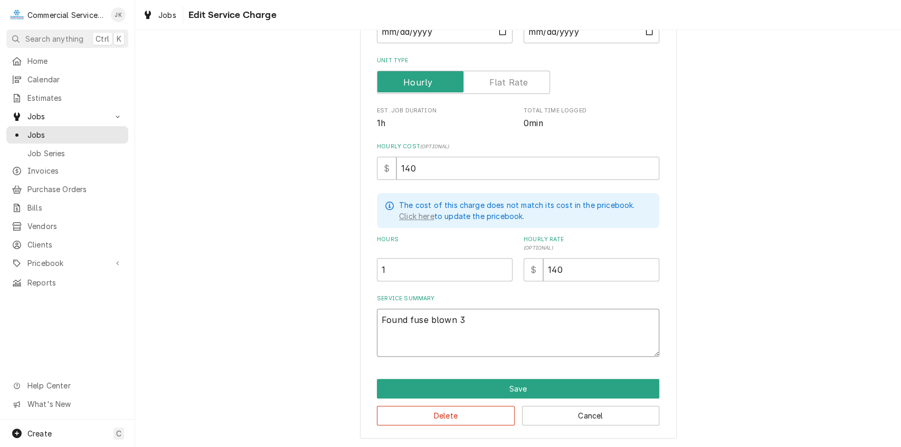
type textarea "x"
type textarea "Found fuse blown 3 p"
type textarea "x"
type textarea "Found fuse blown 3 ph"
type textarea "x"
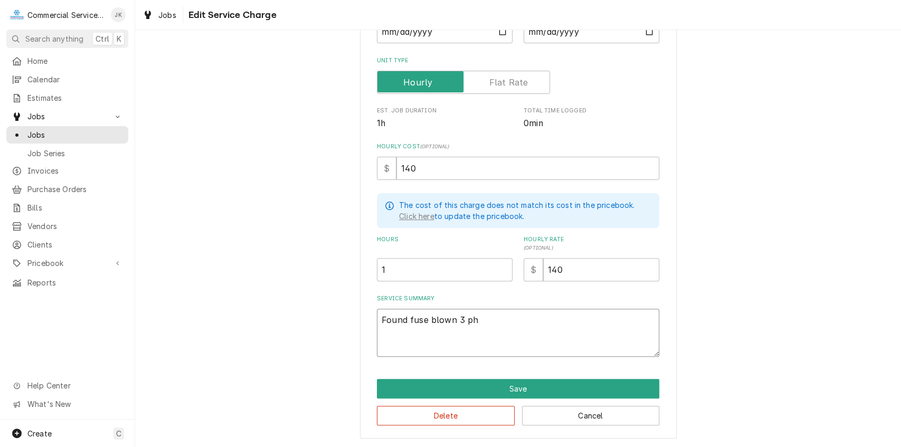
type textarea "Found fuse blown 3 pha"
type textarea "x"
type textarea "Found fuse blown 3 phas"
type textarea "x"
type textarea "Found fuse blown 3 phase"
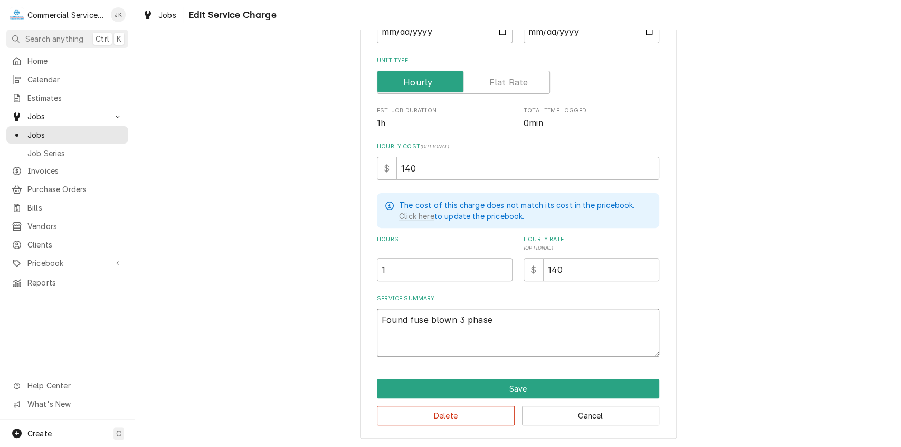
type textarea "x"
type textarea "Found fuse blown 3 phase"
type textarea "x"
type textarea "Found fuse blown 3 phase d"
type textarea "x"
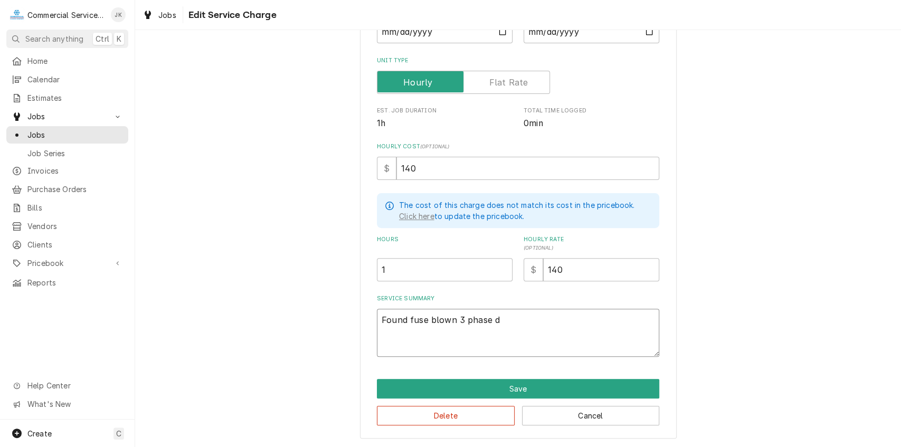
type textarea "Found fuse blown 3 phase di"
type textarea "x"
type textarea "Found fuse blown 3 phase dis"
type textarea "x"
type textarea "Found fuse blown 3 phase disc"
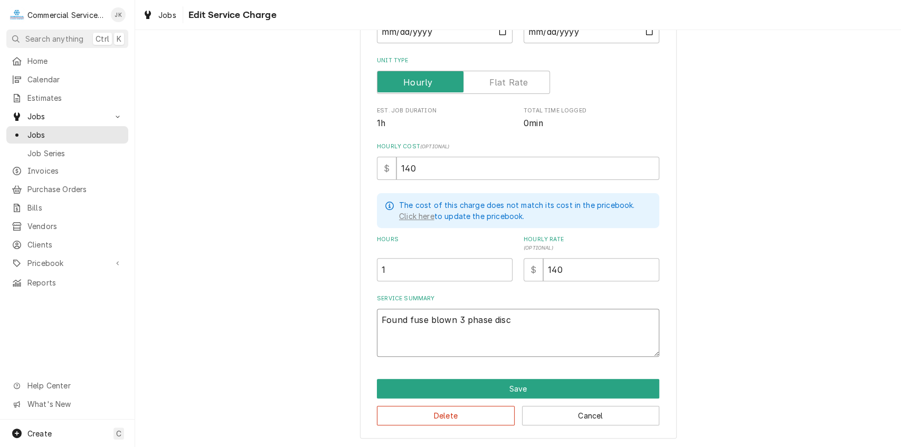
type textarea "x"
type textarea "Found fuse blown 3 phase disco"
type textarea "x"
type textarea "Found fuse blown 3 phase discon"
type textarea "x"
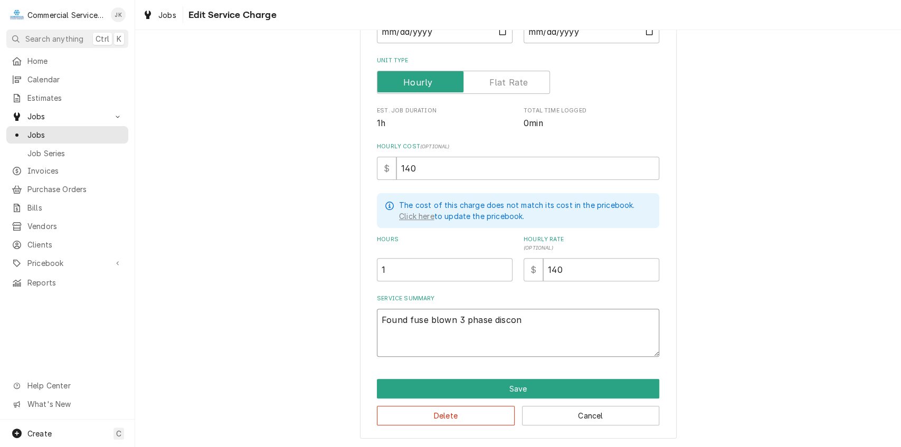
type textarea "Found fuse blown 3 phase disconn"
type textarea "x"
type textarea "Found fuse blown 3 phase disconne"
type textarea "x"
type textarea "Found fuse blown 3 phase disconnec"
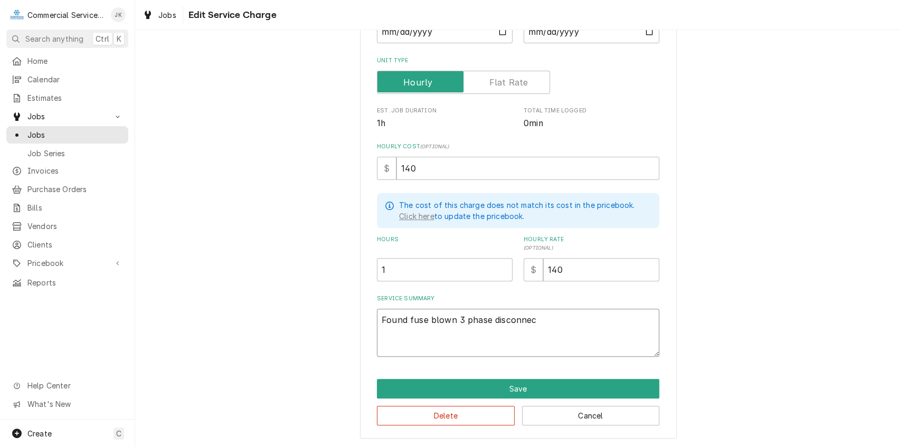
type textarea "x"
type textarea "Found fuse blown 3 phase disconnect"
type textarea "x"
type textarea "Found fuse blown 3 phase disconnect;"
type textarea "x"
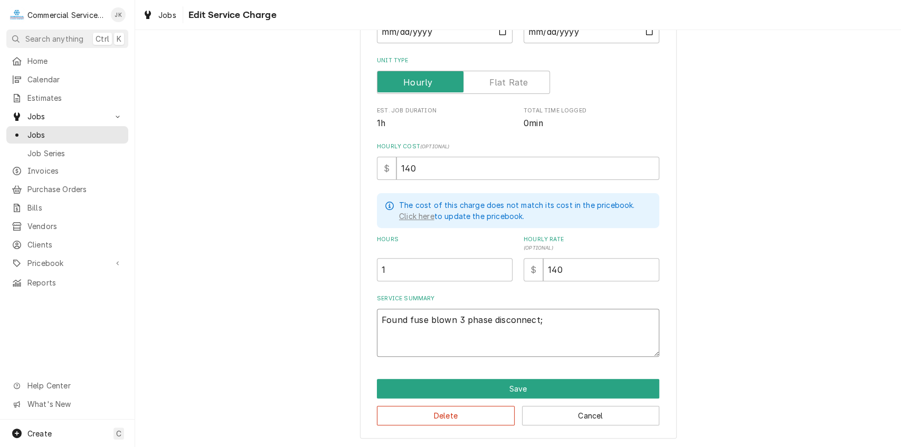
type textarea "Found fuse blown 3 phase disconnect;"
type textarea "x"
type textarea "Found fuse blown 3 phase disconnect; i"
type textarea "x"
type textarea "Found fuse blown 3 phase disconnect; in"
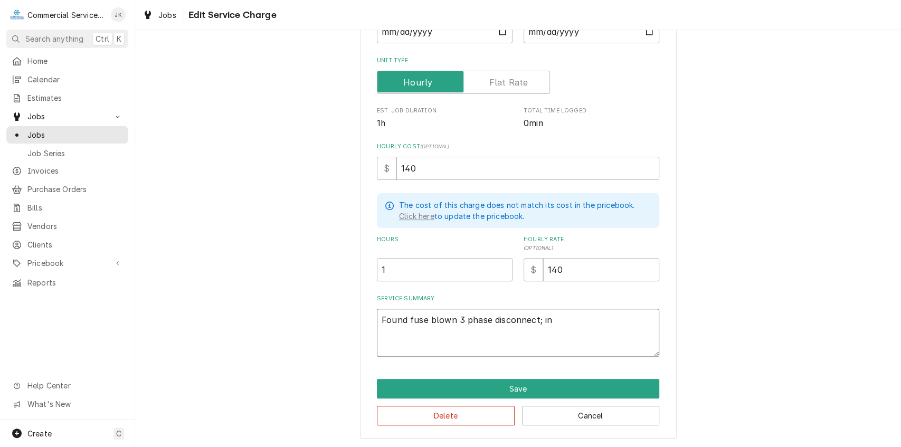
type textarea "x"
type textarea "Found fuse blown 3 phase disconnect; ins"
type textarea "x"
type textarea "Found fuse blown 3 phase disconnect; inst"
type textarea "x"
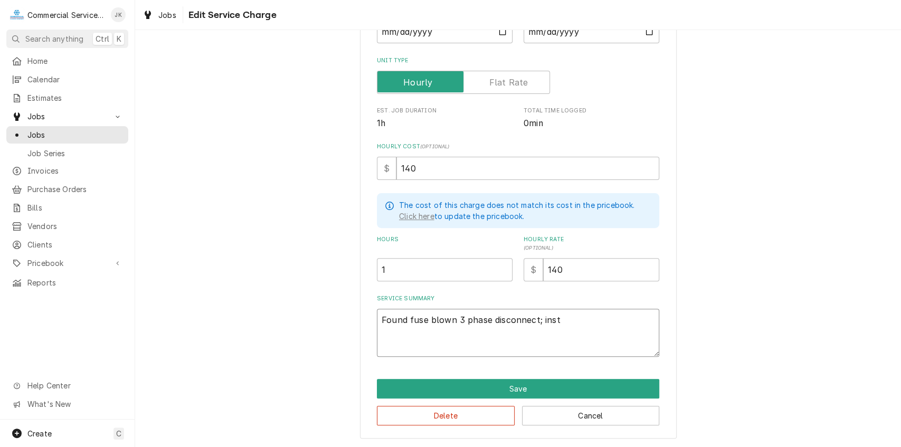
type textarea "Found fuse blown 3 phase disconnect; insta"
type textarea "x"
type textarea "Found fuse blown 3 phase disconnect; instal"
type textarea "x"
type textarea "Found fuse blown 3 phase disconnect; install"
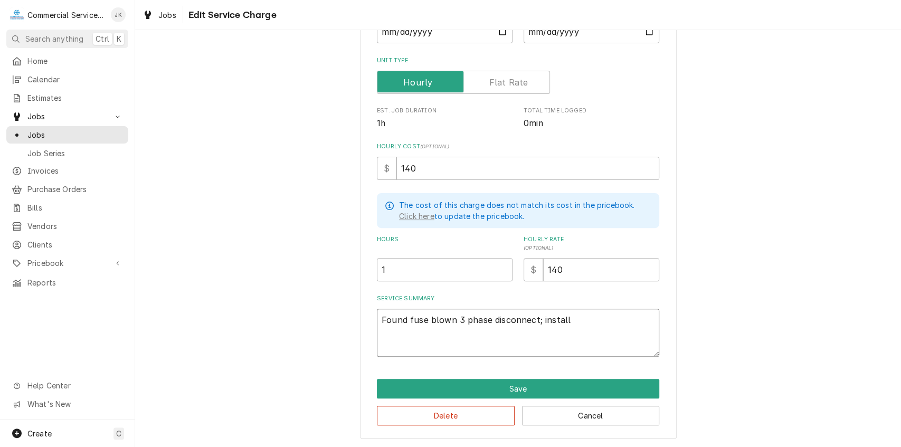
type textarea "x"
type textarea "Found fuse blown 3 phase disconnect; install"
type textarea "x"
type textarea "Found fuse blown 3 phase disconnect; install n"
type textarea "x"
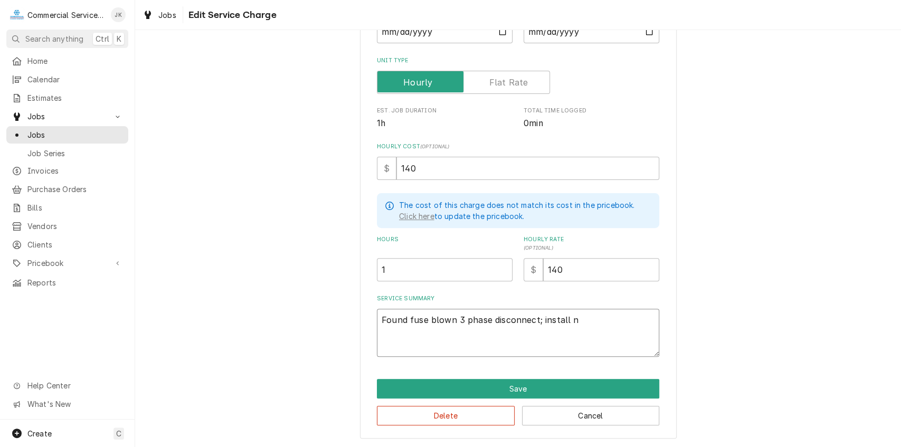
type textarea "Found fuse blown 3 phase disconnect; install ne"
type textarea "x"
type textarea "Found fuse blown 3 phase disconnect; install new"
type textarea "x"
type textarea "Found fuse blown 3 phase disconnect; install new"
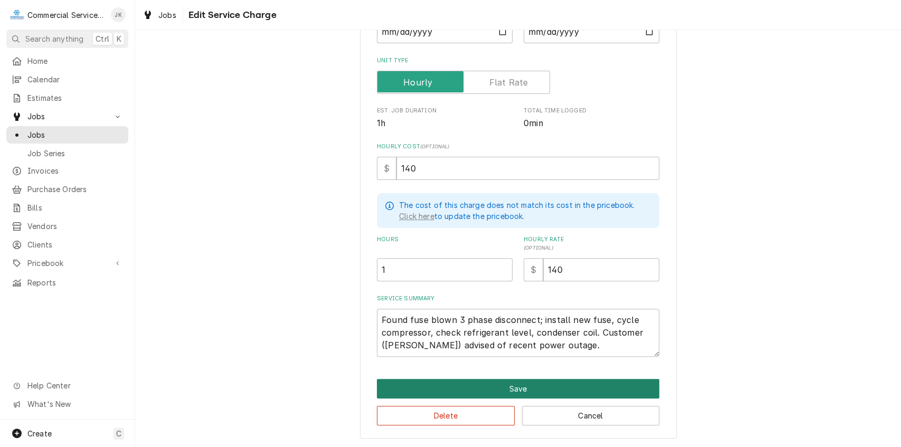
click at [507, 388] on button "Save" at bounding box center [518, 389] width 282 height 20
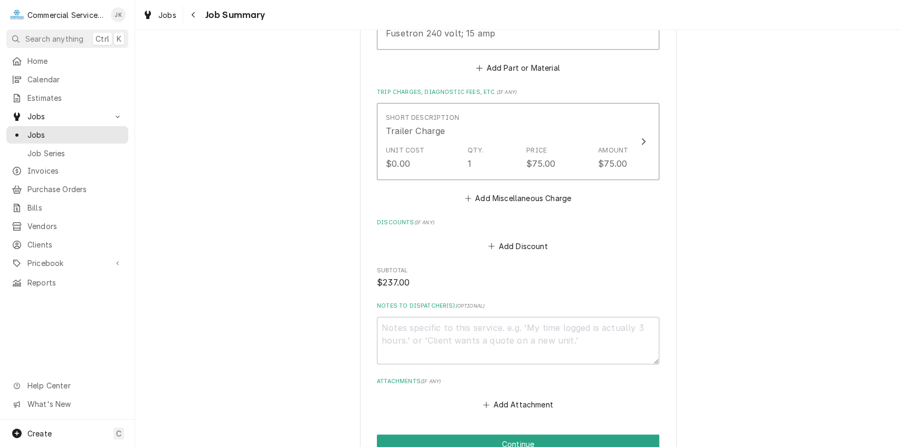
scroll to position [798, 0]
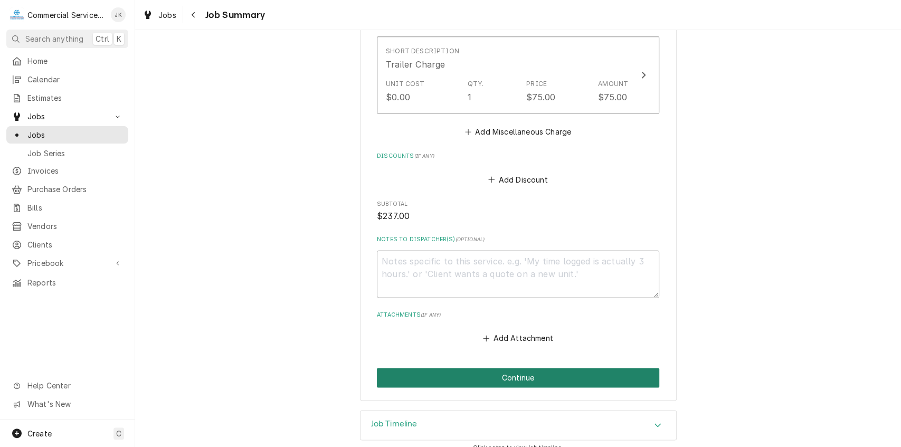
click at [497, 369] on button "Continue" at bounding box center [518, 378] width 282 height 20
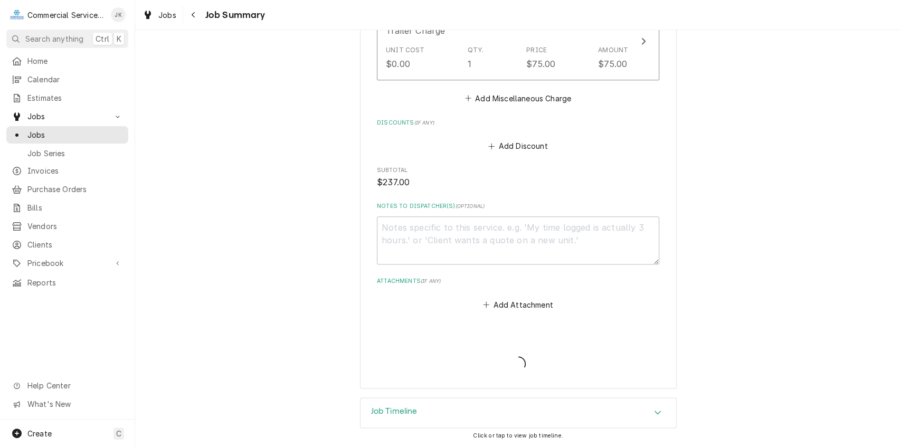
scroll to position [765, 0]
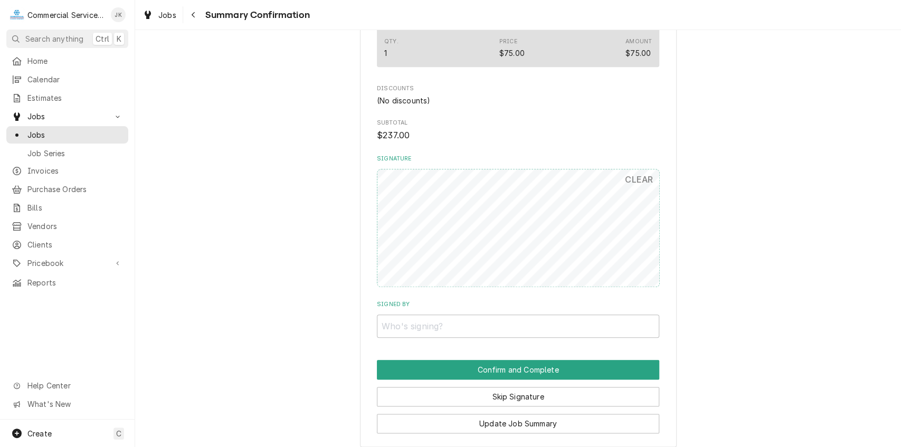
scroll to position [705, 0]
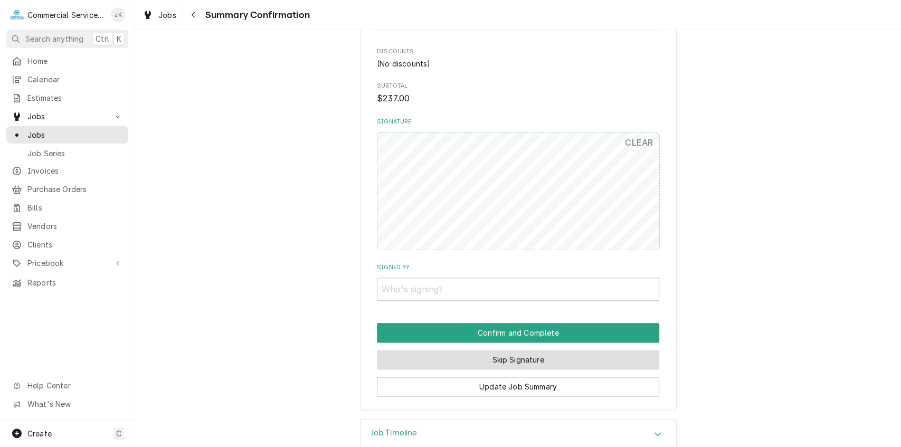
click at [511, 359] on button "Skip Signature" at bounding box center [518, 360] width 282 height 20
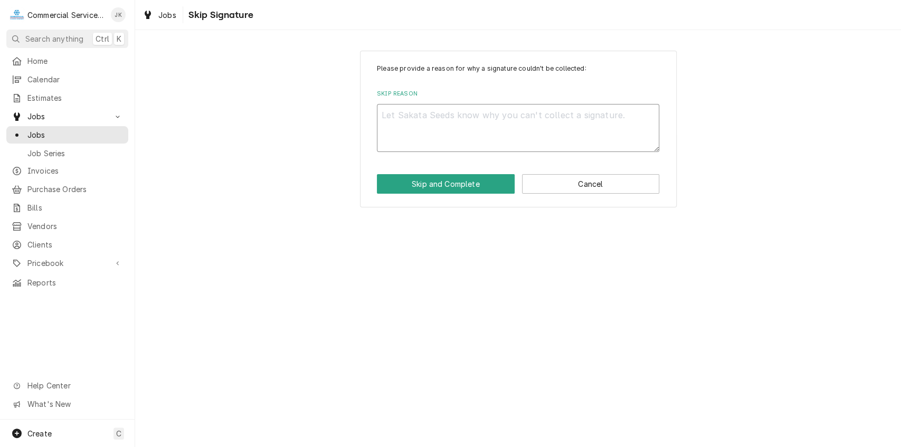
click at [394, 125] on textarea "Skip Reason" at bounding box center [518, 128] width 282 height 48
type textarea "x"
type textarea "V"
type textarea "x"
type textarea "Ve"
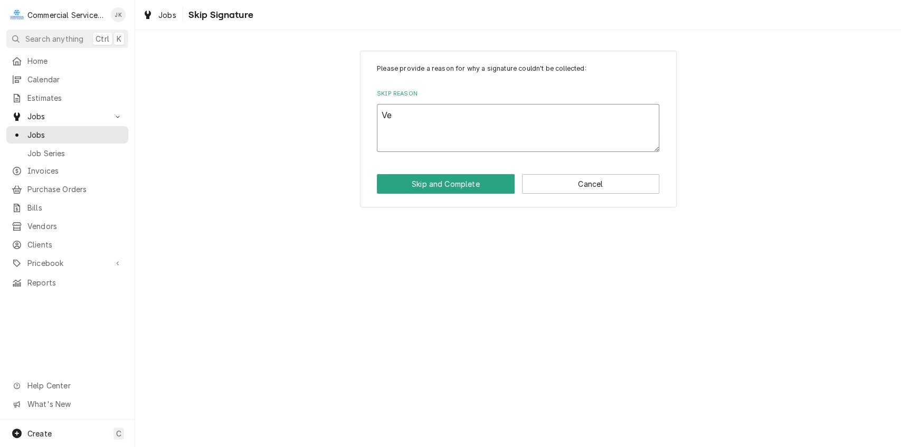
type textarea "x"
type textarea "Ver"
type textarea "x"
type textarea "Verb"
type textarea "x"
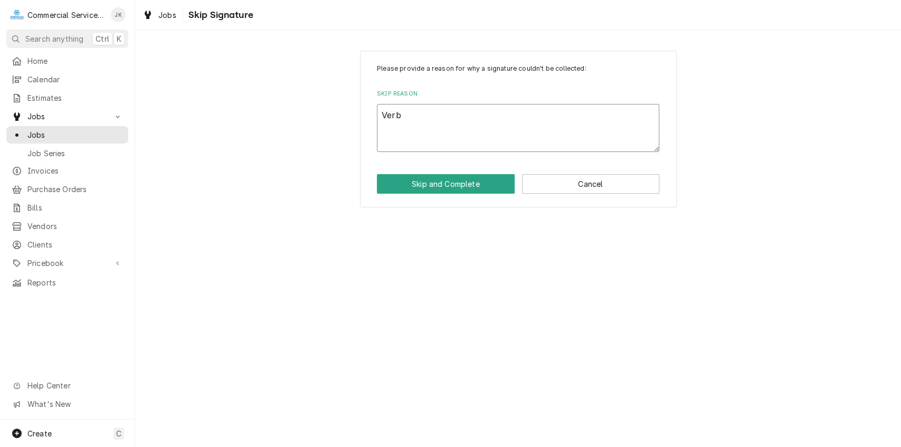
type textarea "Verba"
type textarea "x"
type textarea "Verbal"
type textarea "x"
type textarea "Verbal"
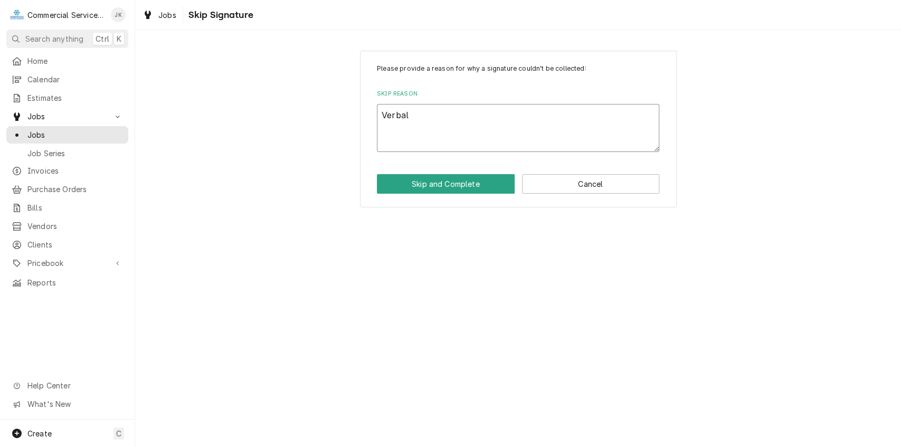
type textarea "x"
type textarea "Verbal E"
type textarea "x"
type textarea "Verbal El"
type textarea "x"
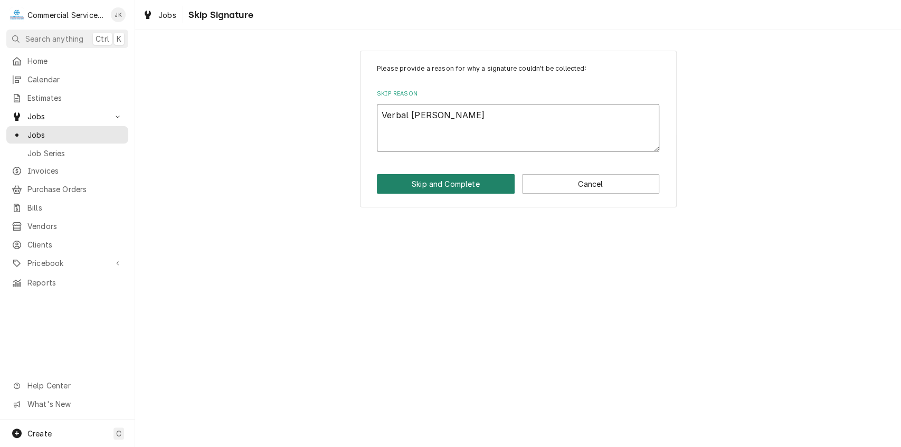
type textarea "Verbal [PERSON_NAME]"
click at [451, 189] on button "Skip and Complete" at bounding box center [446, 184] width 138 height 20
type textarea "x"
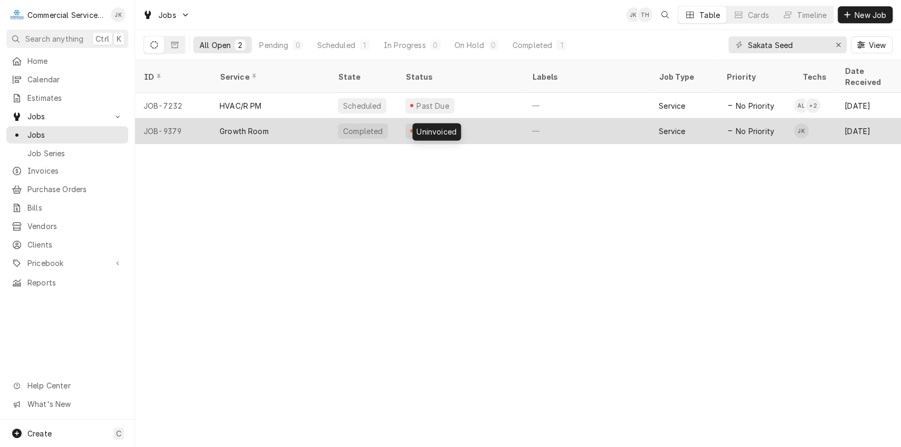
click at [439, 126] on div "Uninvoiced" at bounding box center [436, 131] width 43 height 11
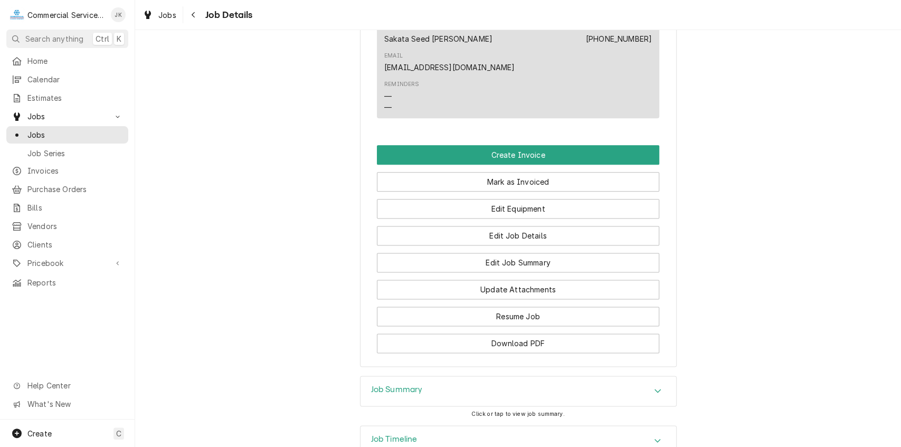
scroll to position [833, 0]
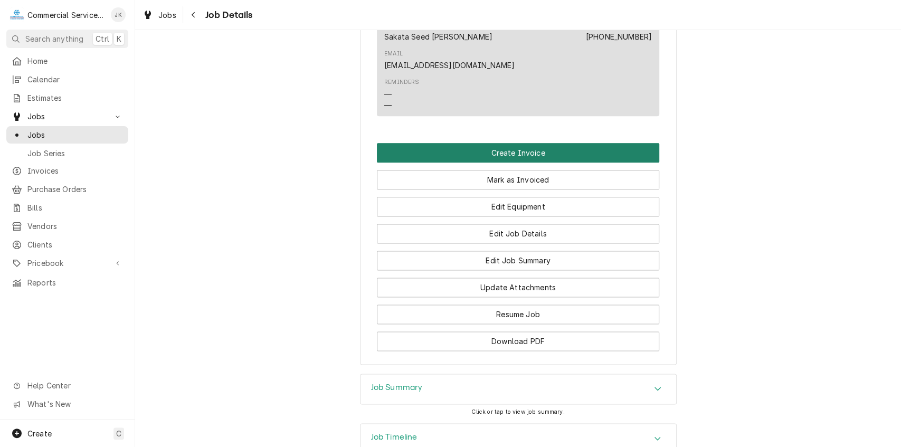
click at [463, 143] on button "Create Invoice" at bounding box center [518, 153] width 282 height 20
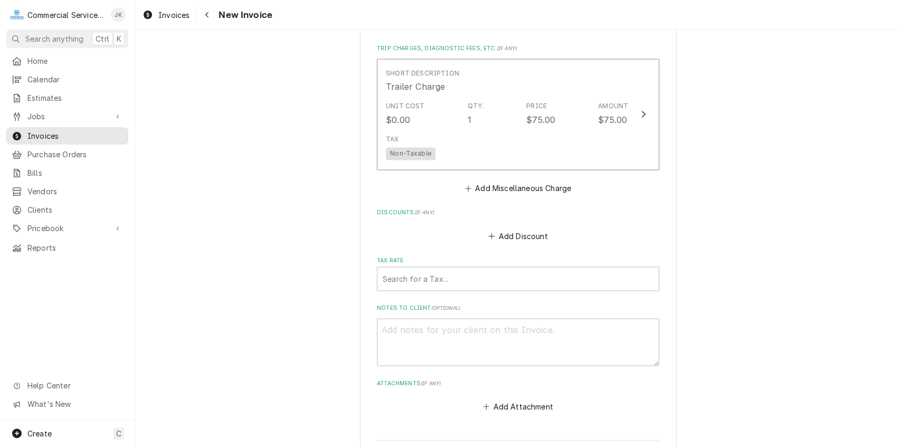
scroll to position [1188, 0]
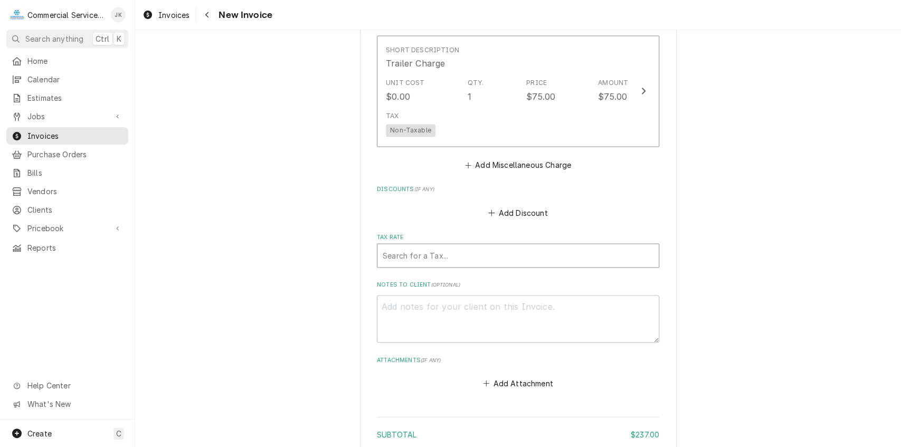
click at [416, 246] on div "Tax Rate" at bounding box center [518, 255] width 271 height 19
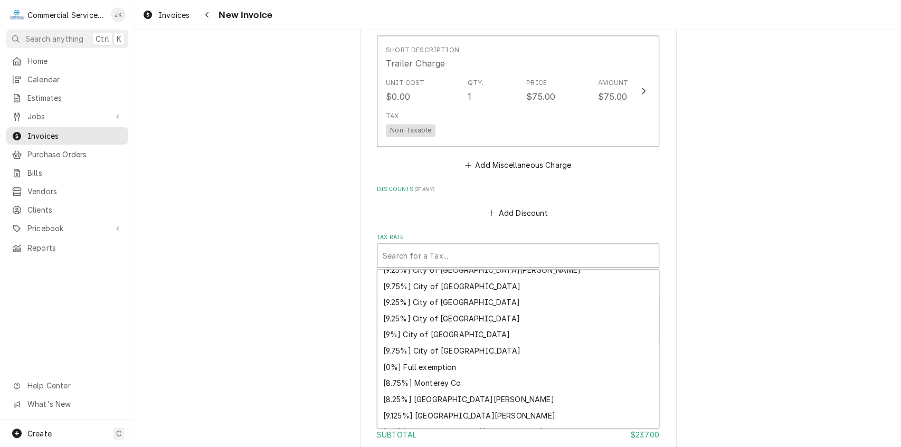
scroll to position [271, 0]
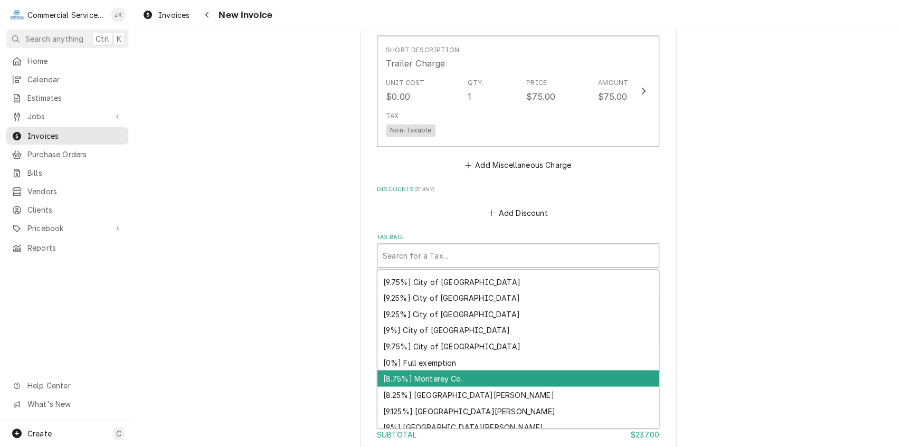
click at [428, 370] on div "[8.75%] Monterey Co." at bounding box center [517, 378] width 281 height 16
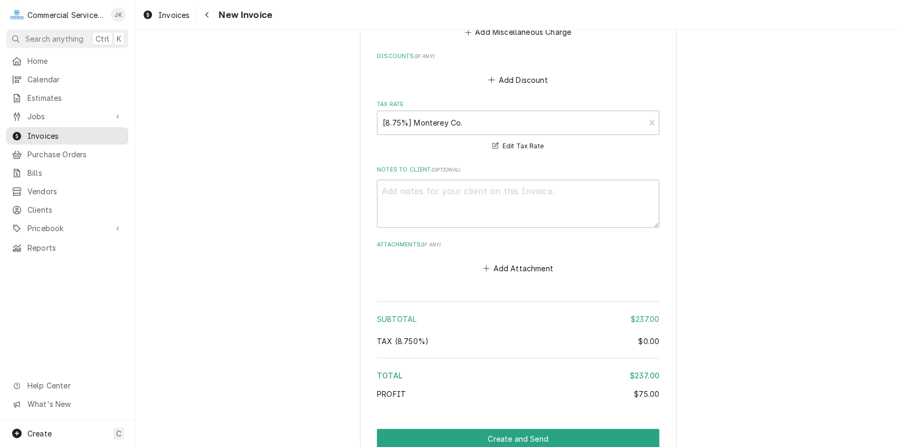
scroll to position [1360, 0]
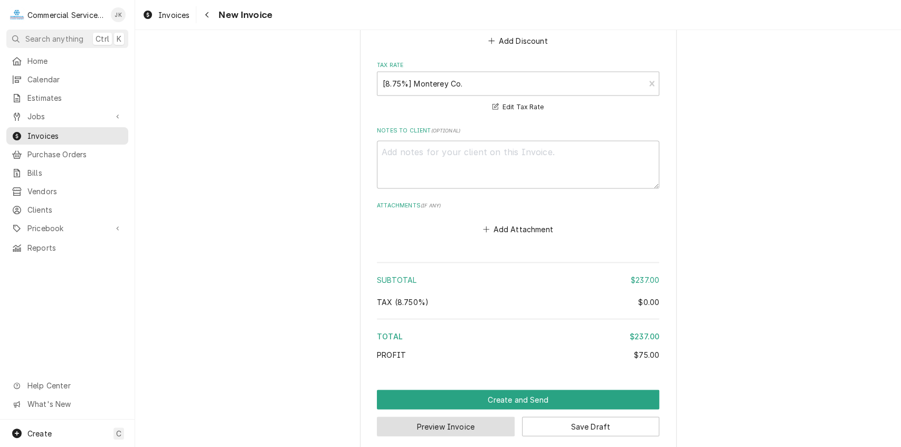
click at [456, 416] on button "Preview Invoice" at bounding box center [446, 426] width 138 height 20
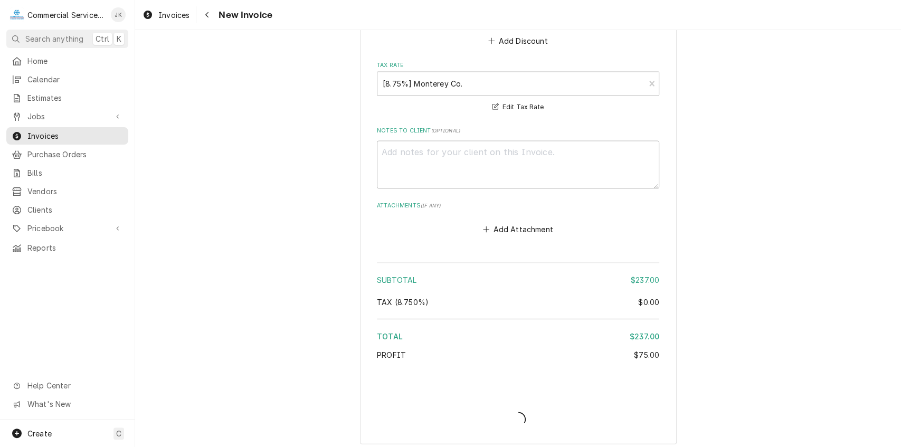
scroll to position [1354, 0]
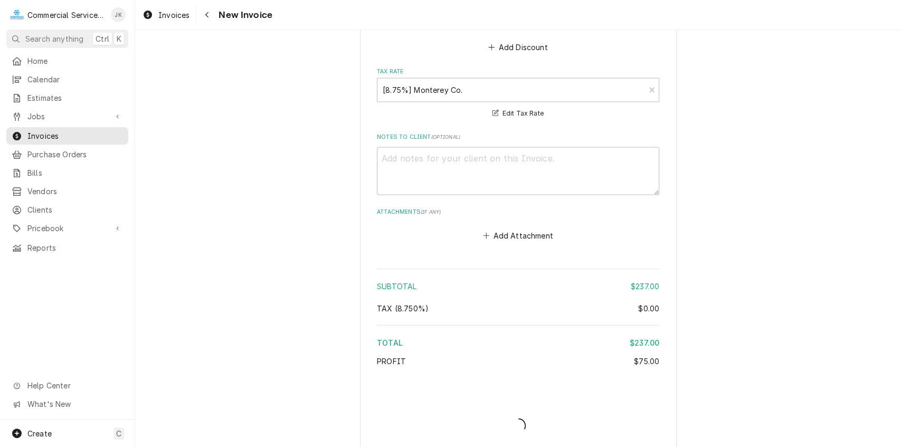
type textarea "x"
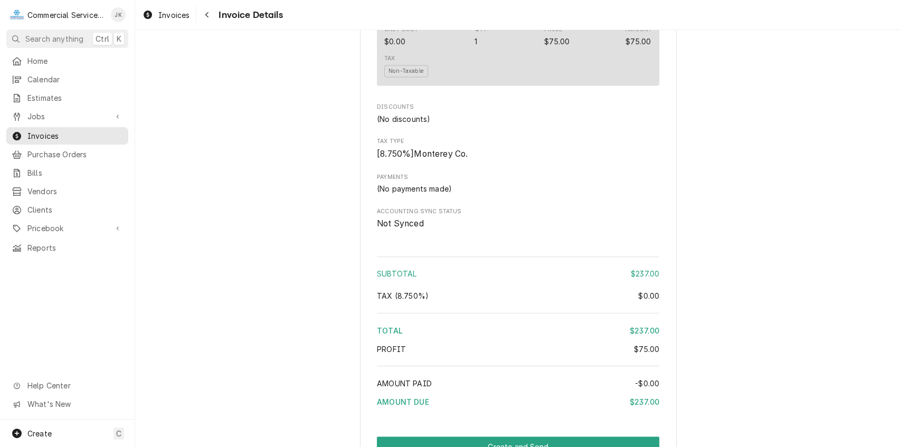
scroll to position [1183, 0]
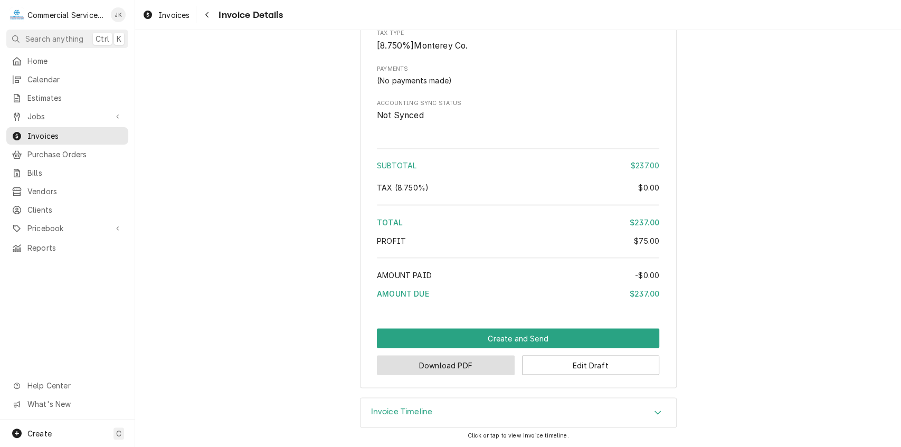
click at [453, 361] on button "Download PDF" at bounding box center [446, 365] width 138 height 20
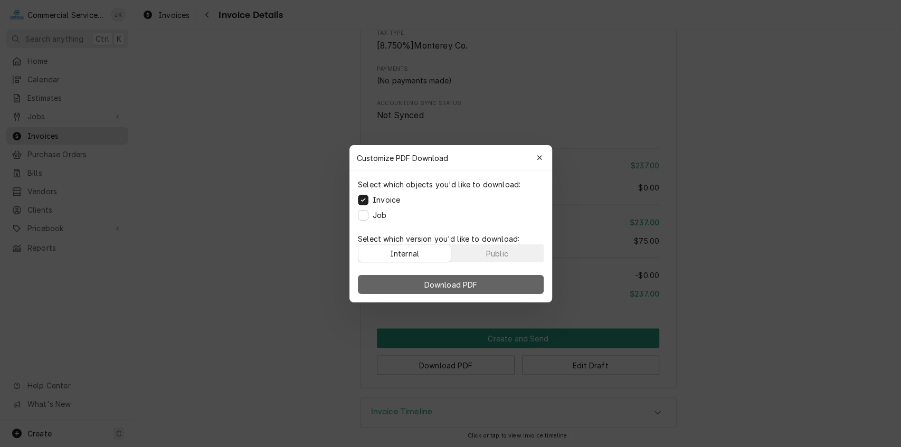
click at [508, 285] on button "Download PDF" at bounding box center [451, 284] width 186 height 19
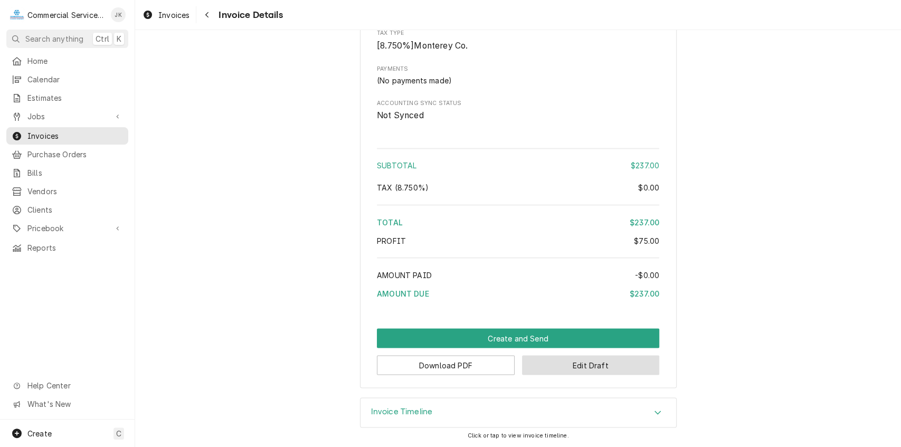
click at [573, 367] on button "Edit Draft" at bounding box center [591, 365] width 138 height 20
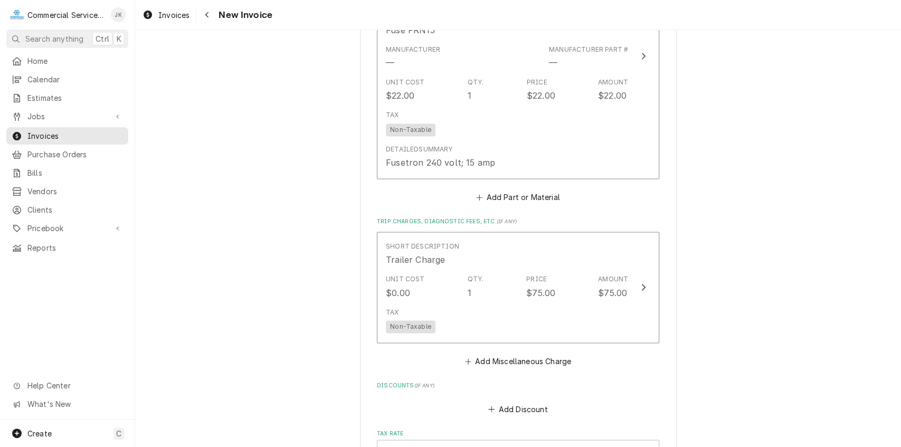
scroll to position [1041, 0]
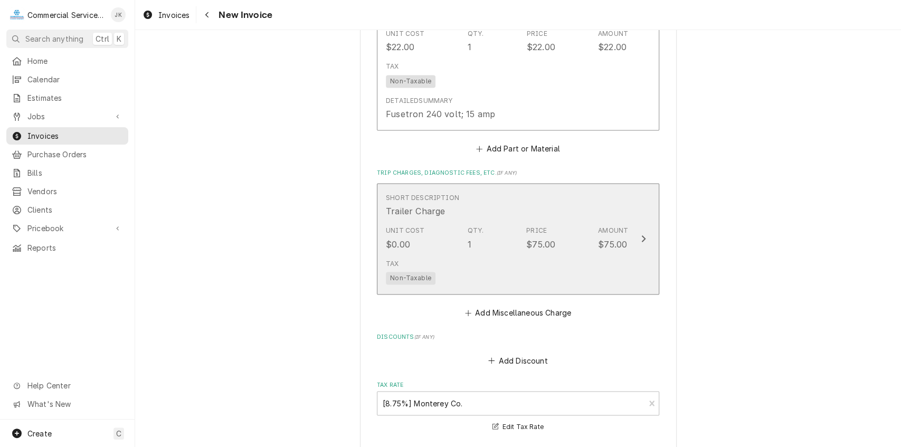
click at [501, 259] on div "Tax Non-Taxable" at bounding box center [507, 272] width 242 height 34
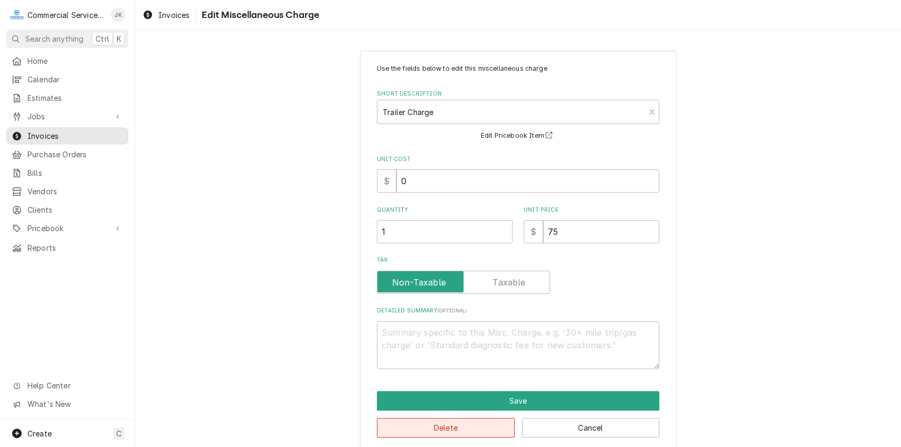
click at [493, 423] on button "Delete" at bounding box center [446, 428] width 138 height 20
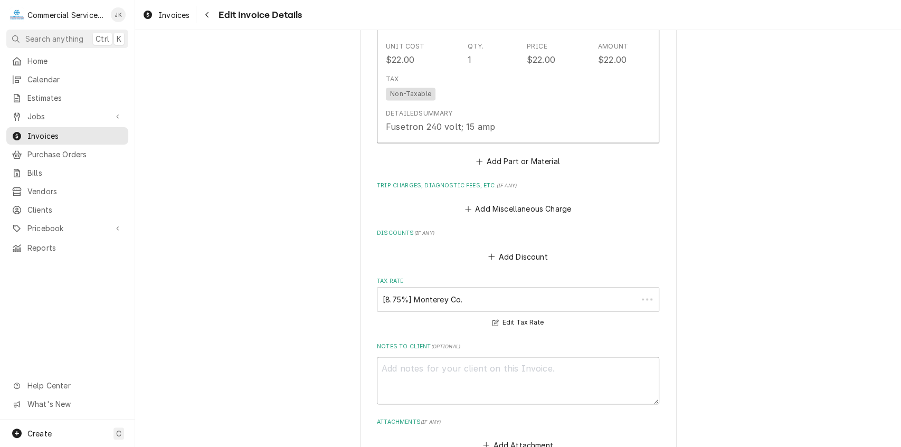
scroll to position [1028, 0]
click at [509, 202] on button "Add Miscellaneous Charge" at bounding box center [518, 209] width 110 height 15
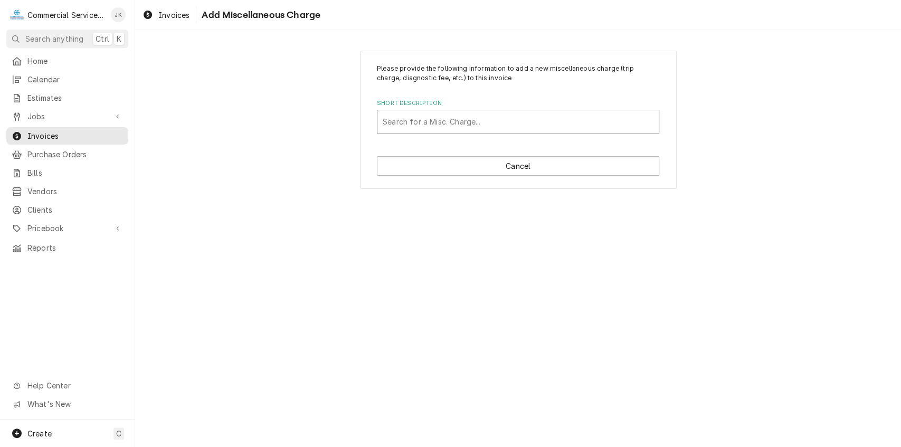
click at [394, 115] on div "Short Description" at bounding box center [518, 121] width 271 height 19
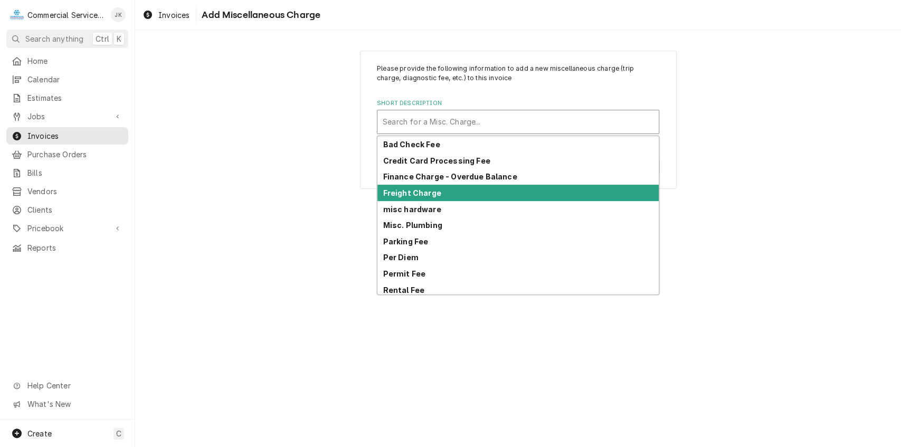
drag, startPoint x: 652, startPoint y: 187, endPoint x: 654, endPoint y: 217, distance: 30.2
click at [654, 217] on div "Bad Check Fee Credit Card Processing Fee Finance Charge - Overdue Balance Freig…" at bounding box center [517, 215] width 281 height 158
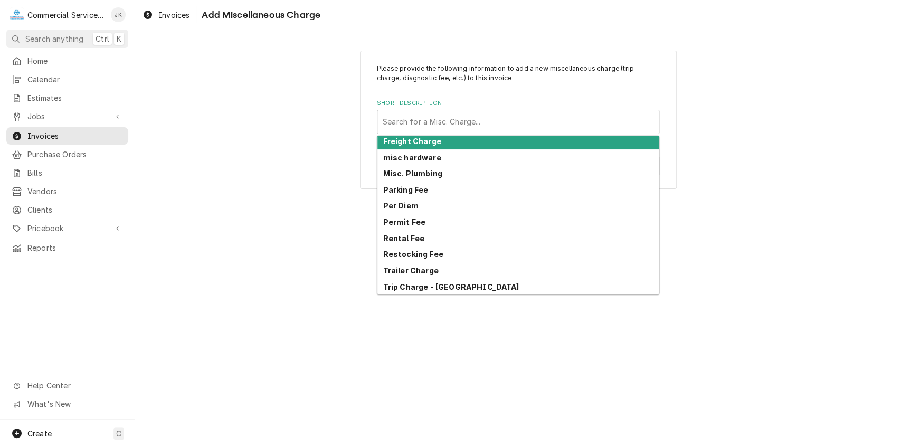
scroll to position [56, 0]
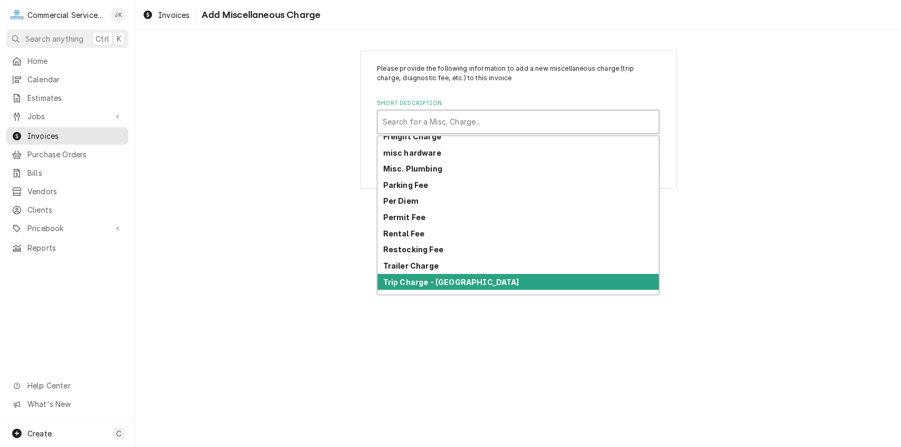
click at [395, 279] on strong "Trip Charge - [GEOGRAPHIC_DATA]" at bounding box center [451, 282] width 136 height 9
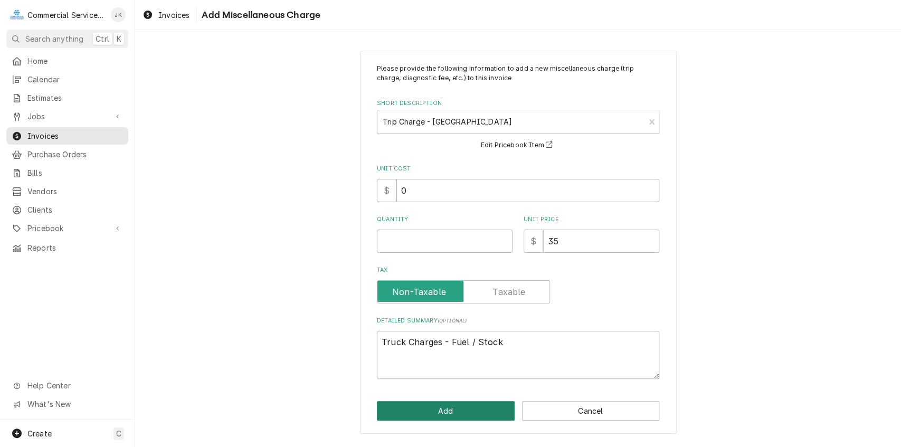
click at [455, 409] on button "Add" at bounding box center [446, 411] width 138 height 20
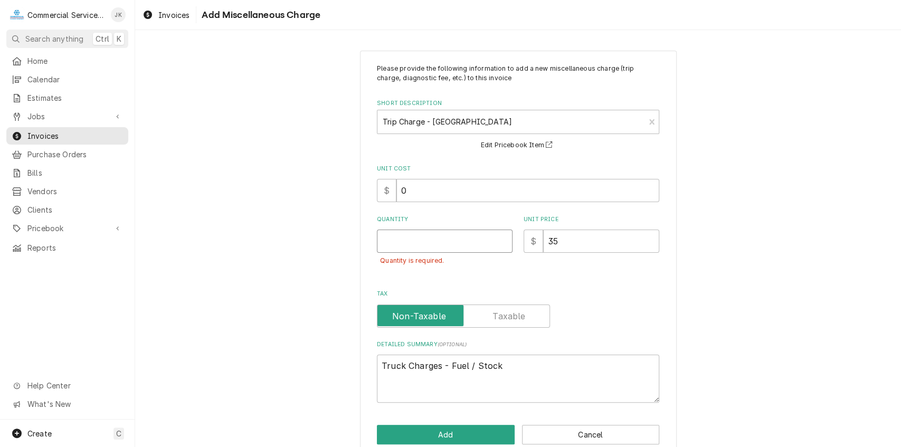
click at [399, 238] on input "Quantity" at bounding box center [445, 241] width 136 height 23
type textarea "x"
type input "1"
click at [456, 433] on button "Add" at bounding box center [446, 435] width 138 height 20
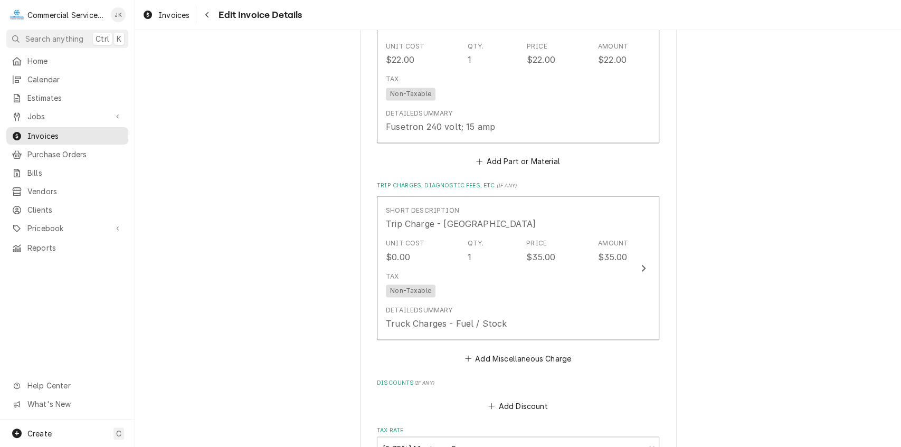
scroll to position [1016, 0]
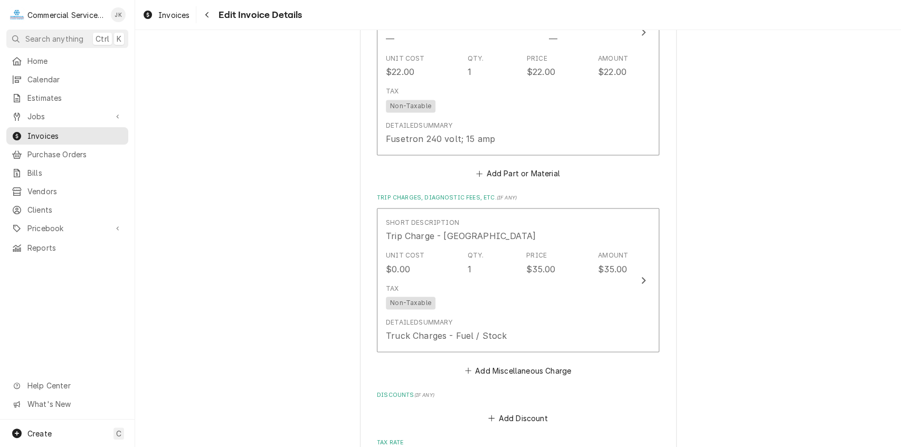
drag, startPoint x: 893, startPoint y: 292, endPoint x: 895, endPoint y: 328, distance: 35.9
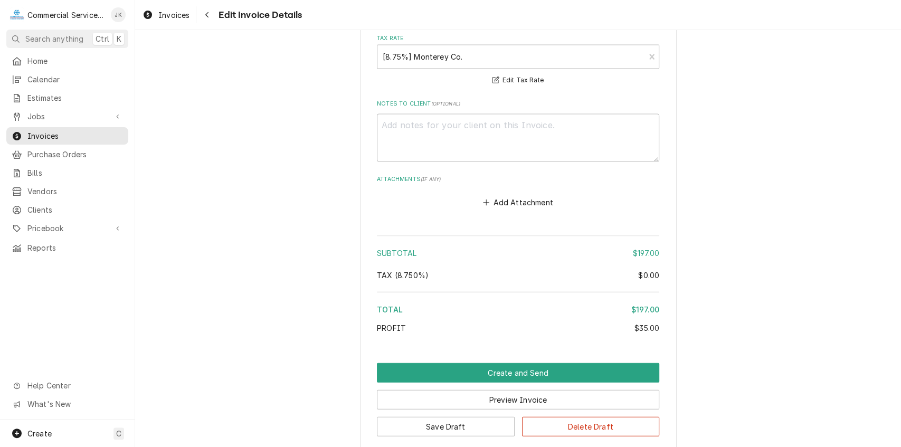
scroll to position [1470, 0]
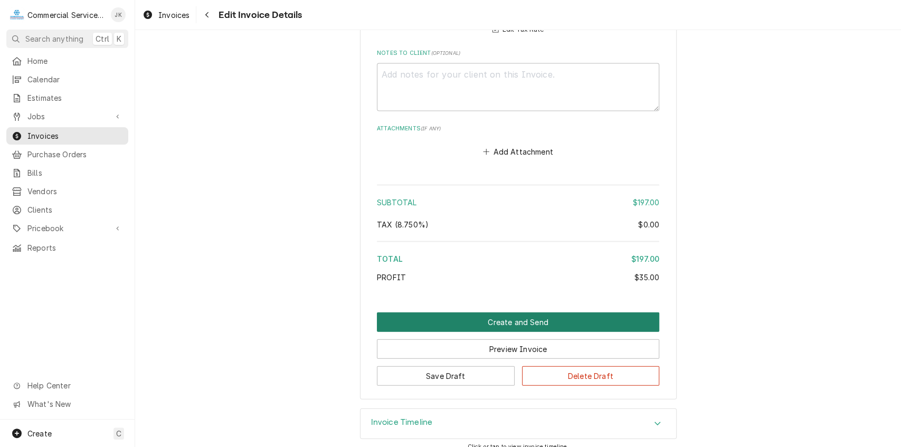
click at [525, 317] on button "Create and Send" at bounding box center [518, 322] width 282 height 20
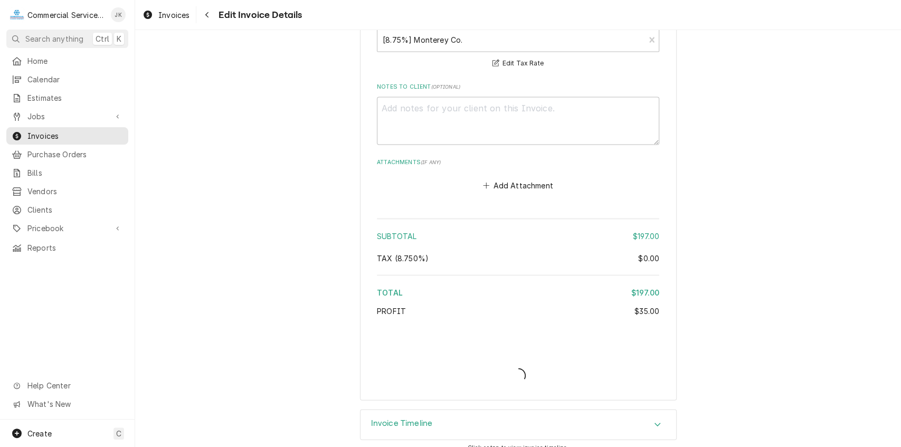
type textarea "x"
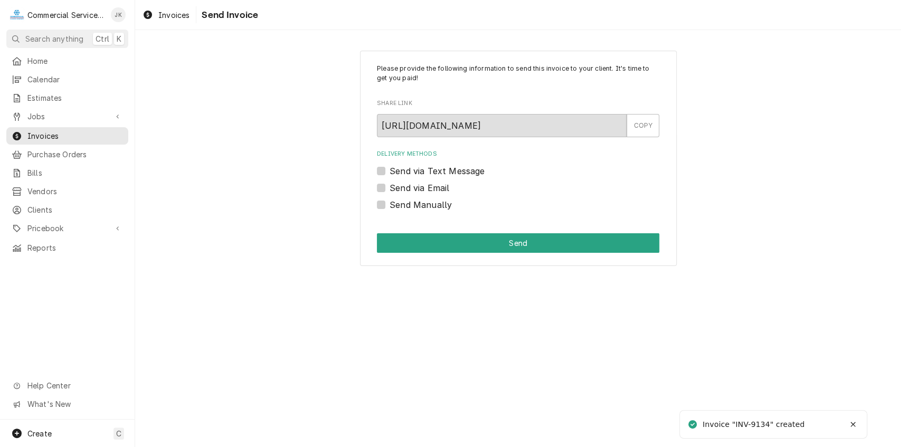
click at [389, 187] on label "Send via Email" at bounding box center [419, 188] width 60 height 13
click at [389, 187] on input "Send via Email" at bounding box center [530, 193] width 282 height 23
checkbox input "true"
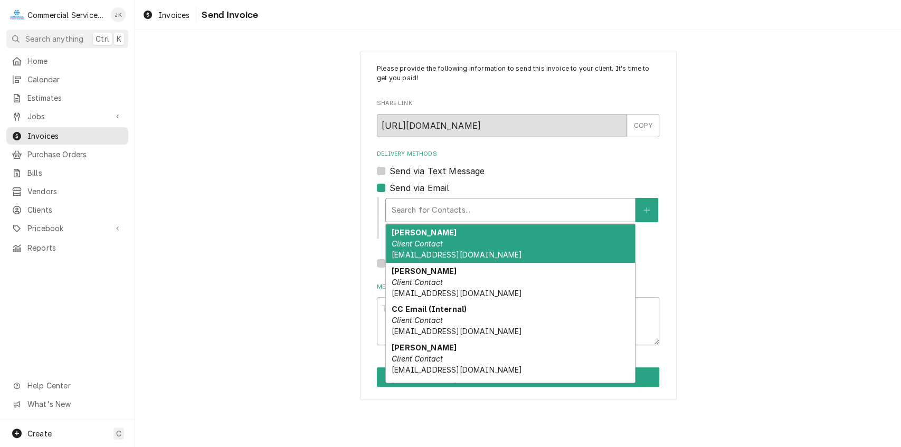
click at [429, 216] on div "Delivery Methods" at bounding box center [510, 210] width 239 height 19
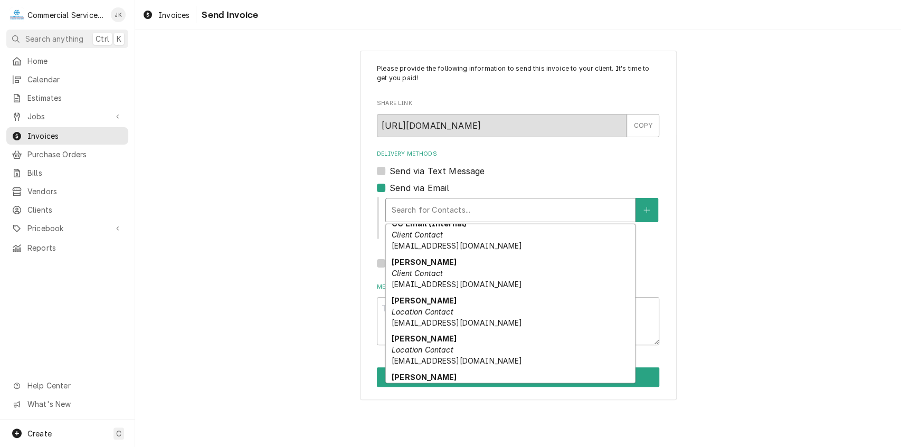
scroll to position [93, 0]
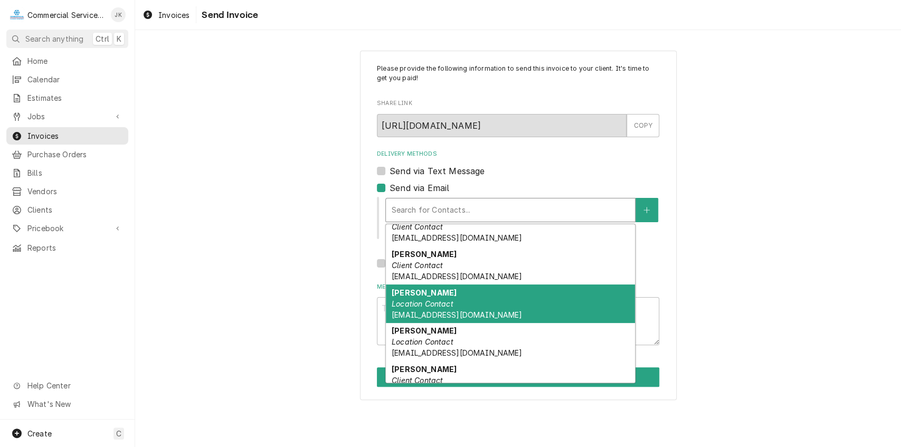
click at [419, 302] on em "Location Contact" at bounding box center [423, 303] width 62 height 9
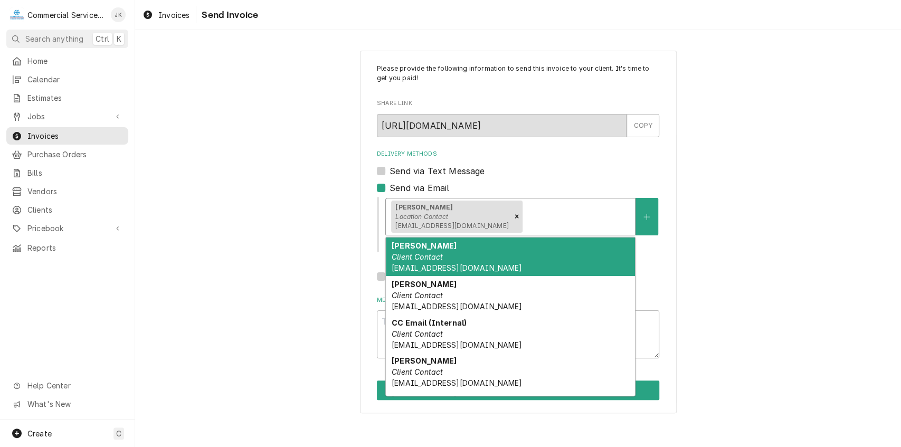
click at [524, 224] on div "Delivery Methods" at bounding box center [577, 216] width 106 height 19
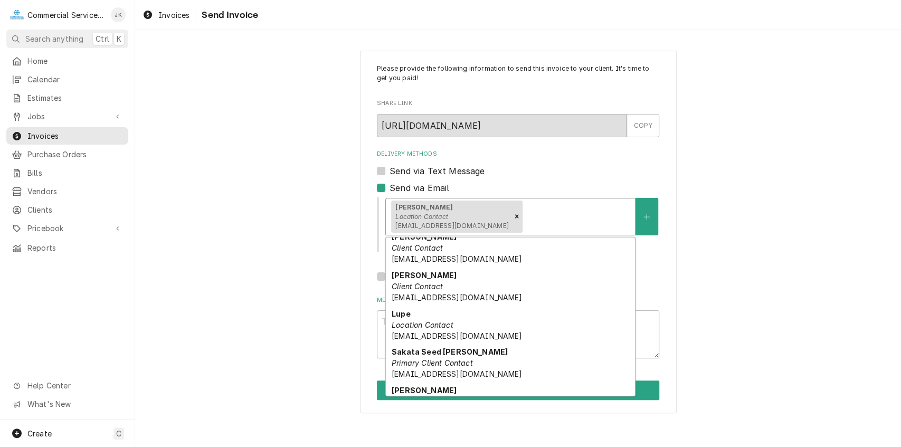
scroll to position [217, 0]
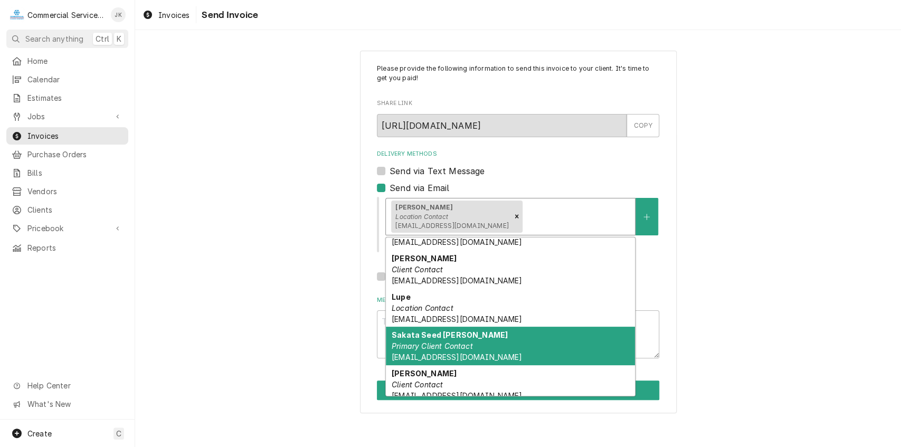
click at [466, 349] on em "Primary Client Contact" at bounding box center [432, 345] width 81 height 9
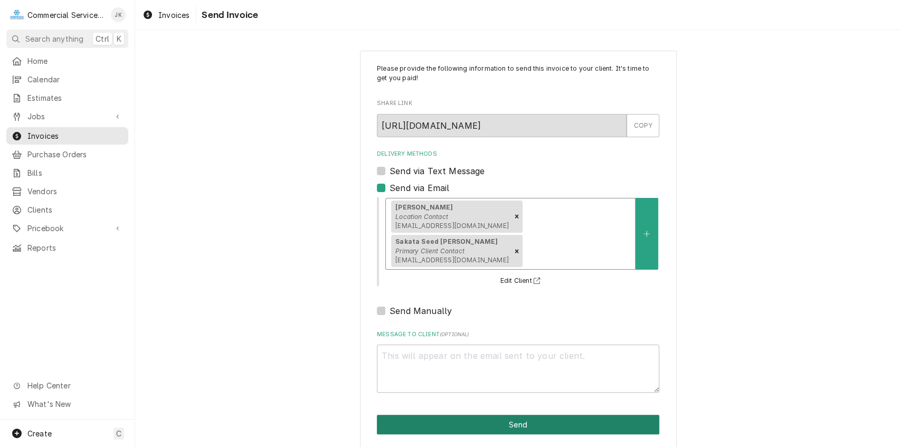
click at [521, 415] on button "Send" at bounding box center [518, 425] width 282 height 20
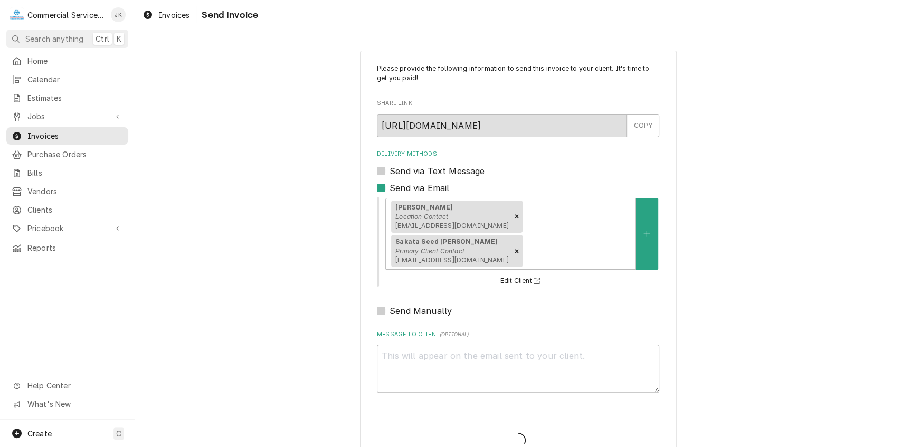
type textarea "x"
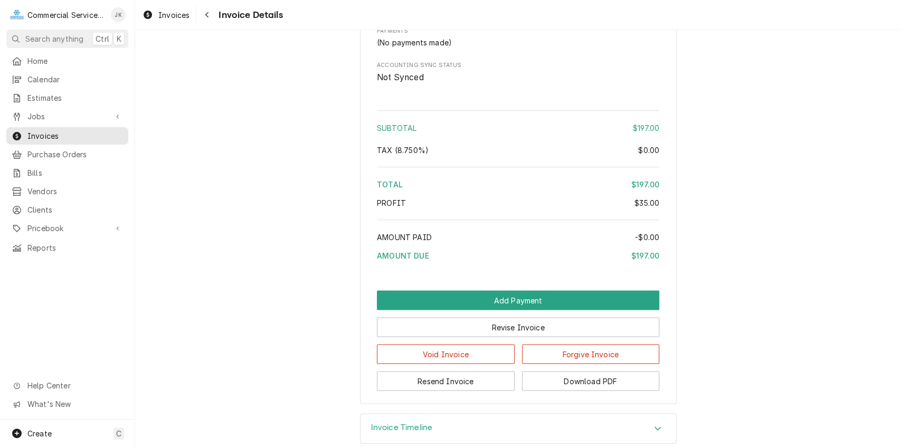
scroll to position [1302, 0]
